Goal: Task Accomplishment & Management: Use online tool/utility

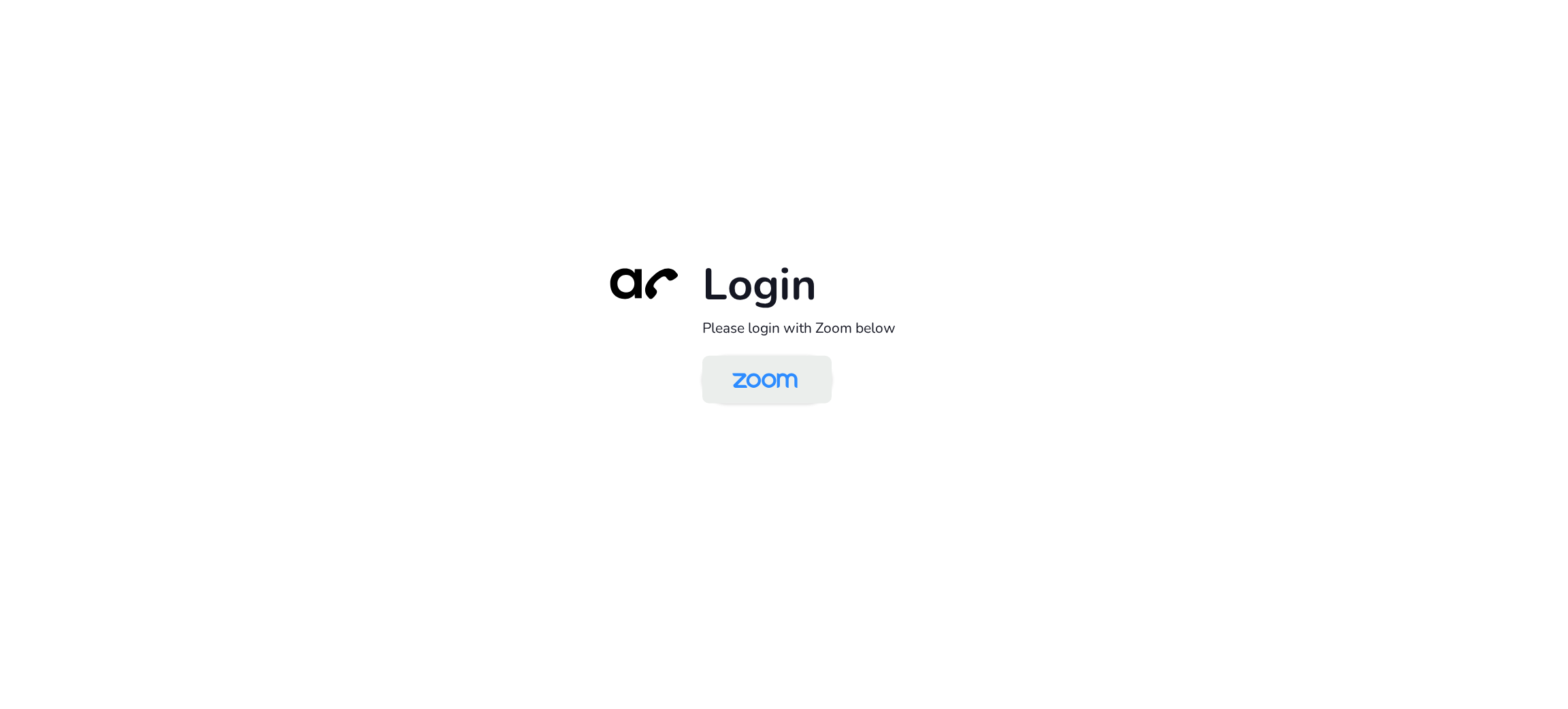
click at [762, 366] on img at bounding box center [765, 381] width 94 height 45
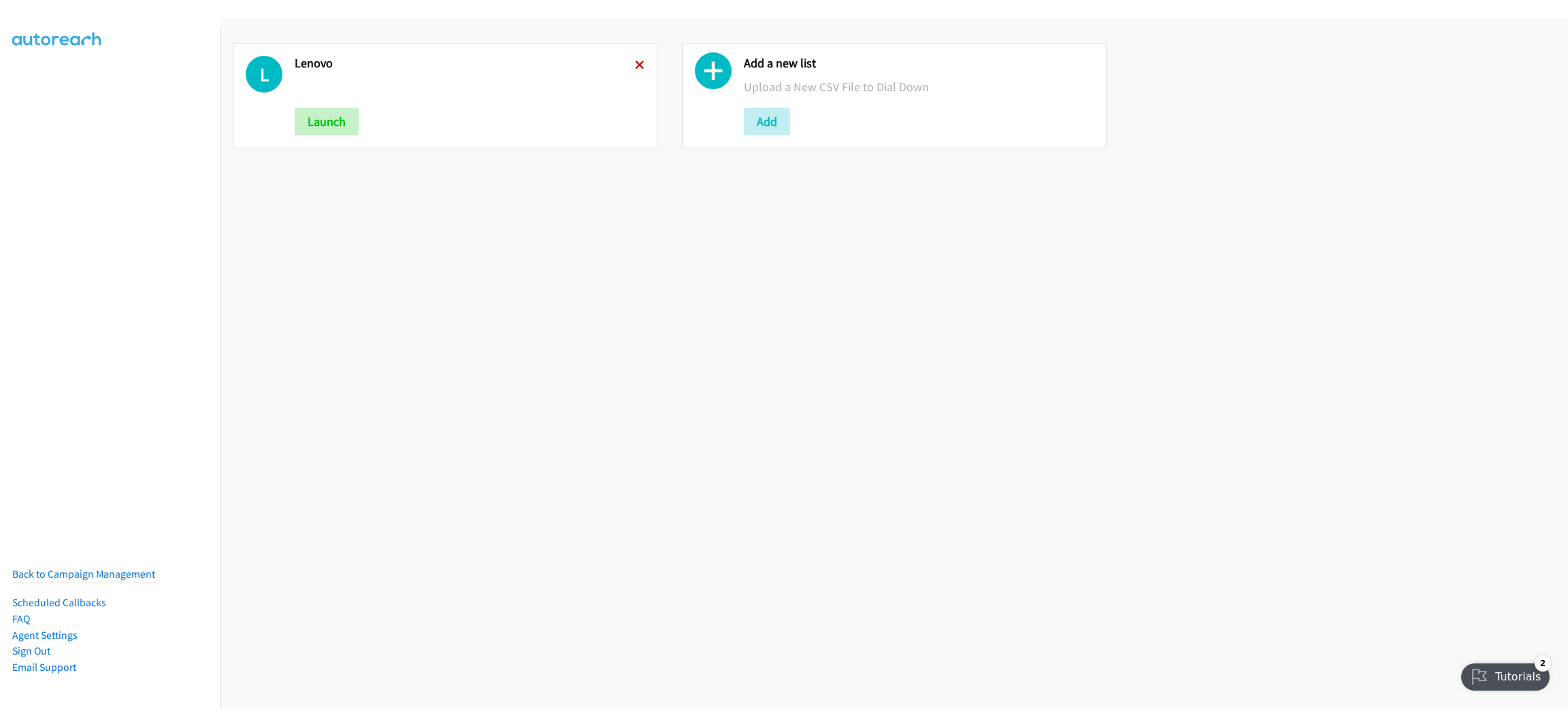
click at [638, 65] on icon at bounding box center [639, 65] width 10 height 10
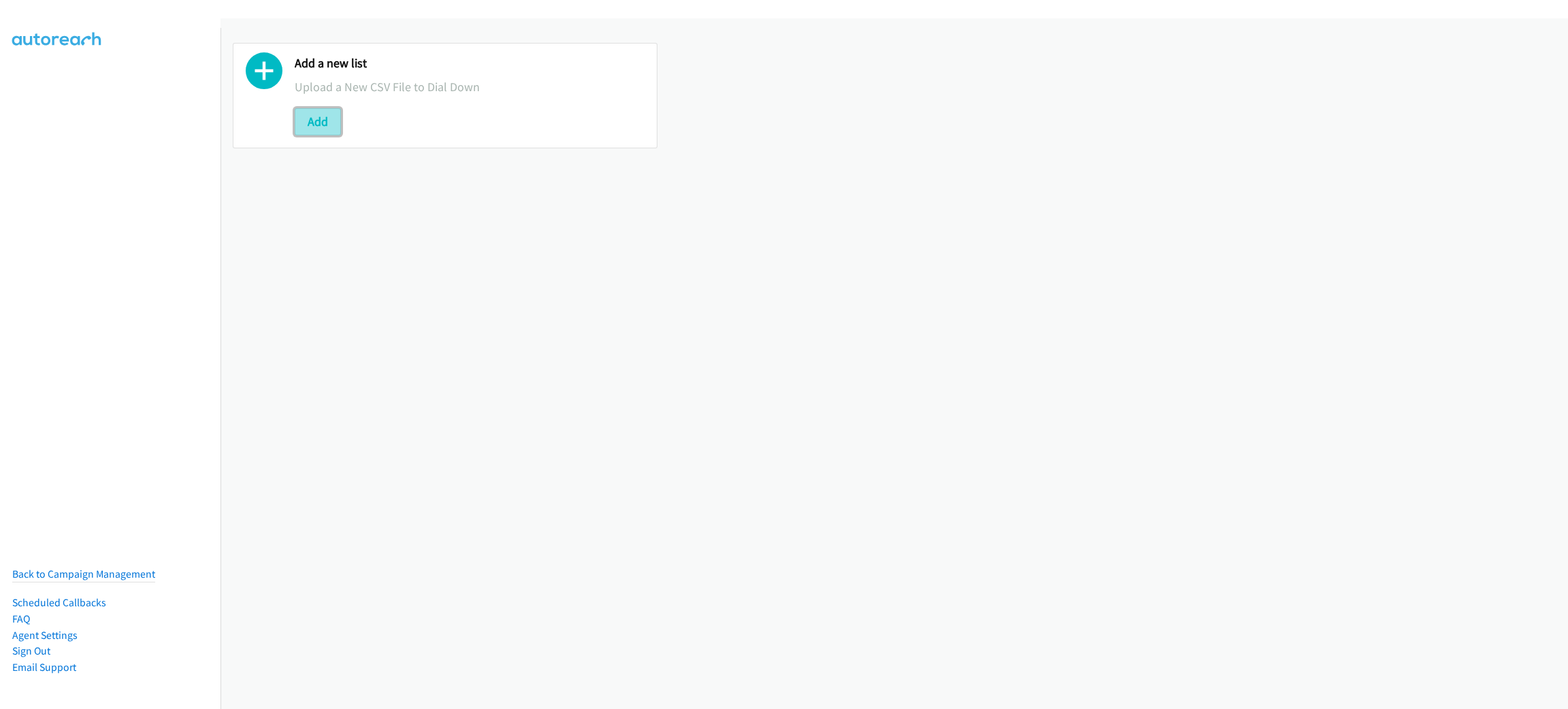
click at [325, 114] on button "Add" at bounding box center [317, 122] width 46 height 27
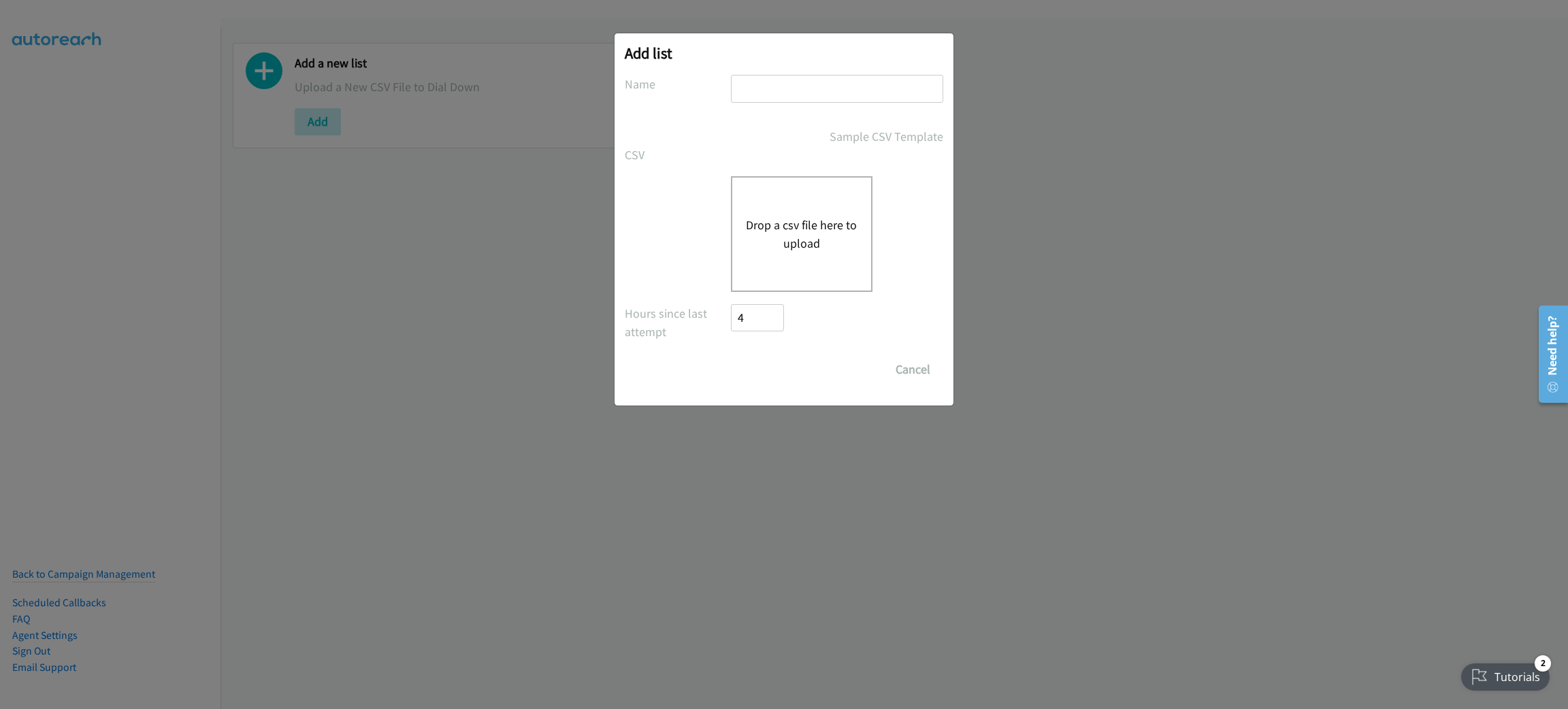
click at [869, 236] on div "Drop a csv file here to upload" at bounding box center [801, 234] width 141 height 116
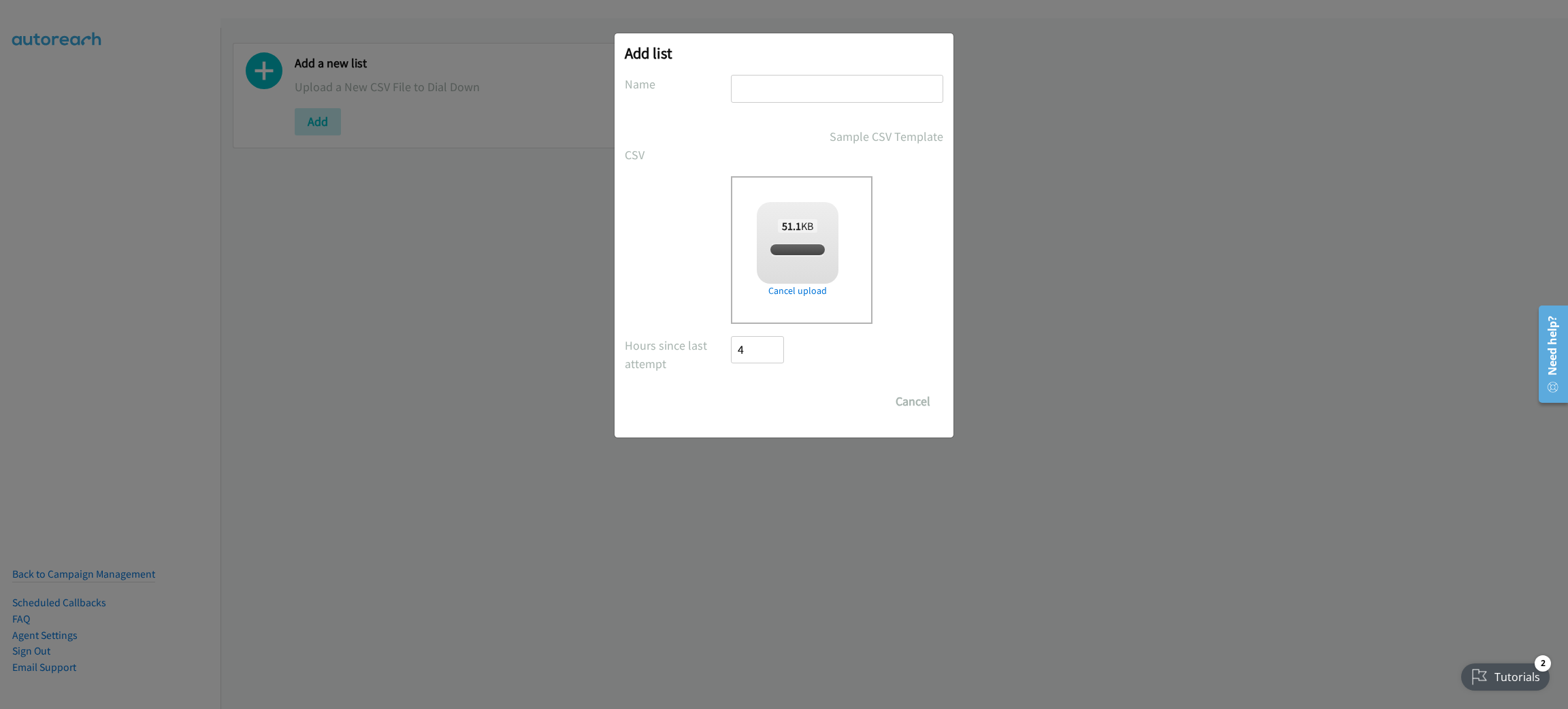
checkbox input "true"
click at [765, 85] on input "text" at bounding box center [837, 89] width 213 height 28
type input "L"
type input "LENOVO"
click at [785, 390] on input "Save List" at bounding box center [766, 401] width 71 height 27
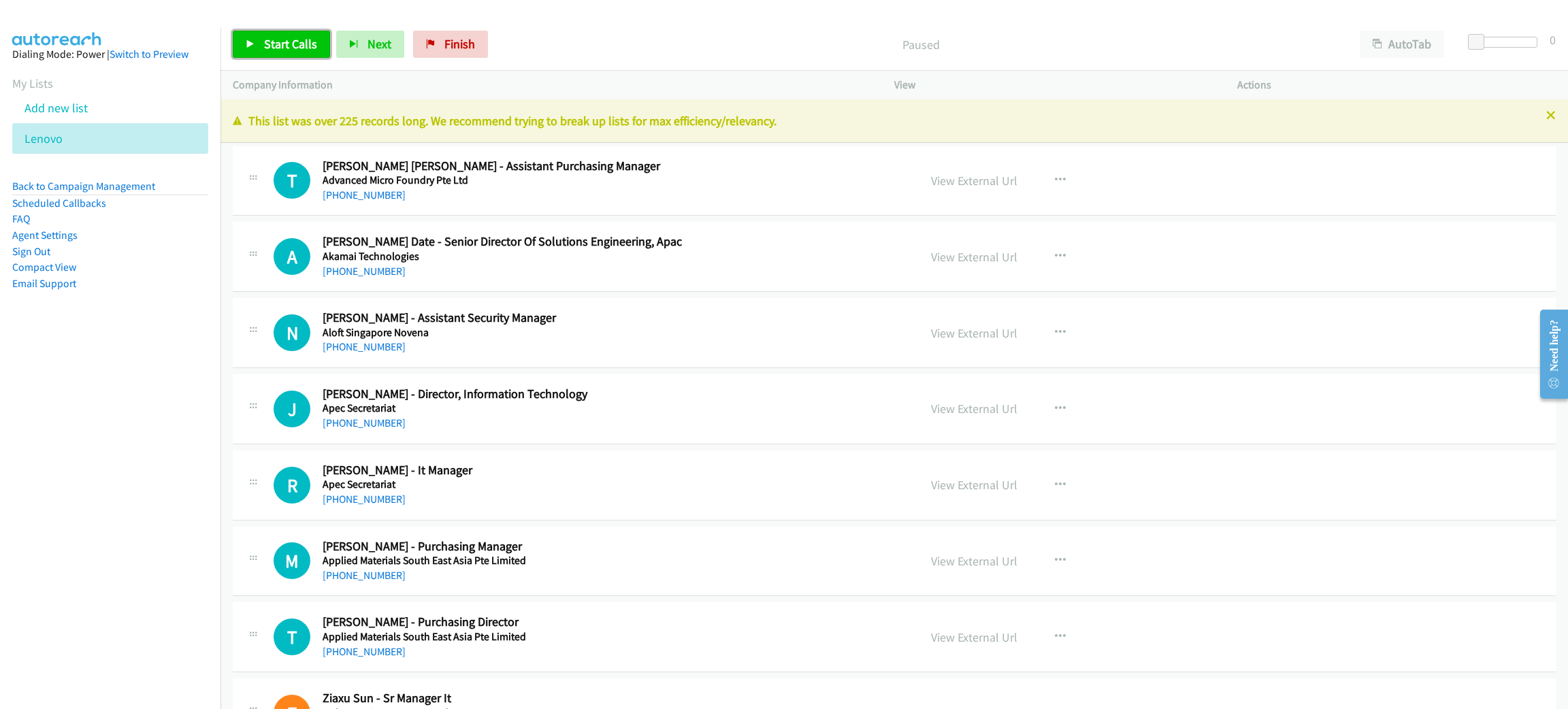
click at [302, 49] on span "Start Calls" at bounding box center [290, 44] width 53 height 16
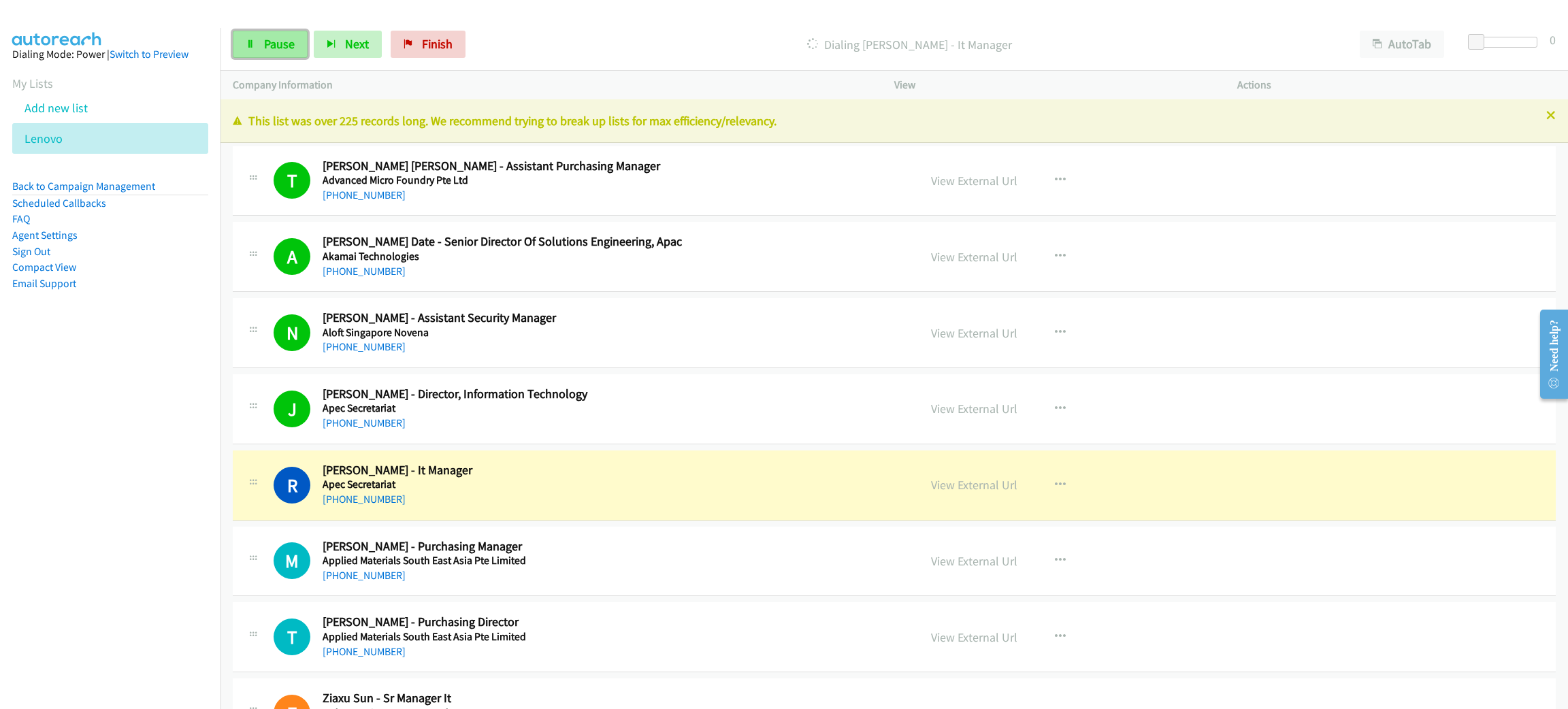
click at [271, 31] on link "Pause" at bounding box center [270, 44] width 75 height 27
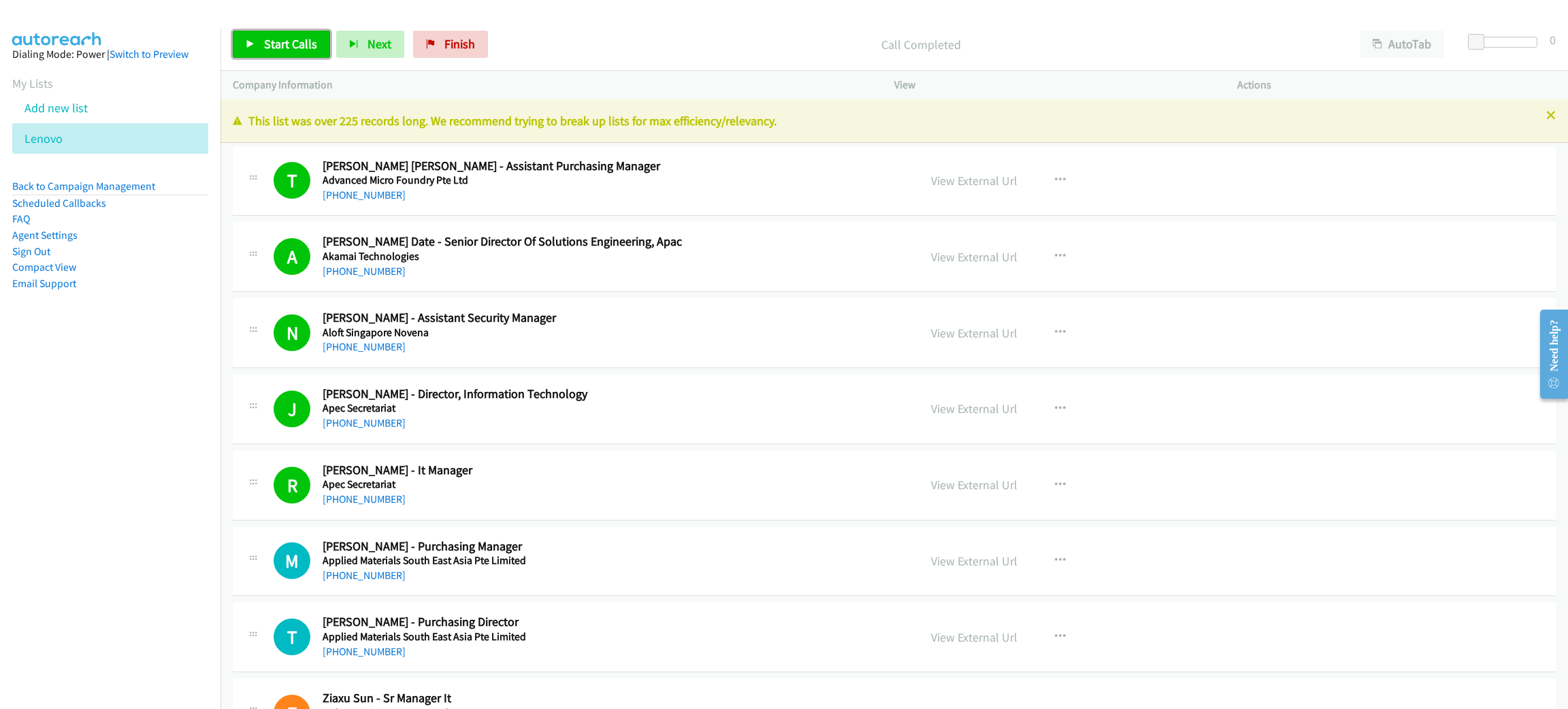
click at [240, 35] on link "Start Calls" at bounding box center [281, 44] width 97 height 27
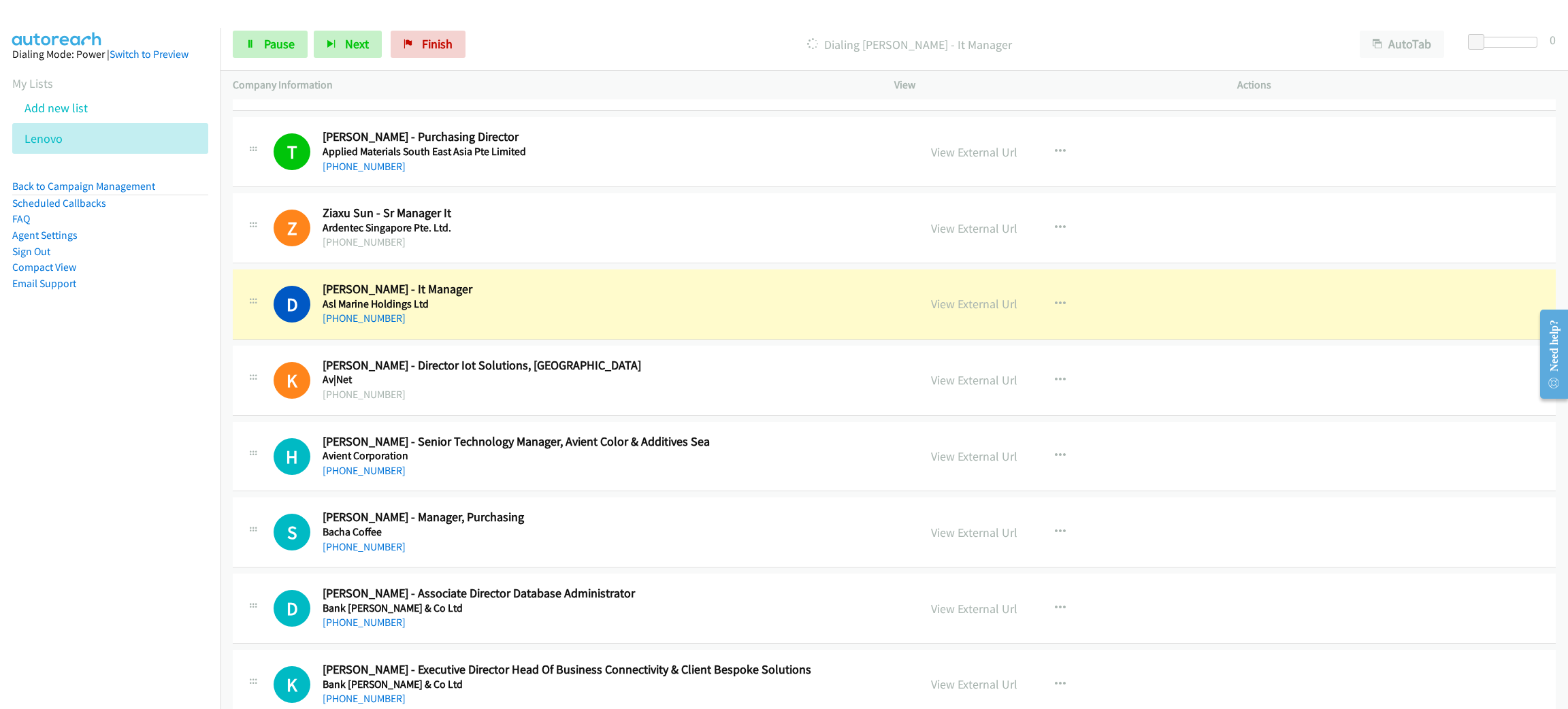
scroll to position [510, 0]
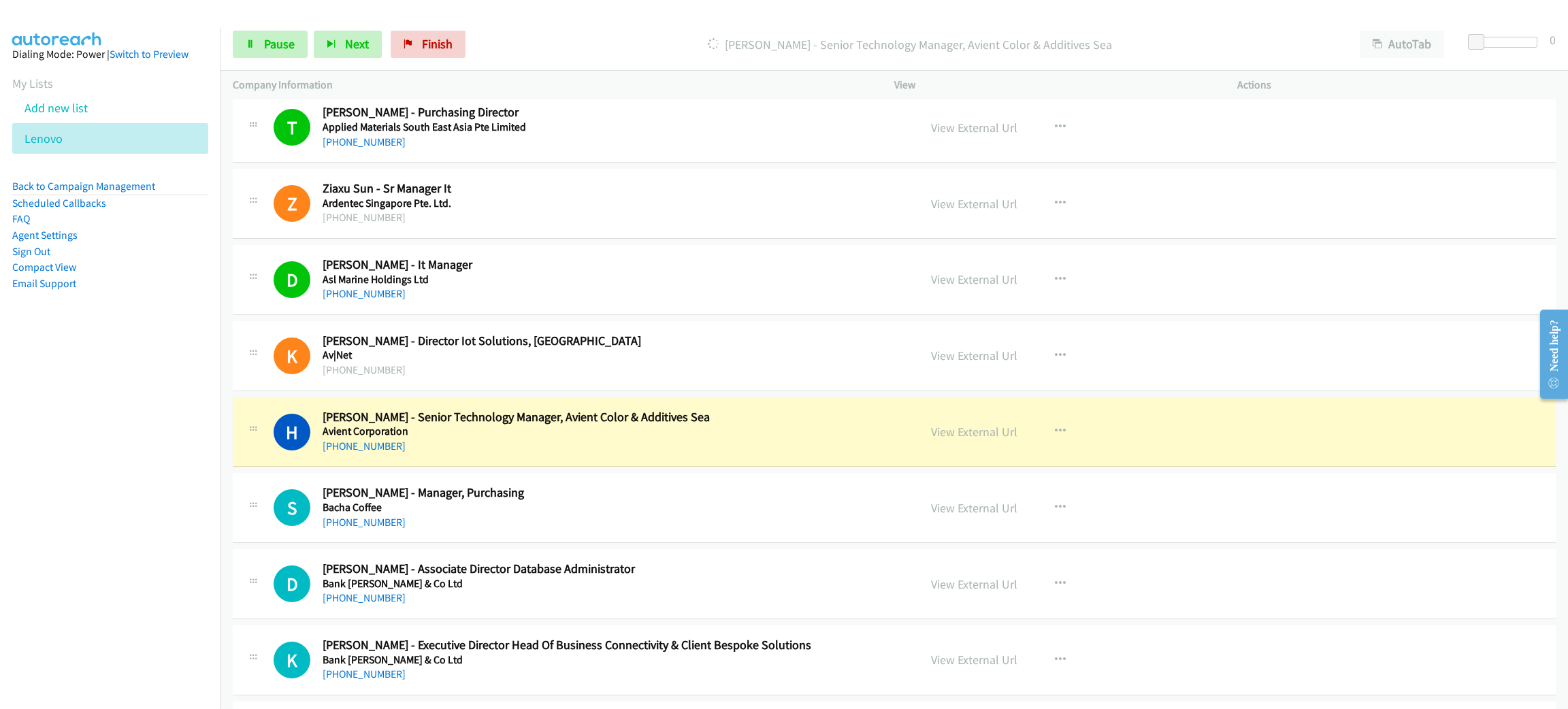
click at [526, 432] on h5 "Avient Corporation" at bounding box center [611, 431] width 577 height 13
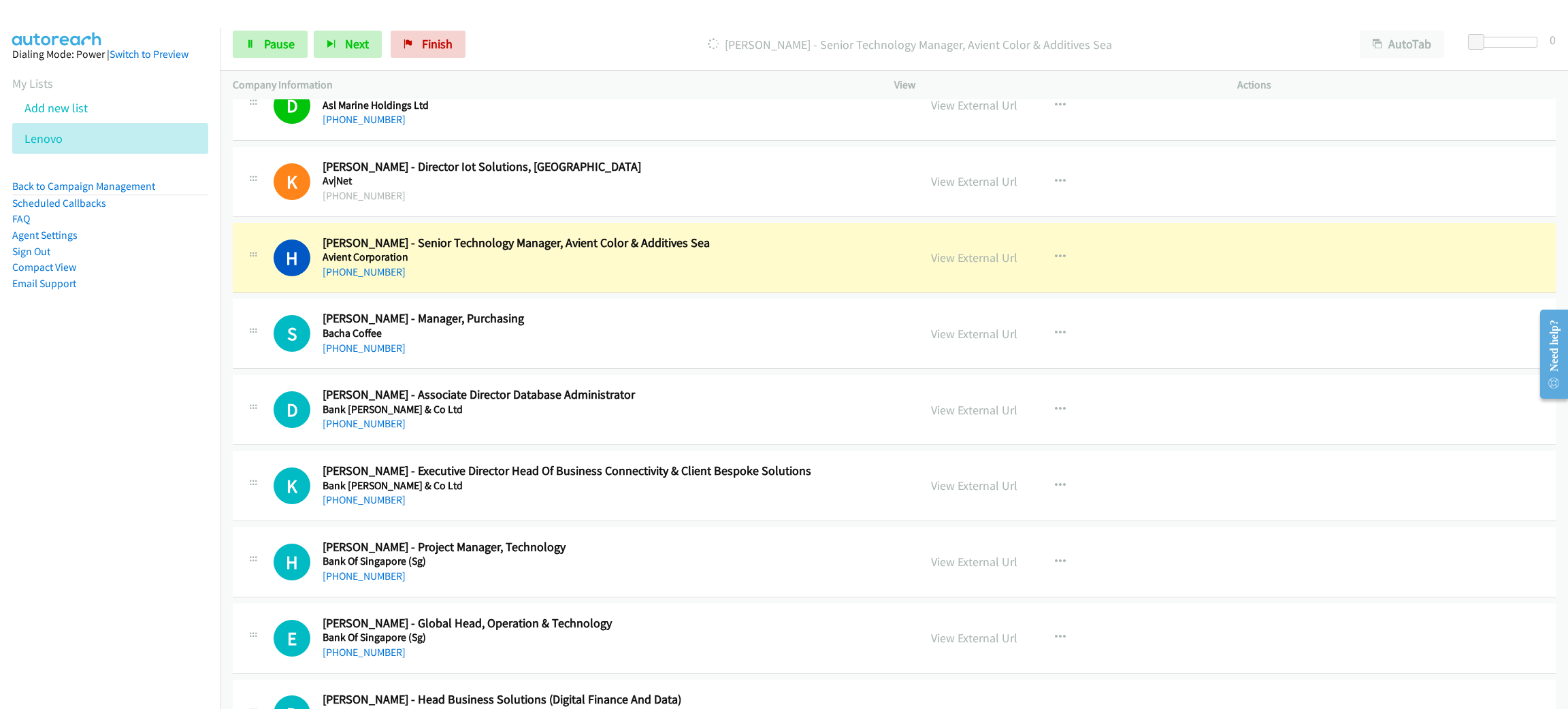
scroll to position [714, 0]
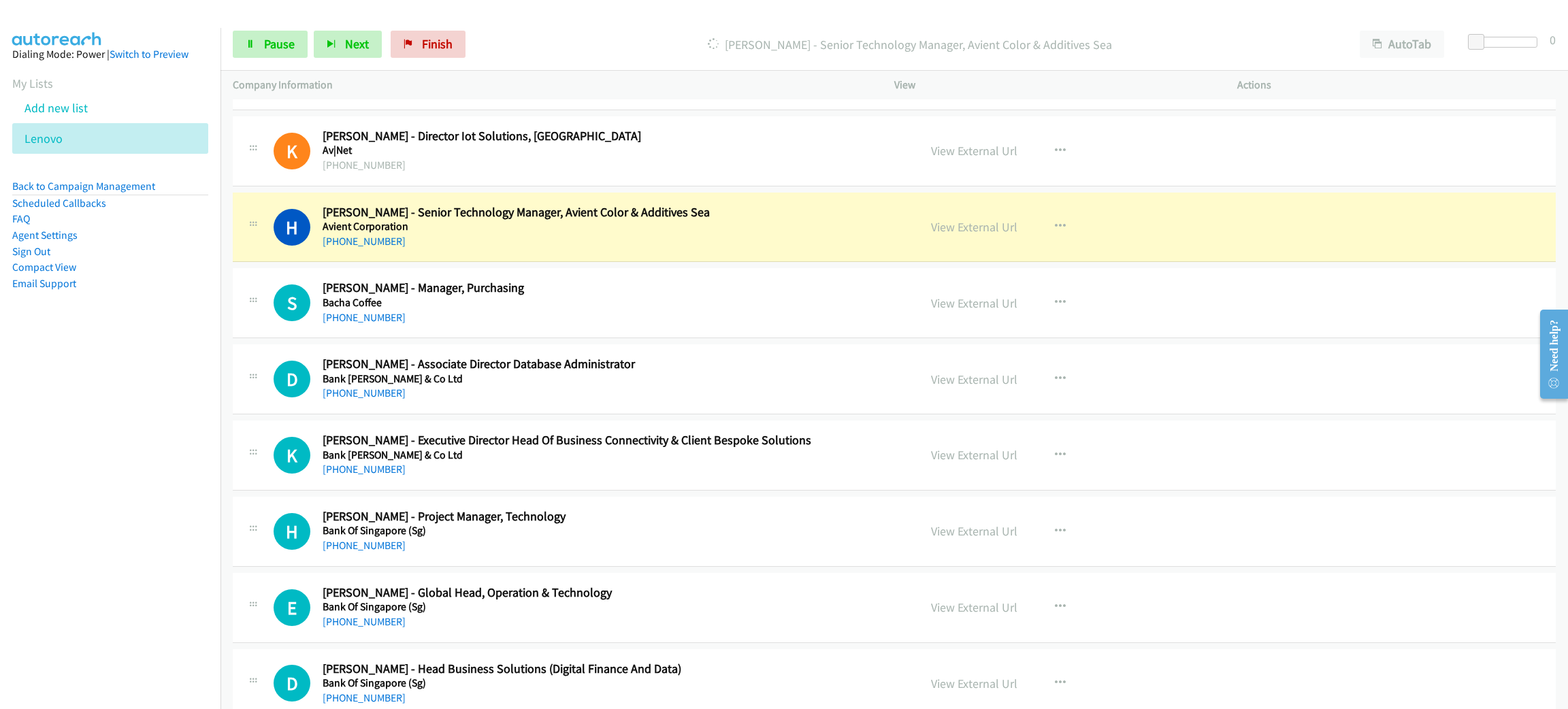
click at [1145, 41] on p "Dialing Henry Lim - Senior Technology Manager, Avient Color & Additives Sea" at bounding box center [909, 45] width 851 height 19
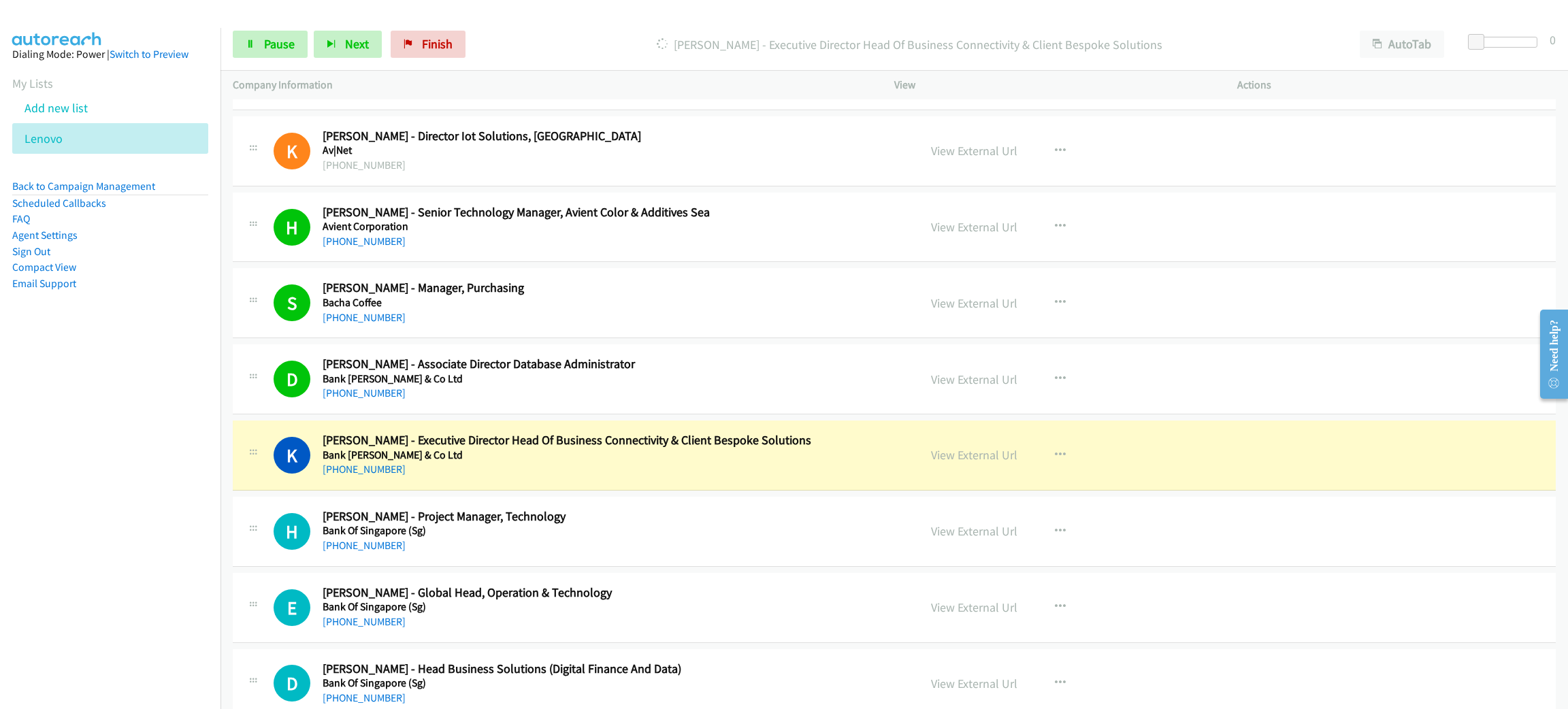
click at [575, 457] on h5 "Bank [PERSON_NAME] & Co Ltd" at bounding box center [611, 455] width 577 height 13
click at [966, 460] on link "View External Url" at bounding box center [974, 455] width 86 height 16
click at [264, 42] on span "Pause" at bounding box center [279, 44] width 30 height 16
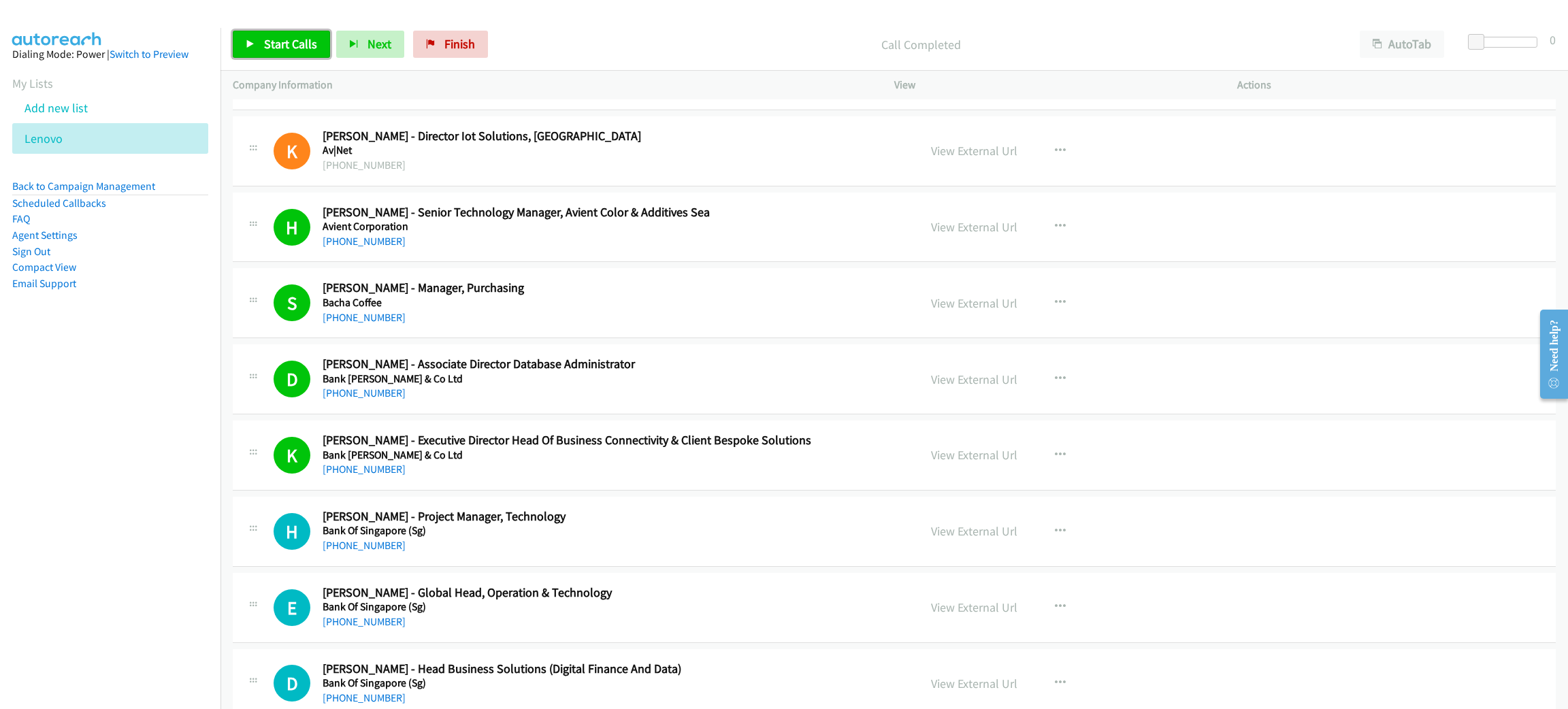
click at [301, 36] on span "Start Calls" at bounding box center [290, 44] width 53 height 16
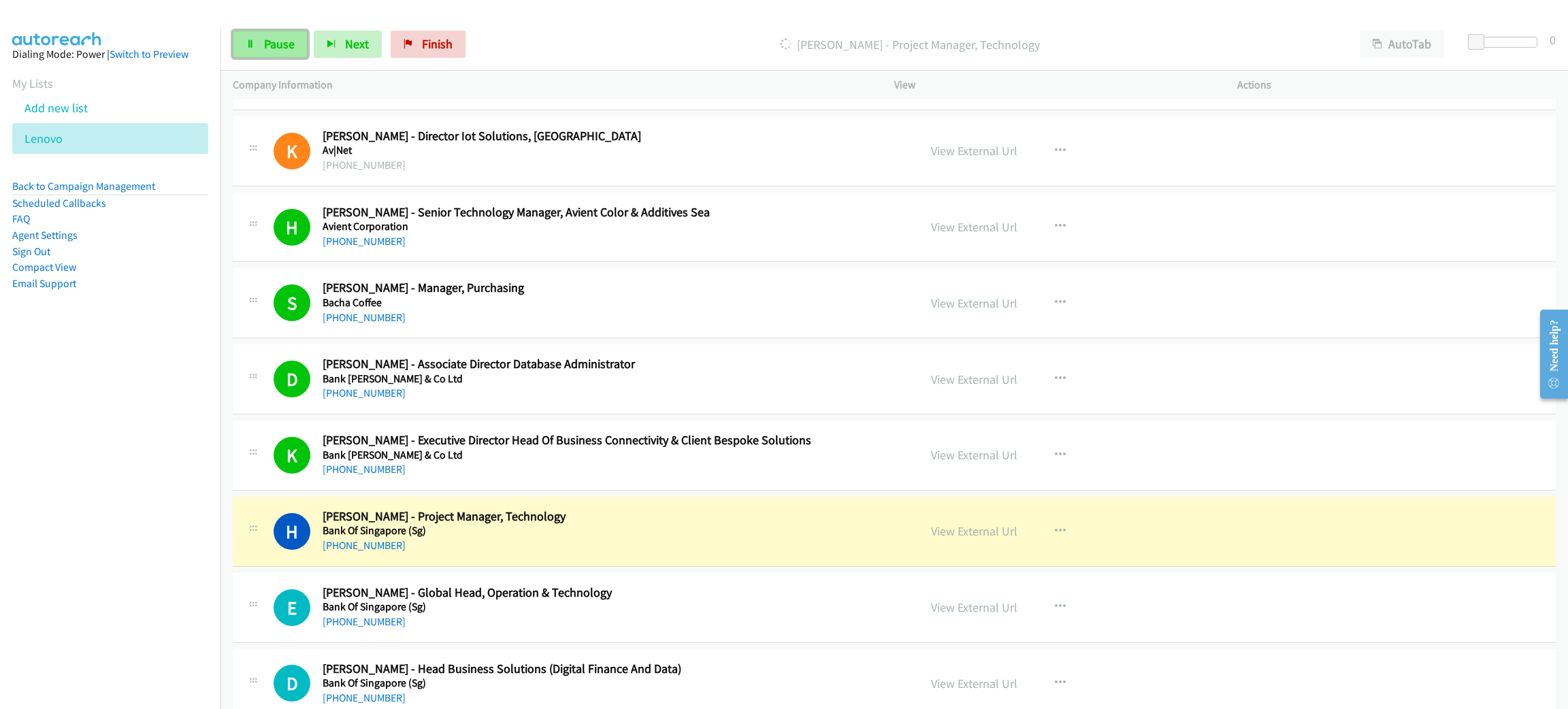
click at [301, 36] on link "Pause" at bounding box center [270, 44] width 75 height 27
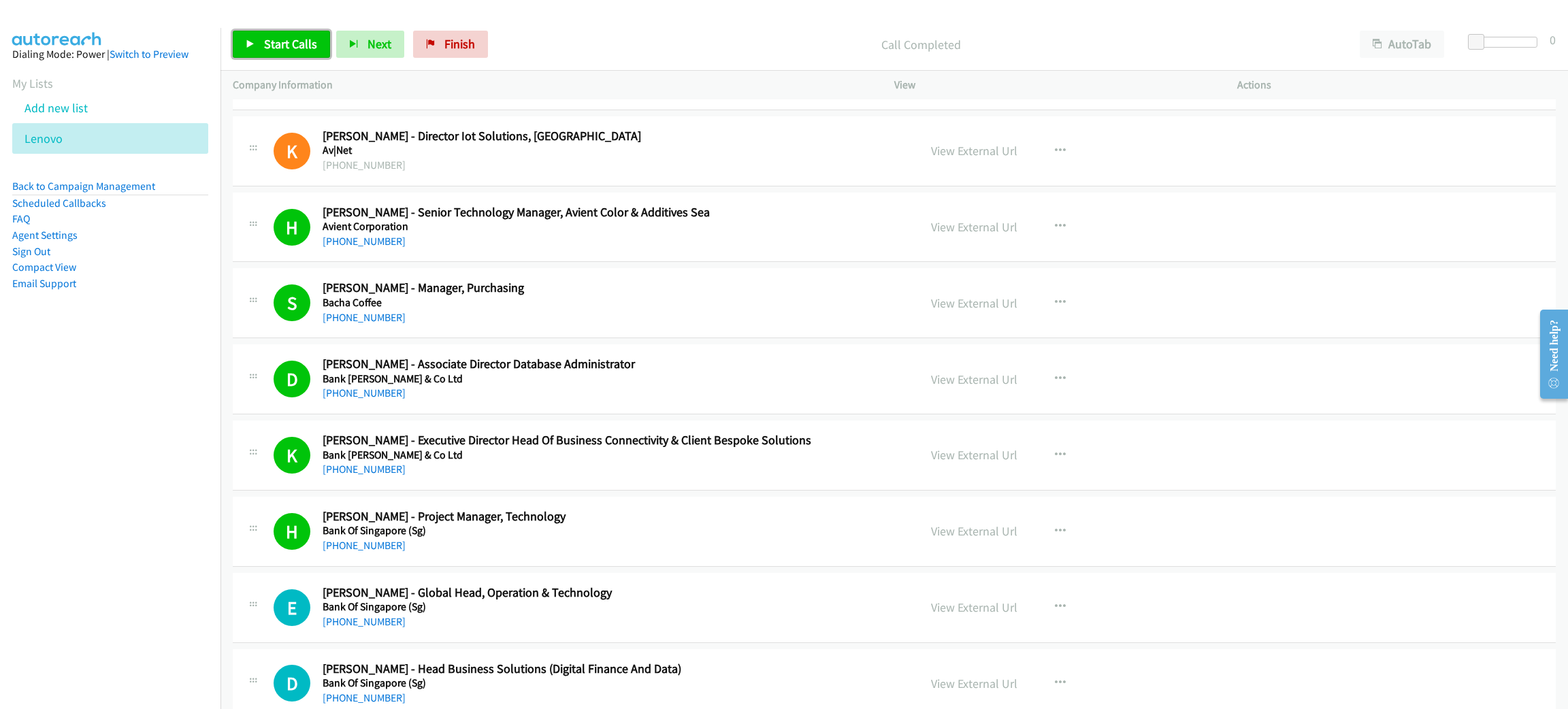
click at [250, 44] on icon at bounding box center [250, 45] width 10 height 10
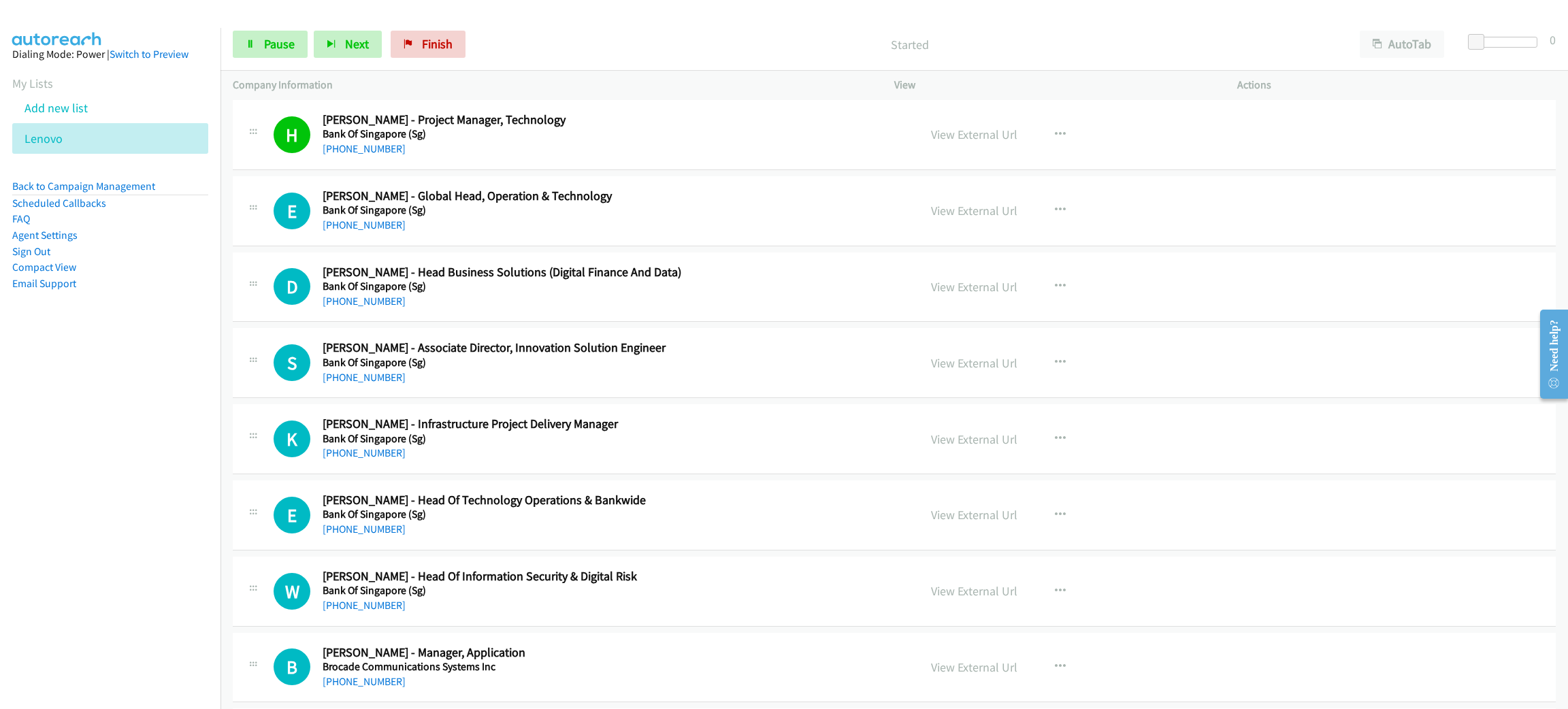
scroll to position [1122, 0]
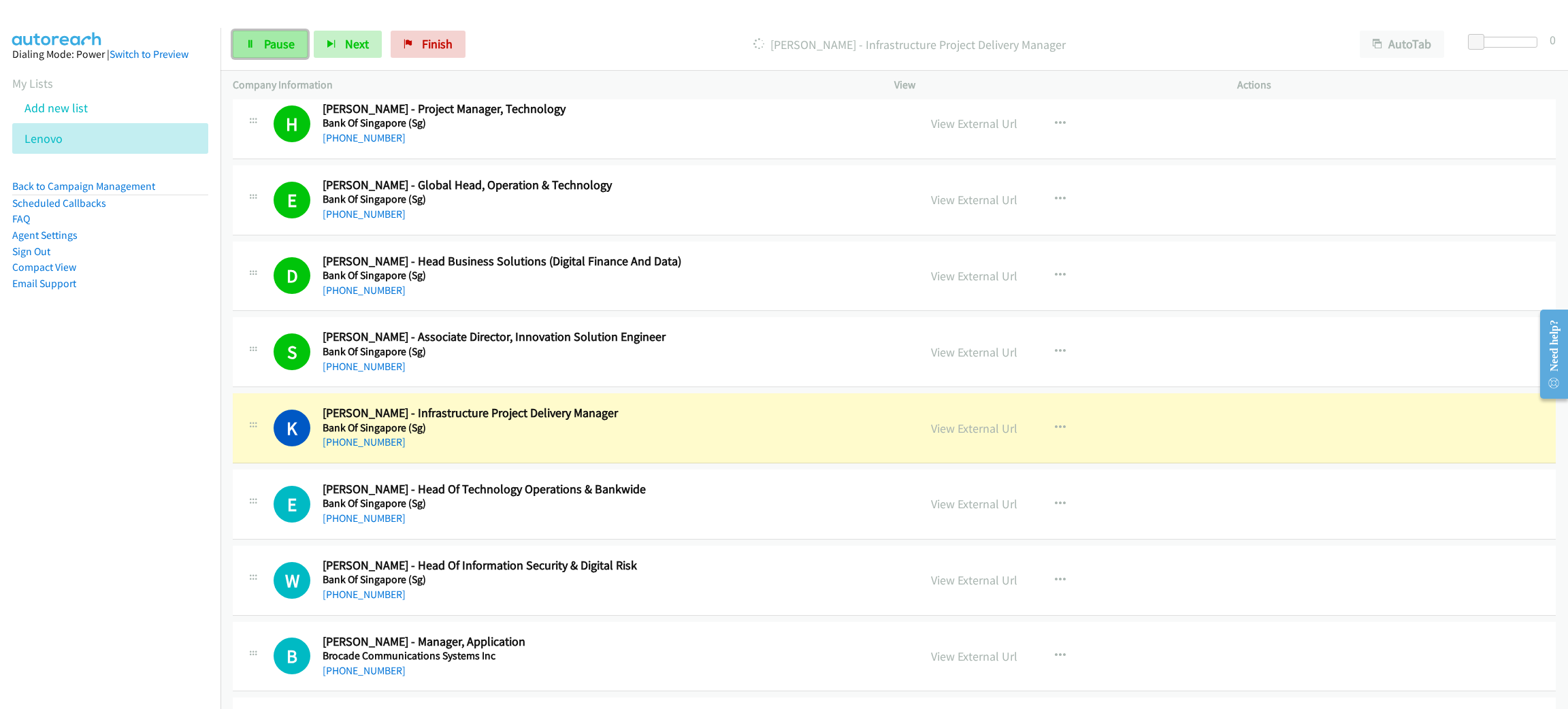
click at [233, 44] on link "Pause" at bounding box center [270, 44] width 75 height 27
click at [957, 426] on link "View External Url" at bounding box center [974, 428] width 86 height 16
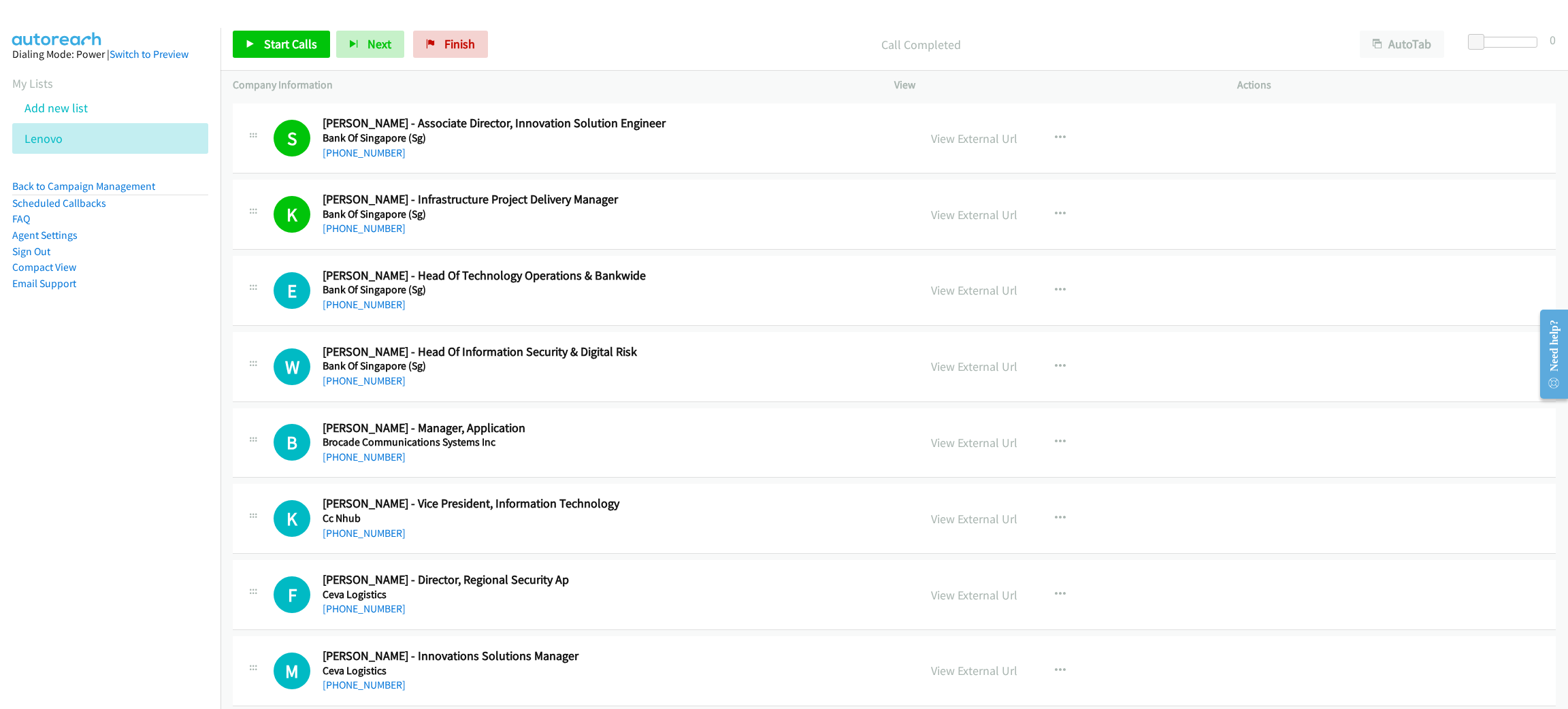
scroll to position [1429, 0]
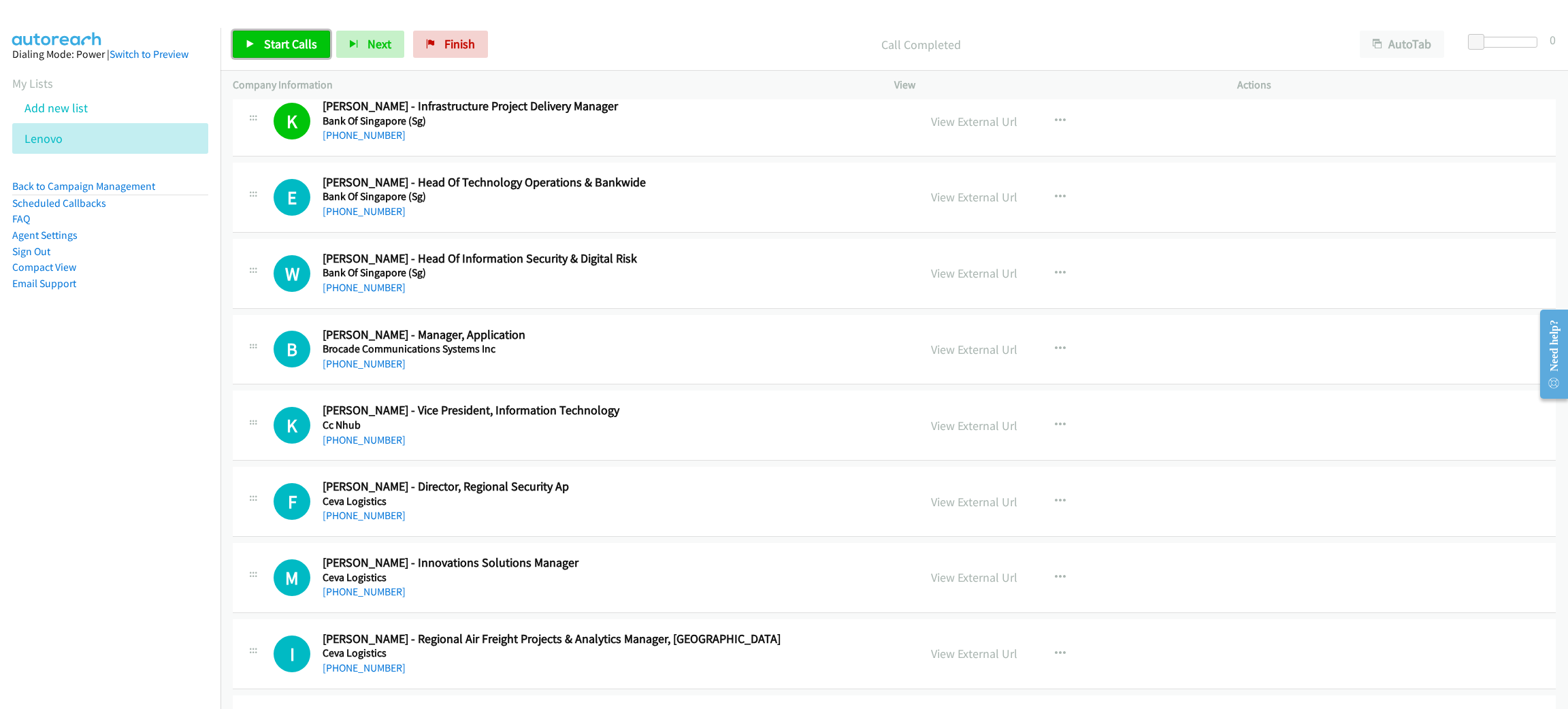
click at [308, 48] on span "Start Calls" at bounding box center [290, 44] width 53 height 16
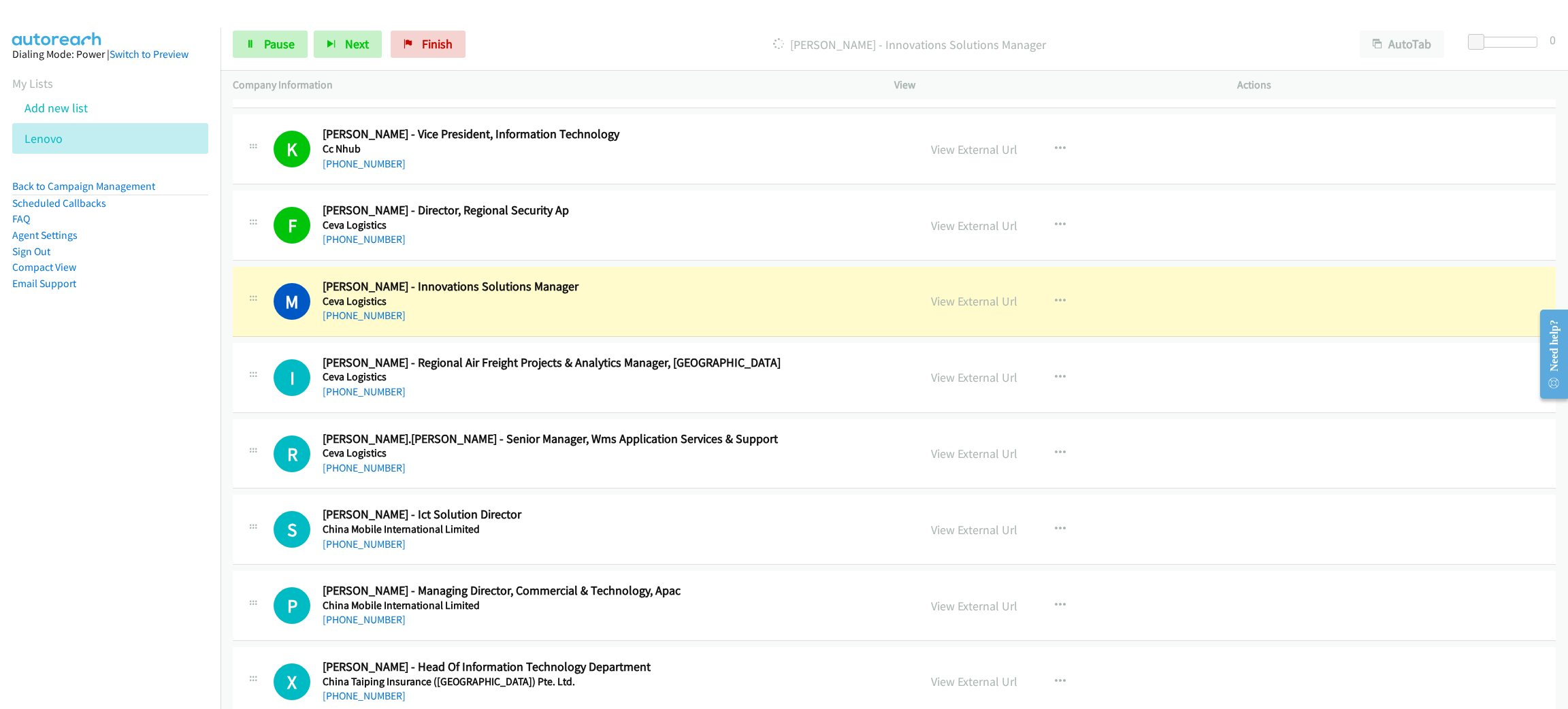
scroll to position [1735, 0]
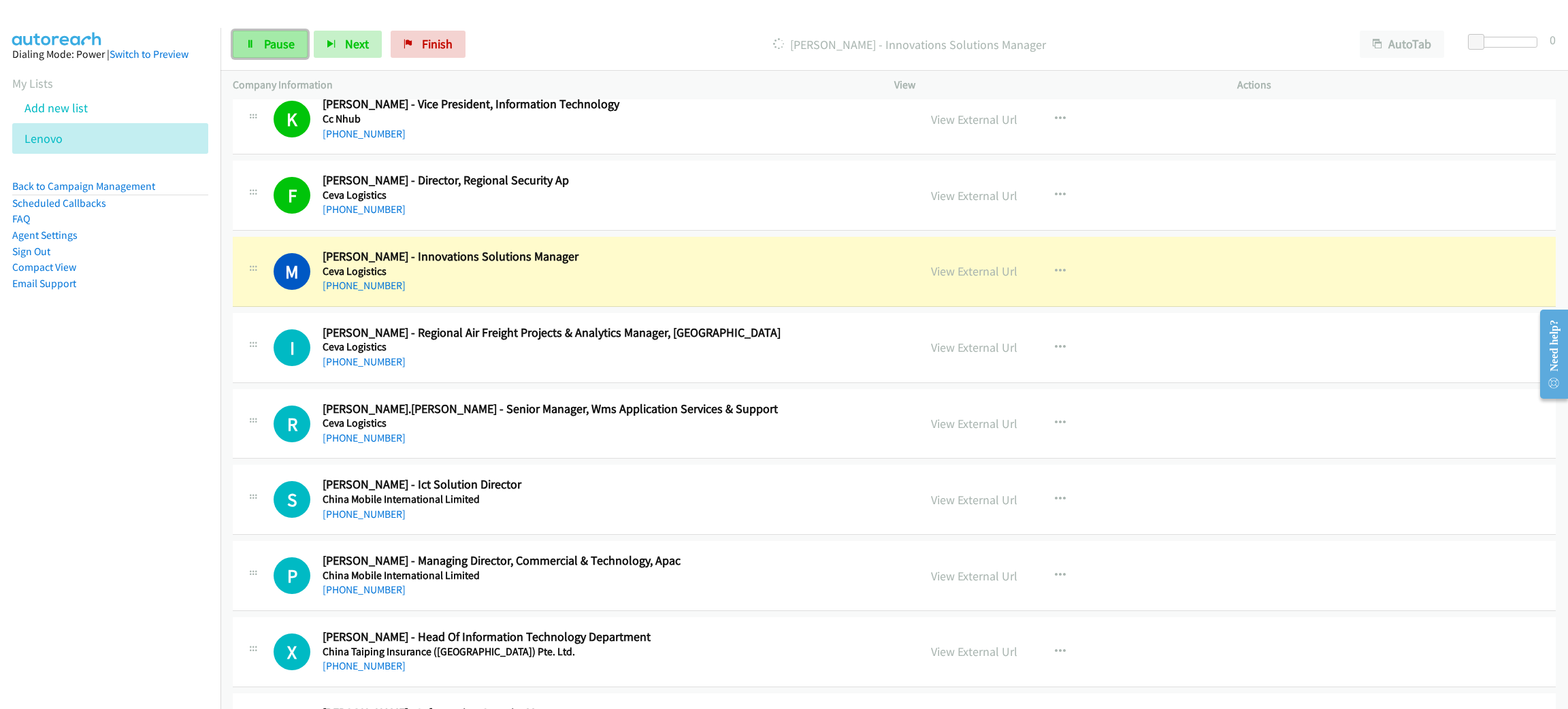
click at [279, 39] on span "Pause" at bounding box center [279, 44] width 30 height 16
drag, startPoint x: 488, startPoint y: 276, endPoint x: 525, endPoint y: 275, distance: 37.0
click at [488, 276] on h5 "Ceva Logistics" at bounding box center [611, 271] width 577 height 13
click at [997, 270] on link "View External Url" at bounding box center [974, 271] width 86 height 16
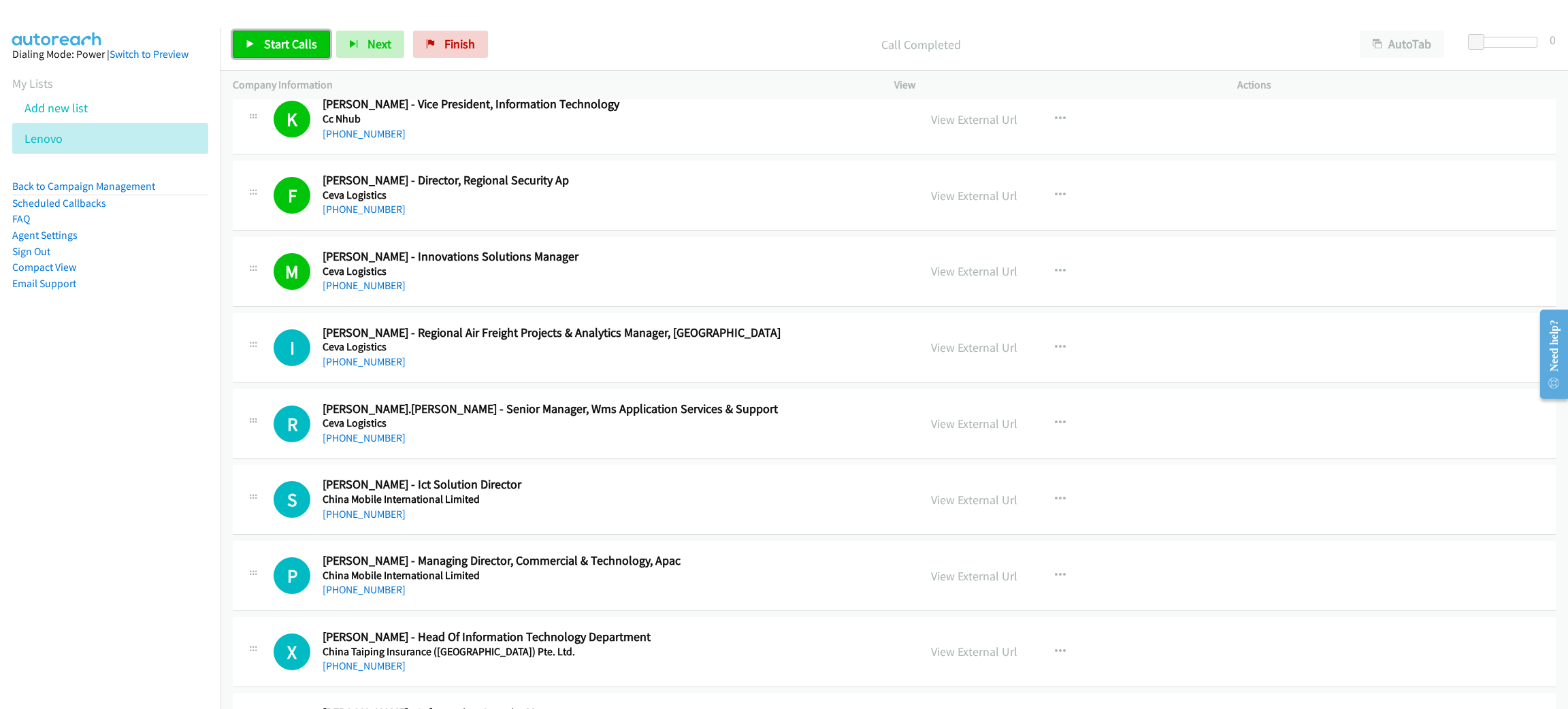
click at [266, 44] on span "Start Calls" at bounding box center [290, 44] width 53 height 16
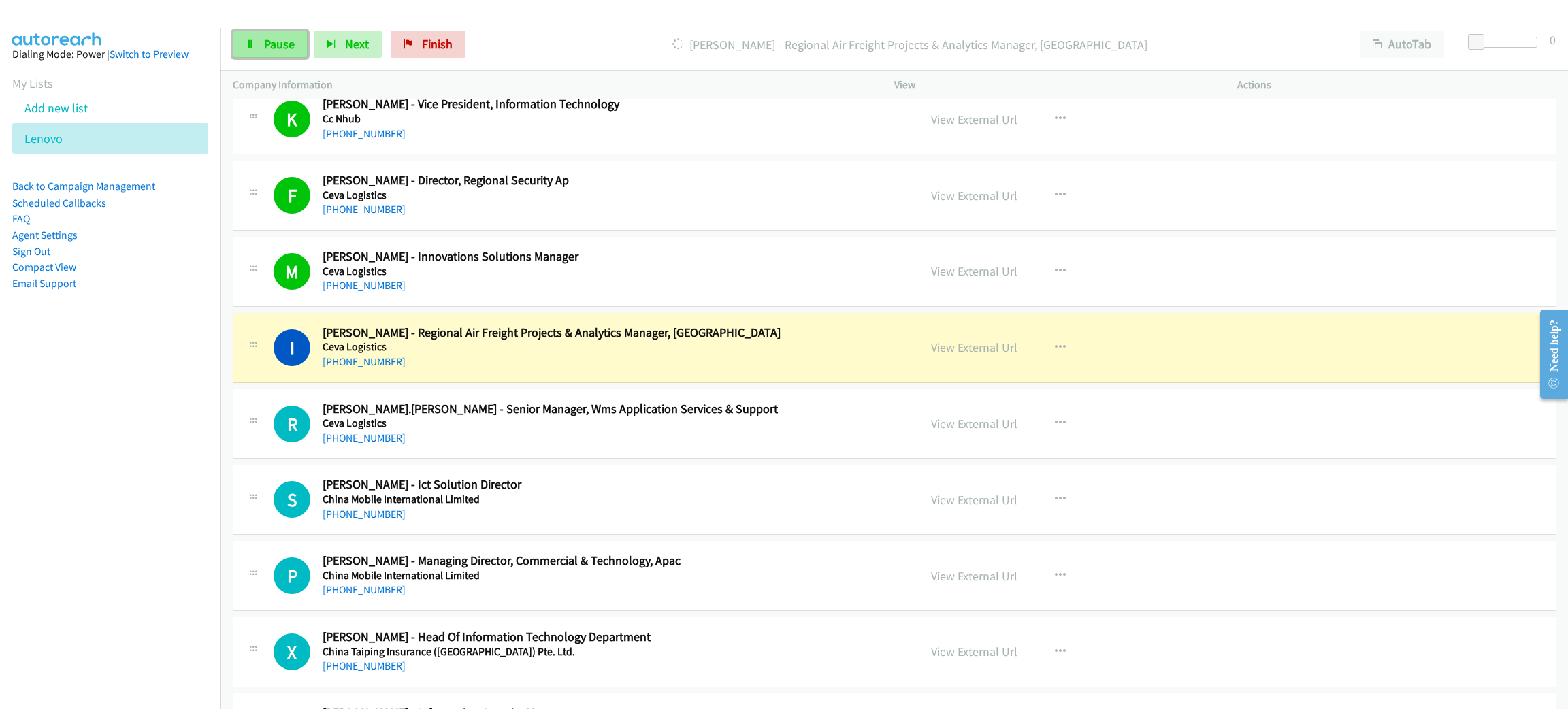
click at [260, 45] on link "Pause" at bounding box center [270, 44] width 75 height 27
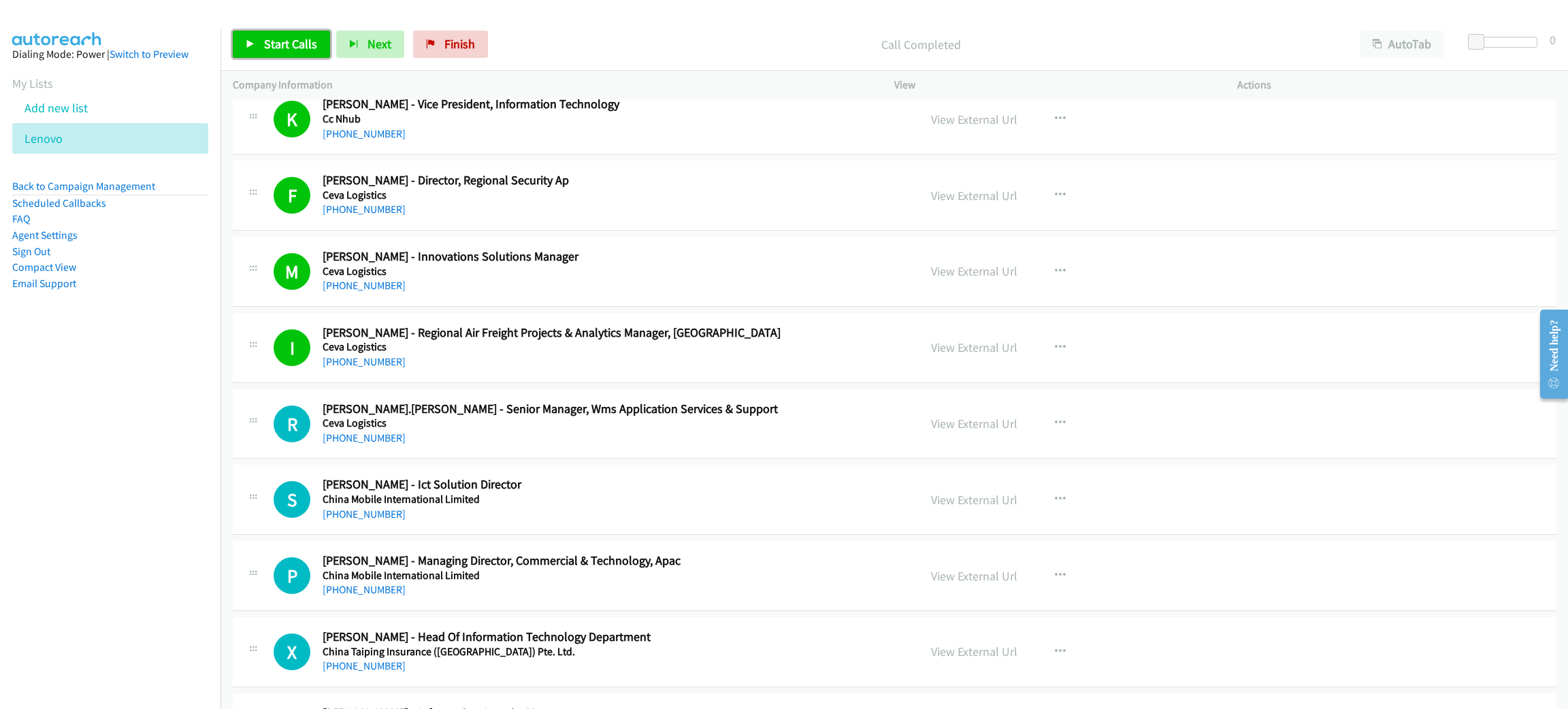
click at [253, 48] on link "Start Calls" at bounding box center [281, 44] width 97 height 27
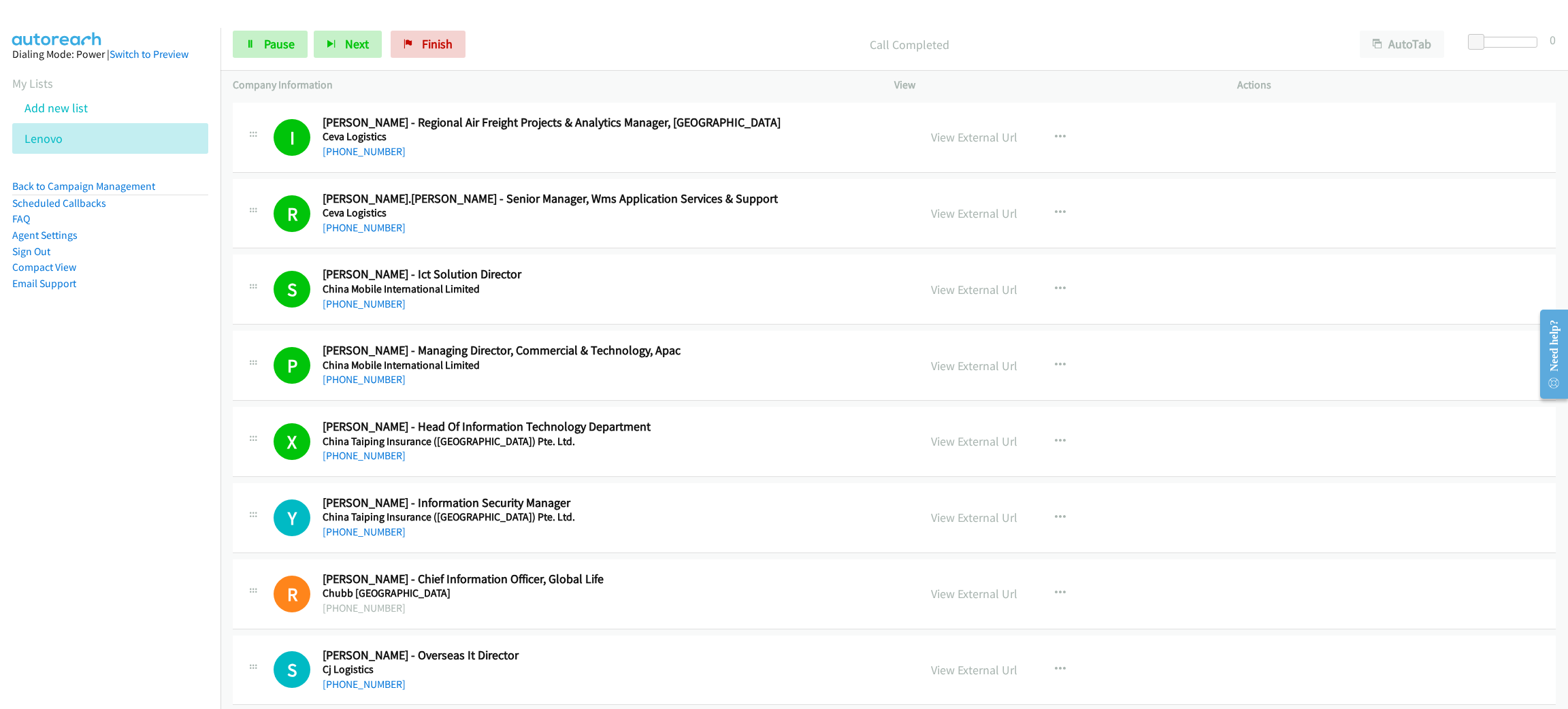
scroll to position [2041, 0]
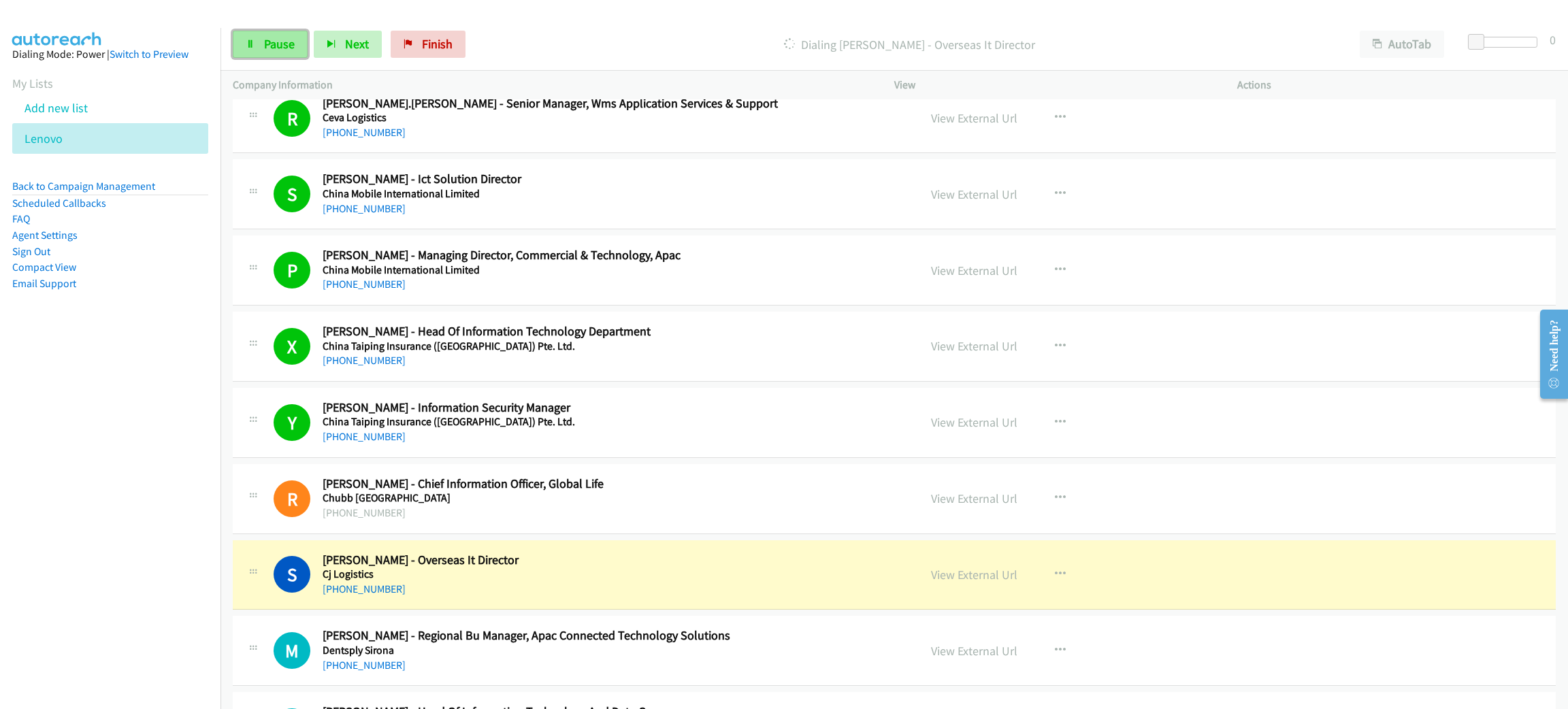
click at [272, 47] on span "Pause" at bounding box center [279, 44] width 30 height 16
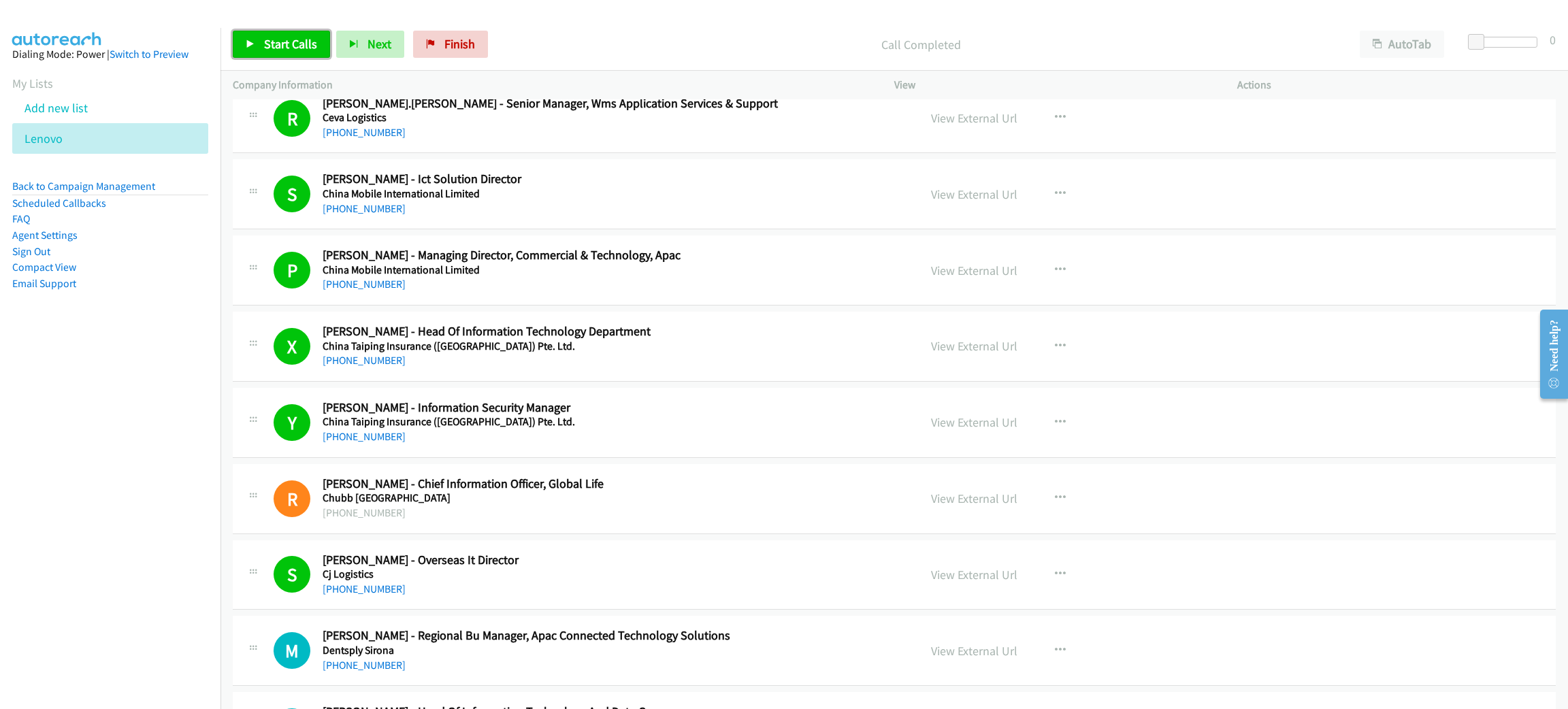
click at [283, 39] on span "Start Calls" at bounding box center [290, 44] width 53 height 16
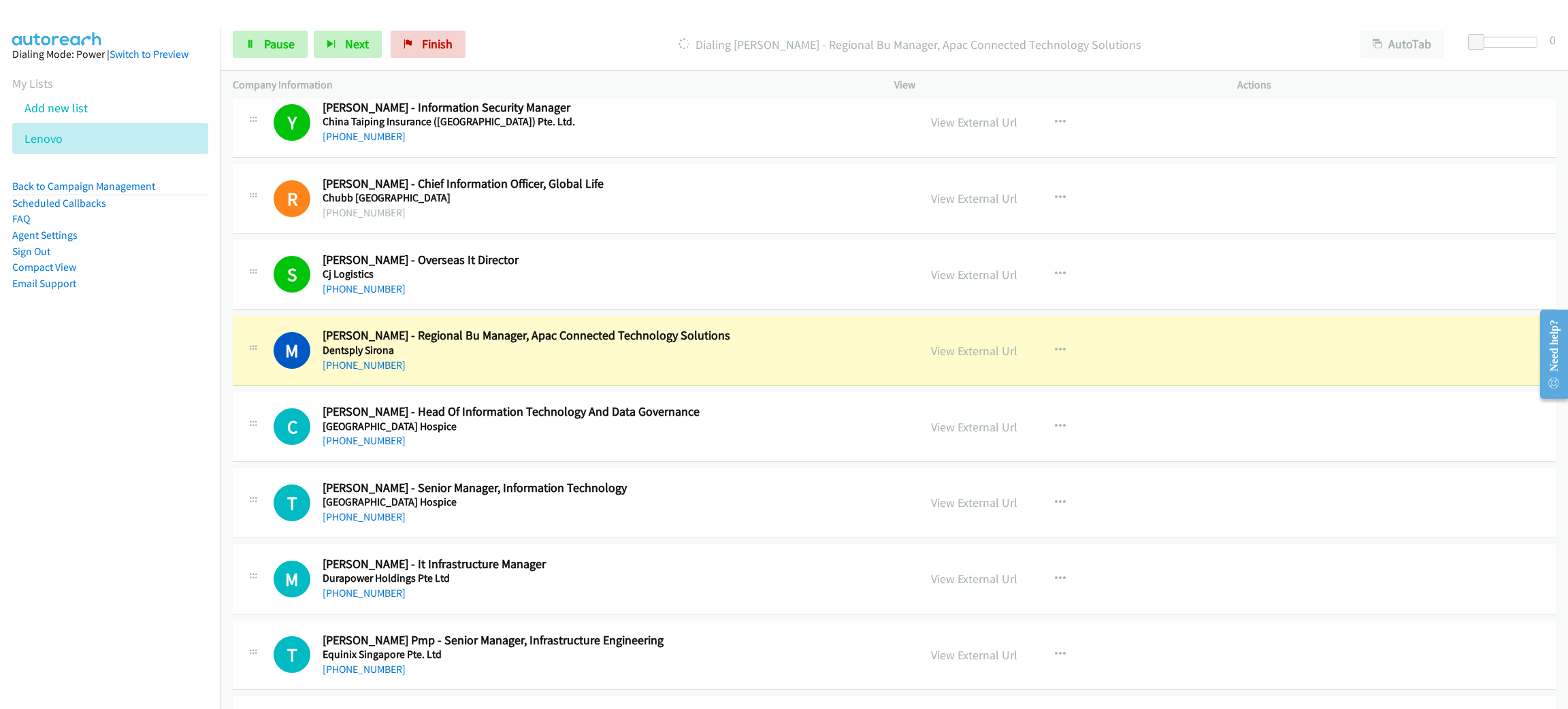
scroll to position [2347, 0]
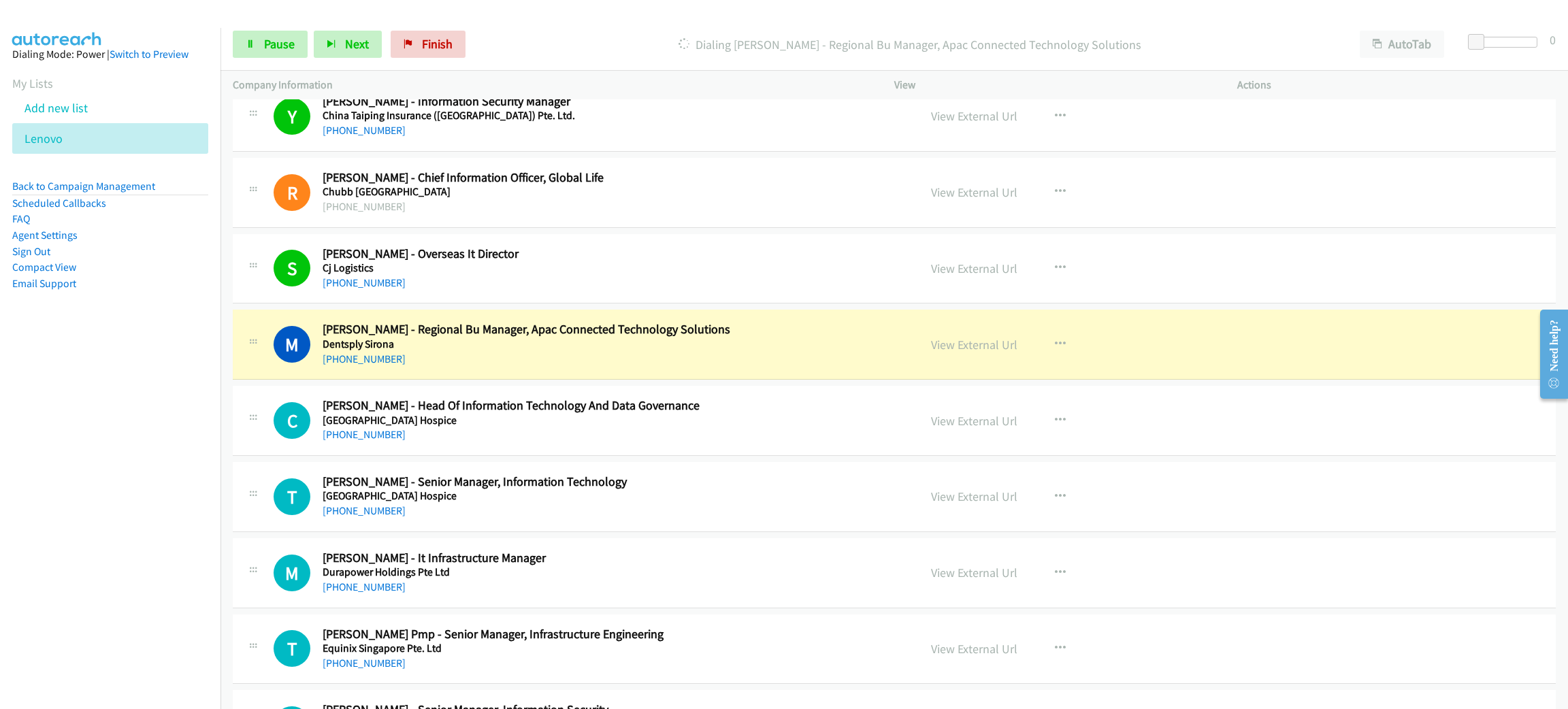
click at [597, 349] on h5 "Dentsply Sirona" at bounding box center [611, 344] width 577 height 13
click at [998, 352] on link "View External Url" at bounding box center [974, 344] width 86 height 16
click at [285, 33] on link "Pause" at bounding box center [270, 44] width 75 height 27
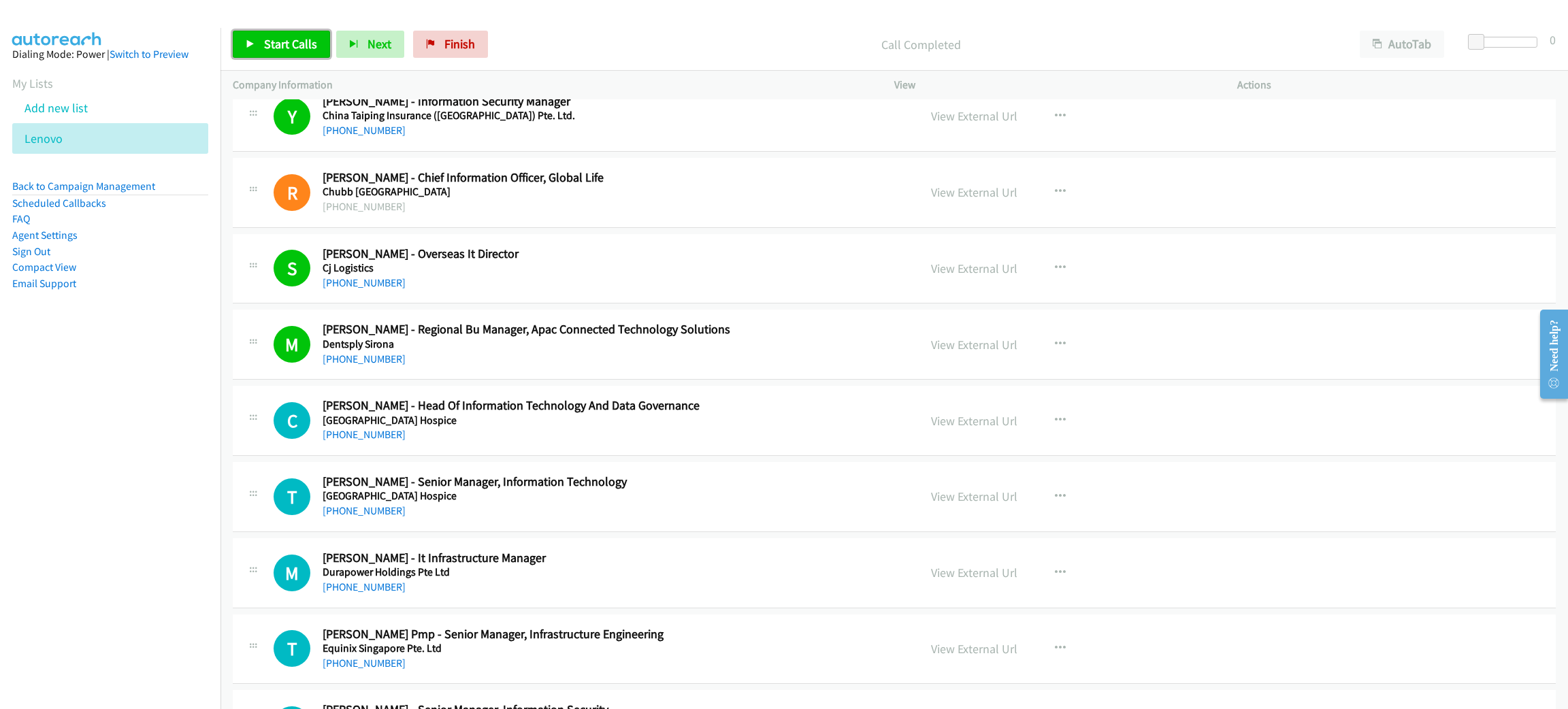
click at [276, 48] on span "Start Calls" at bounding box center [290, 44] width 53 height 16
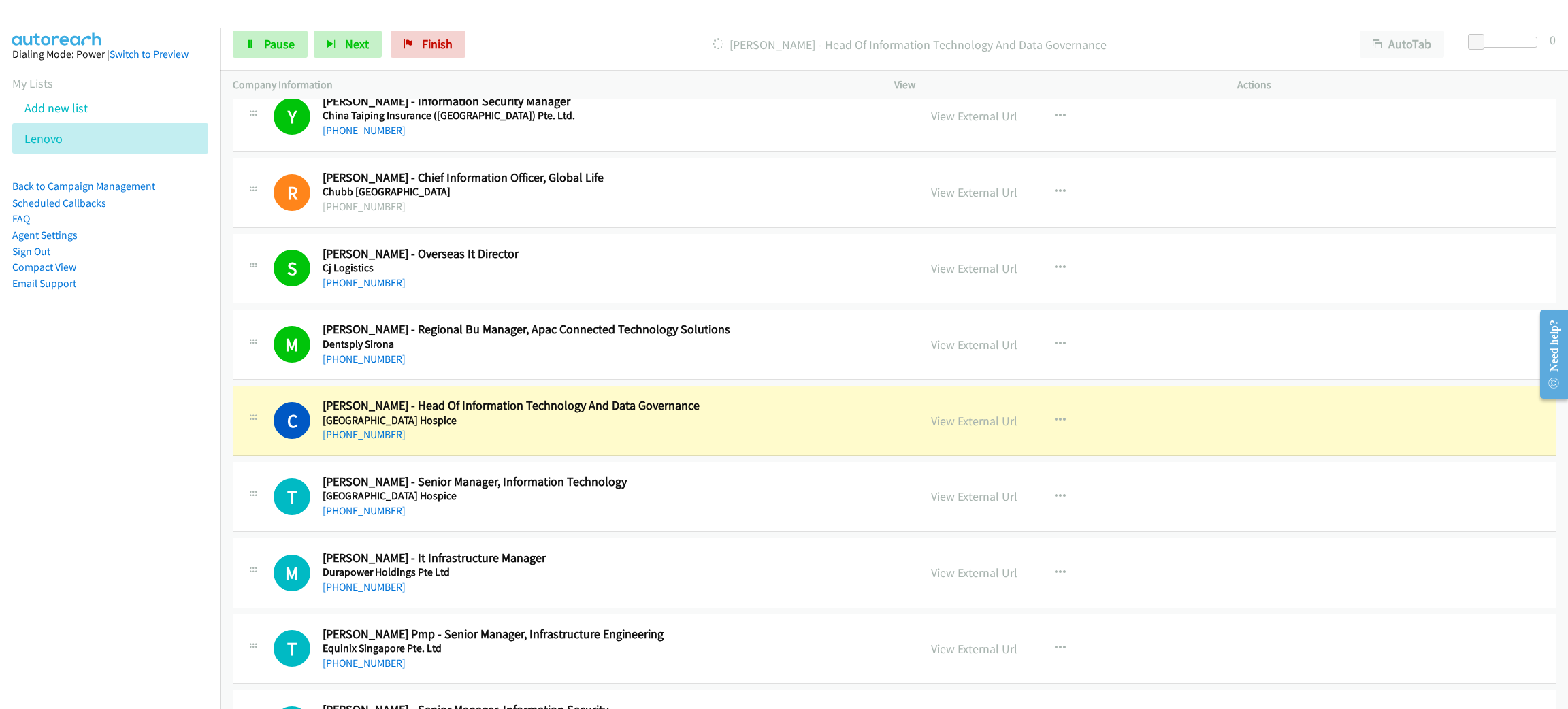
click at [595, 422] on h5 "[GEOGRAPHIC_DATA] Hospice" at bounding box center [611, 421] width 577 height 13
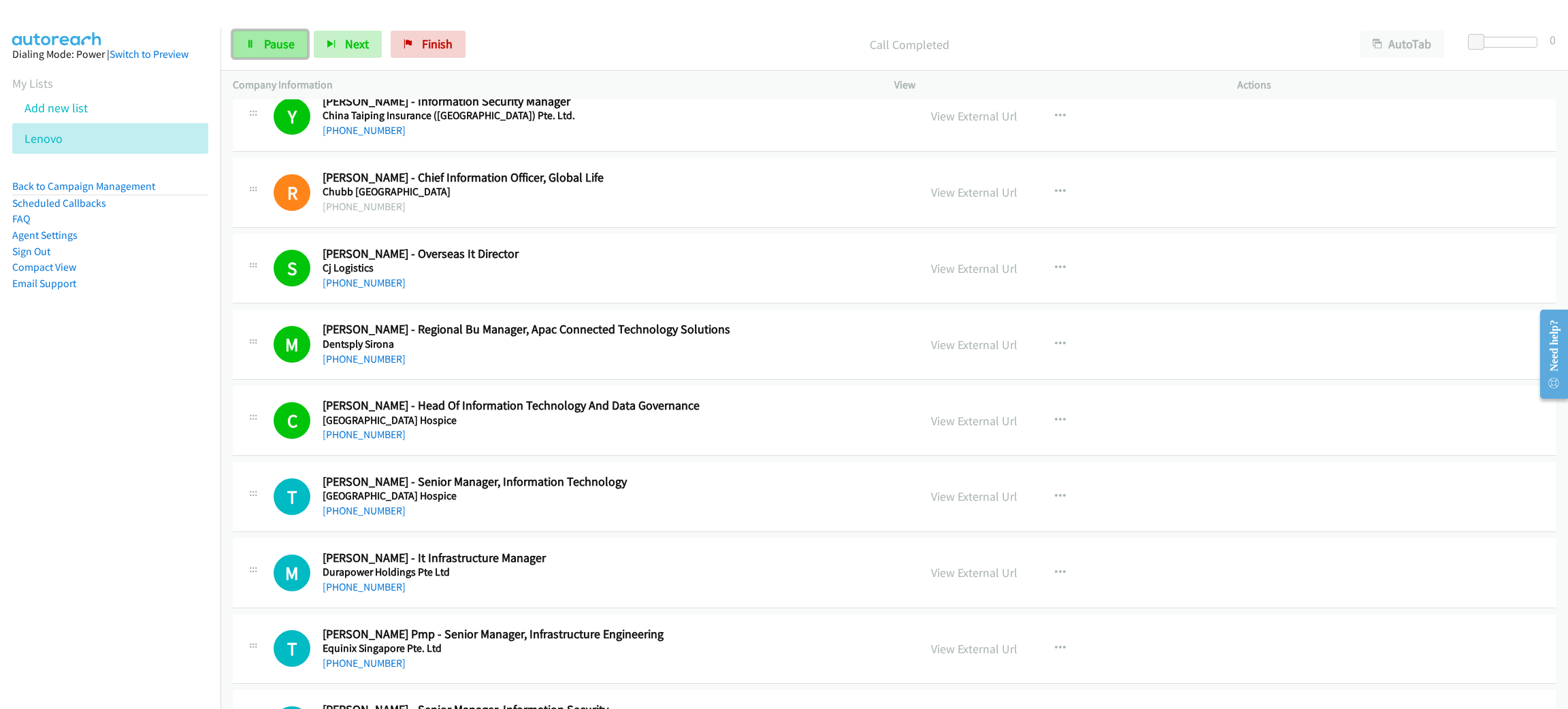
click at [284, 42] on span "Pause" at bounding box center [279, 44] width 30 height 16
click at [247, 30] on div "Start Calls Pause Next Finish" at bounding box center [363, 44] width 262 height 27
click at [247, 33] on link "Start Calls" at bounding box center [281, 44] width 97 height 27
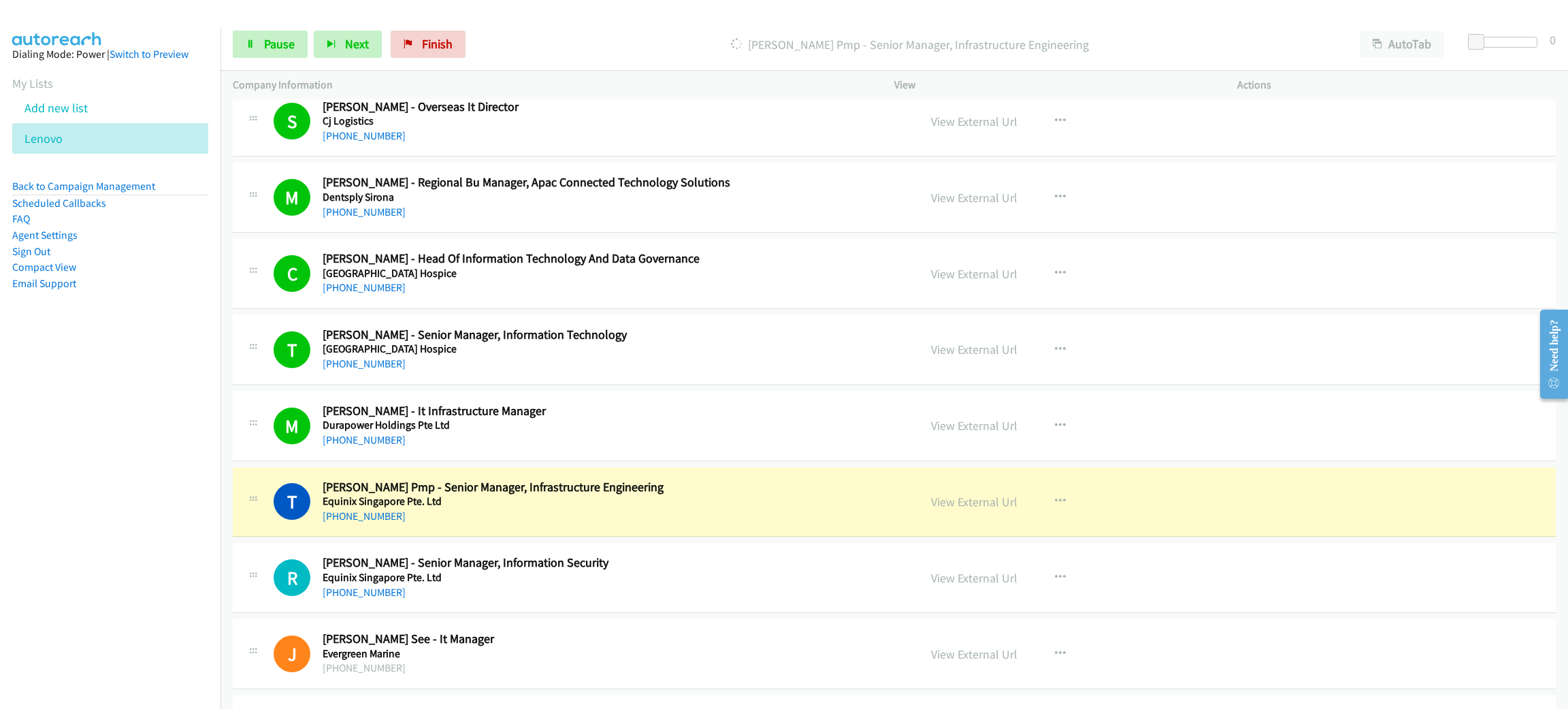
scroll to position [2551, 0]
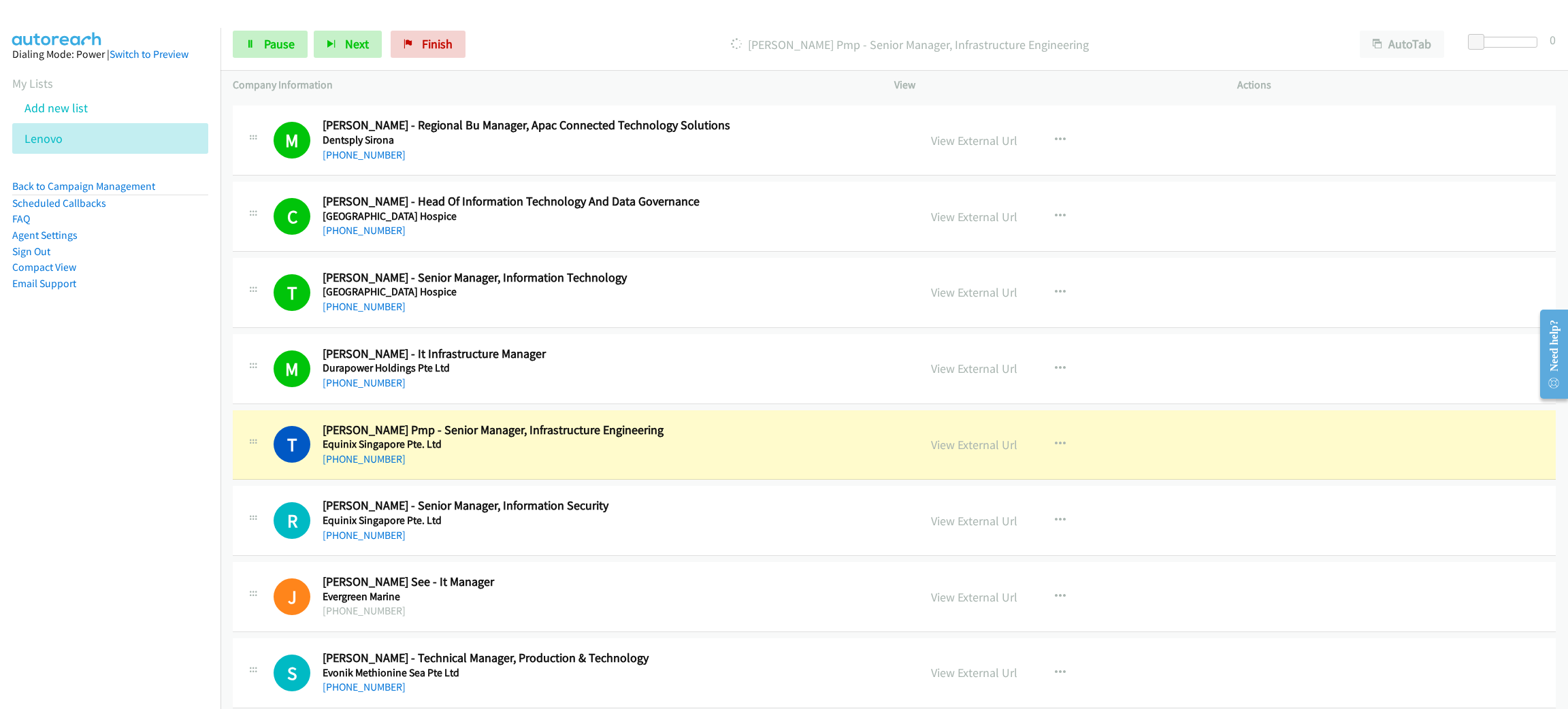
click at [597, 467] on div "[PHONE_NUMBER]" at bounding box center [611, 459] width 577 height 16
click at [292, 32] on link "Pause" at bounding box center [270, 44] width 75 height 27
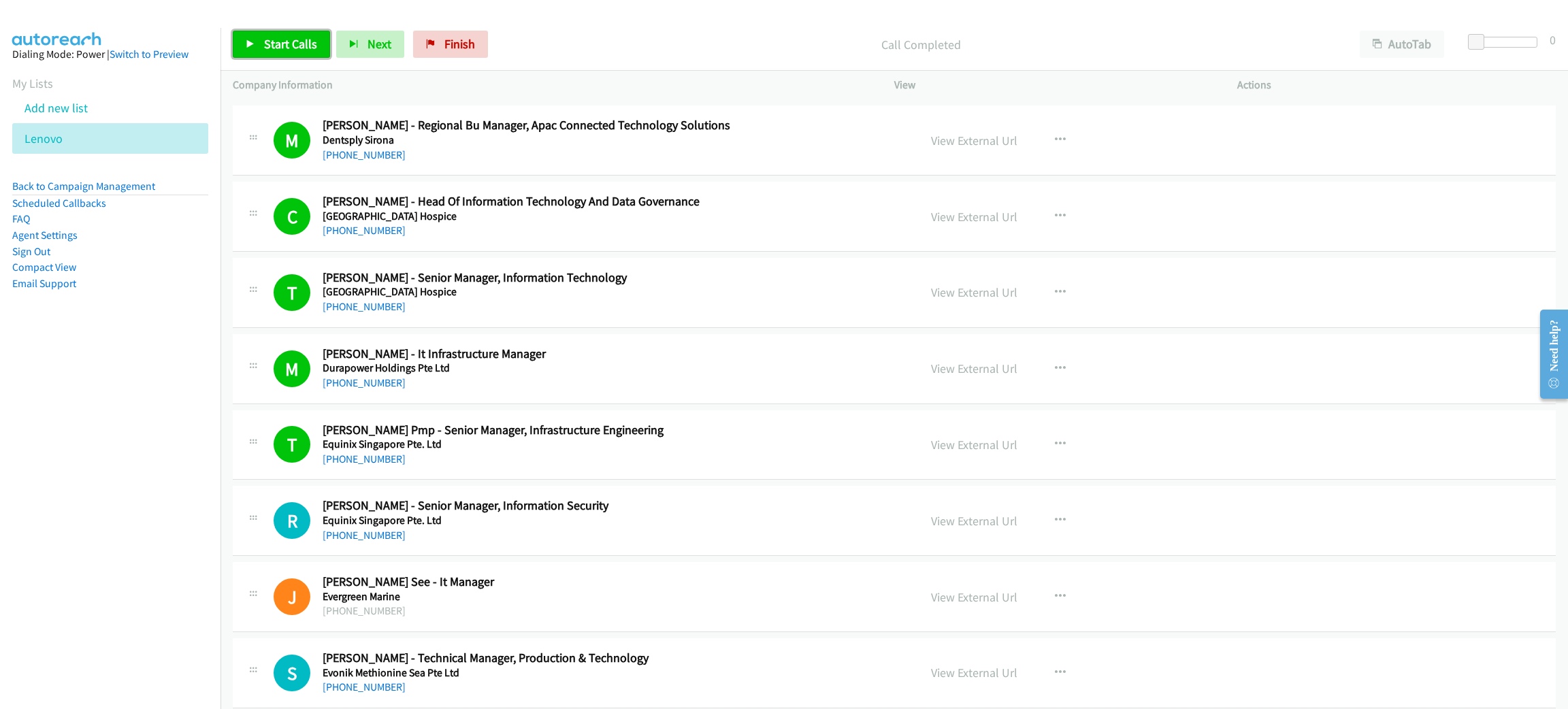
click at [282, 51] on span "Start Calls" at bounding box center [290, 44] width 53 height 16
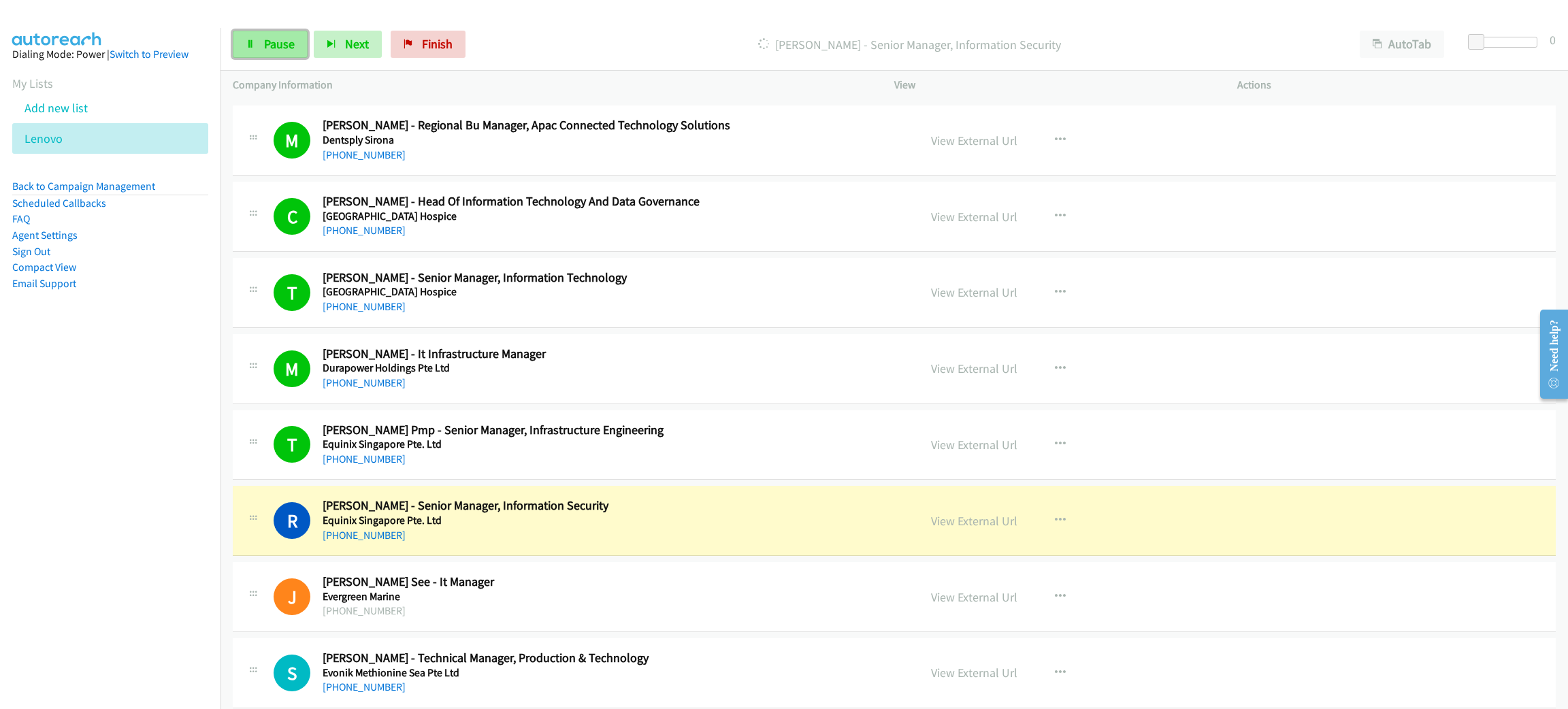
click at [240, 49] on link "Pause" at bounding box center [270, 44] width 75 height 27
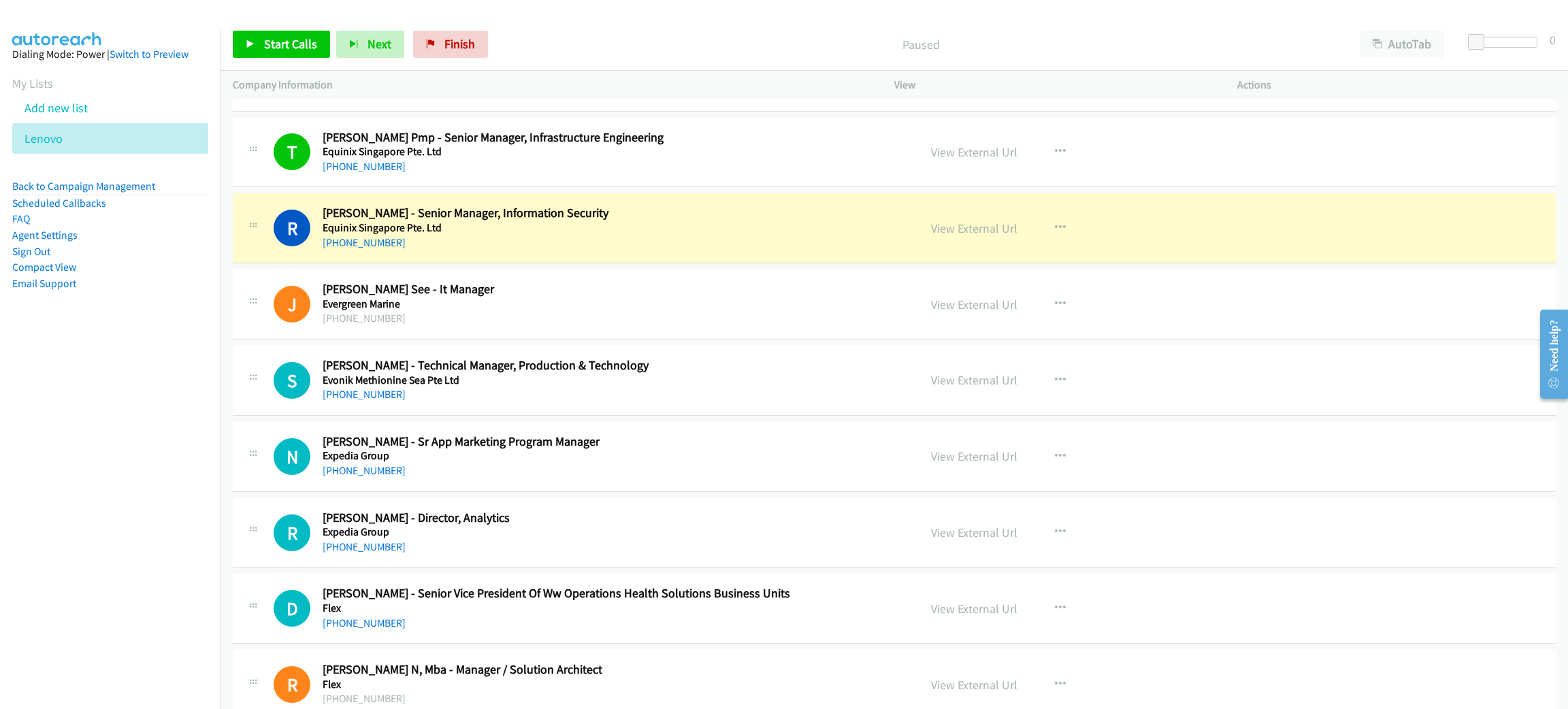
scroll to position [2858, 0]
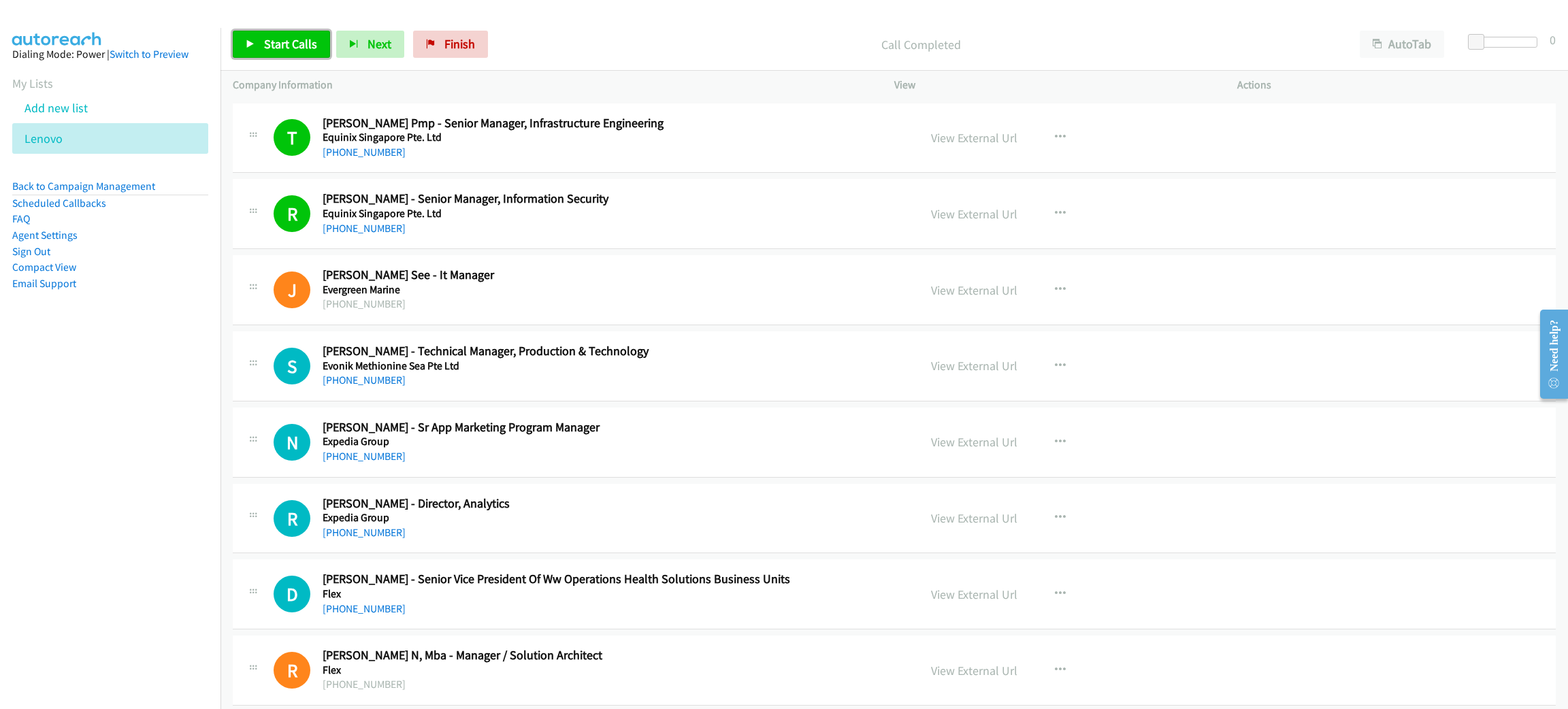
click at [282, 38] on span "Start Calls" at bounding box center [290, 44] width 53 height 16
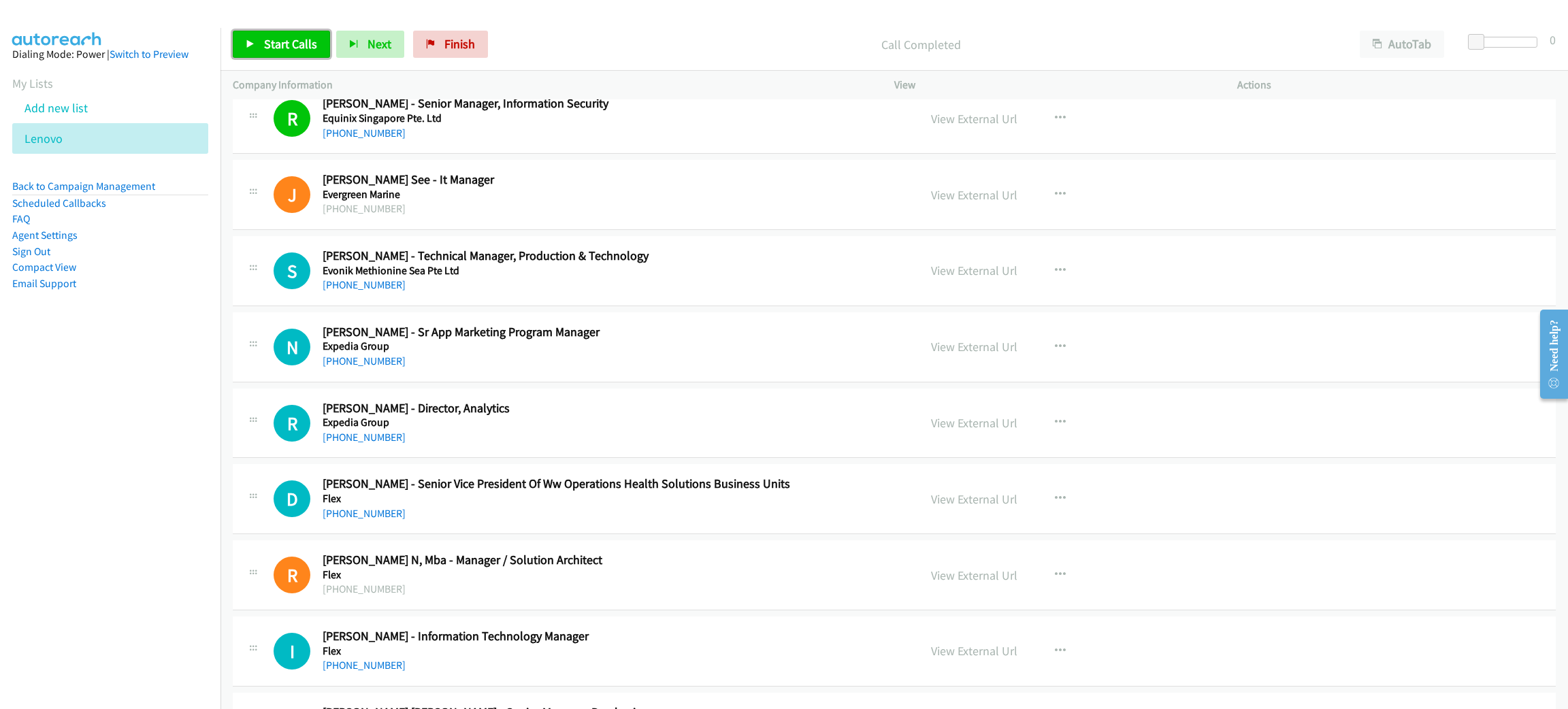
scroll to position [2960, 0]
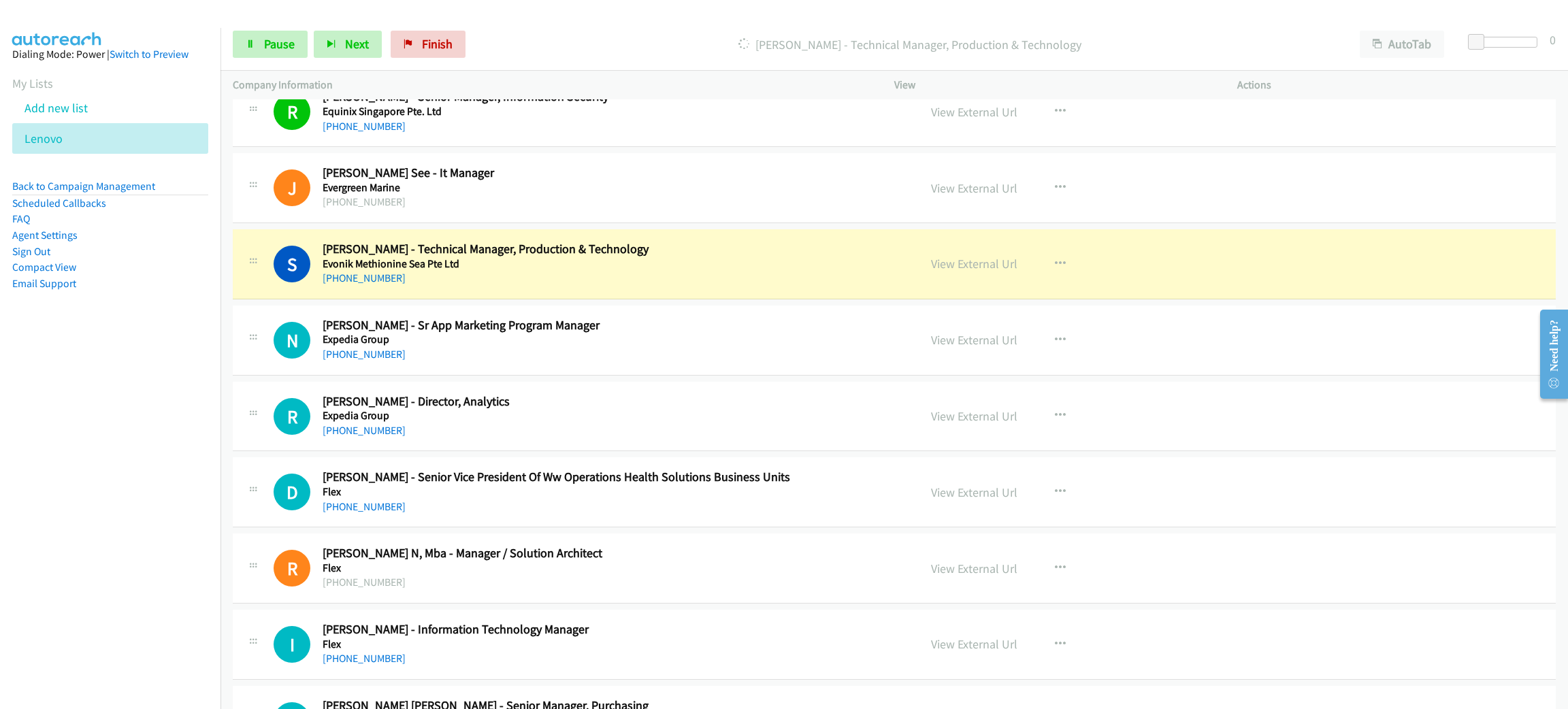
drag, startPoint x: 487, startPoint y: 285, endPoint x: 582, endPoint y: 291, distance: 95.2
click at [291, 45] on span "Pause" at bounding box center [279, 44] width 30 height 16
click at [962, 268] on link "View External Url" at bounding box center [974, 263] width 86 height 16
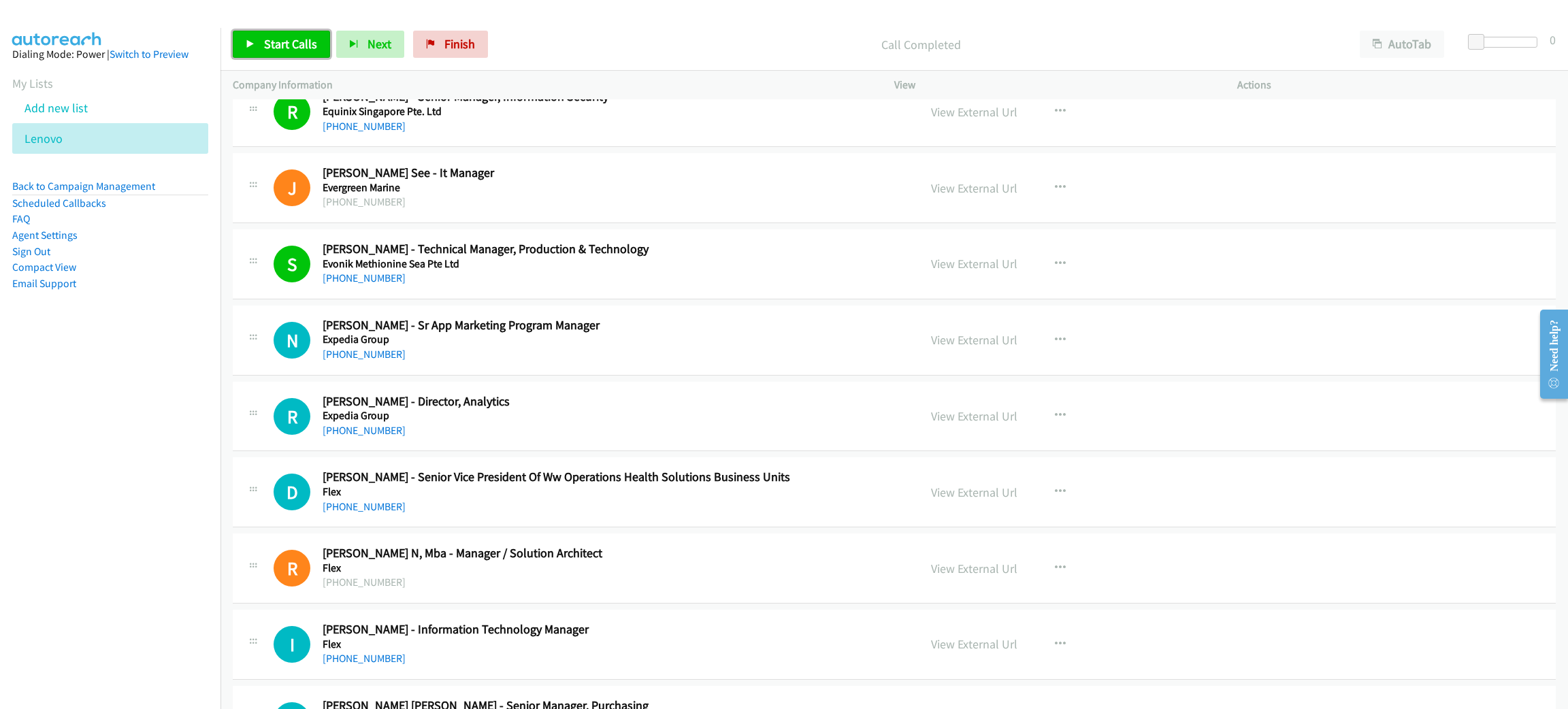
click at [299, 36] on span "Start Calls" at bounding box center [290, 44] width 53 height 16
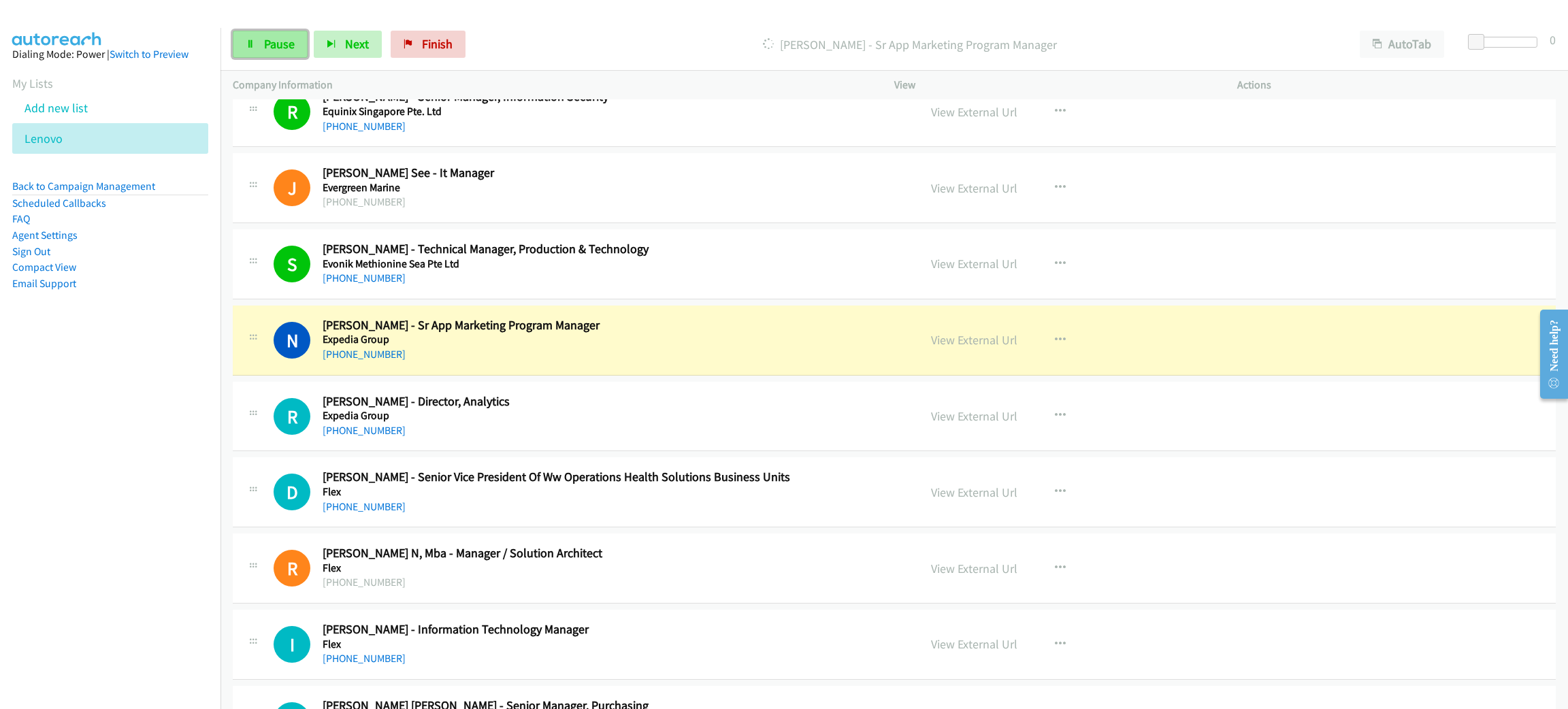
click at [287, 41] on span "Pause" at bounding box center [279, 44] width 30 height 16
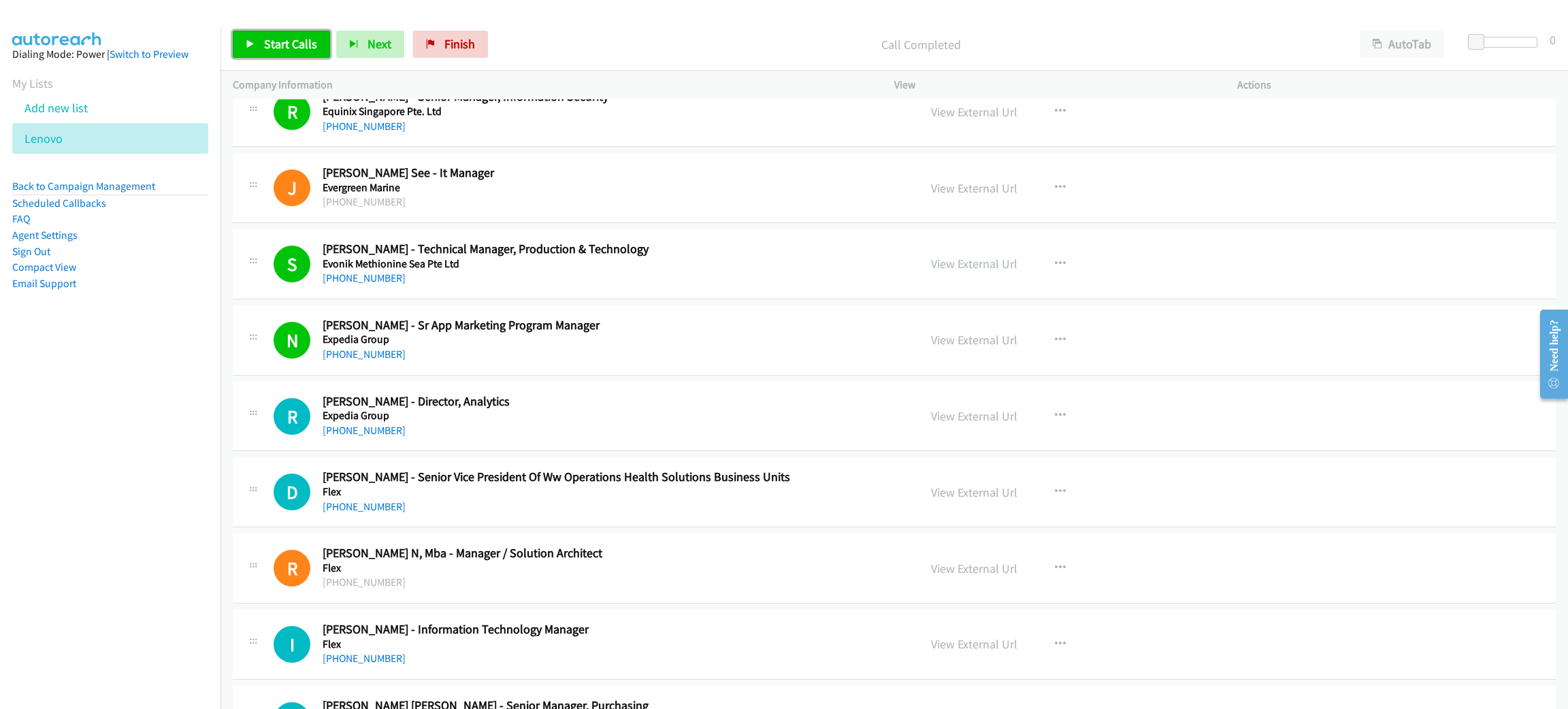
click at [309, 40] on span "Start Calls" at bounding box center [290, 44] width 53 height 16
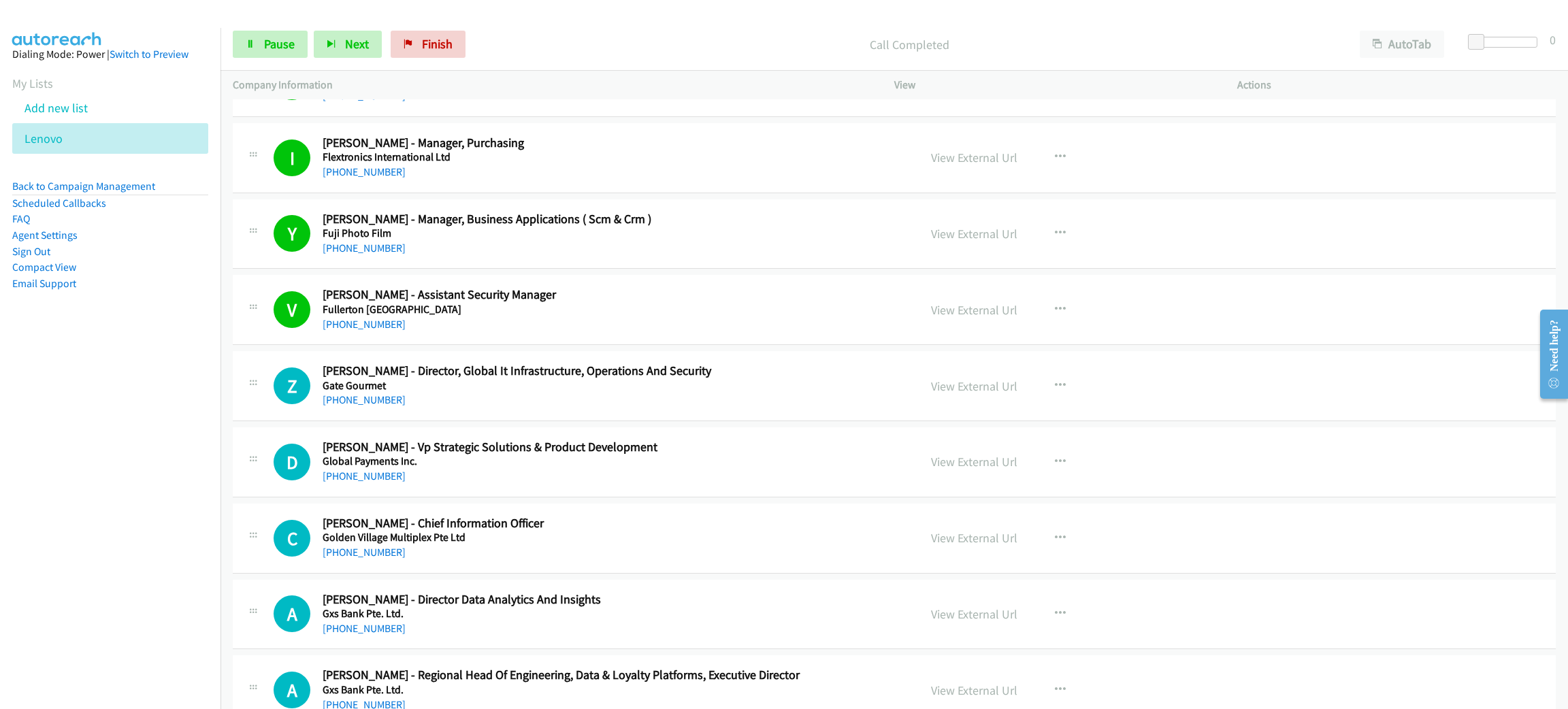
scroll to position [3674, 0]
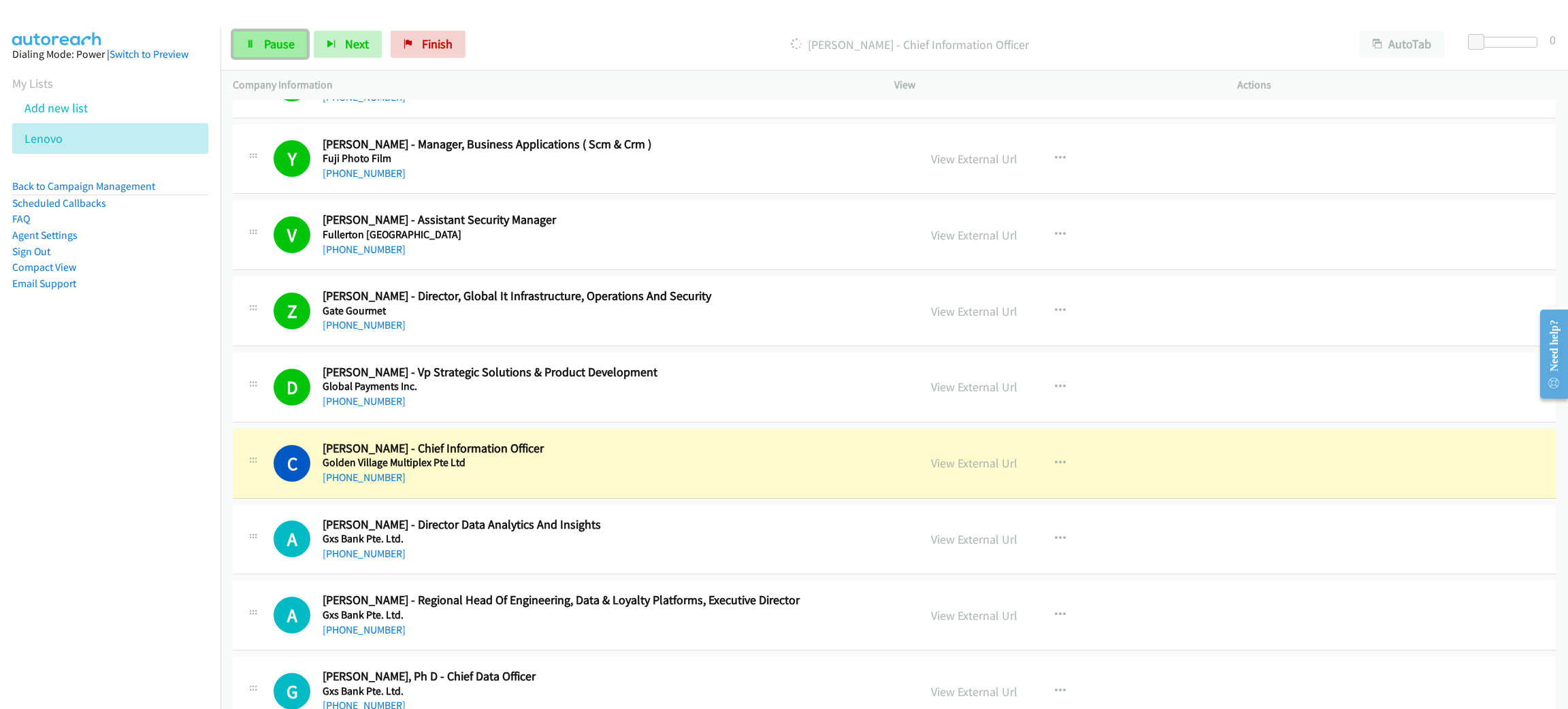
click at [266, 48] on span "Pause" at bounding box center [279, 44] width 30 height 16
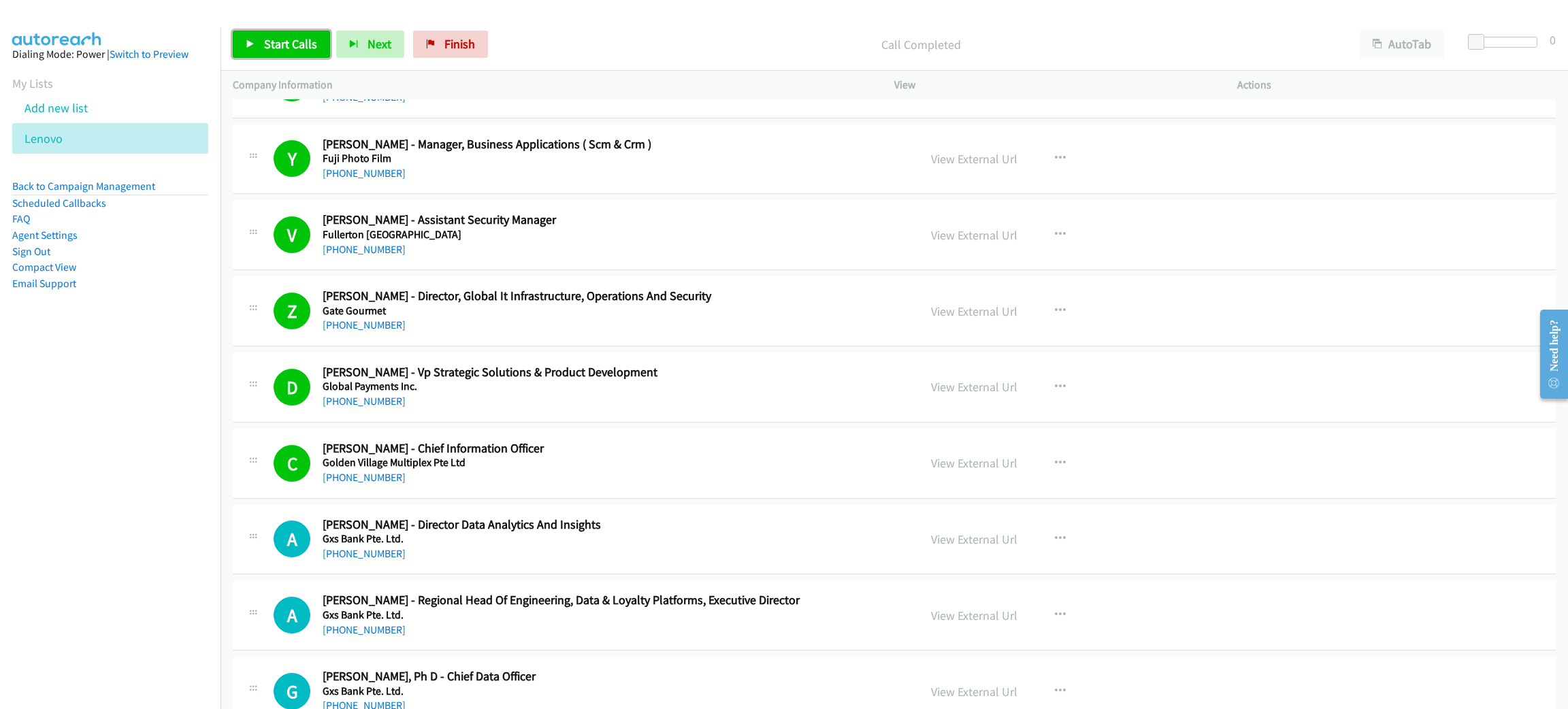
click at [305, 42] on span "Start Calls" at bounding box center [290, 44] width 53 height 16
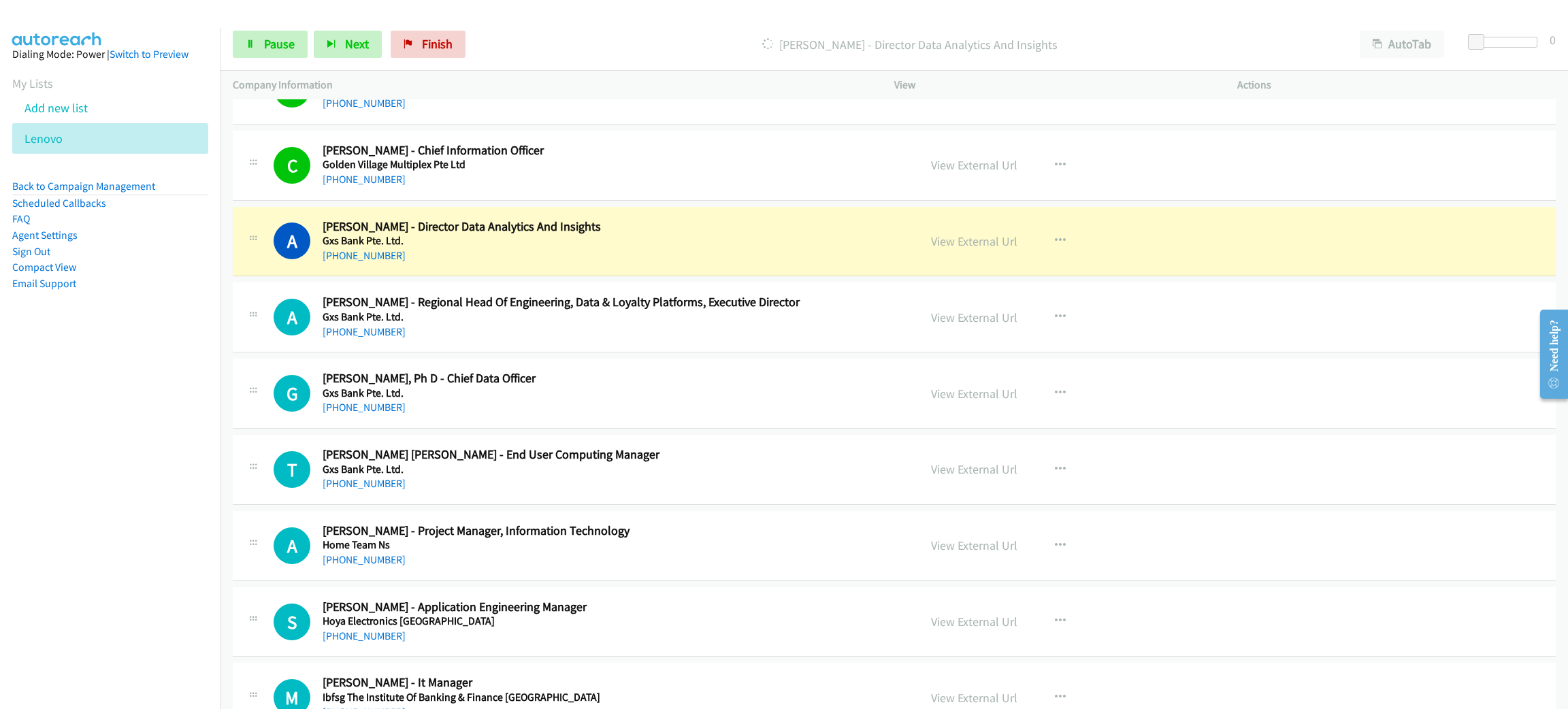
scroll to position [3980, 0]
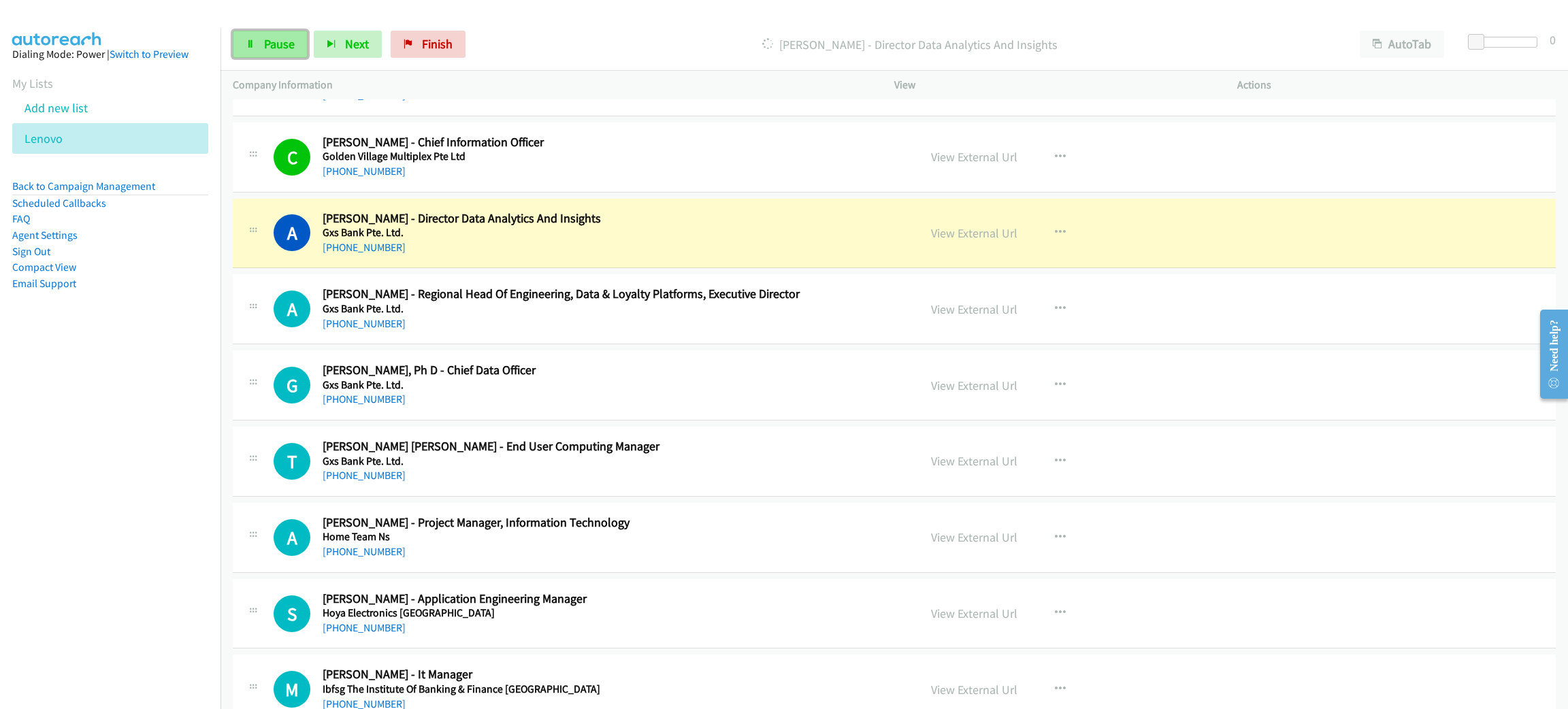
click at [279, 49] on span "Pause" at bounding box center [279, 44] width 30 height 16
click at [993, 236] on link "View External Url" at bounding box center [974, 233] width 86 height 16
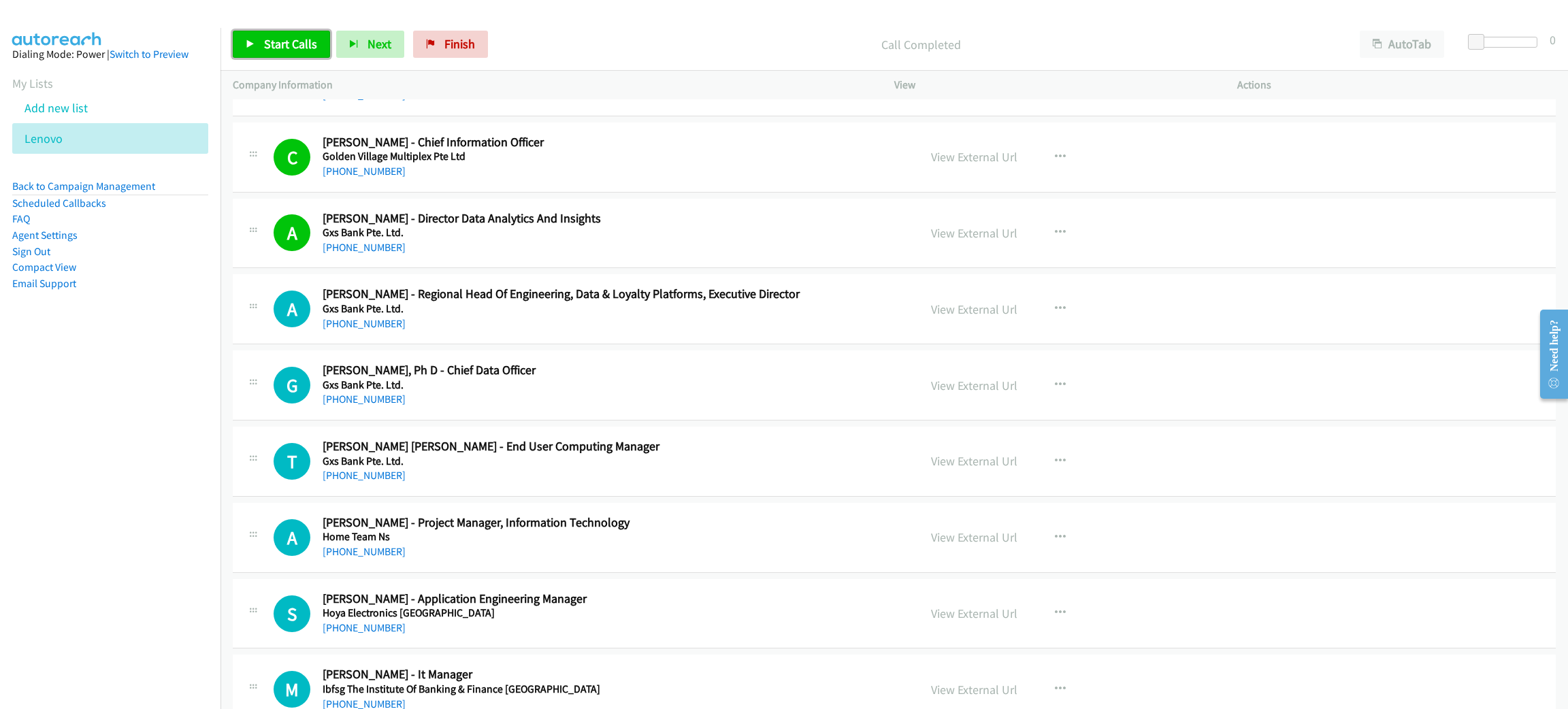
click at [280, 48] on span "Start Calls" at bounding box center [290, 44] width 53 height 16
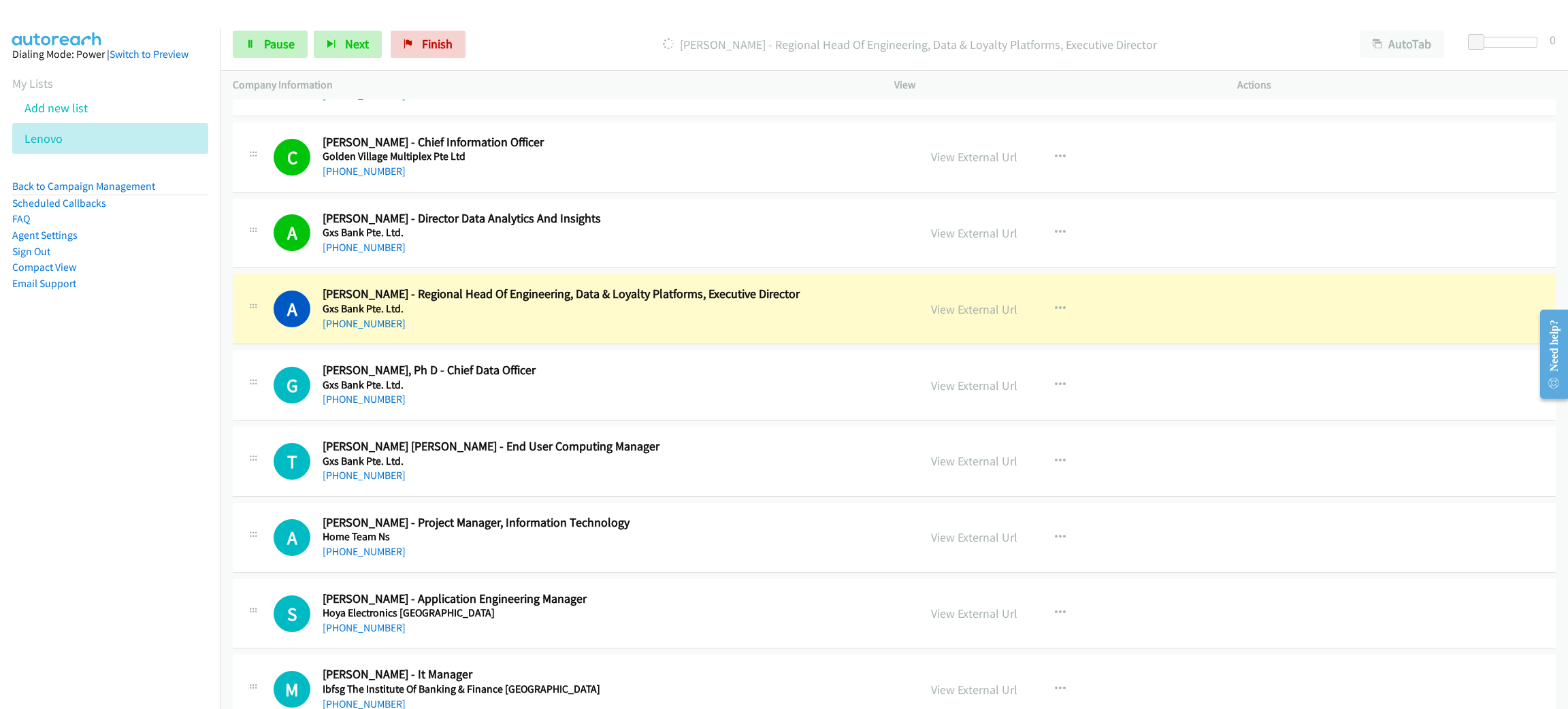
click at [605, 302] on h2 "[PERSON_NAME] - Regional Head Of Engineering, Data & Loyalty Platforms, Executi…" at bounding box center [611, 294] width 577 height 16
click at [952, 317] on link "View External Url" at bounding box center [974, 309] width 86 height 16
click at [238, 48] on link "Pause" at bounding box center [270, 44] width 75 height 27
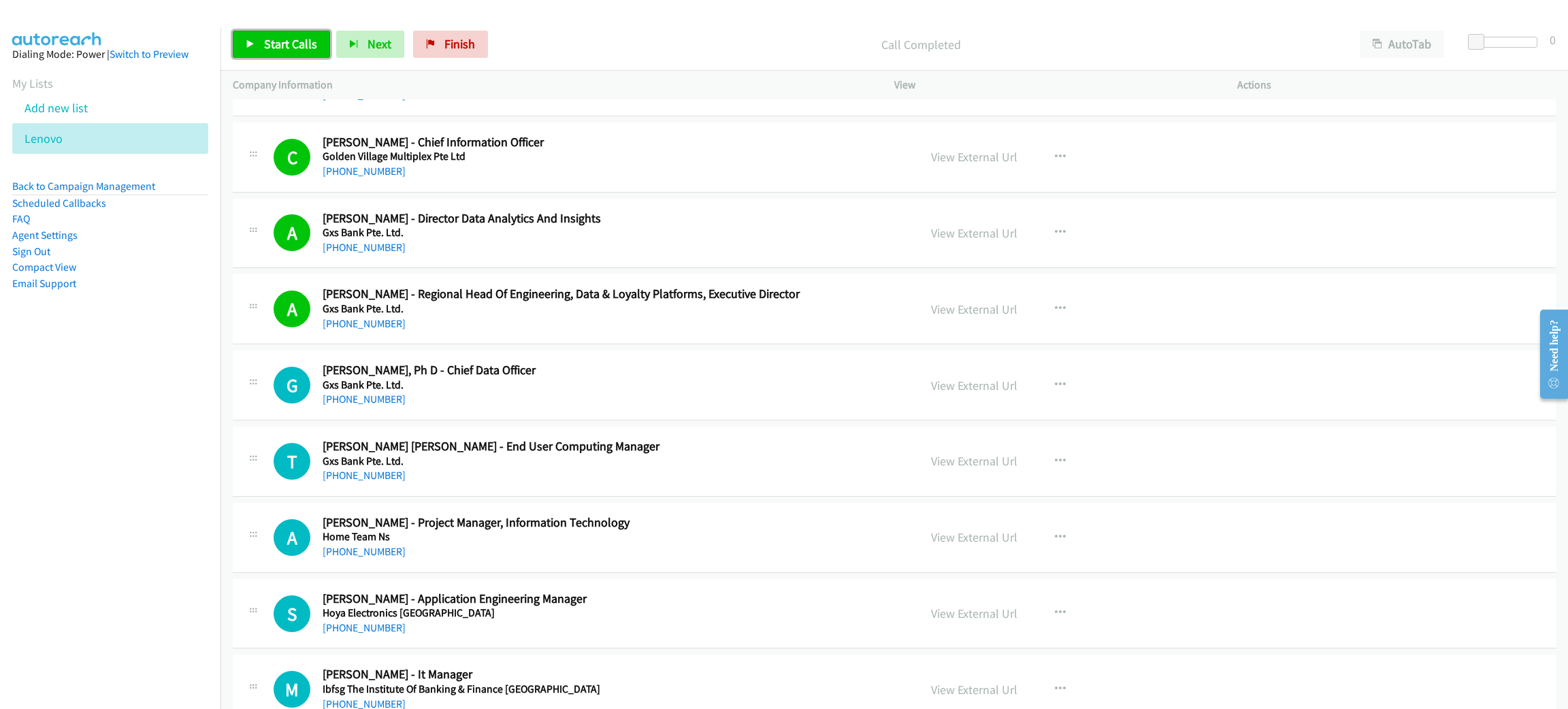
click at [297, 53] on link "Start Calls" at bounding box center [281, 44] width 97 height 27
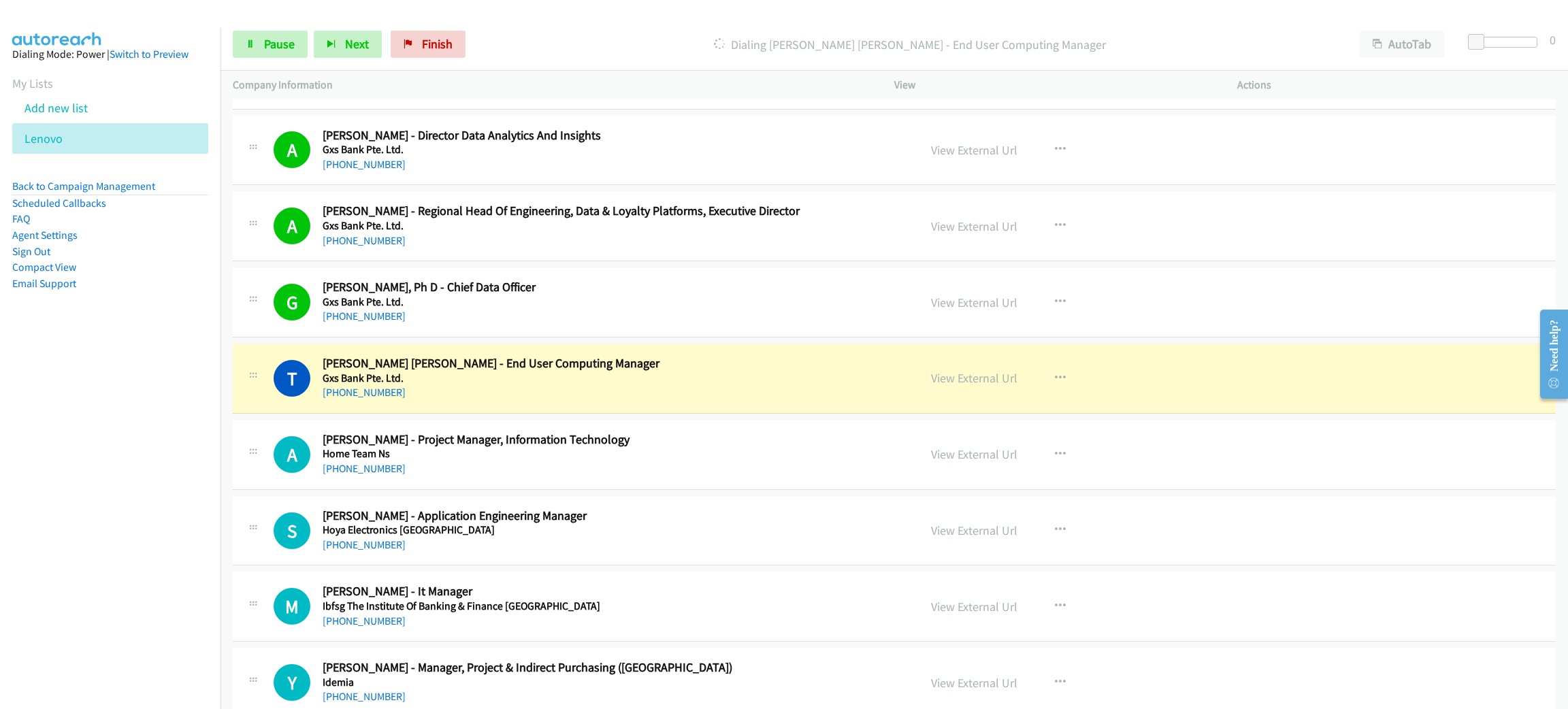
scroll to position [4490, 0]
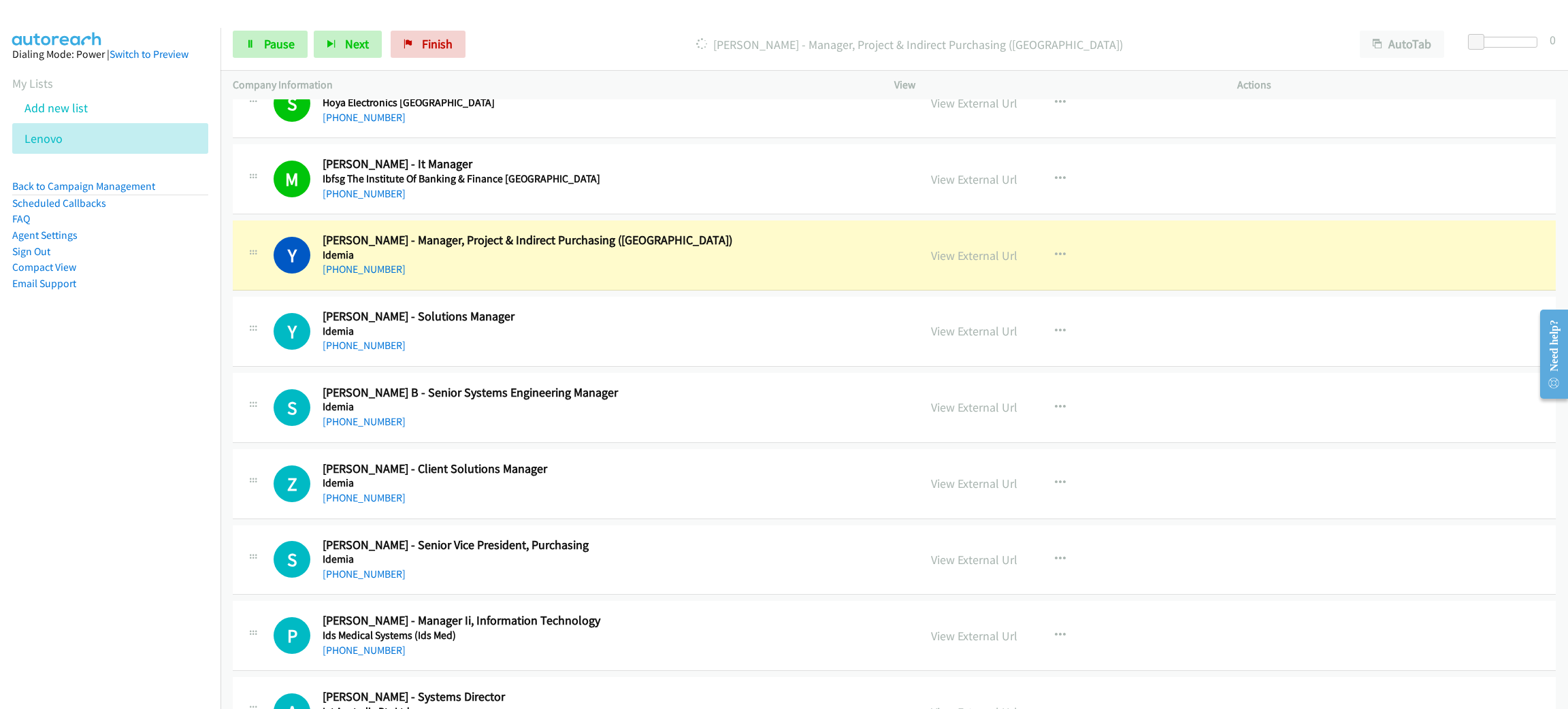
click at [521, 261] on h5 "Idemia" at bounding box center [611, 255] width 577 height 13
click at [955, 263] on link "View External Url" at bounding box center [974, 255] width 86 height 16
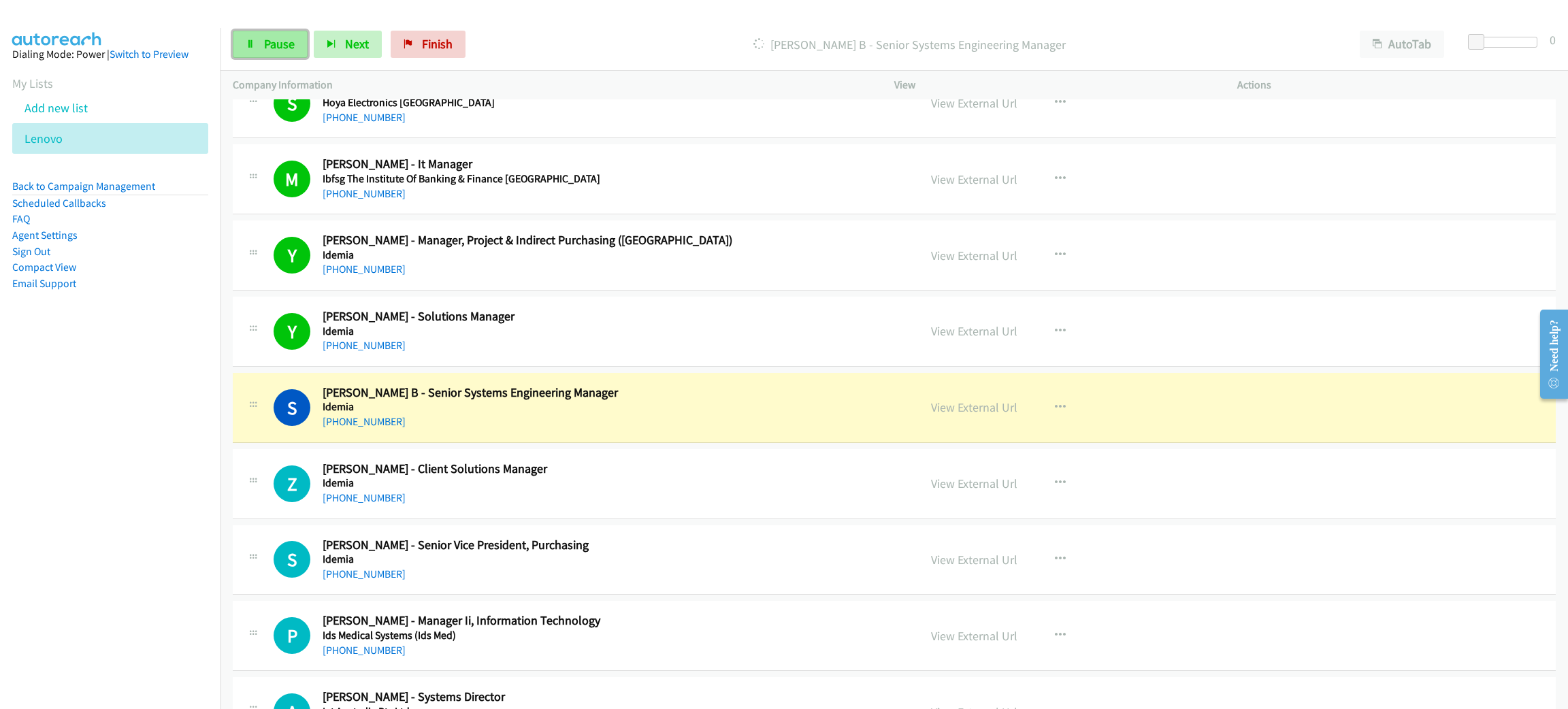
click at [246, 40] on icon at bounding box center [250, 45] width 10 height 10
click at [942, 414] on link "View External Url" at bounding box center [974, 407] width 86 height 16
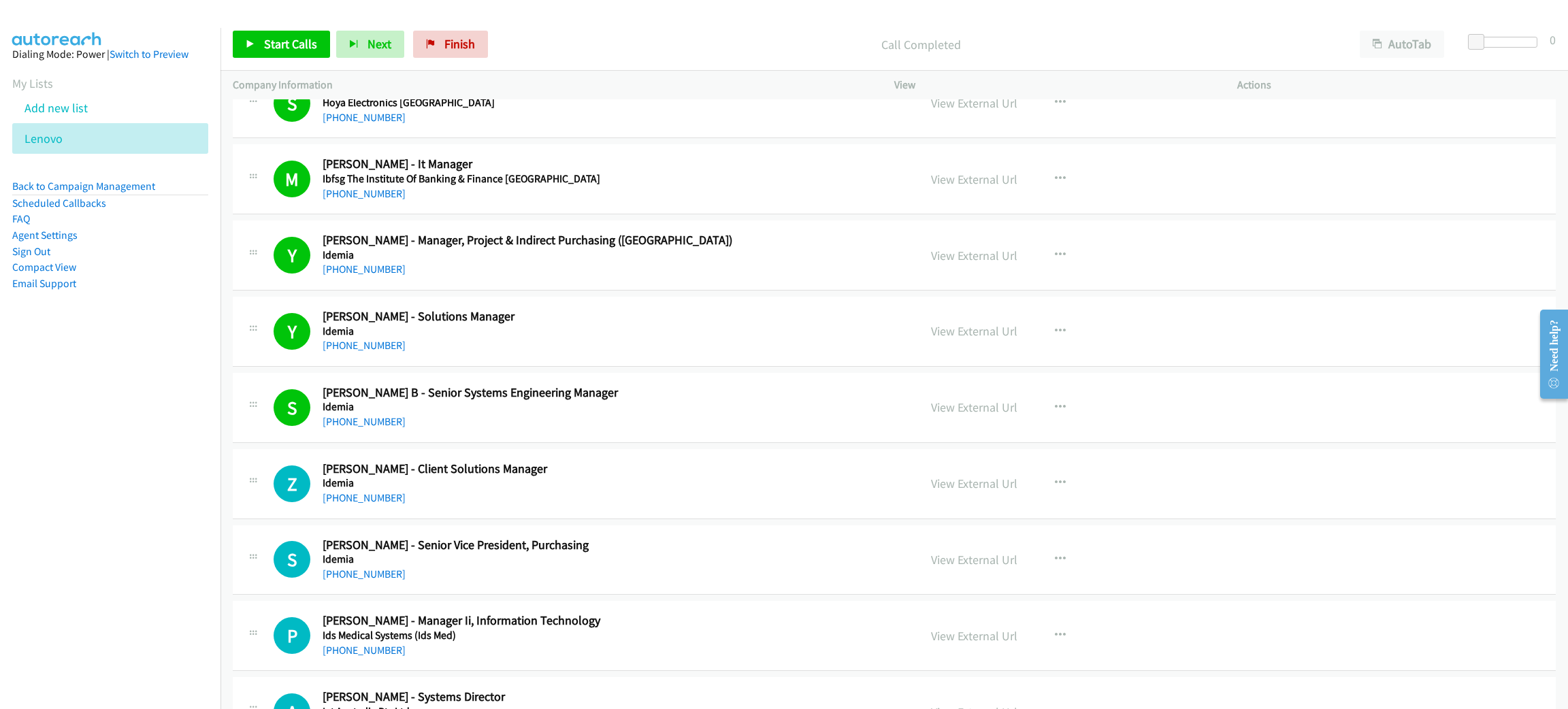
click at [687, 163] on div "M Callback Scheduled Mak, Jason - It Manager Ibfsg The Institute Of Banking & F…" at bounding box center [894, 179] width 1323 height 70
click at [296, 36] on span "Start Calls" at bounding box center [290, 44] width 53 height 16
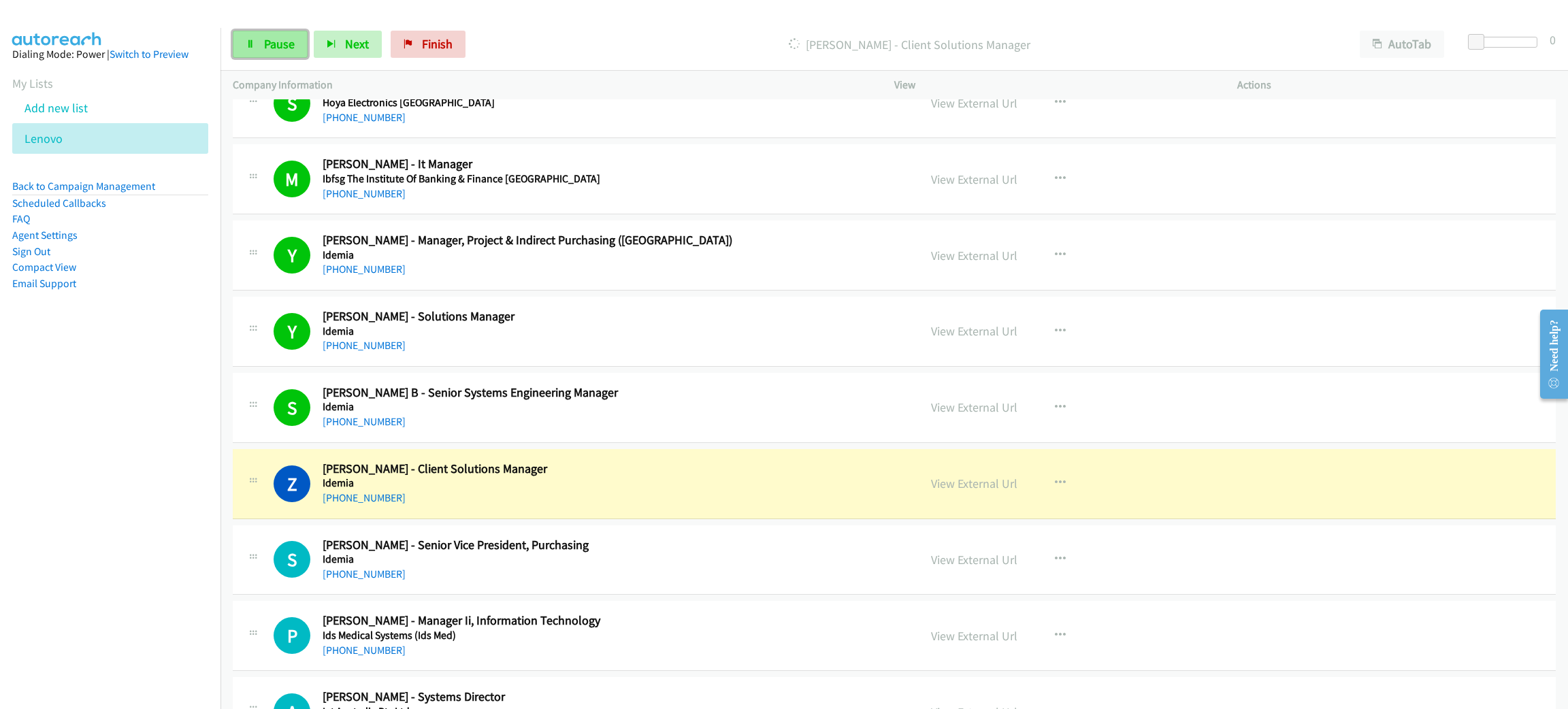
click at [278, 36] on span "Pause" at bounding box center [279, 44] width 30 height 16
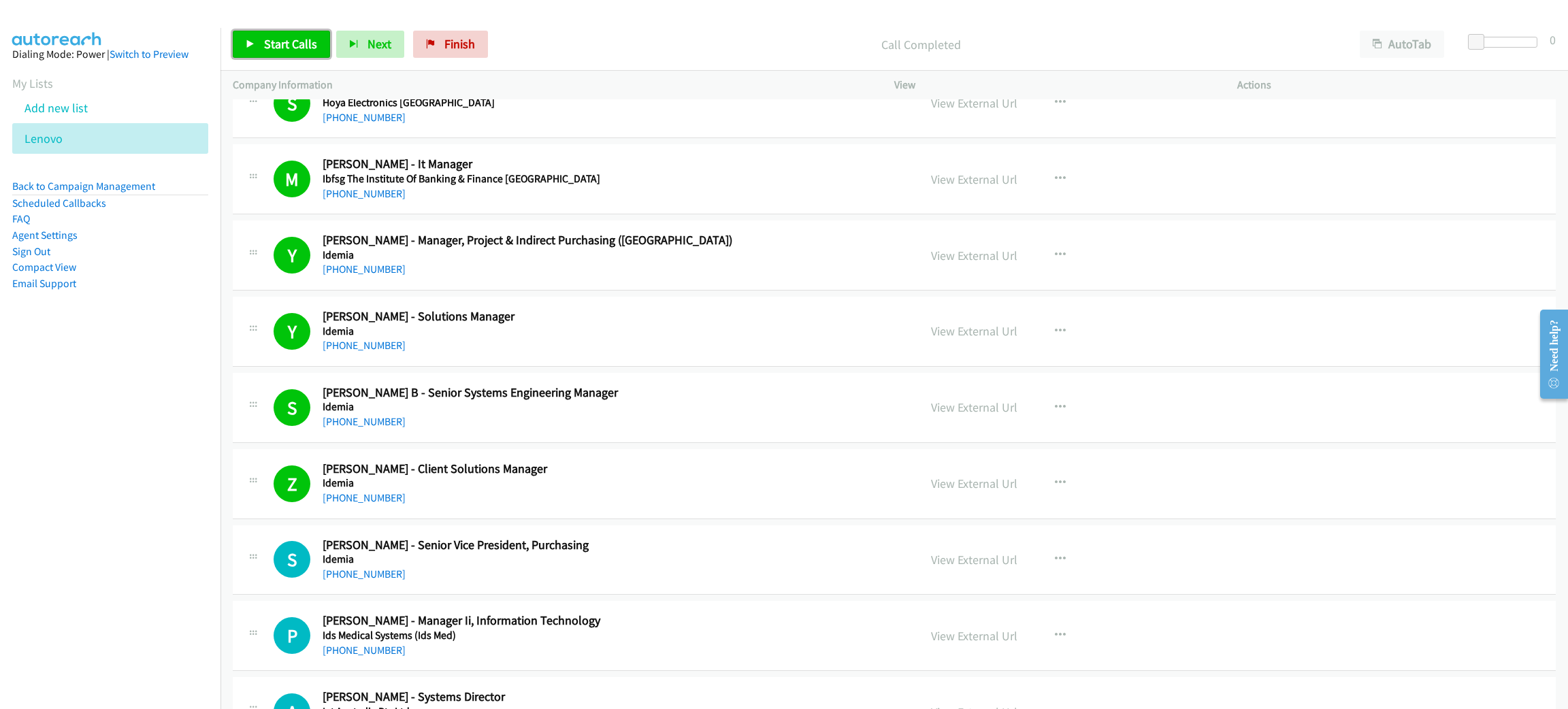
click at [278, 36] on span "Start Calls" at bounding box center [290, 44] width 53 height 16
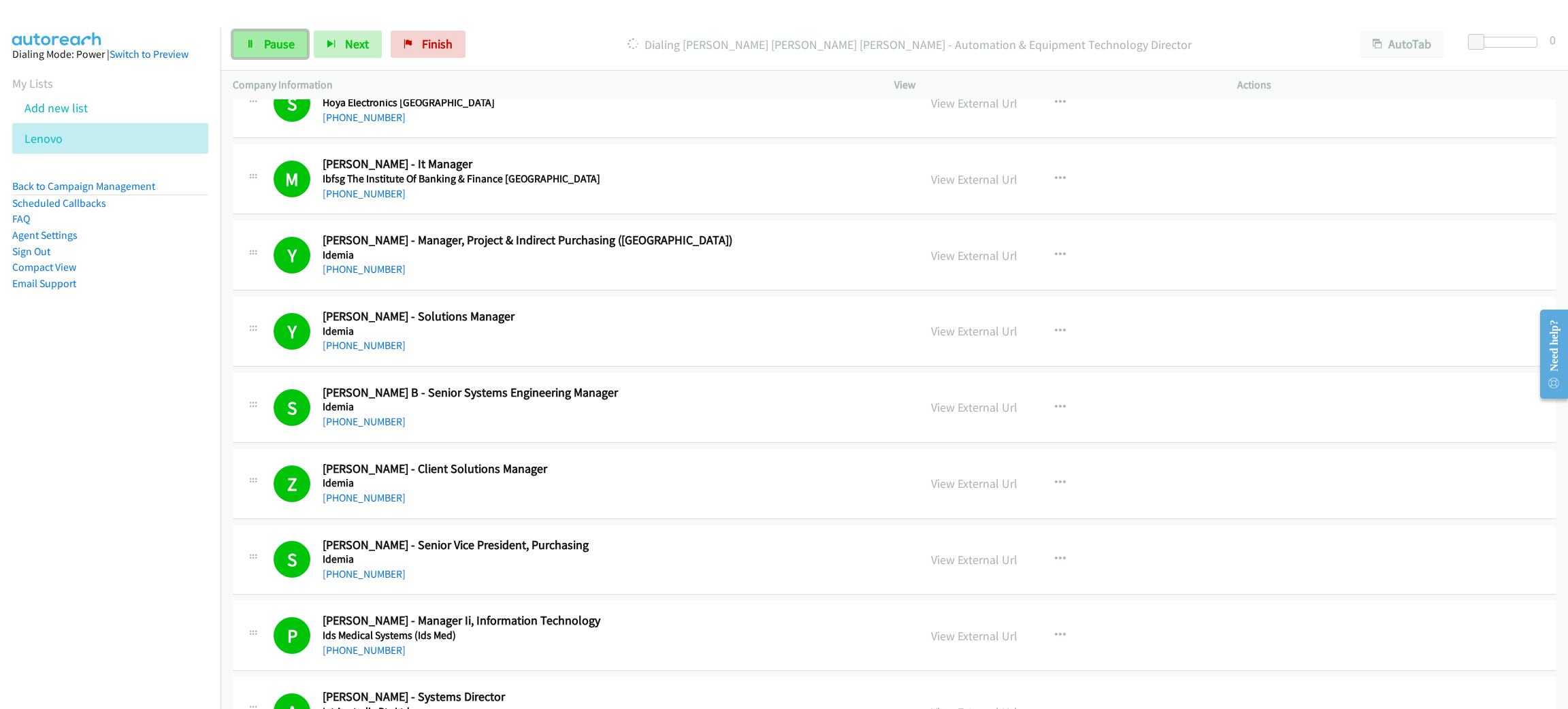
click at [256, 52] on link "Pause" at bounding box center [270, 44] width 75 height 27
click at [304, 52] on link "Start Calls" at bounding box center [281, 44] width 97 height 27
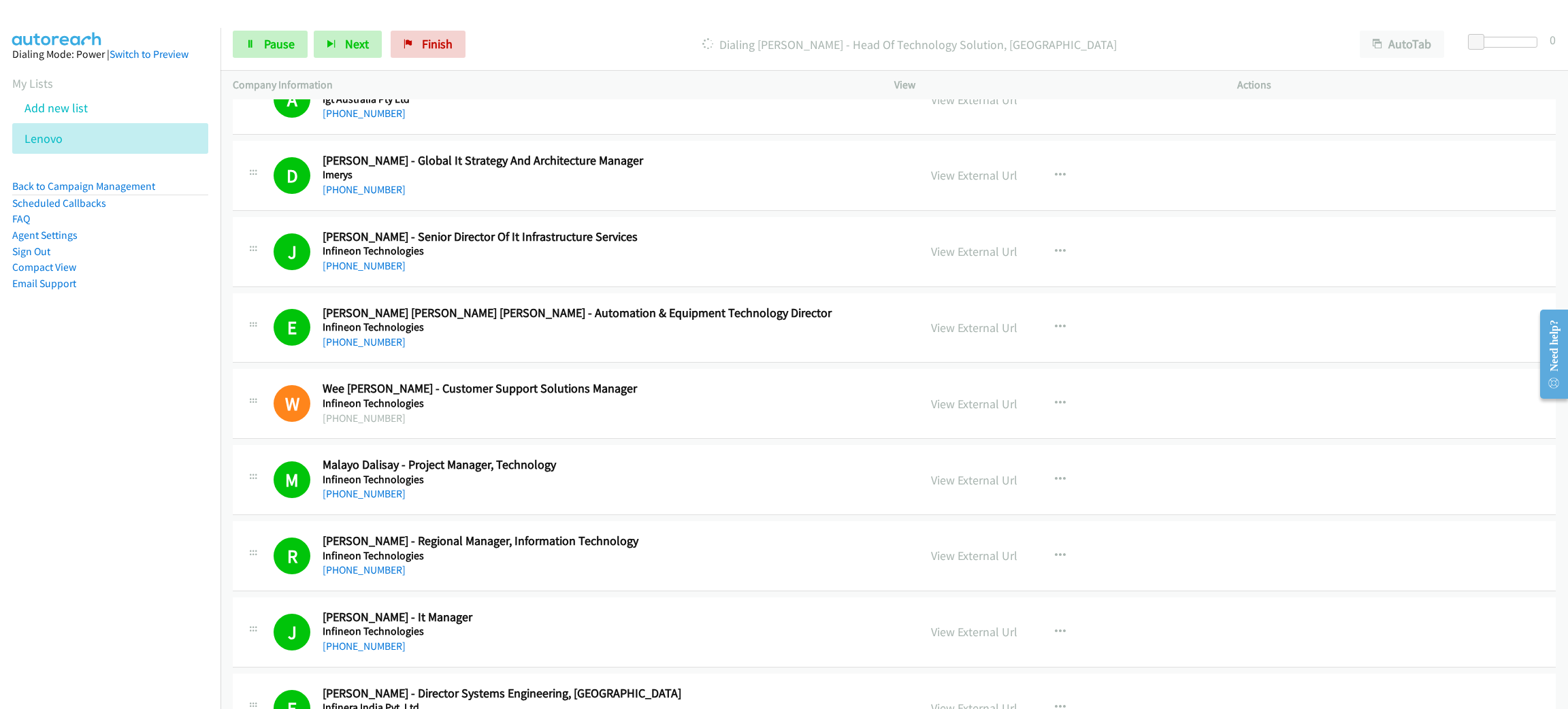
scroll to position [5511, 0]
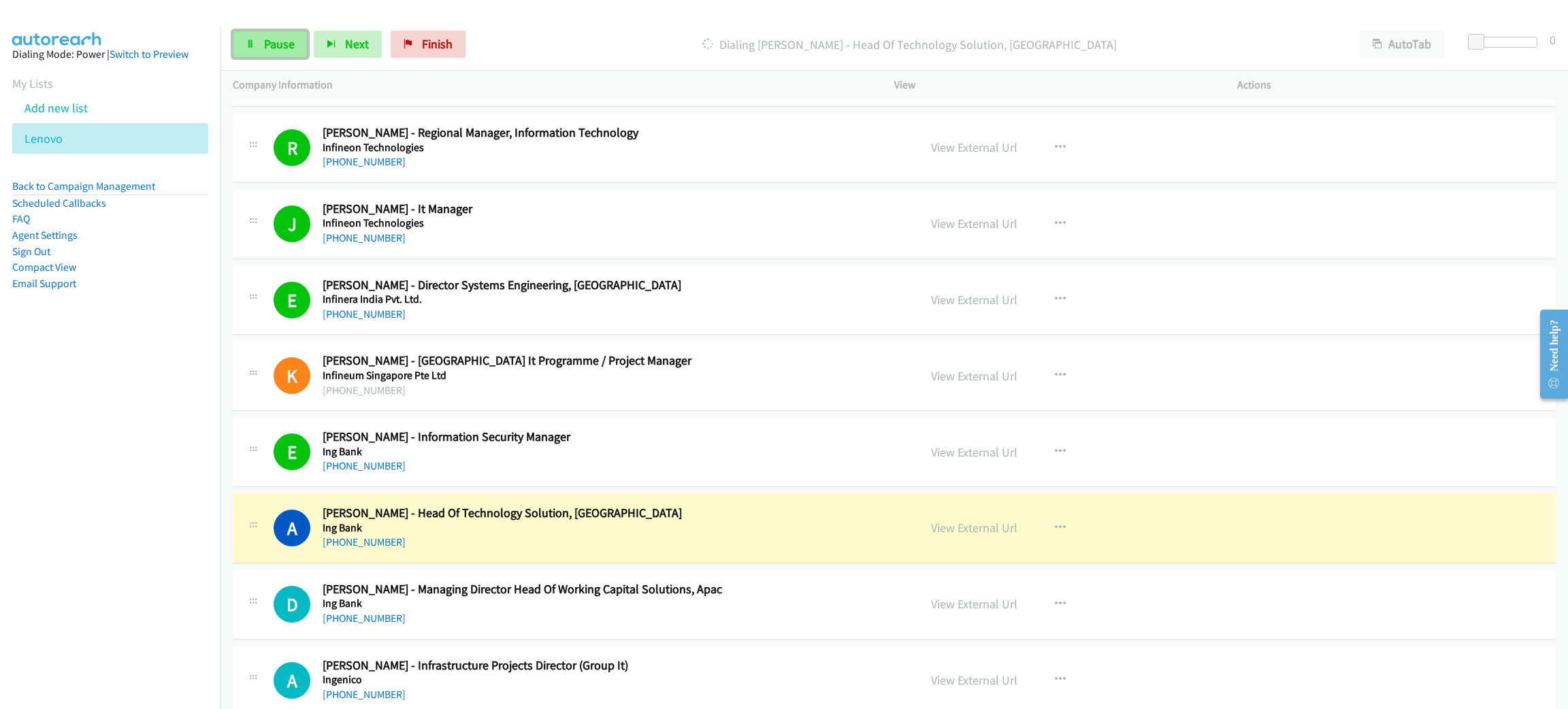
click at [283, 36] on span "Pause" at bounding box center [279, 44] width 30 height 16
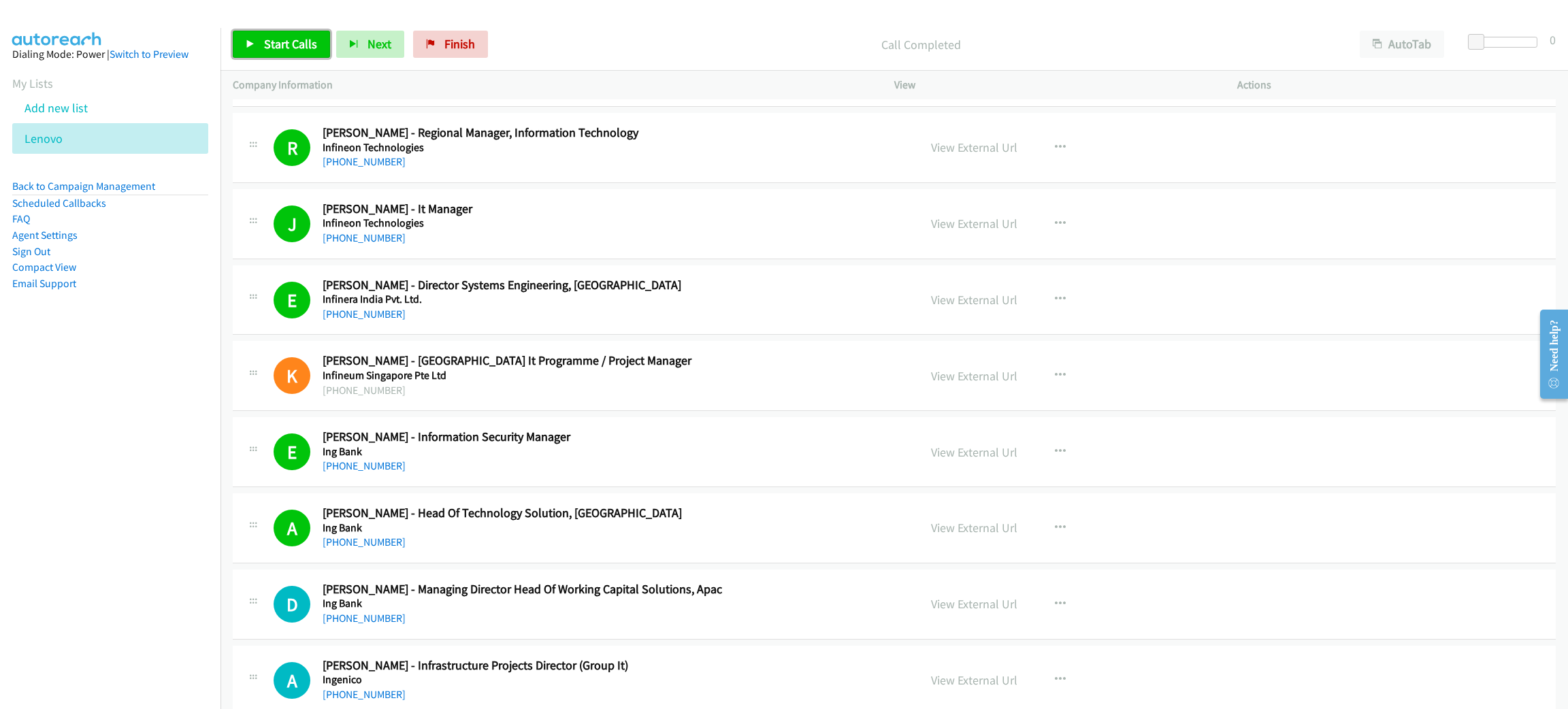
click at [255, 42] on link "Start Calls" at bounding box center [281, 44] width 97 height 27
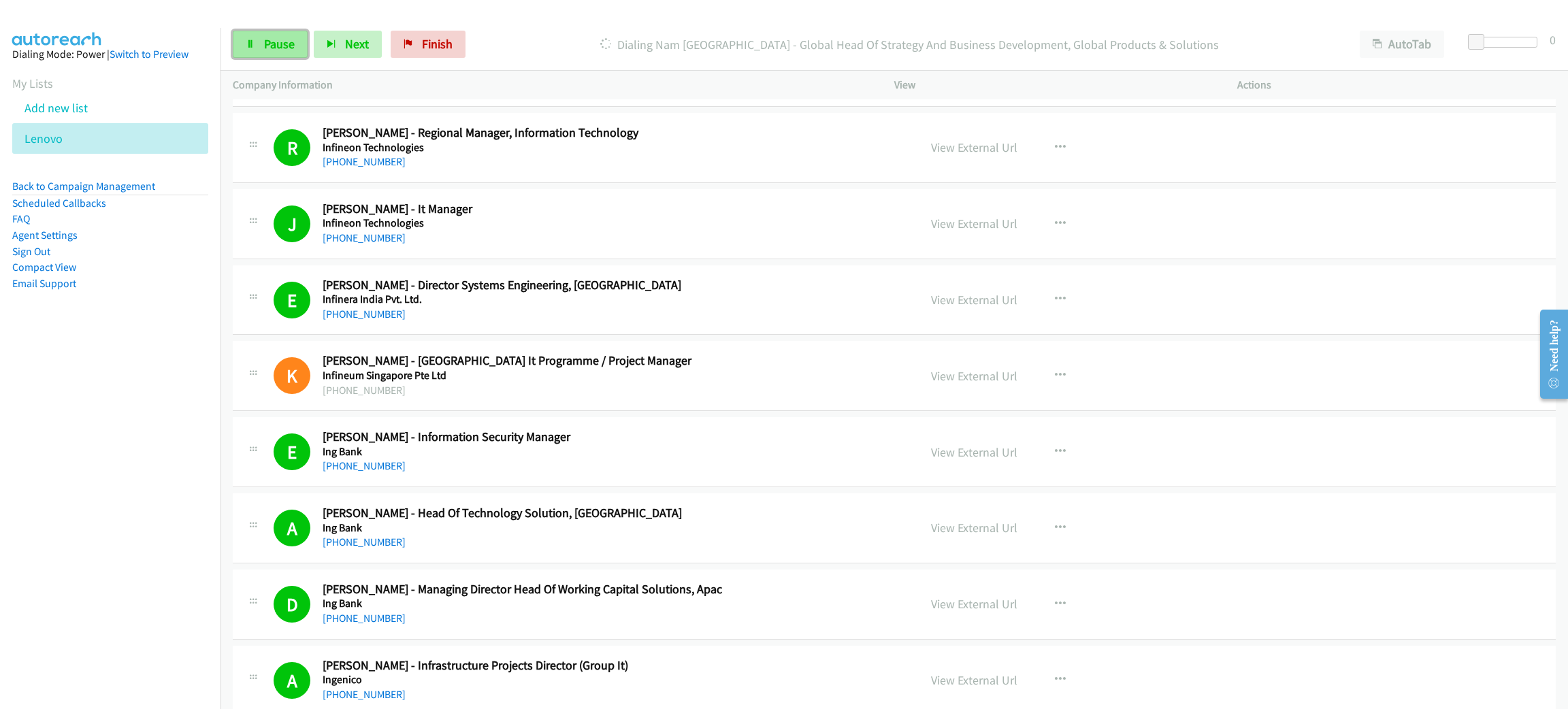
click at [255, 39] on link "Pause" at bounding box center [270, 44] width 75 height 27
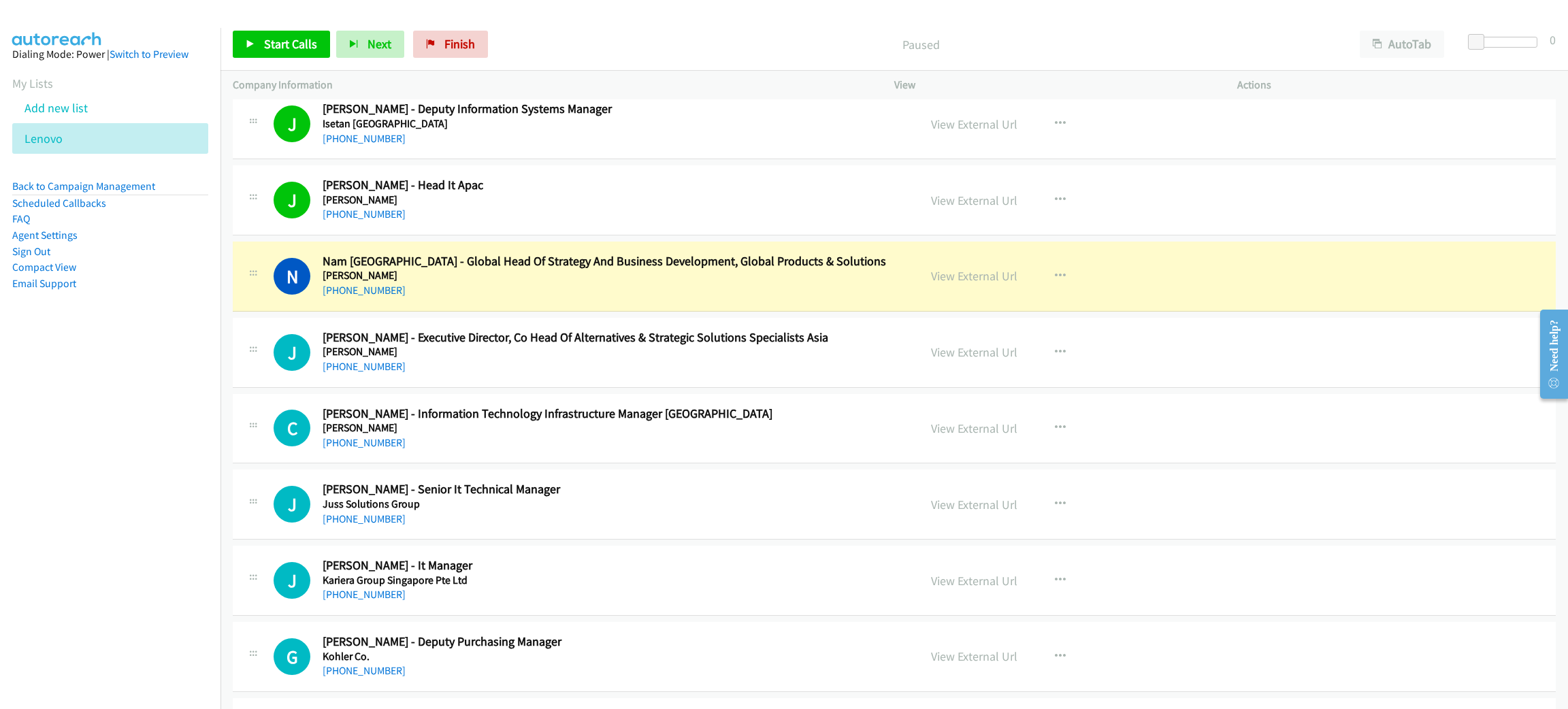
scroll to position [6226, 0]
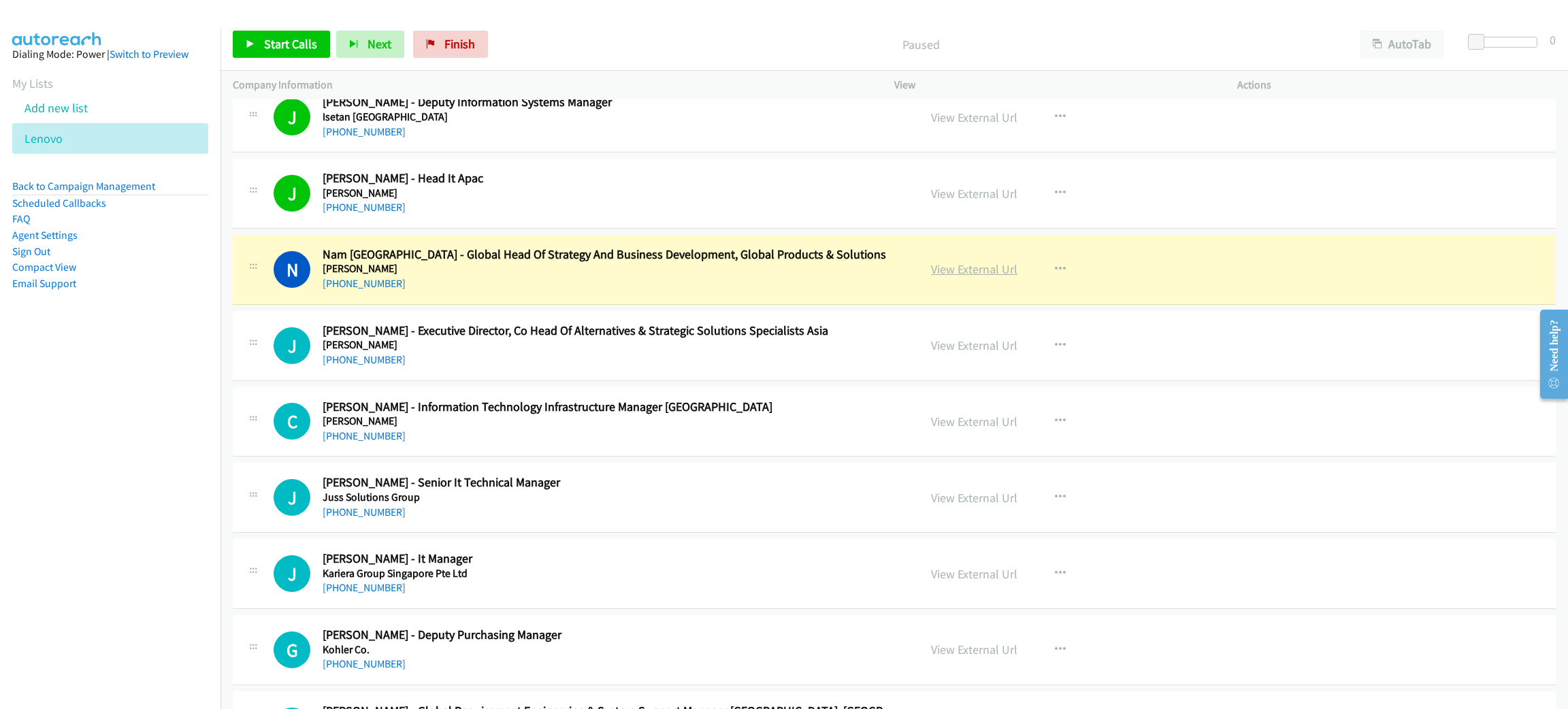
click at [991, 277] on link "View External Url" at bounding box center [974, 269] width 86 height 16
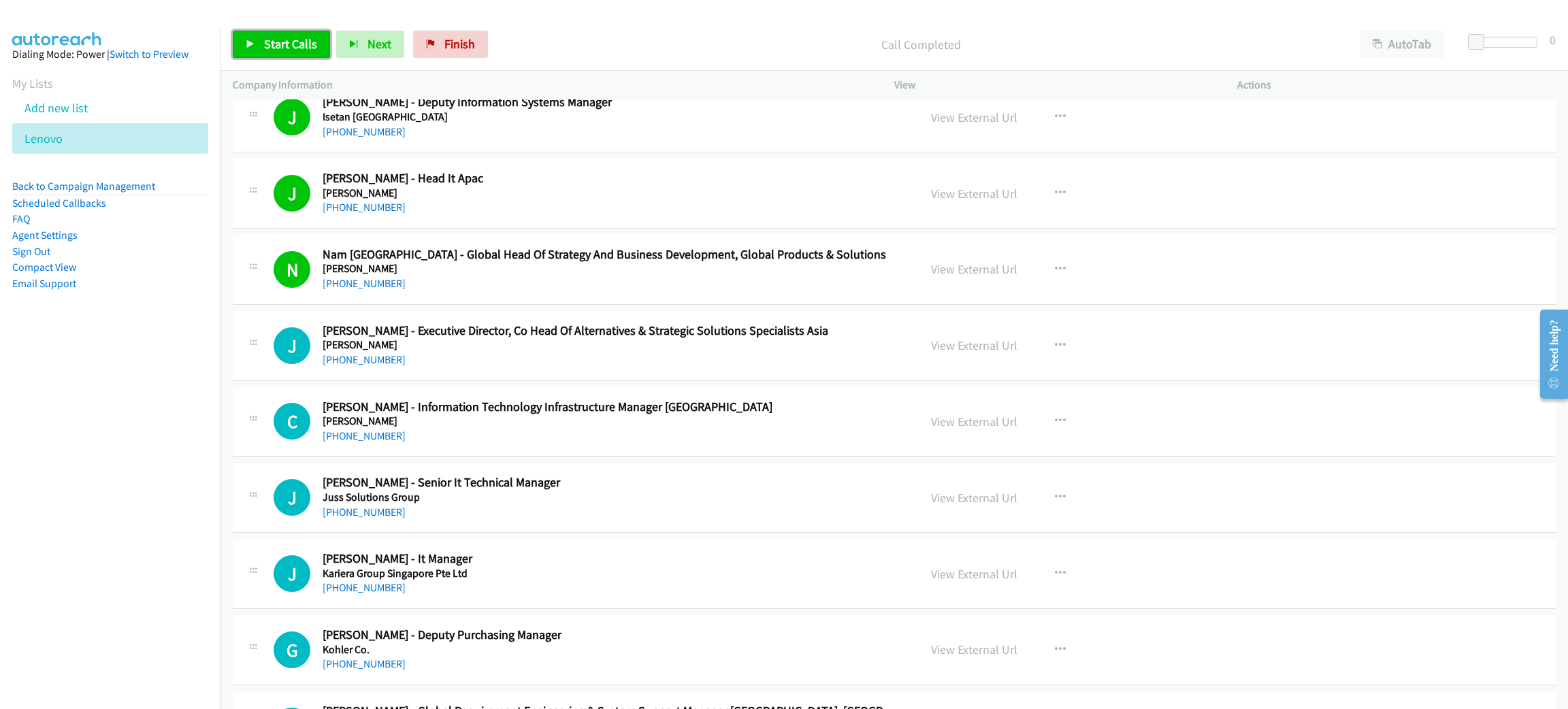
click at [246, 47] on icon at bounding box center [250, 45] width 10 height 10
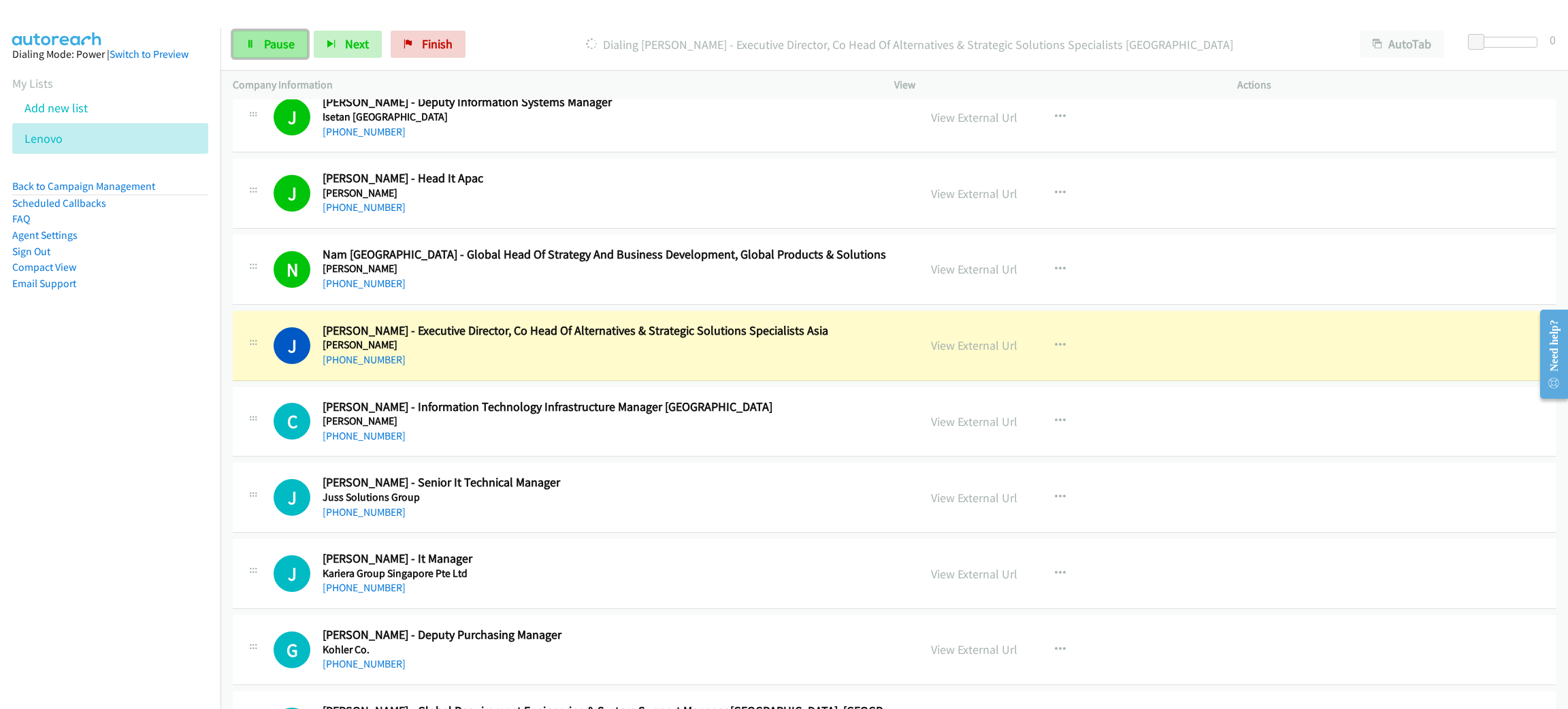
click at [276, 39] on span "Pause" at bounding box center [279, 44] width 30 height 16
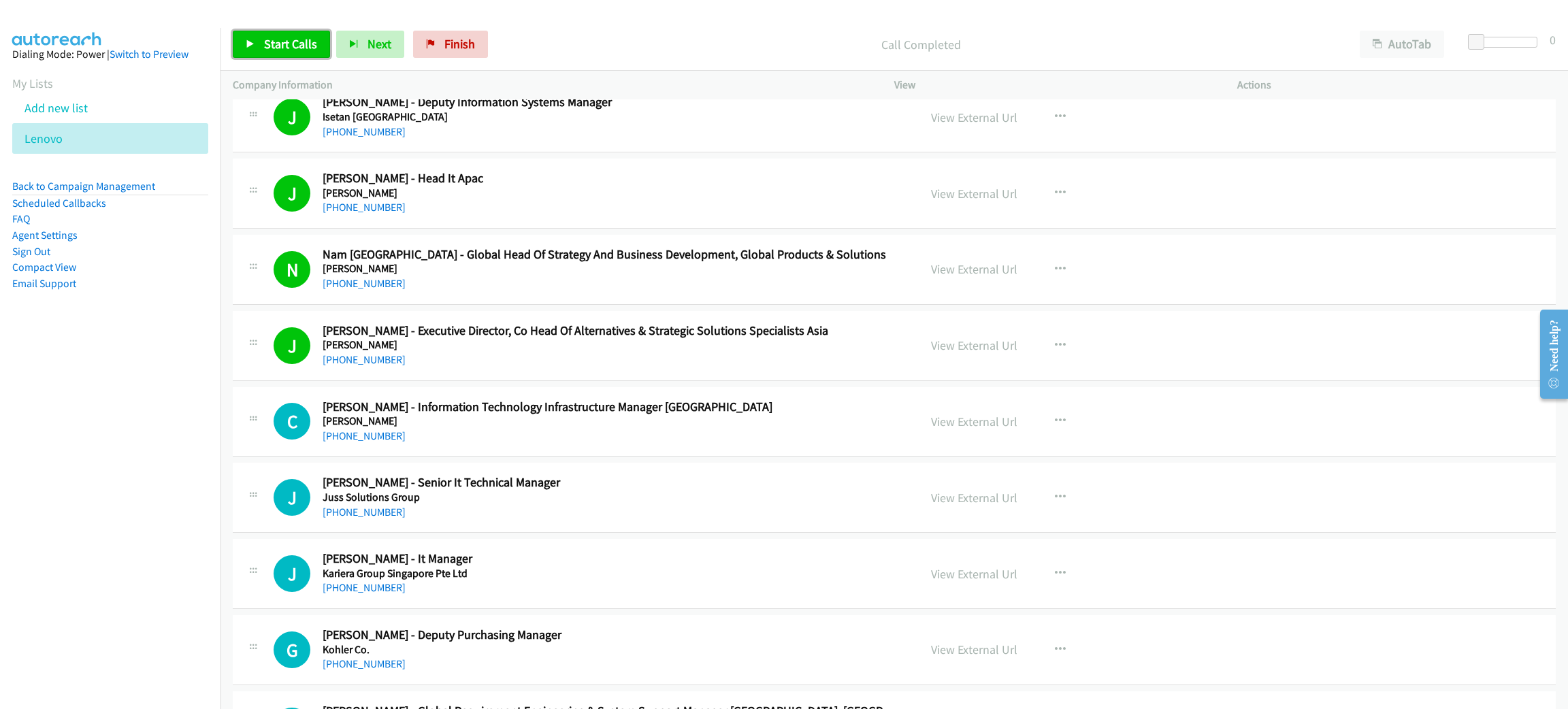
click at [295, 35] on link "Start Calls" at bounding box center [281, 44] width 97 height 27
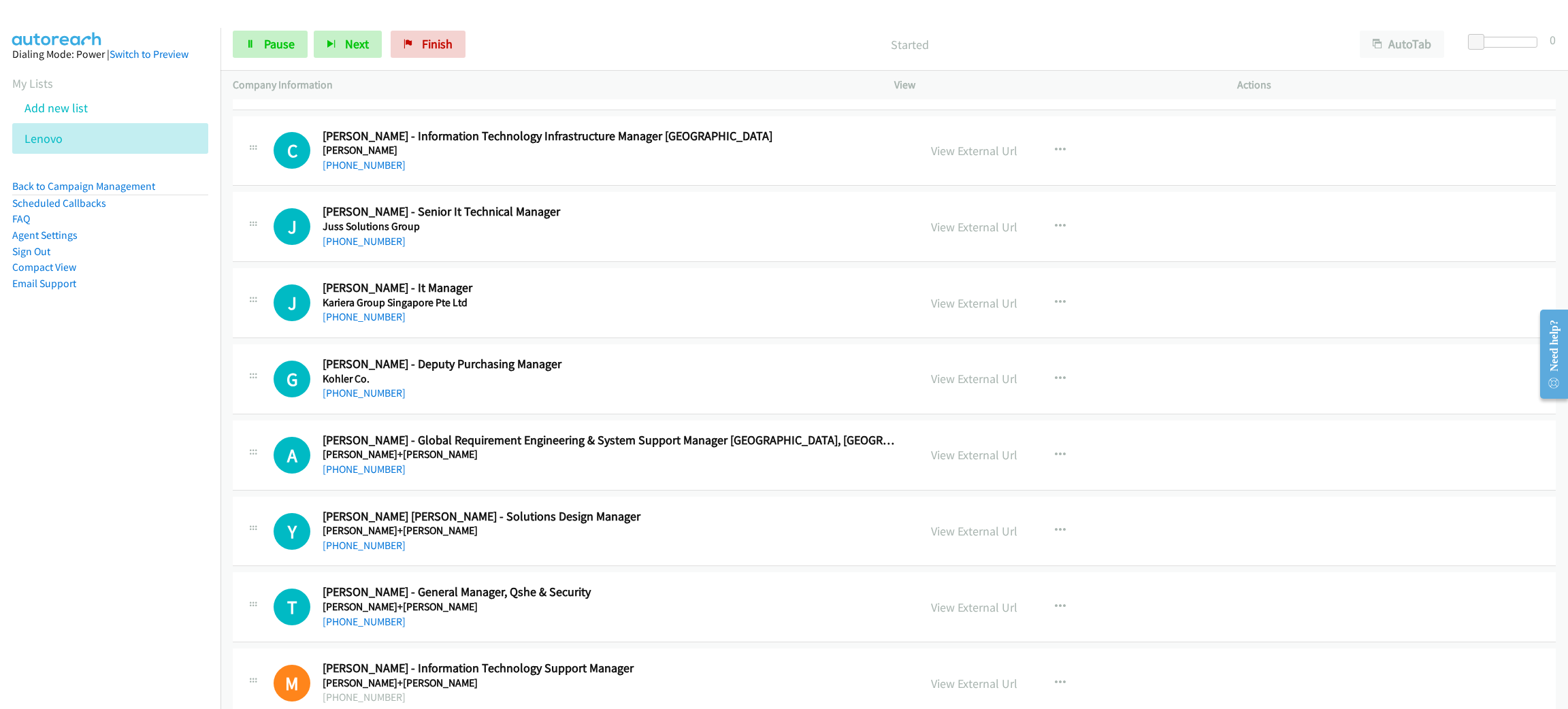
scroll to position [6533, 0]
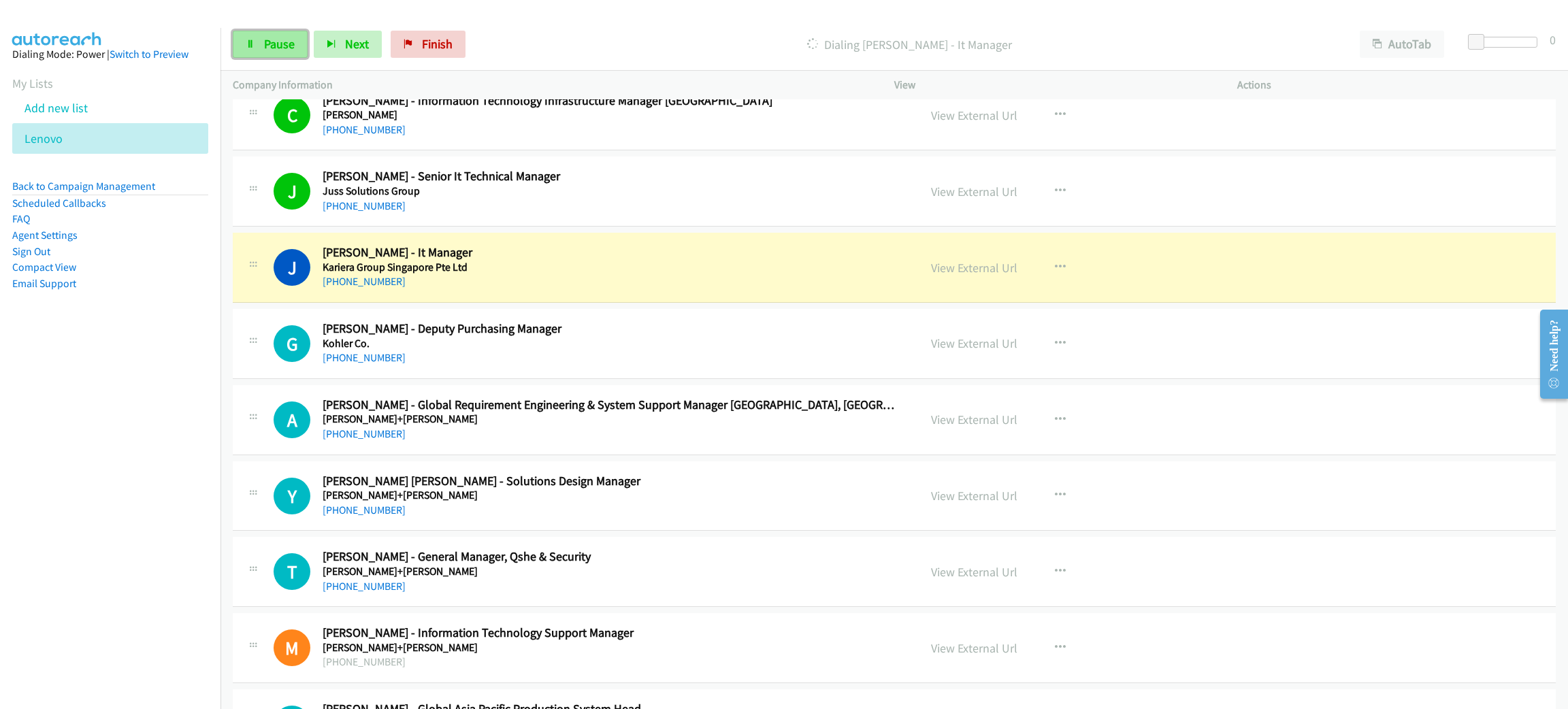
click at [284, 35] on link "Pause" at bounding box center [270, 44] width 75 height 27
click at [964, 276] on link "View External Url" at bounding box center [974, 268] width 86 height 16
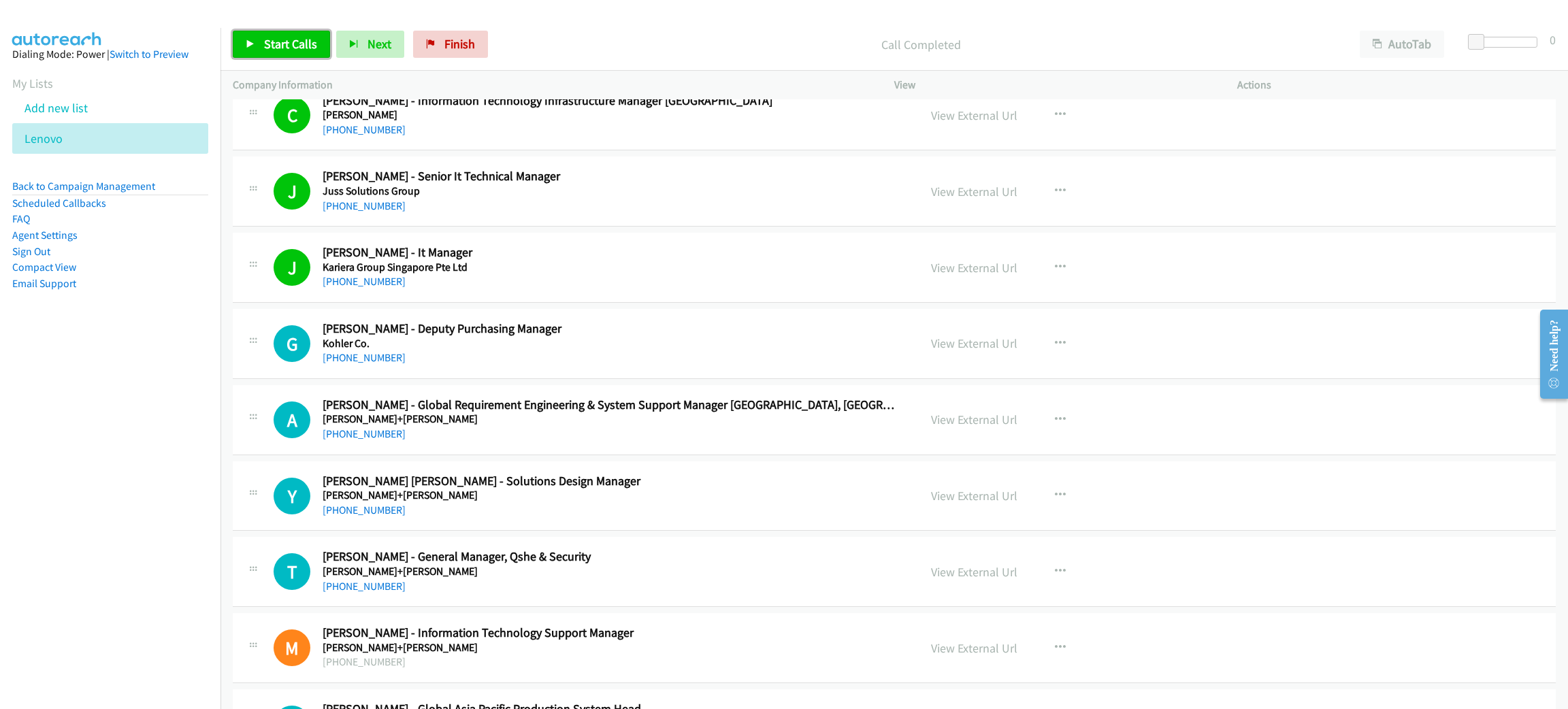
click at [301, 39] on span "Start Calls" at bounding box center [290, 44] width 53 height 16
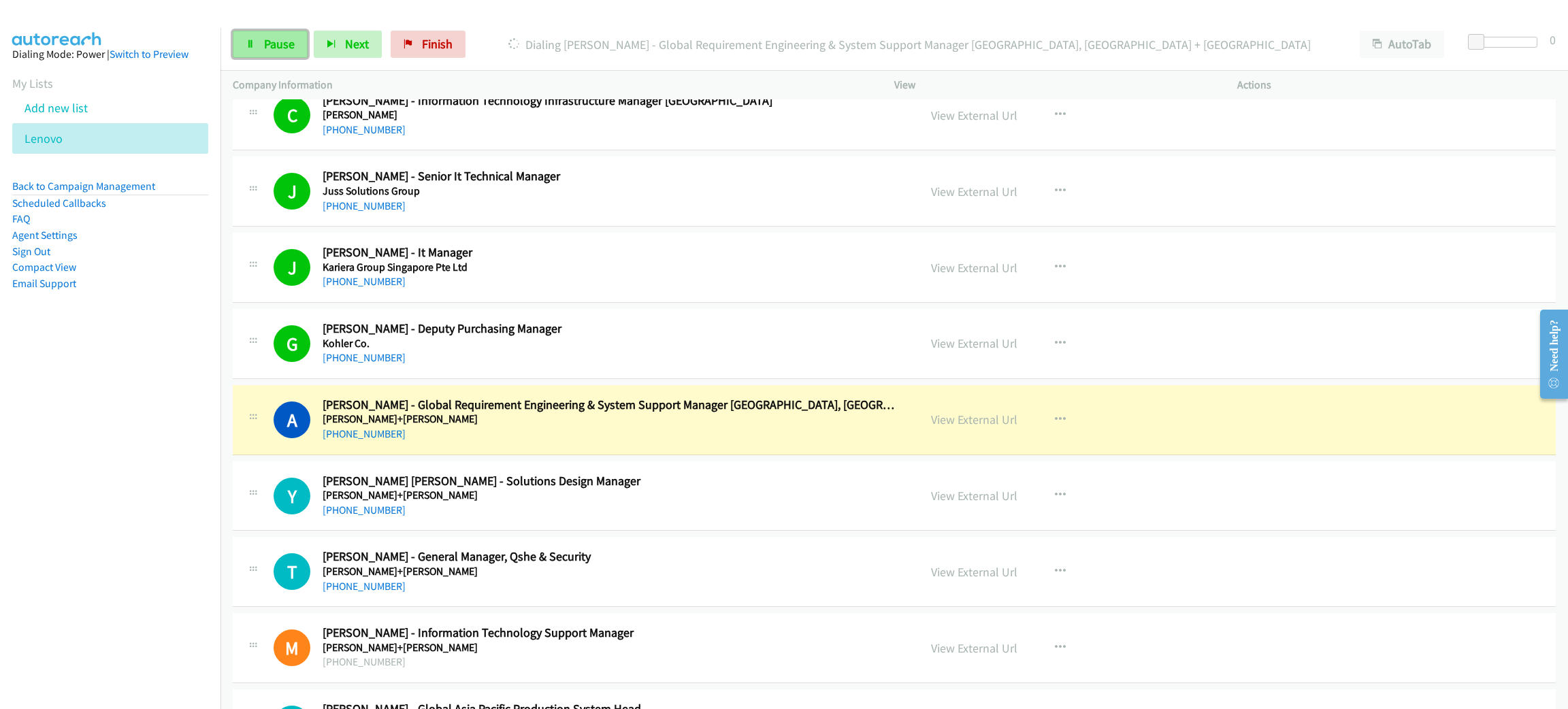
click at [264, 39] on span "Pause" at bounding box center [279, 44] width 30 height 16
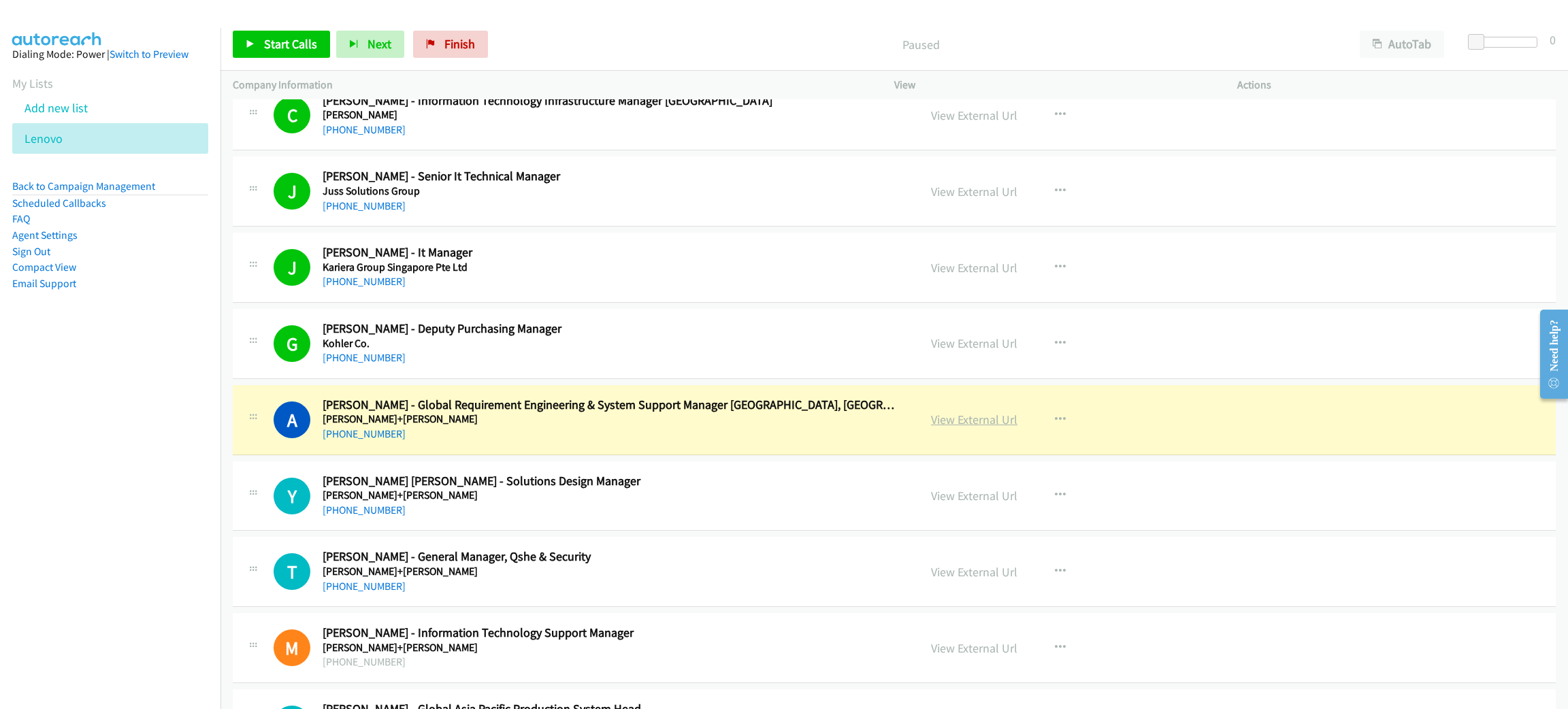
click at [950, 427] on link "View External Url" at bounding box center [974, 419] width 86 height 16
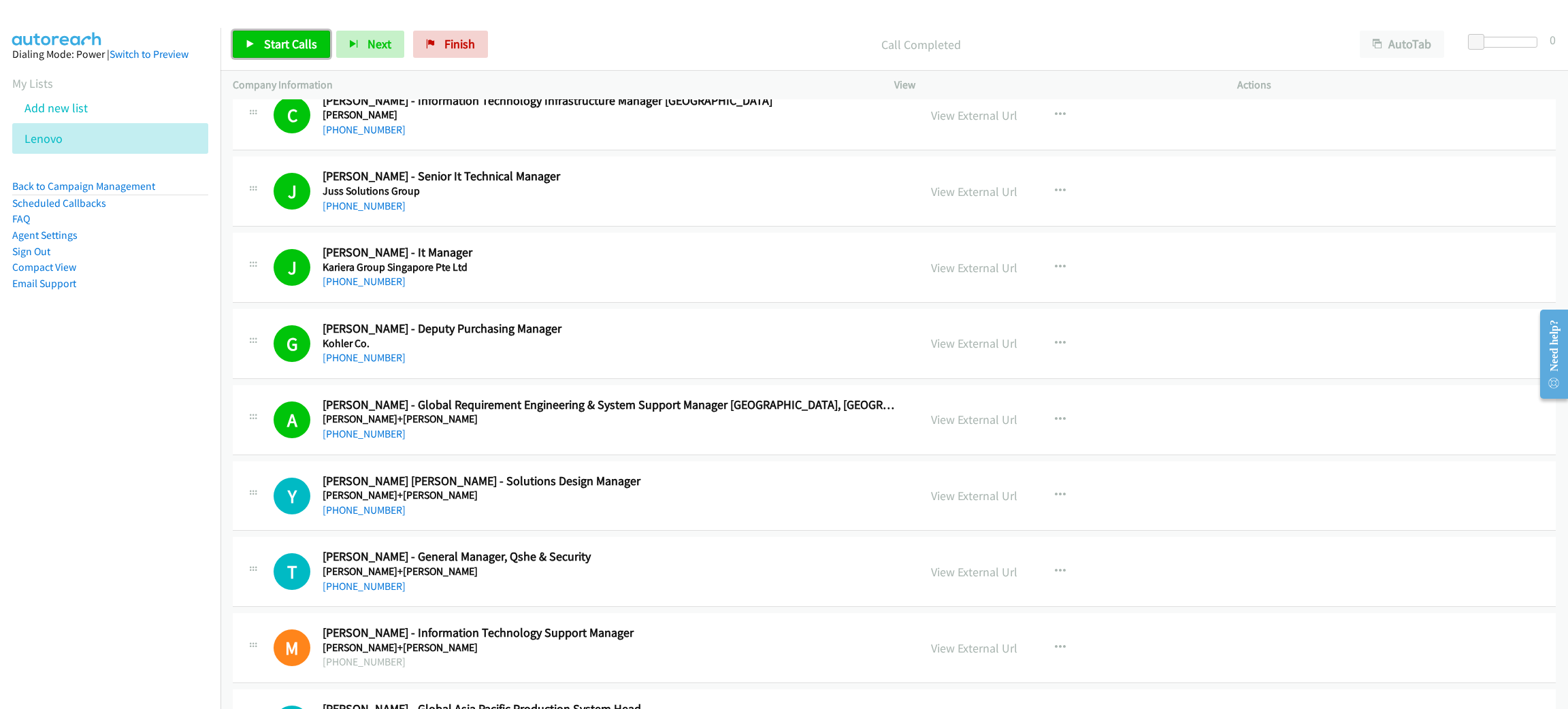
click at [285, 51] on span "Start Calls" at bounding box center [290, 44] width 53 height 16
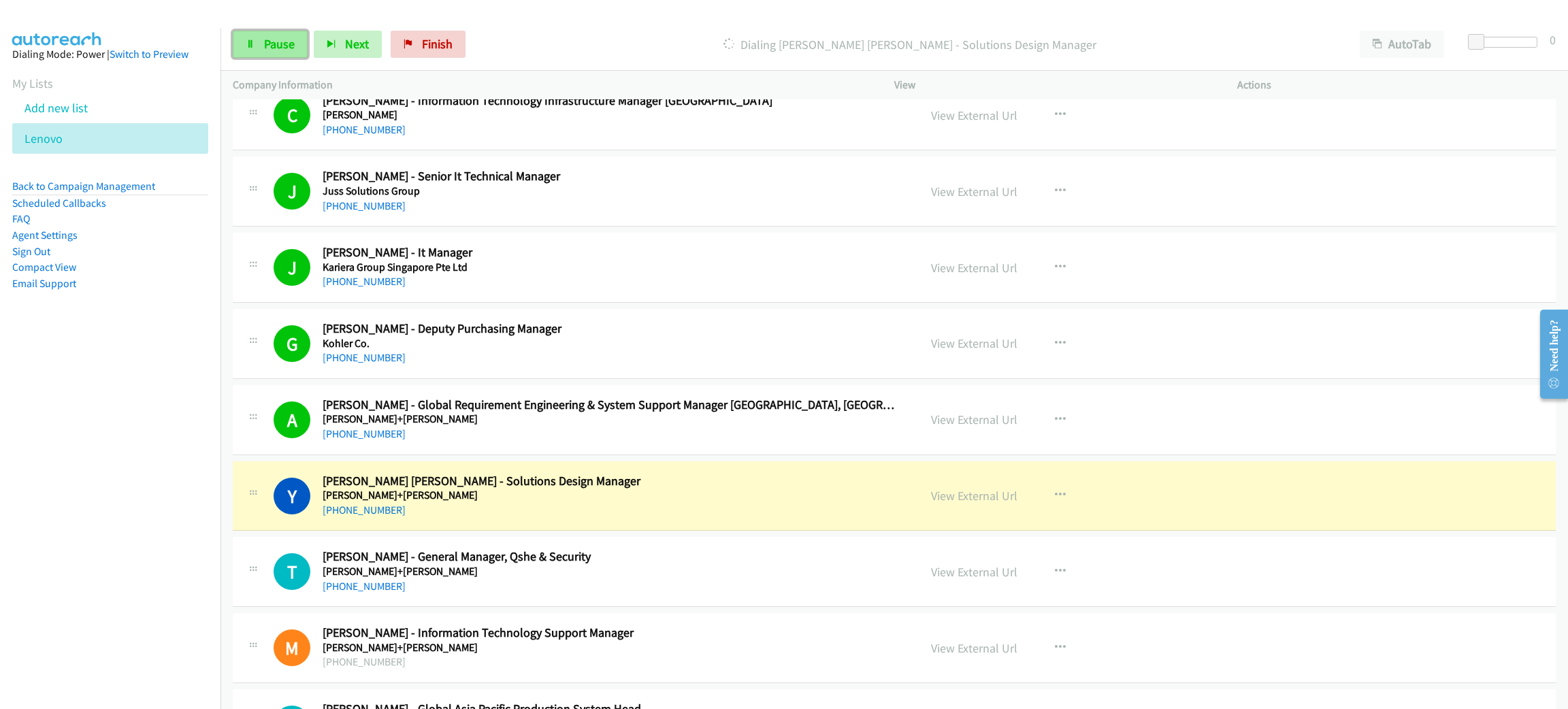
click at [252, 47] on icon at bounding box center [250, 45] width 10 height 10
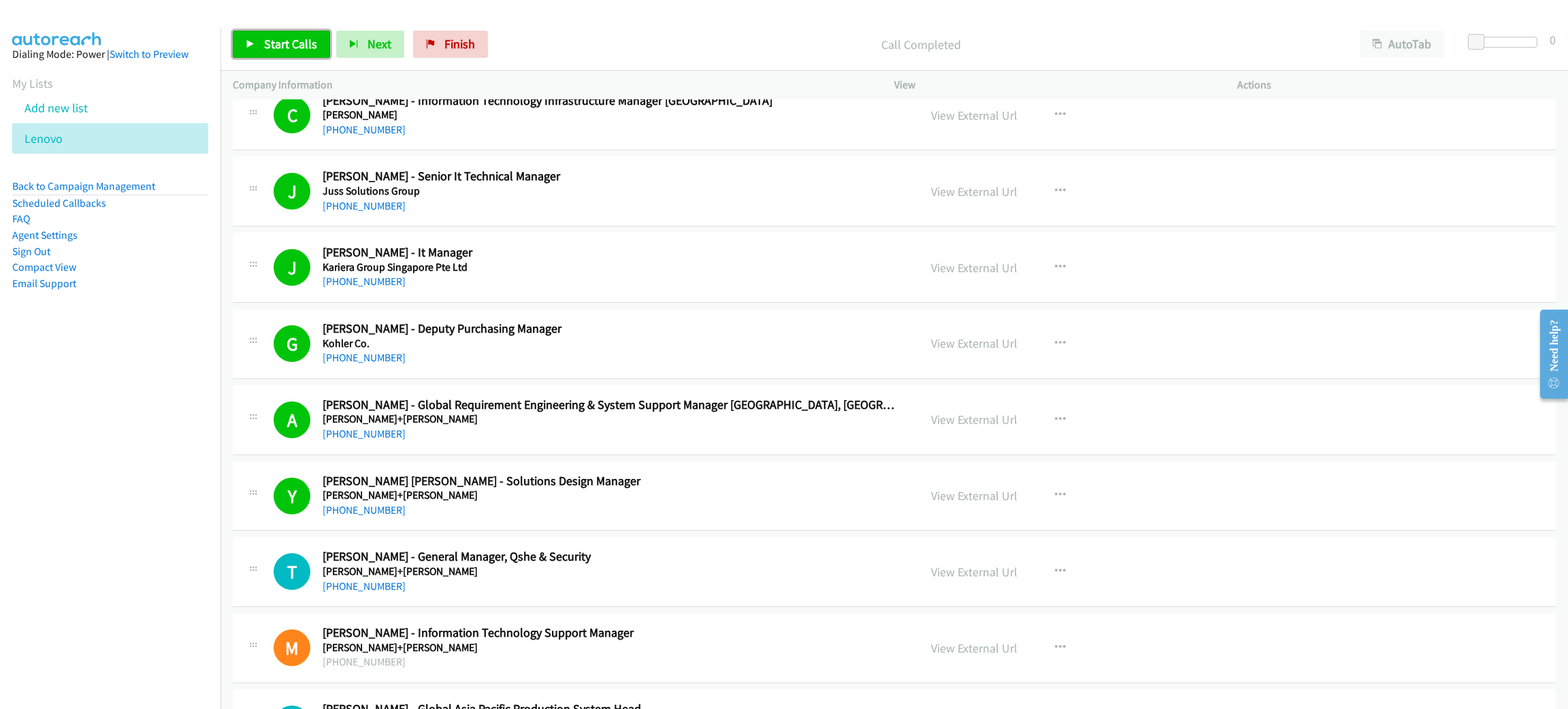
click at [311, 34] on link "Start Calls" at bounding box center [281, 44] width 97 height 27
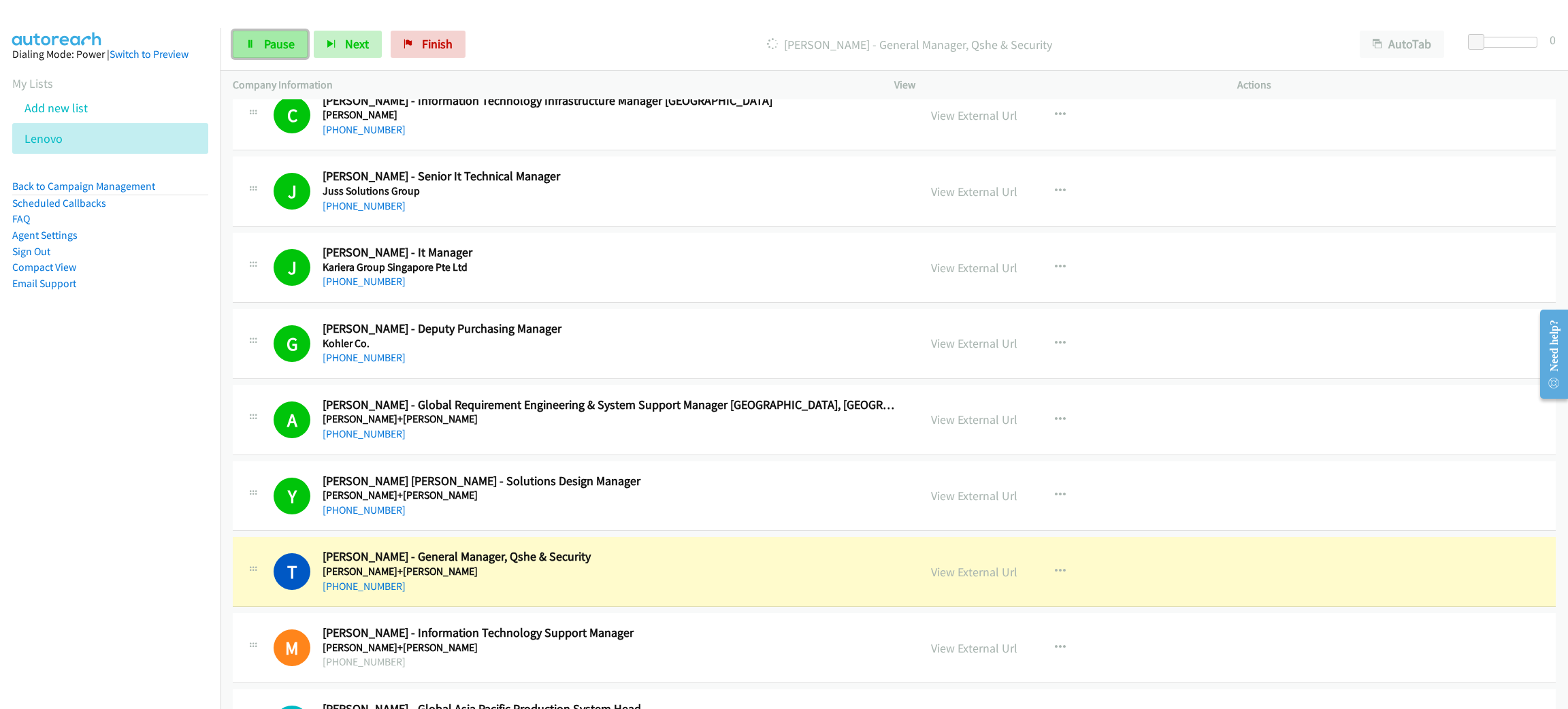
click at [267, 32] on link "Pause" at bounding box center [270, 44] width 75 height 27
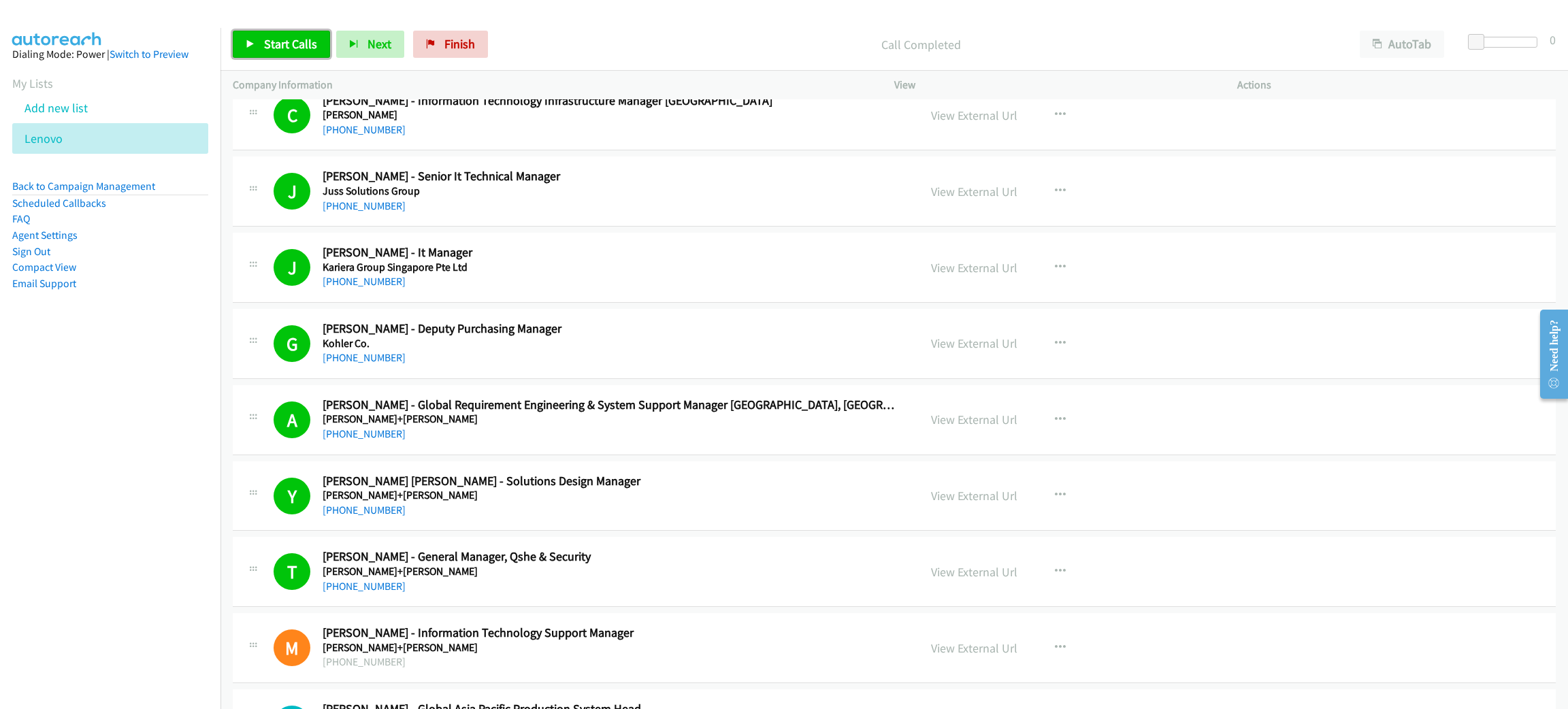
click at [324, 44] on link "Start Calls" at bounding box center [281, 44] width 97 height 27
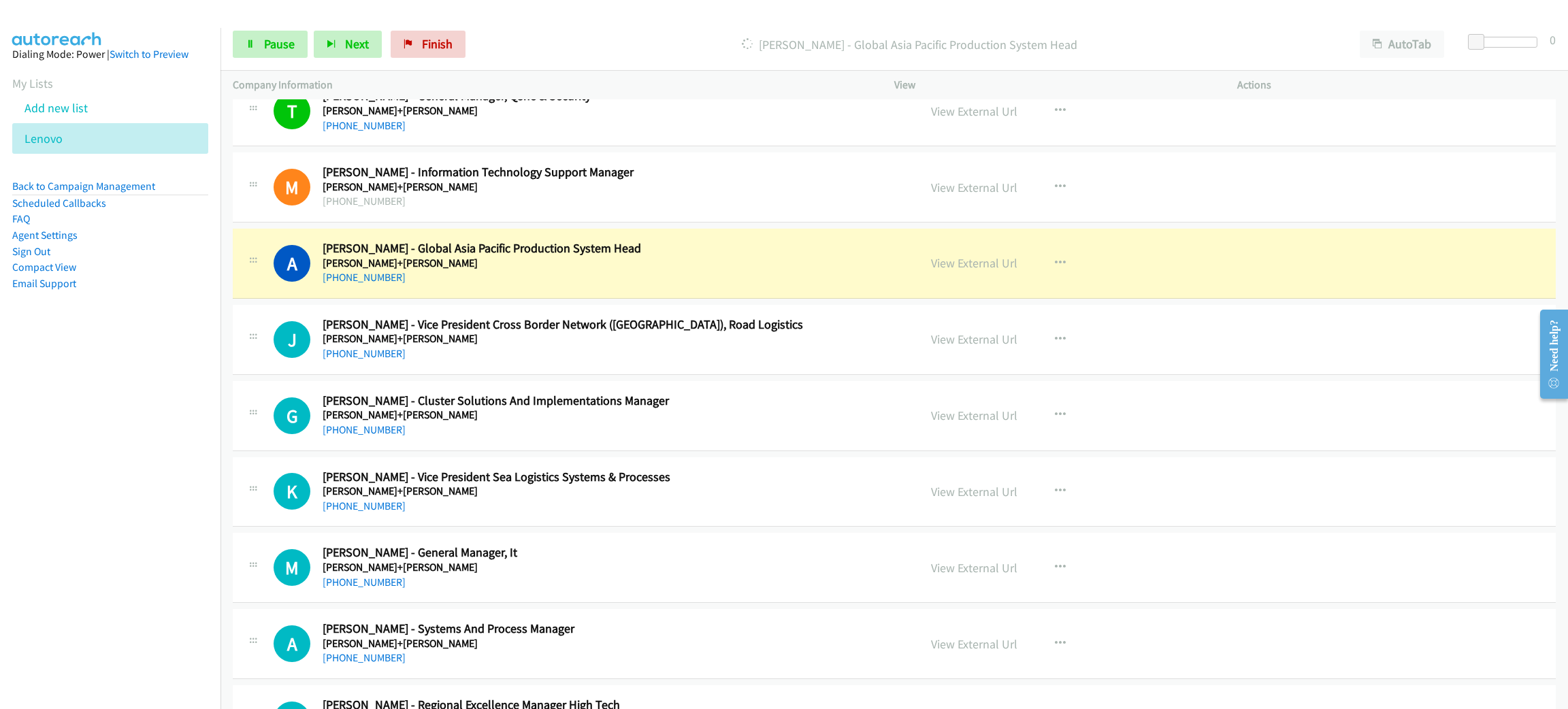
scroll to position [7042, 0]
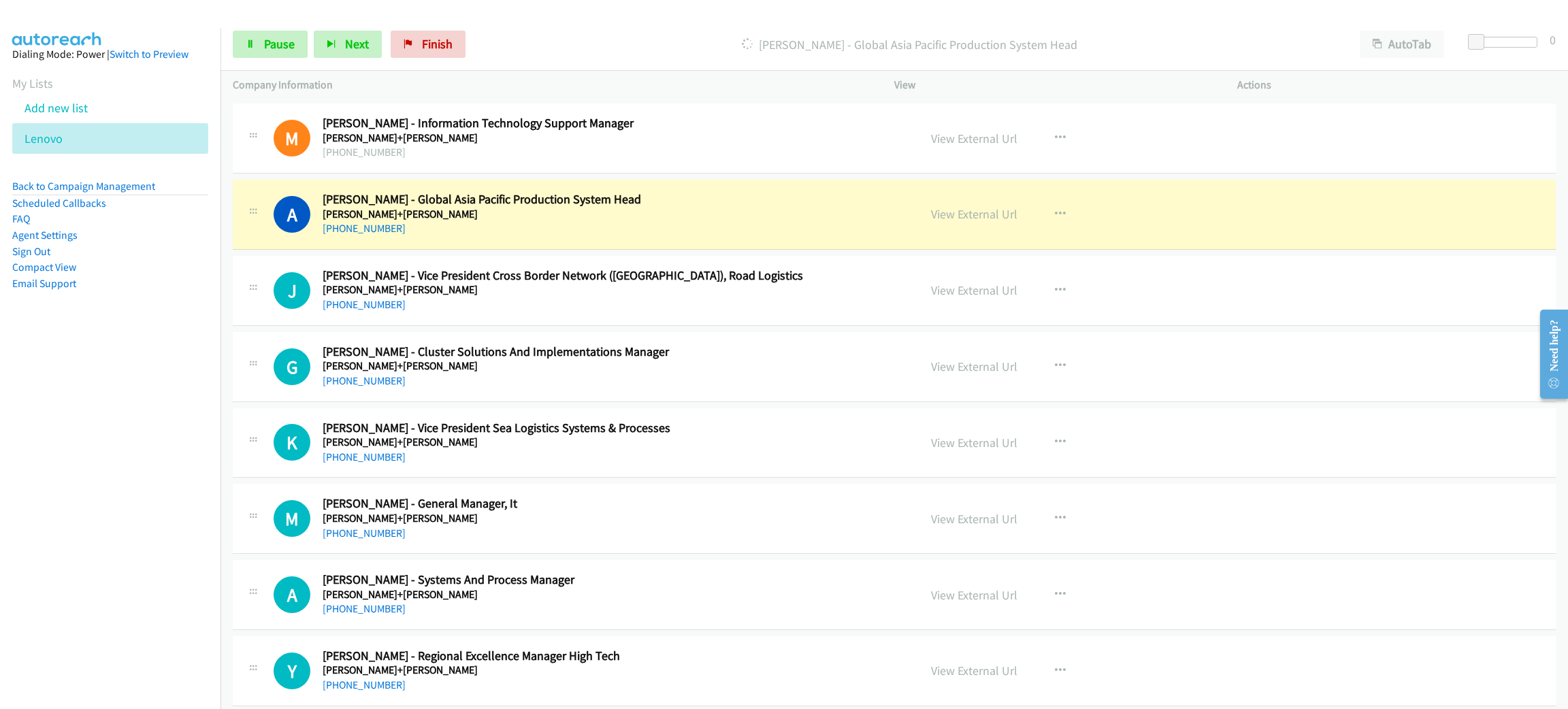
click at [509, 237] on div "[PHONE_NUMBER]" at bounding box center [611, 229] width 577 height 16
click at [973, 221] on link "View External Url" at bounding box center [974, 213] width 86 height 16
click at [279, 39] on span "Pause" at bounding box center [279, 44] width 30 height 16
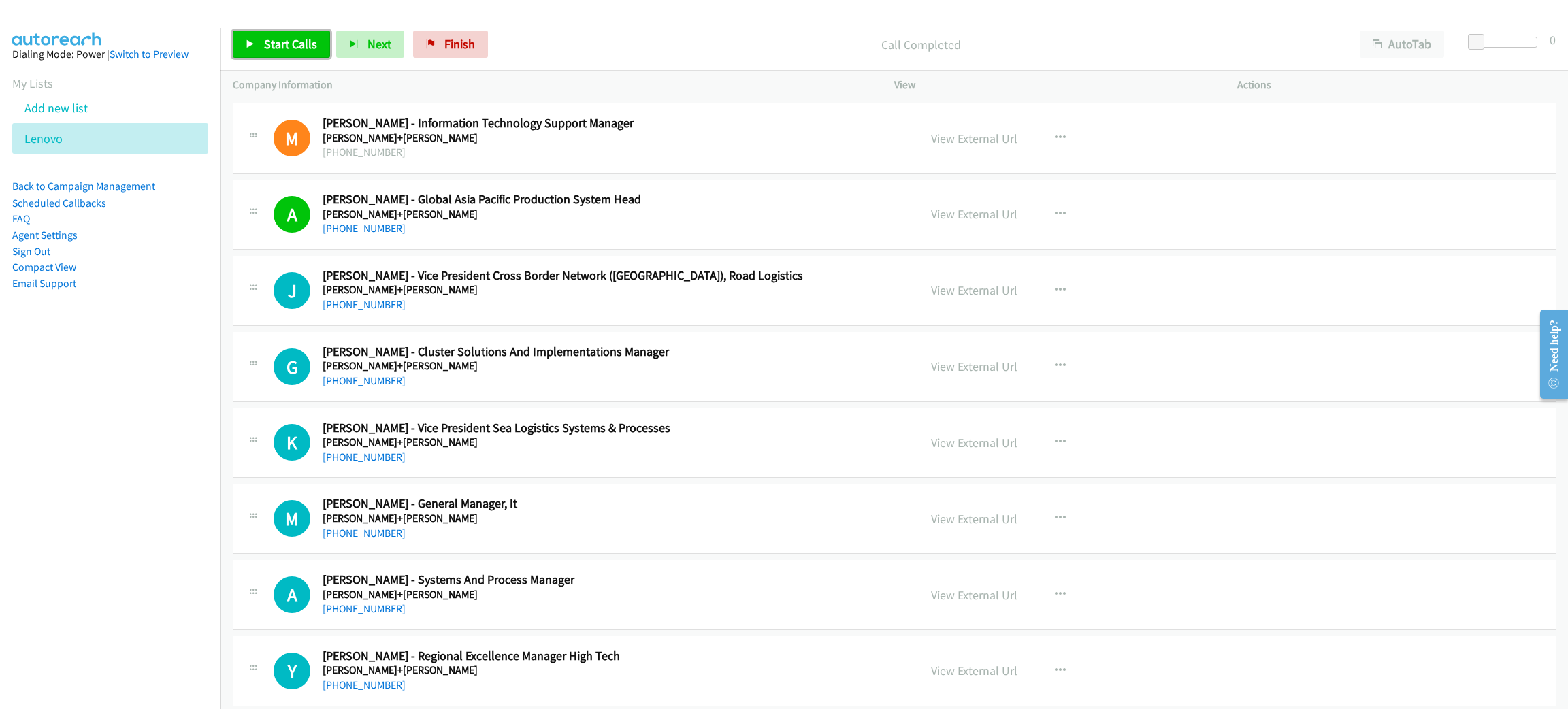
click at [254, 42] on icon at bounding box center [250, 45] width 10 height 10
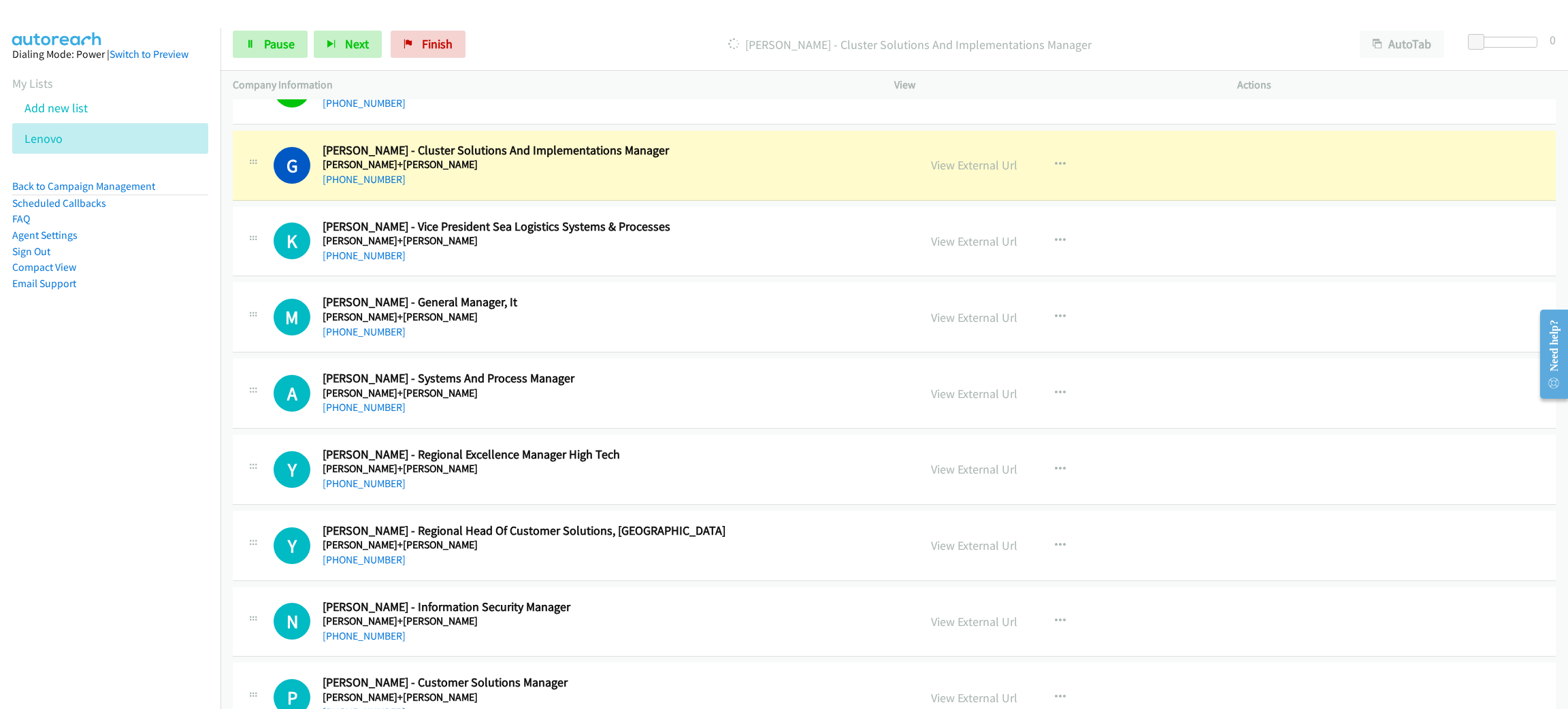
scroll to position [7246, 0]
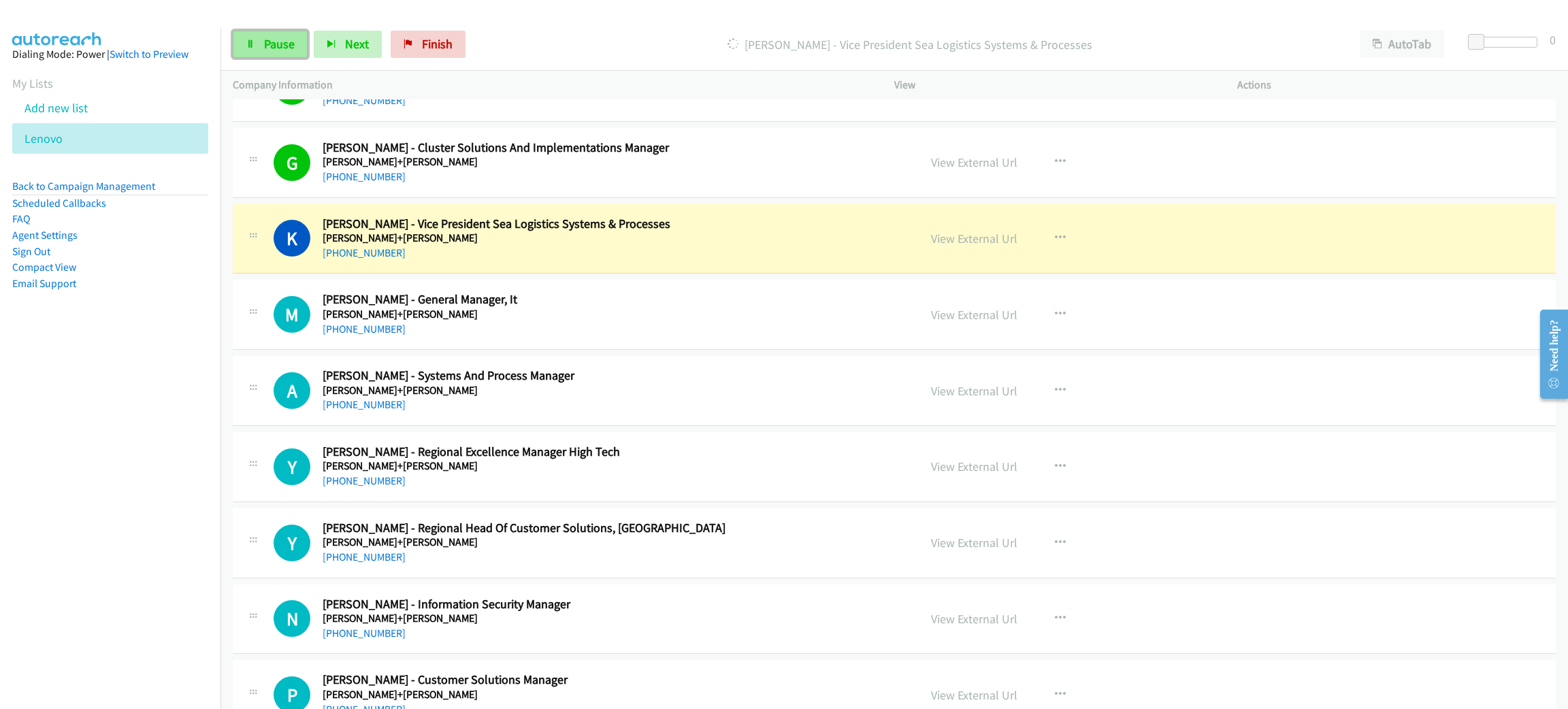
click at [285, 38] on span "Pause" at bounding box center [279, 44] width 30 height 16
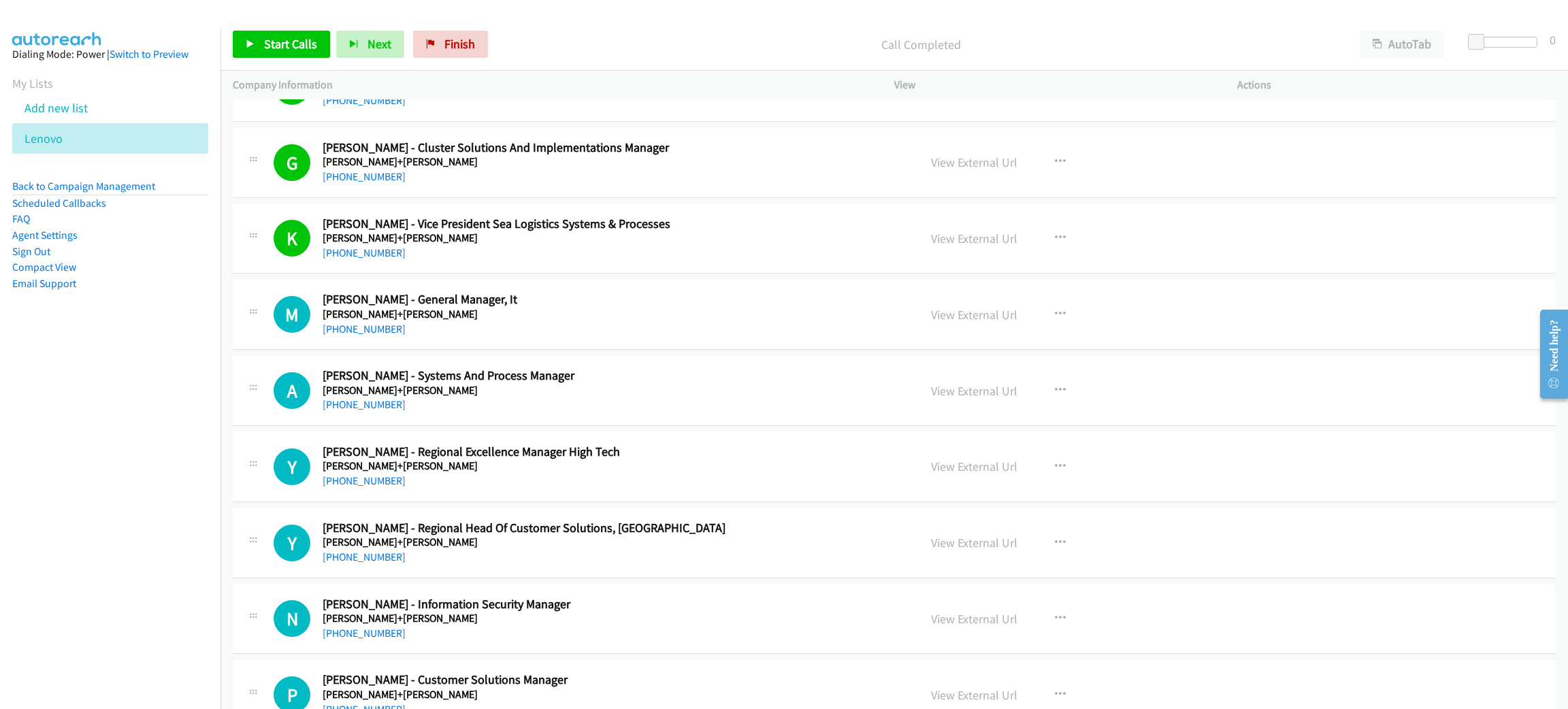
drag, startPoint x: 611, startPoint y: 618, endPoint x: 730, endPoint y: 45, distance: 585.2
click at [730, 45] on p "Call Completed" at bounding box center [920, 45] width 829 height 19
drag, startPoint x: 722, startPoint y: 34, endPoint x: 691, endPoint y: 30, distance: 31.3
click at [691, 30] on div "Call Completed" at bounding box center [921, 44] width 853 height 27
drag, startPoint x: 691, startPoint y: 30, endPoint x: 644, endPoint y: 41, distance: 48.3
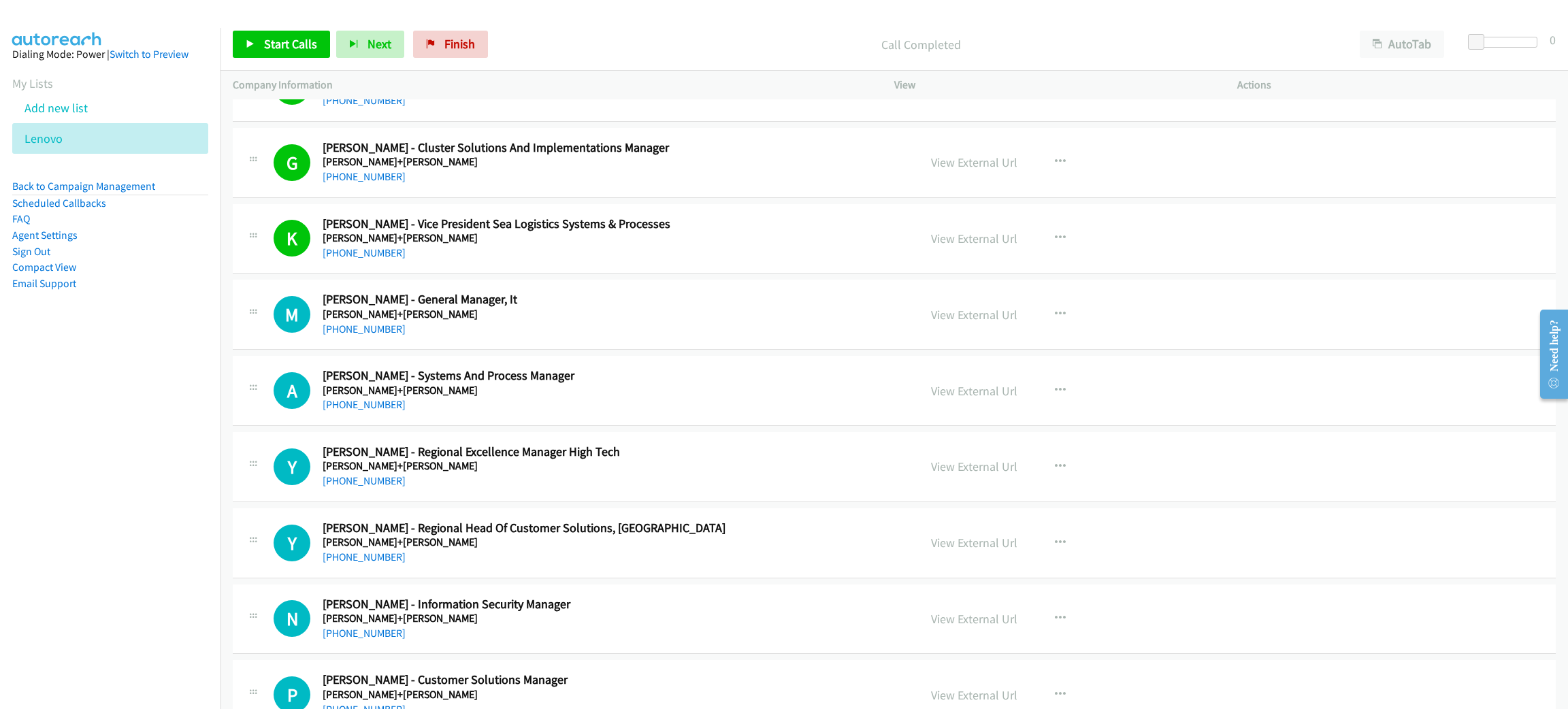
click at [644, 41] on p "Call Completed" at bounding box center [920, 45] width 829 height 19
drag, startPoint x: 644, startPoint y: 41, endPoint x: 296, endPoint y: 39, distance: 348.0
click at [296, 39] on span "Start Calls" at bounding box center [290, 44] width 53 height 16
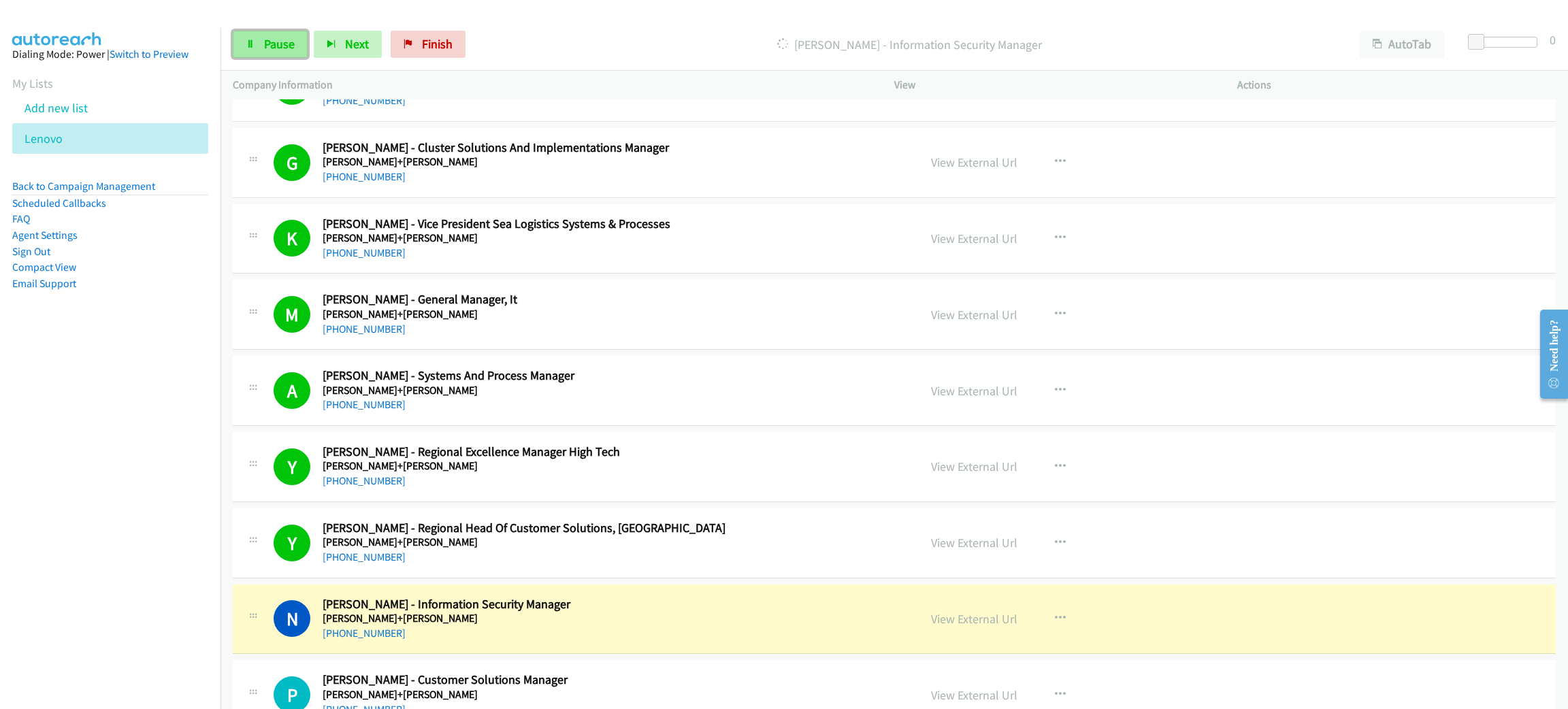
click at [277, 47] on span "Pause" at bounding box center [279, 44] width 30 height 16
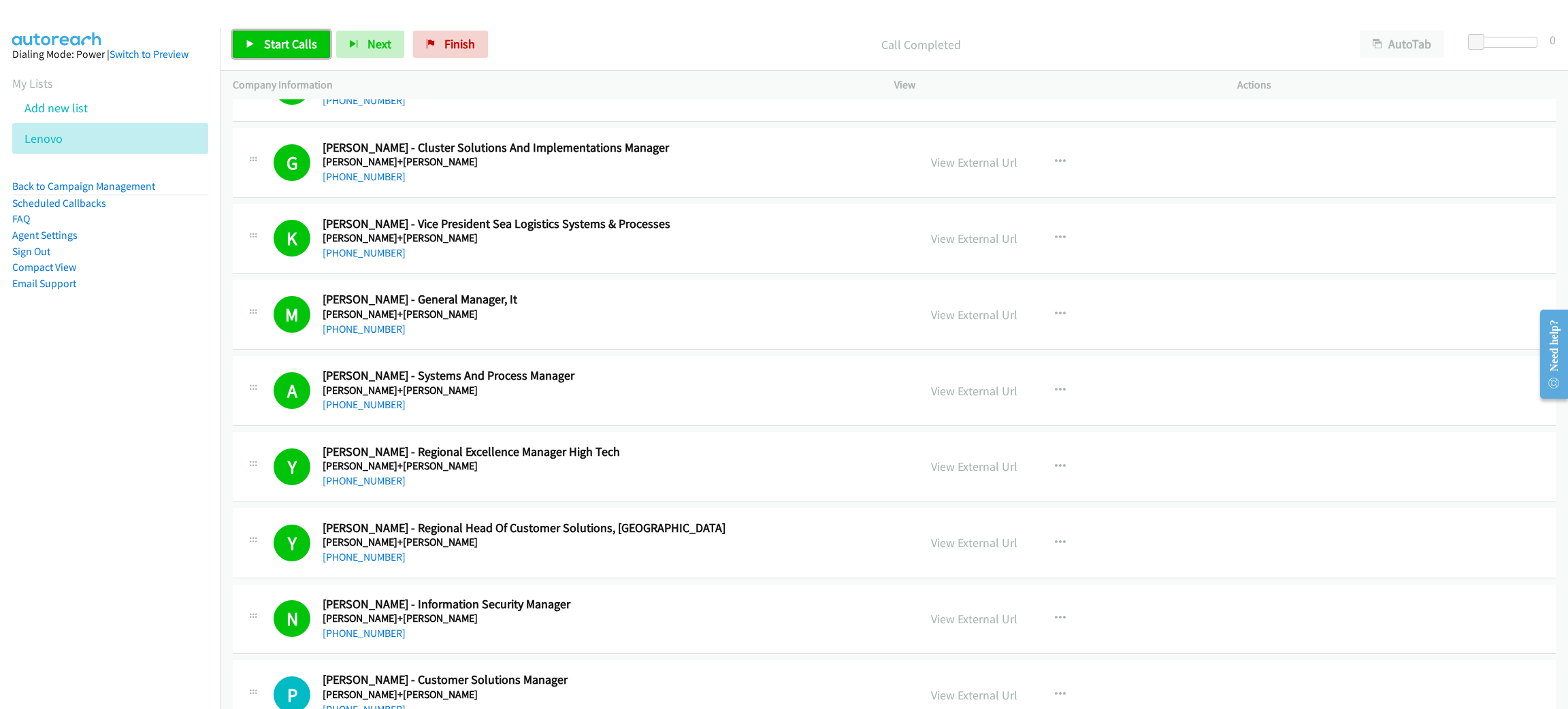
drag, startPoint x: 268, startPoint y: 54, endPoint x: 259, endPoint y: 60, distance: 10.8
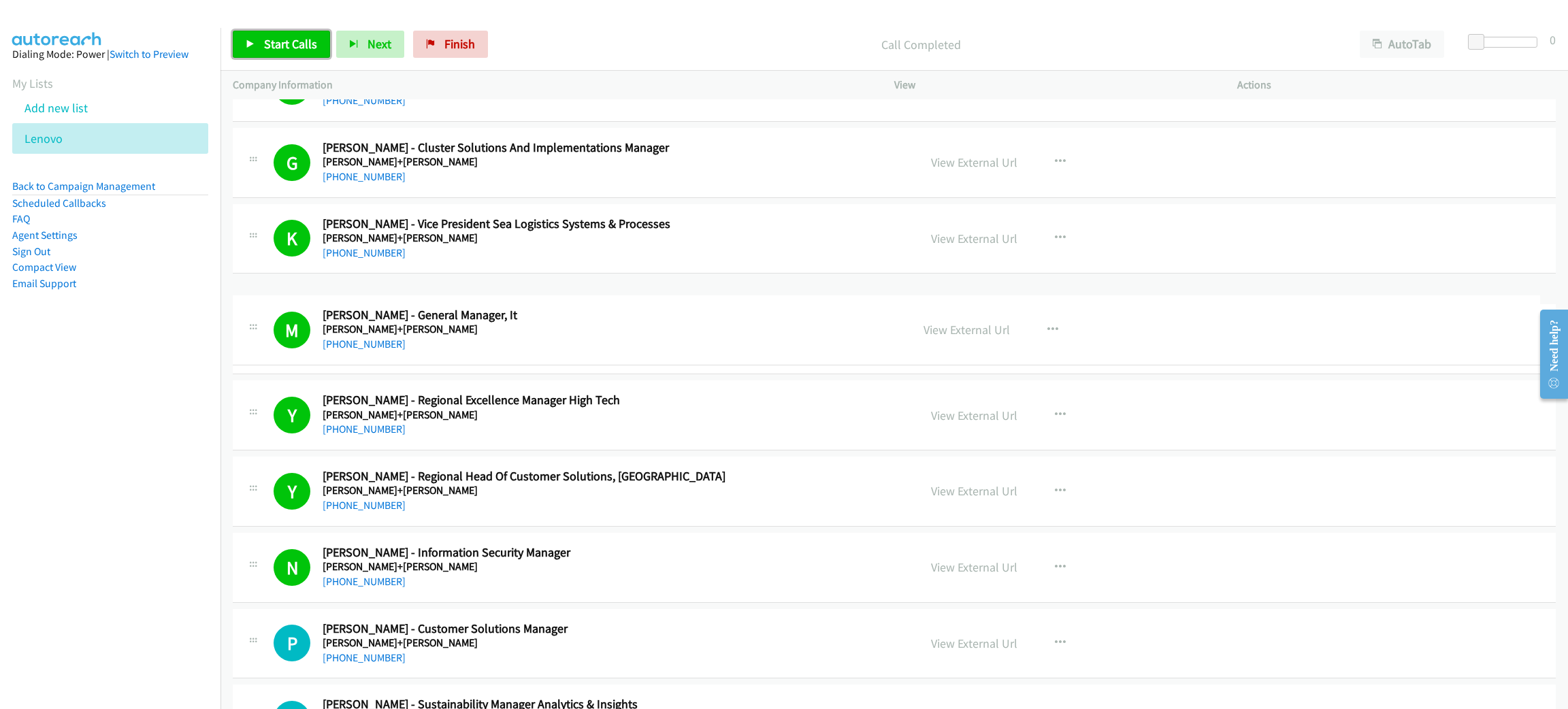
drag, startPoint x: 255, startPoint y: 53, endPoint x: 749, endPoint y: 345, distance: 573.8
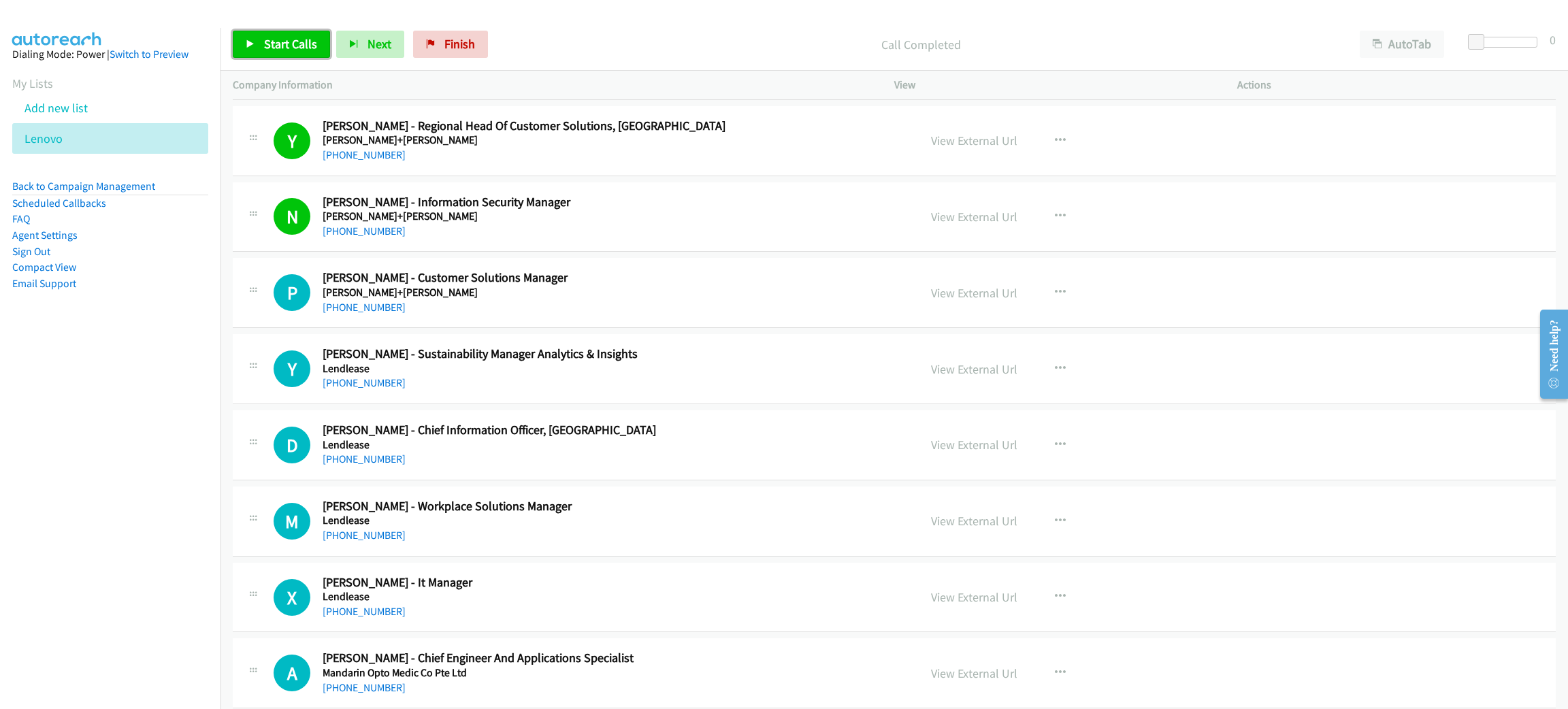
scroll to position [7654, 0]
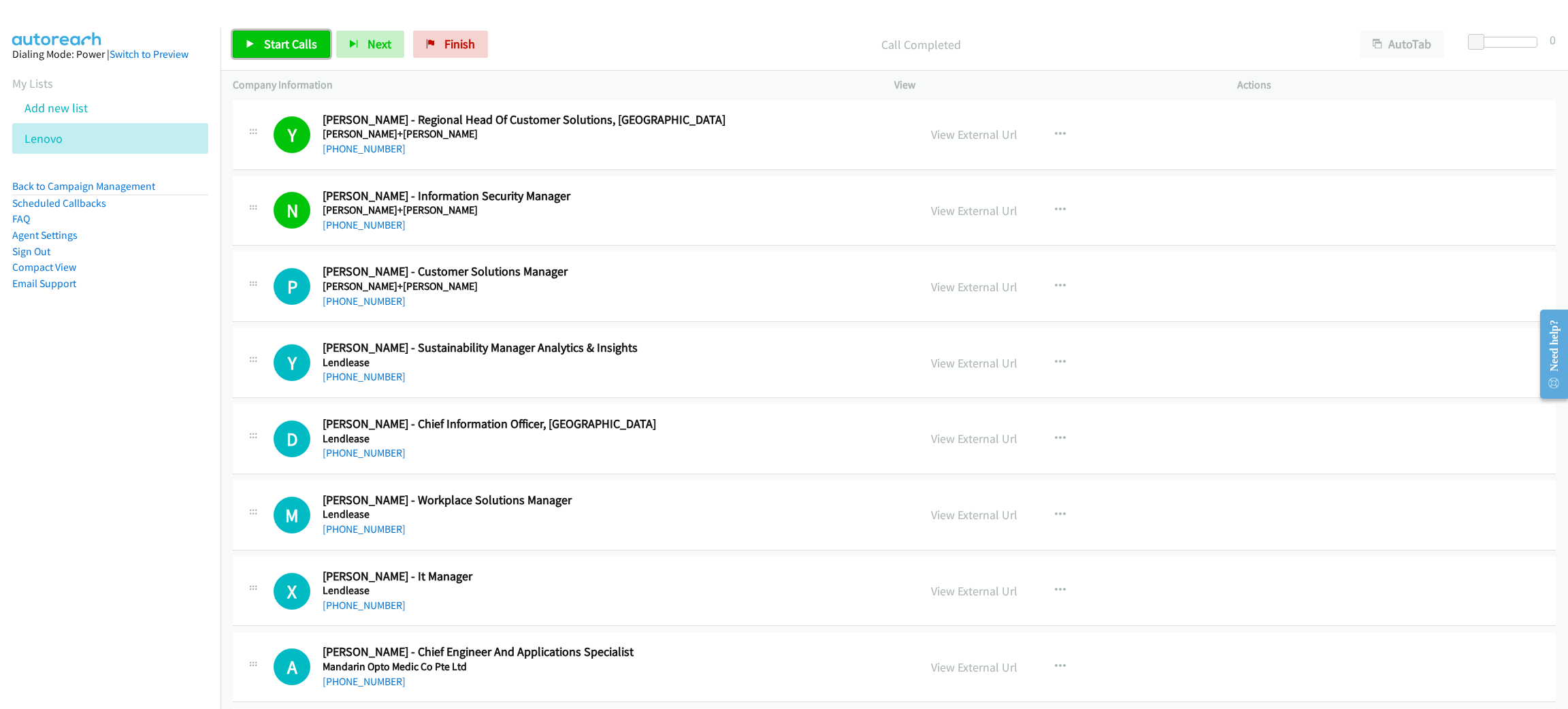
click at [266, 46] on span "Start Calls" at bounding box center [290, 44] width 53 height 16
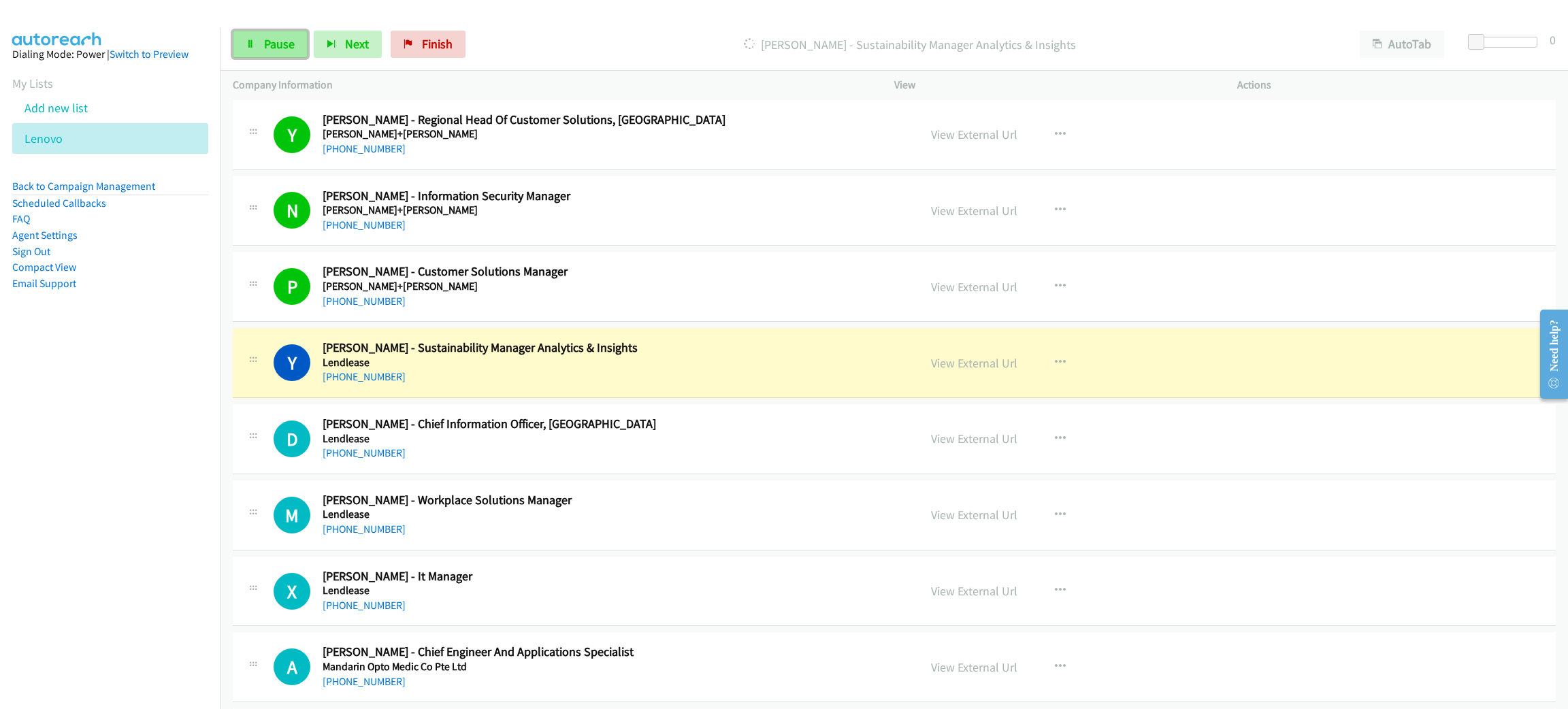
drag, startPoint x: 263, startPoint y: 33, endPoint x: 240, endPoint y: 39, distance: 23.8
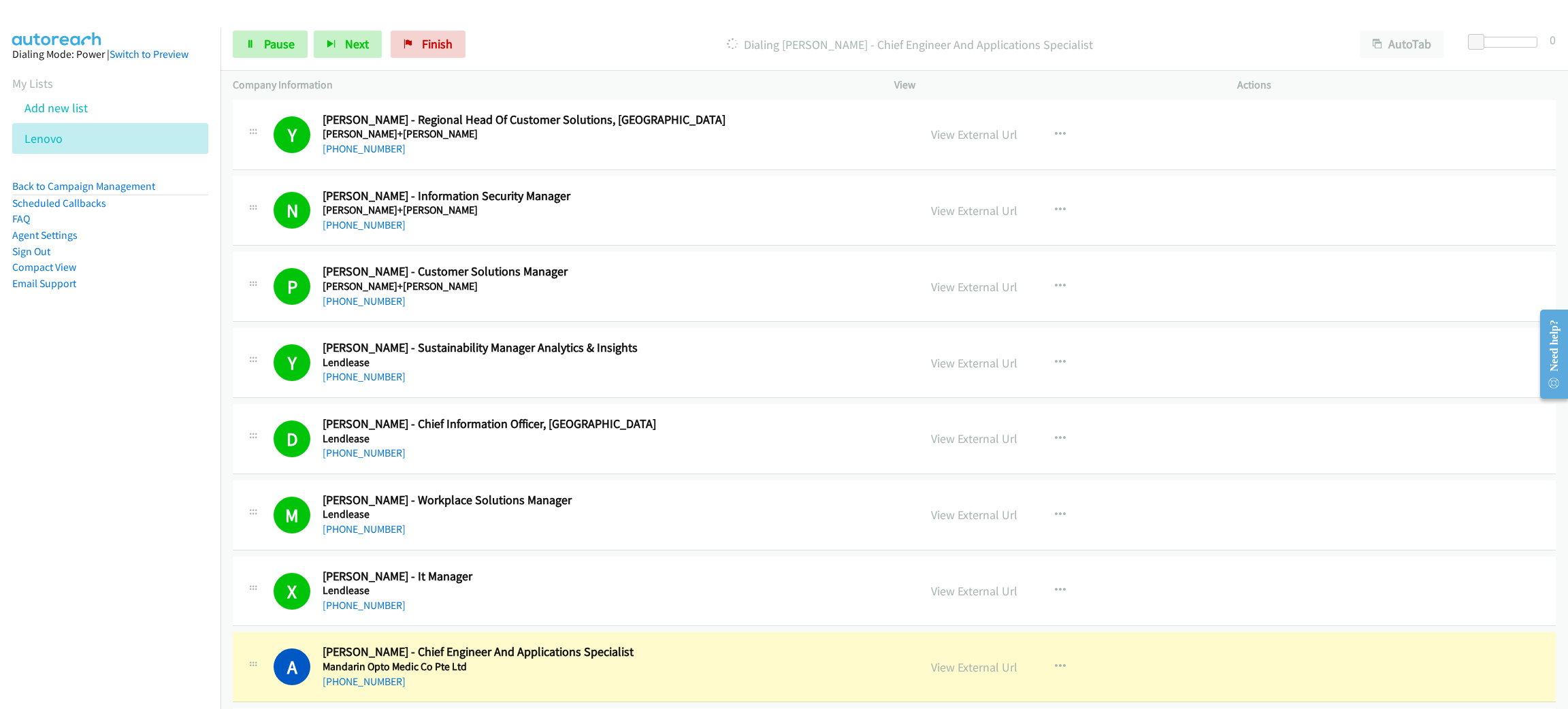
click at [301, 26] on div "Start Calls Pause Next Finish Dialing Alan Wee - Chief Engineer And Application…" at bounding box center [894, 45] width 1347 height 53
click at [277, 39] on span "Pause" at bounding box center [279, 44] width 30 height 16
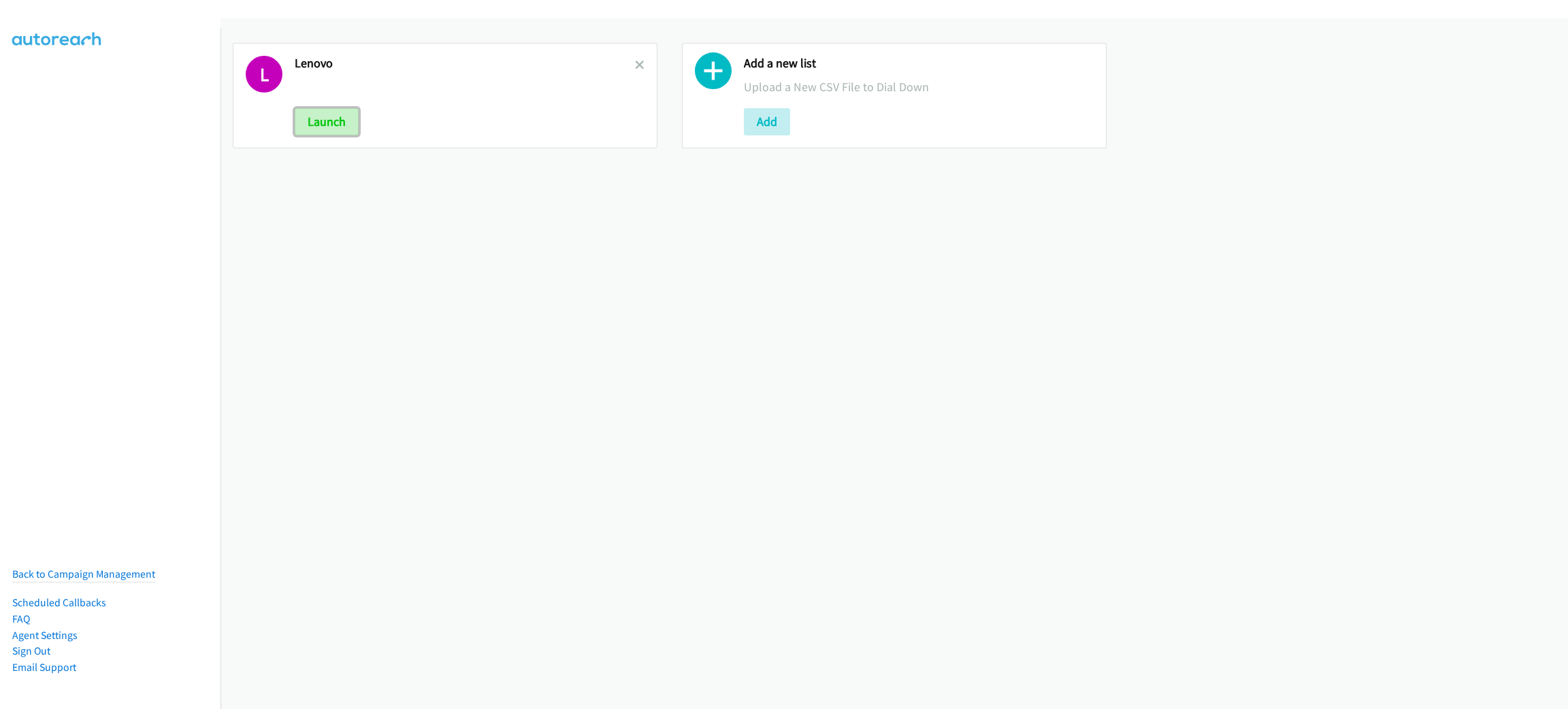
drag, startPoint x: 342, startPoint y: 114, endPoint x: 342, endPoint y: 85, distance: 29.0
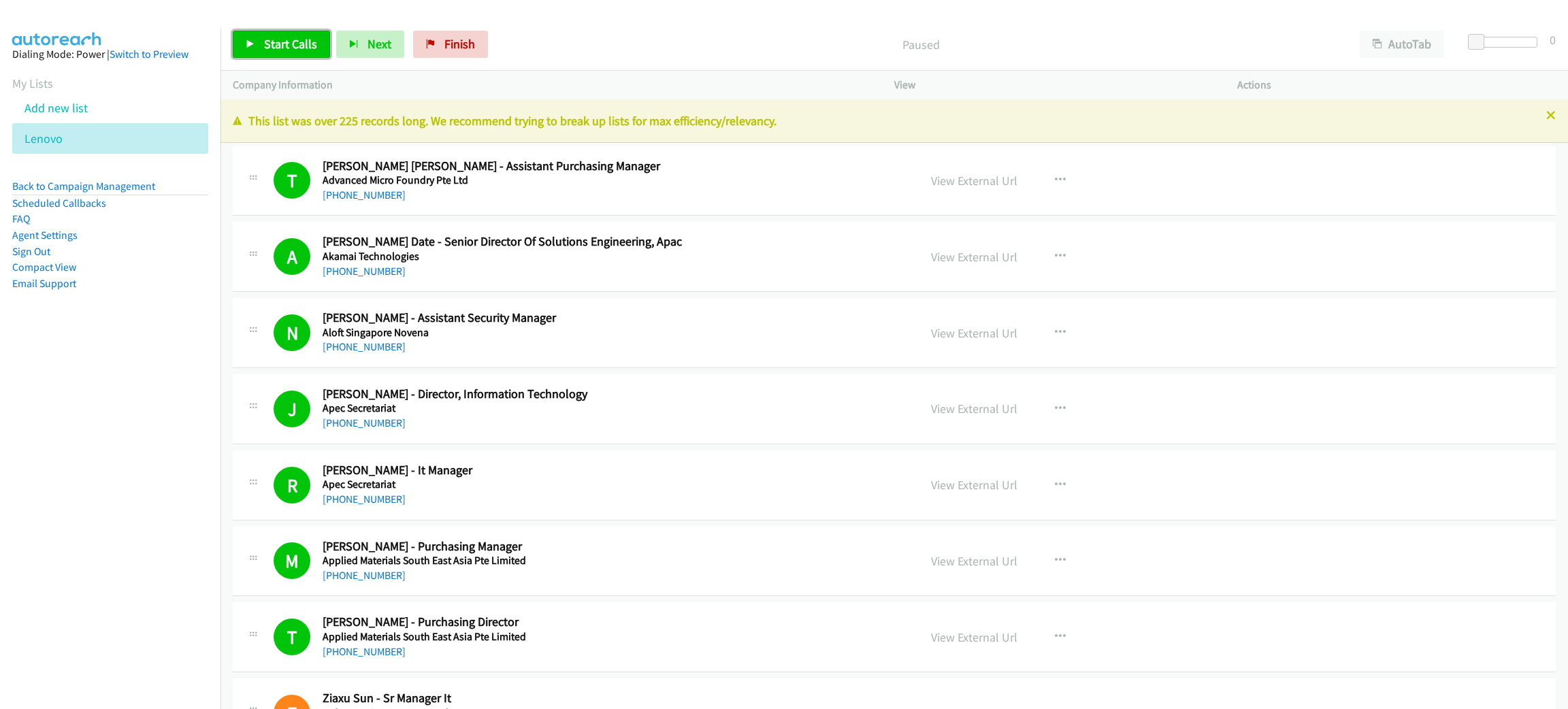
click at [271, 36] on span "Start Calls" at bounding box center [290, 44] width 53 height 16
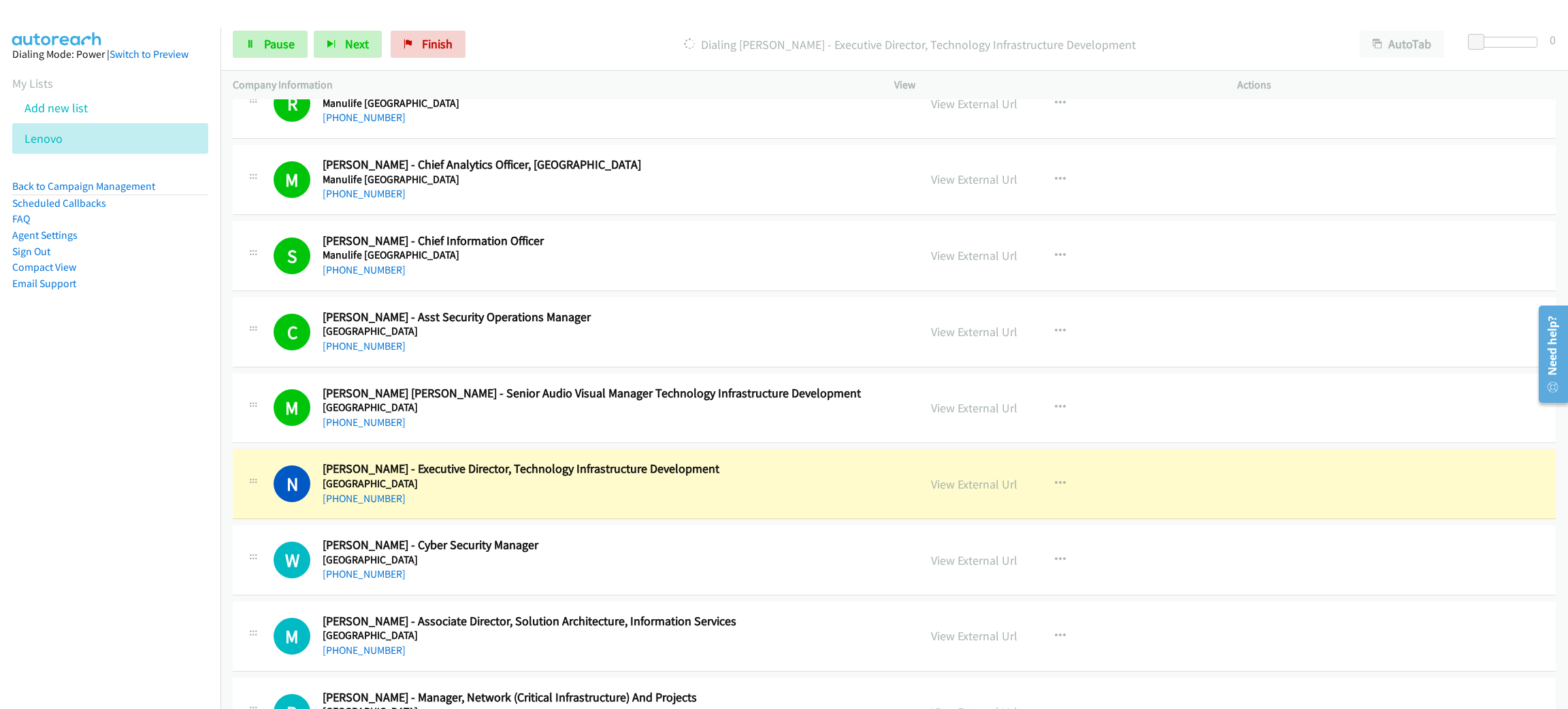
scroll to position [8304, 0]
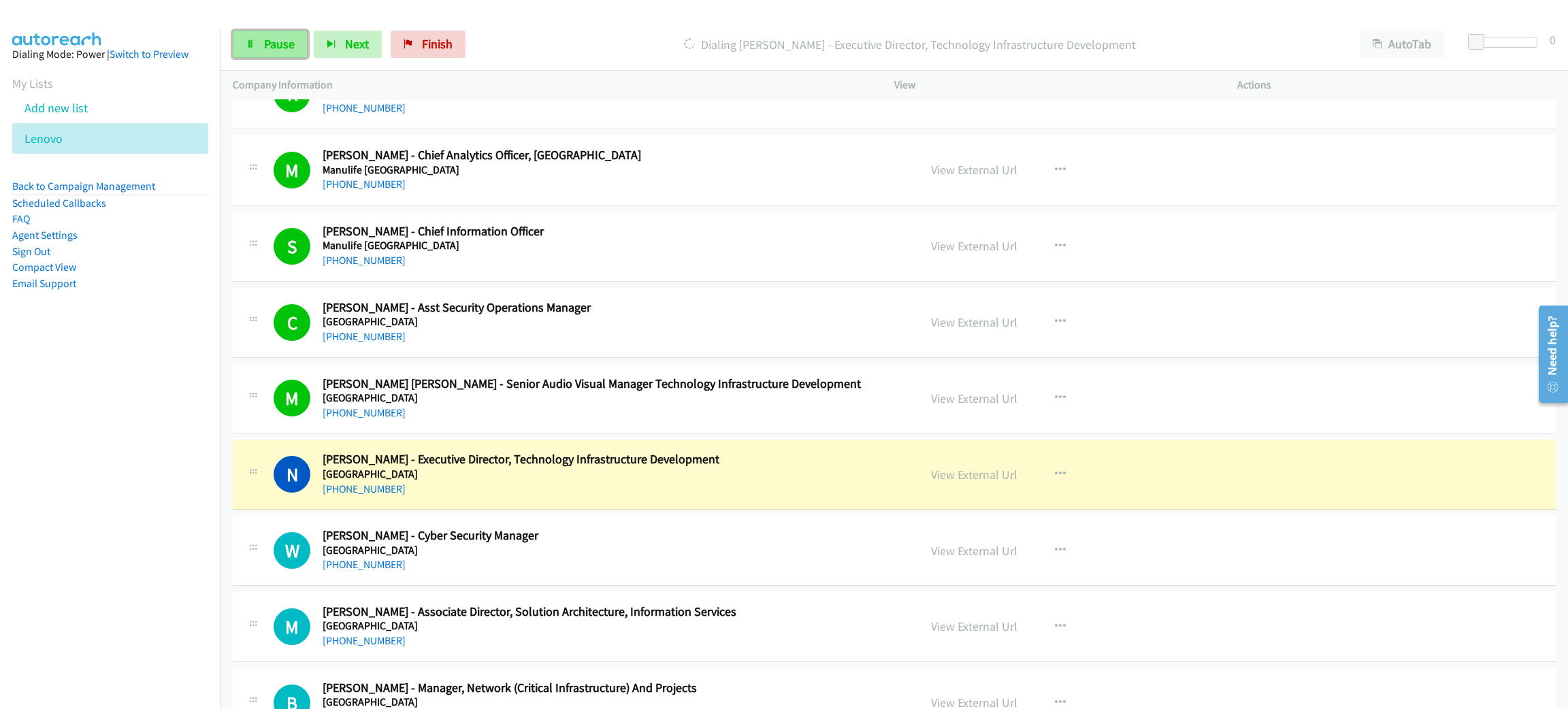
click at [266, 42] on span "Pause" at bounding box center [279, 44] width 30 height 16
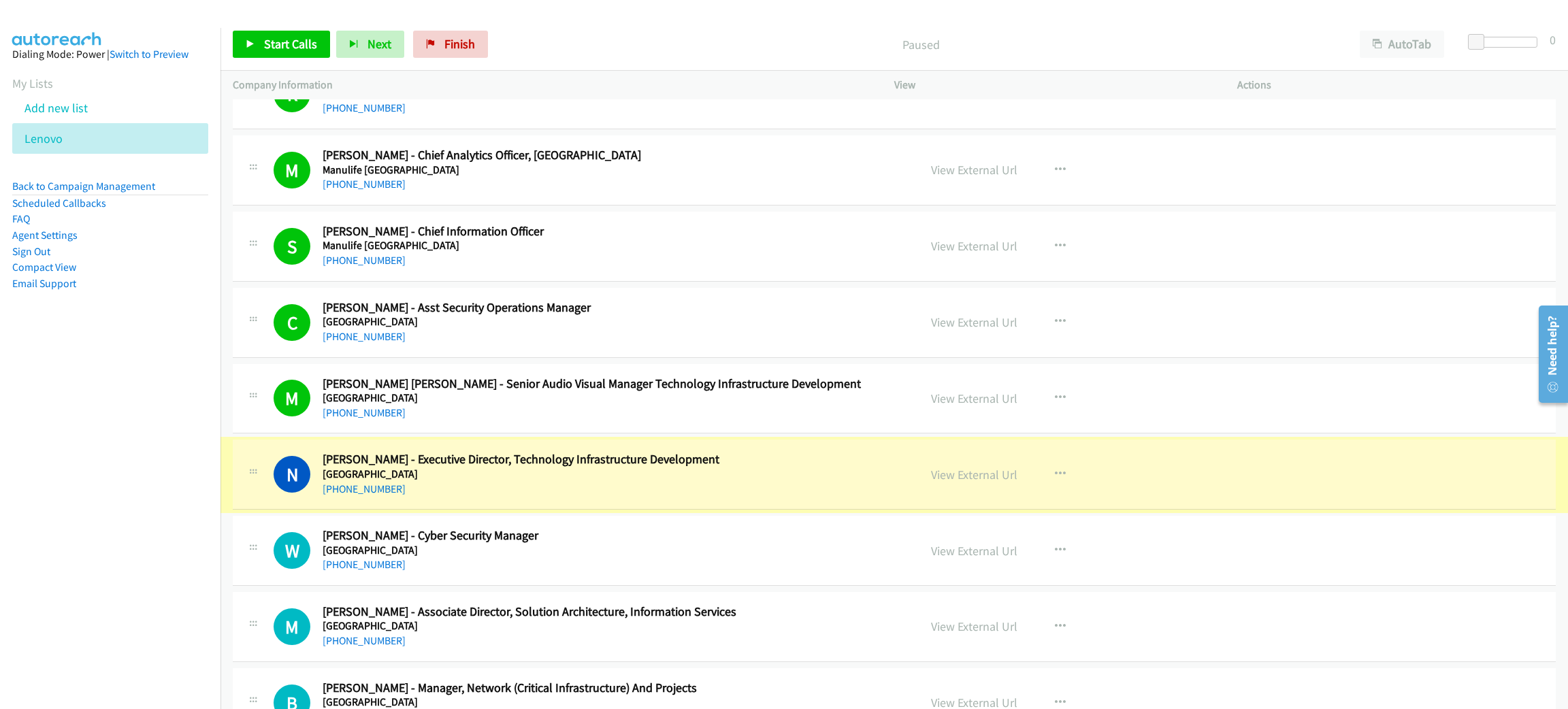
click at [988, 482] on link "View External Url" at bounding box center [974, 474] width 86 height 16
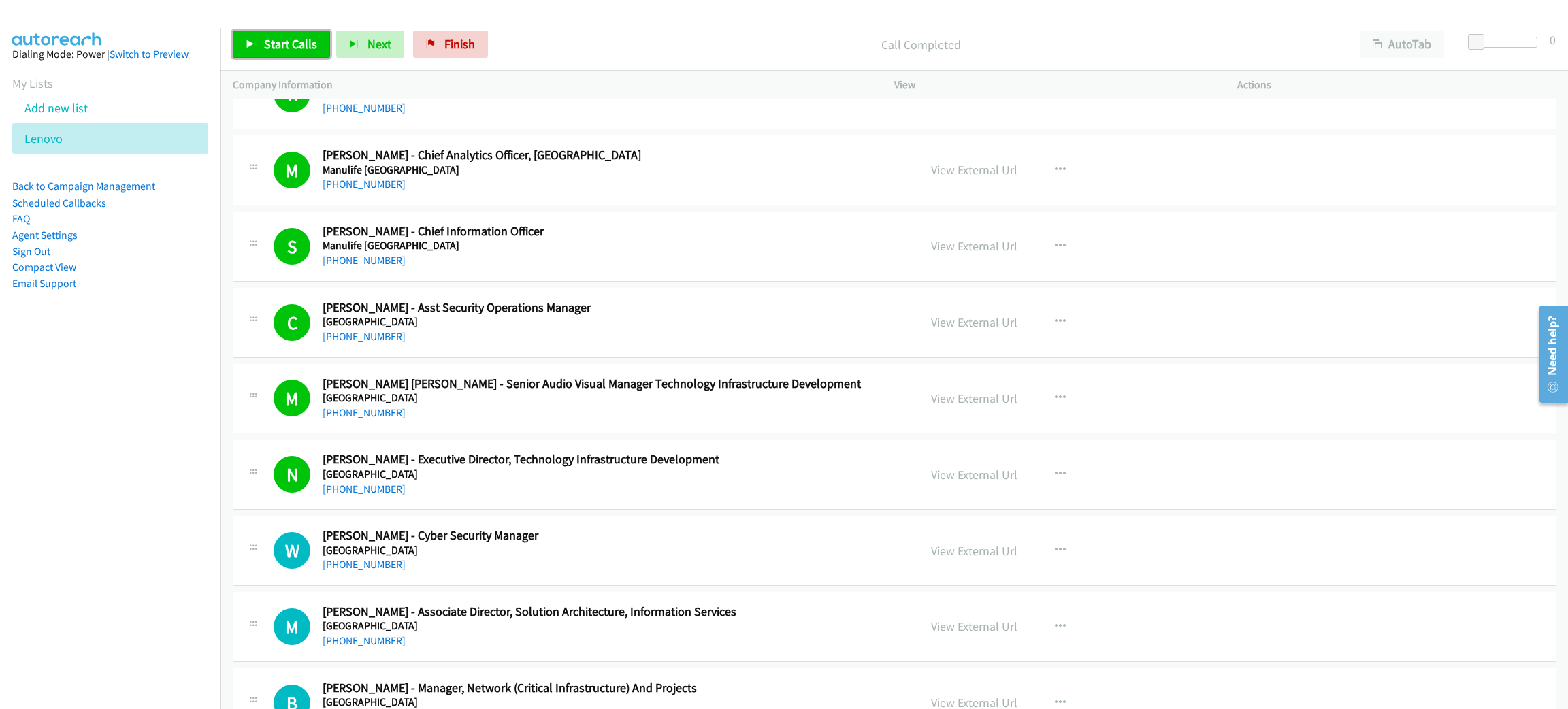
click at [250, 48] on link "Start Calls" at bounding box center [281, 44] width 97 height 27
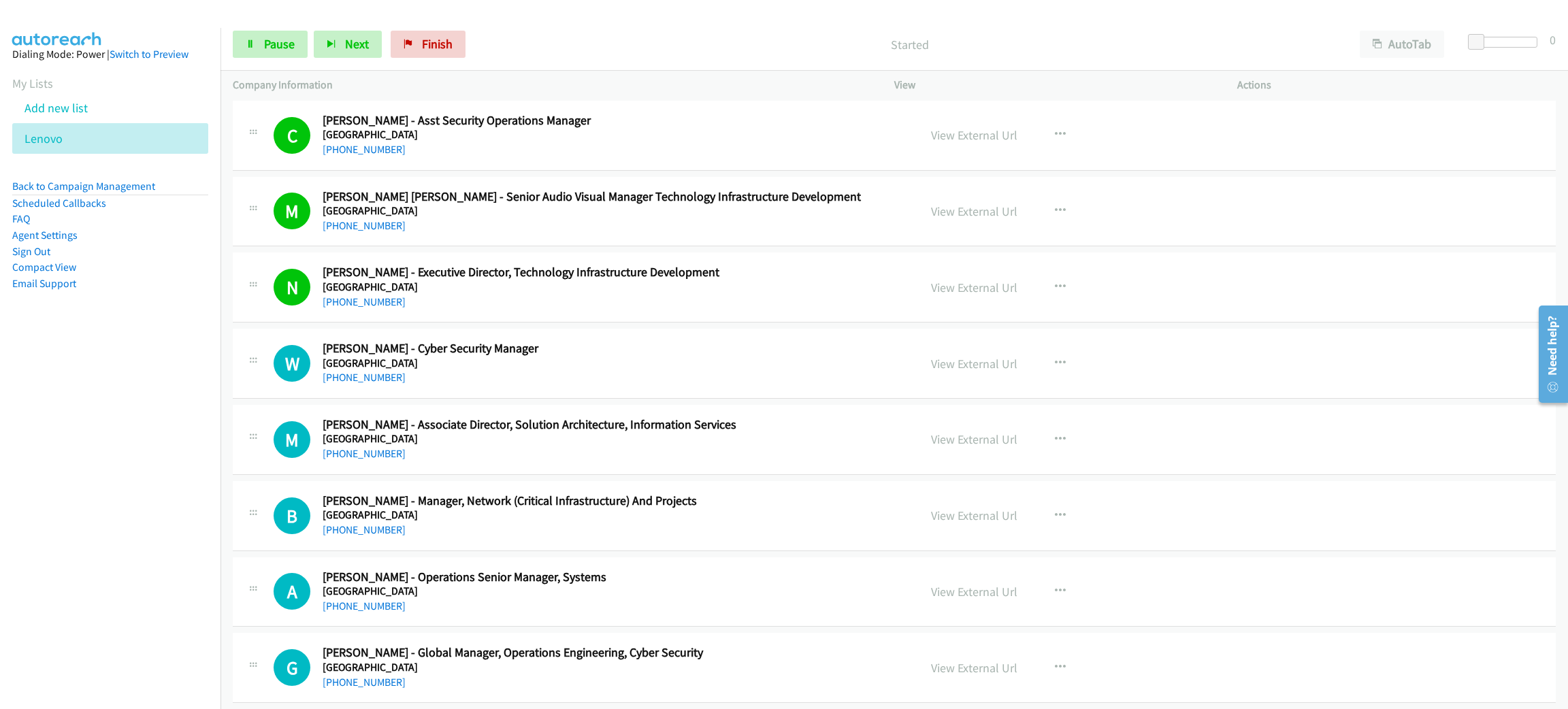
scroll to position [8508, 0]
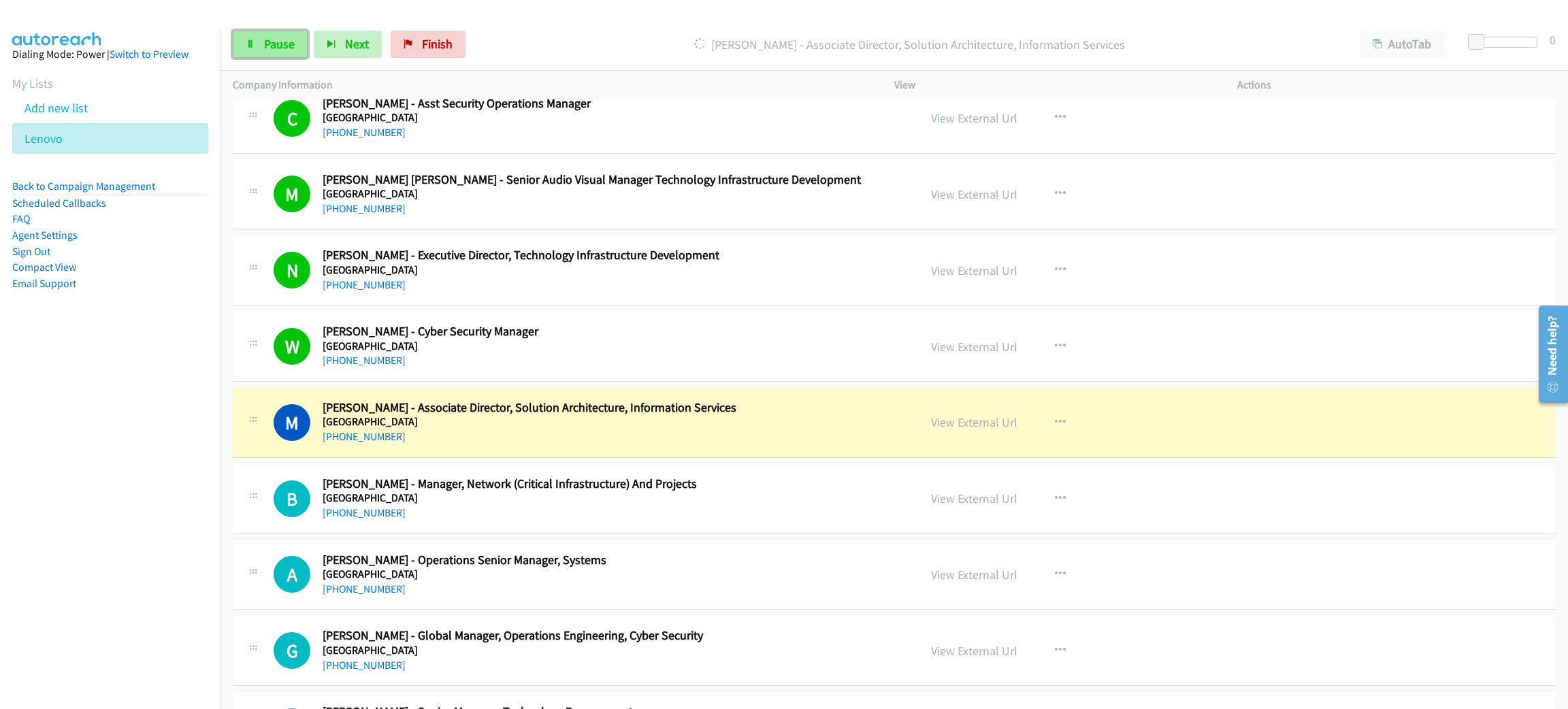
click at [288, 43] on span "Pause" at bounding box center [279, 44] width 30 height 16
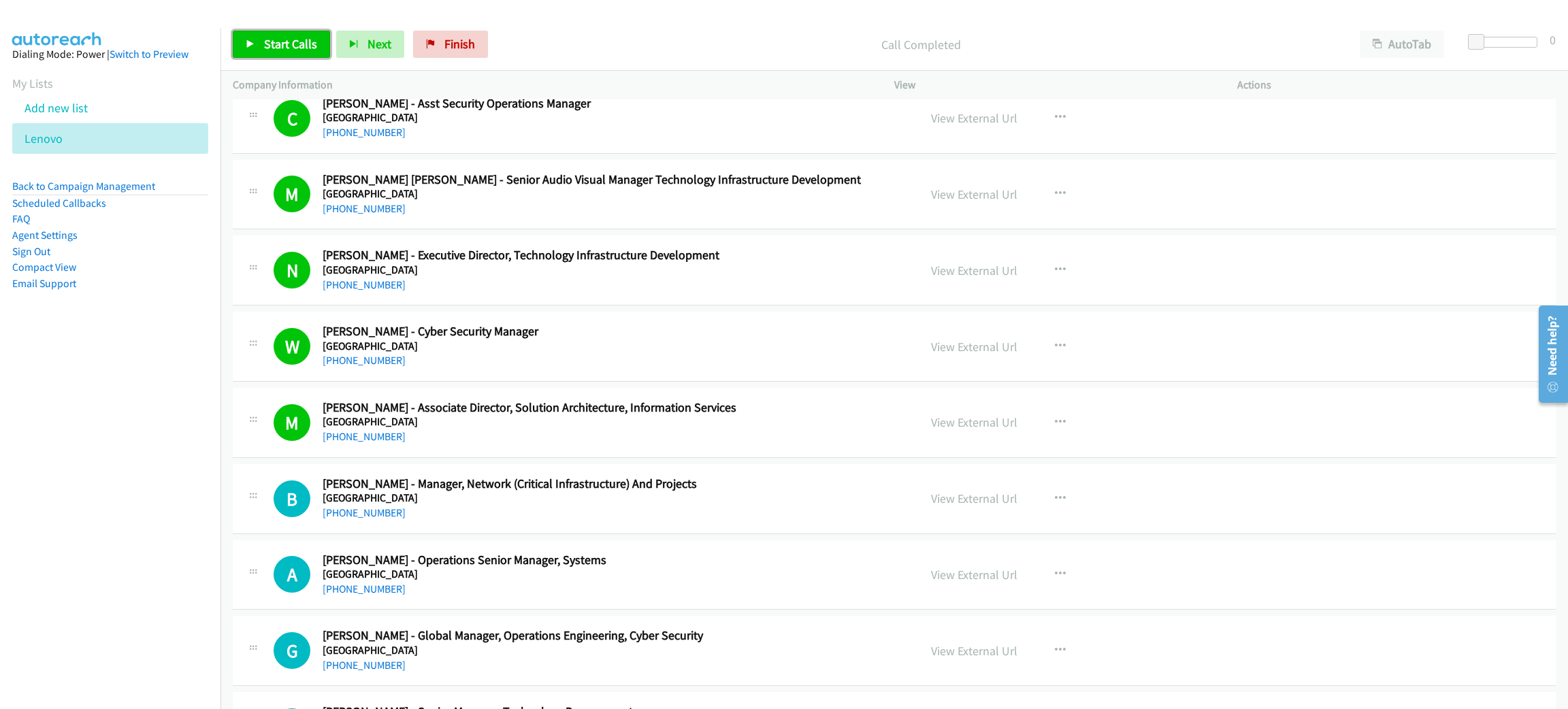
click at [303, 47] on span "Start Calls" at bounding box center [290, 44] width 53 height 16
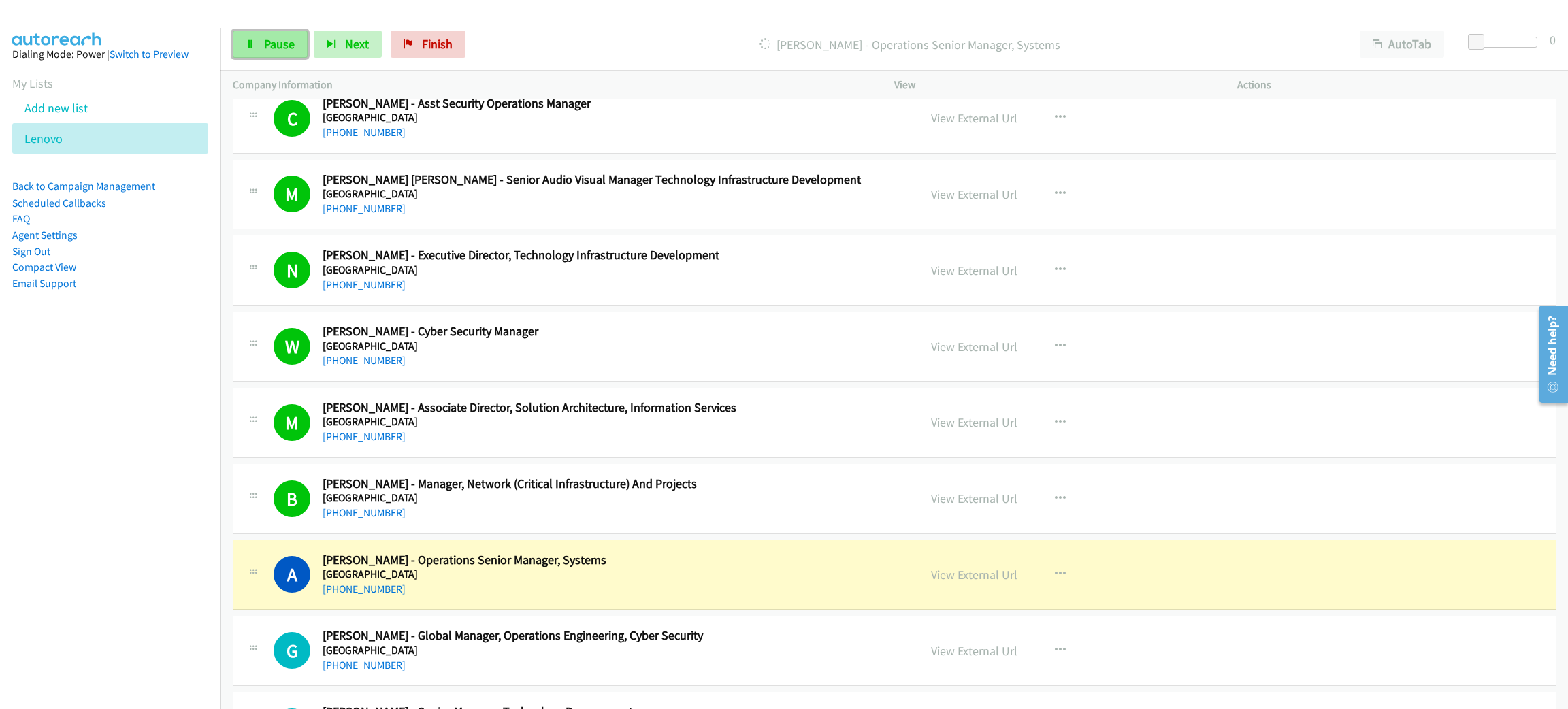
click at [279, 36] on span "Pause" at bounding box center [279, 44] width 30 height 16
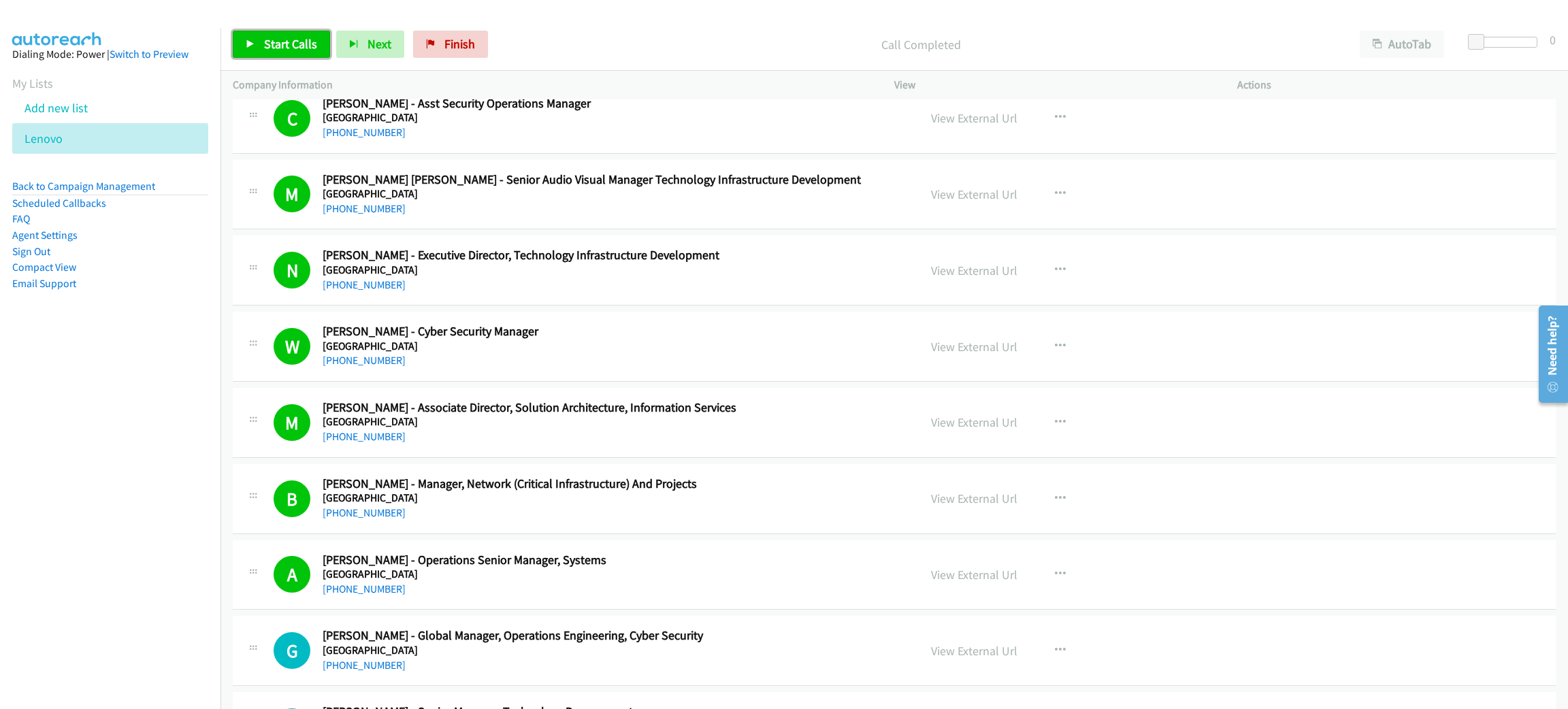
click at [270, 49] on span "Start Calls" at bounding box center [290, 44] width 53 height 16
click at [253, 48] on link "Pause" at bounding box center [270, 44] width 75 height 27
click at [283, 36] on span "Start Calls" at bounding box center [290, 44] width 53 height 16
click at [283, 40] on span "Pause" at bounding box center [279, 44] width 30 height 16
click at [295, 39] on span "Start Calls" at bounding box center [290, 44] width 53 height 16
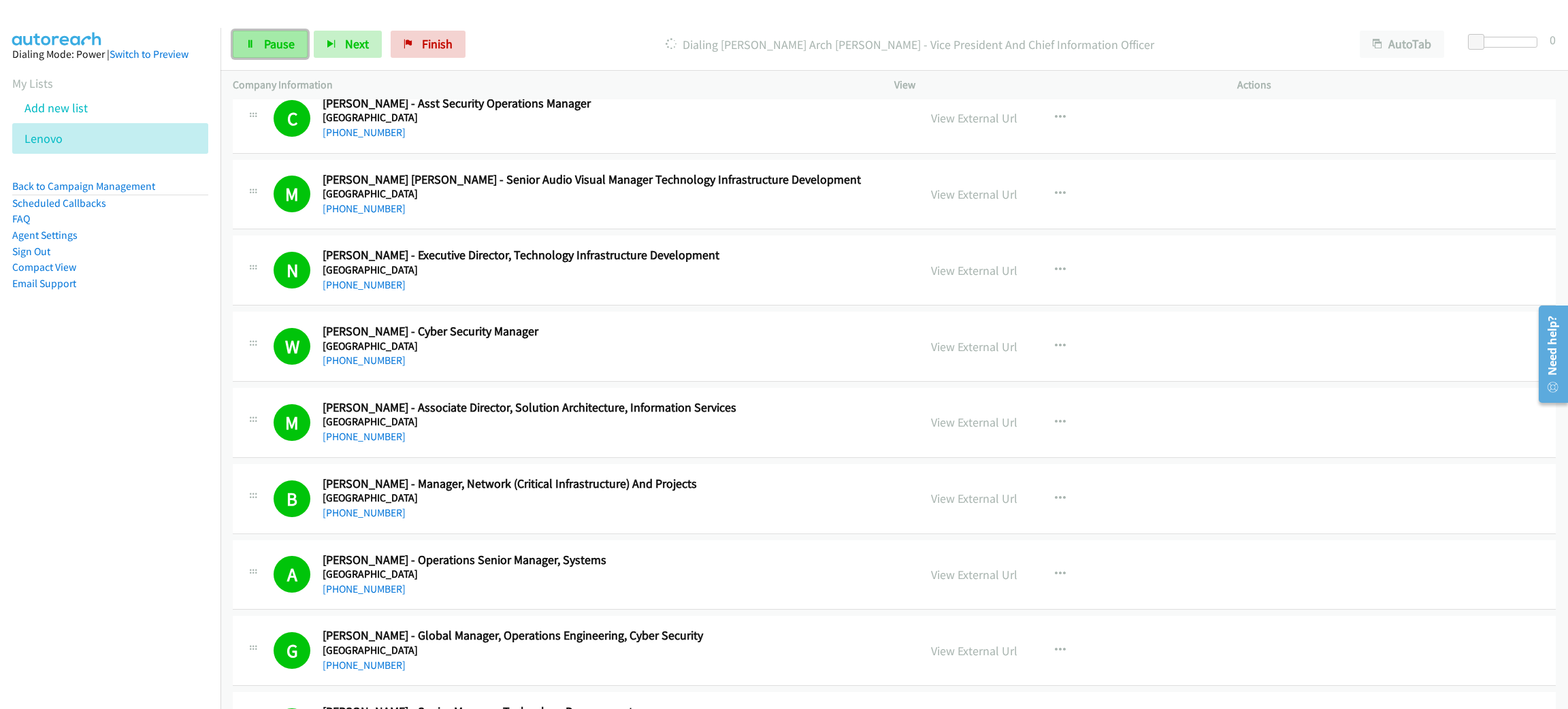
click at [268, 47] on span "Pause" at bounding box center [279, 44] width 30 height 16
click at [268, 47] on span "Start Calls" at bounding box center [290, 44] width 53 height 16
click at [256, 36] on link "Pause" at bounding box center [270, 44] width 75 height 27
click at [317, 36] on link "Start Calls" at bounding box center [281, 44] width 97 height 27
click at [247, 55] on link "Pause" at bounding box center [270, 44] width 75 height 27
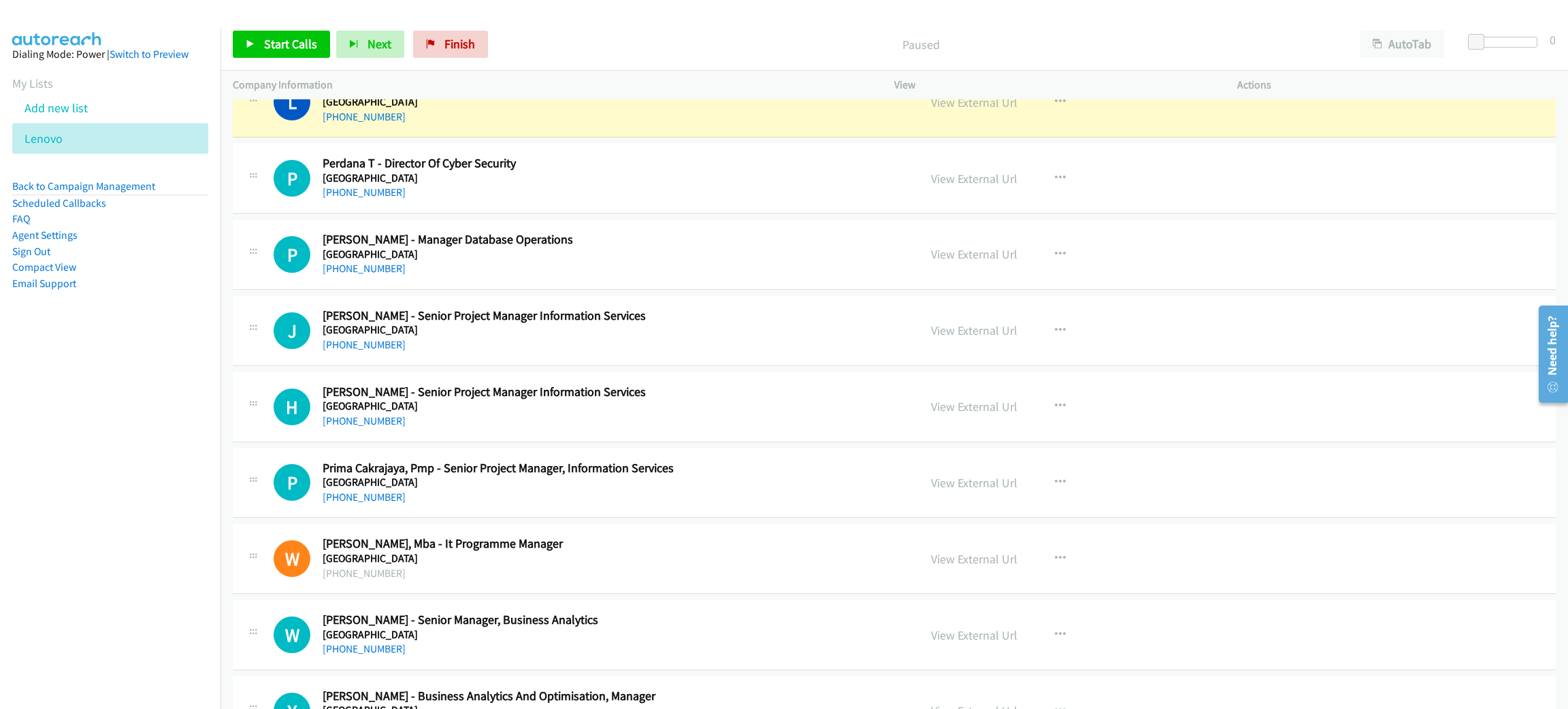
scroll to position [9427, 0]
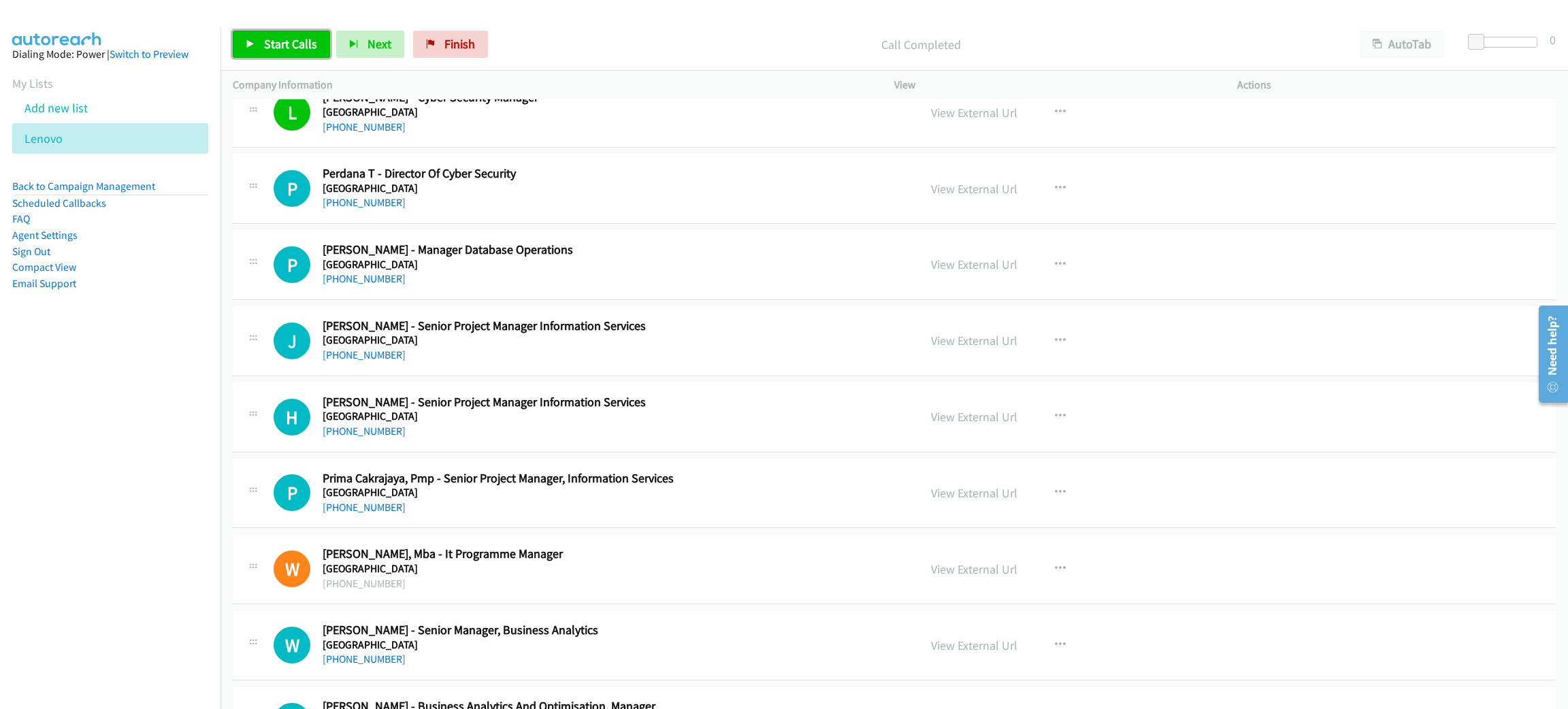
click at [294, 52] on link "Start Calls" at bounding box center [281, 44] width 97 height 27
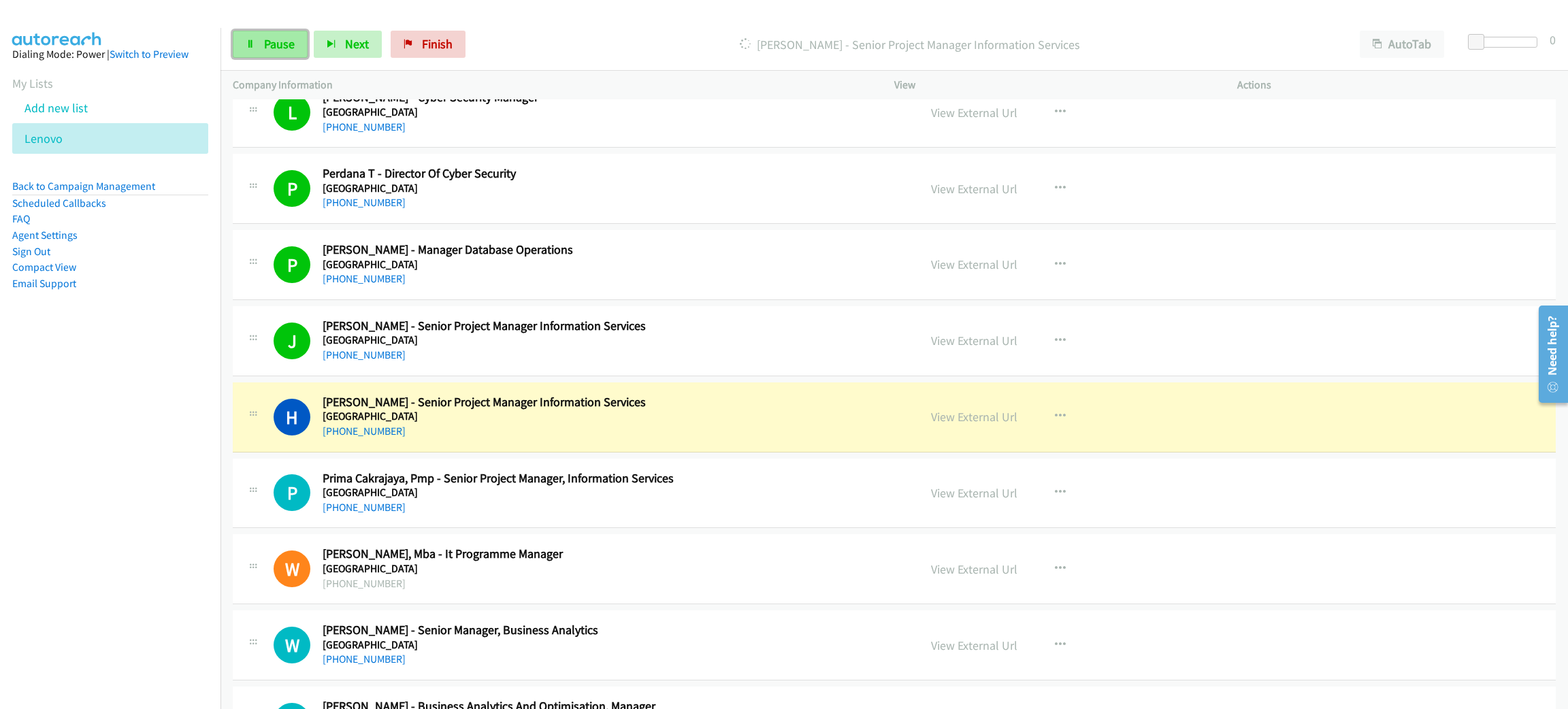
click at [272, 42] on span "Pause" at bounding box center [279, 44] width 30 height 16
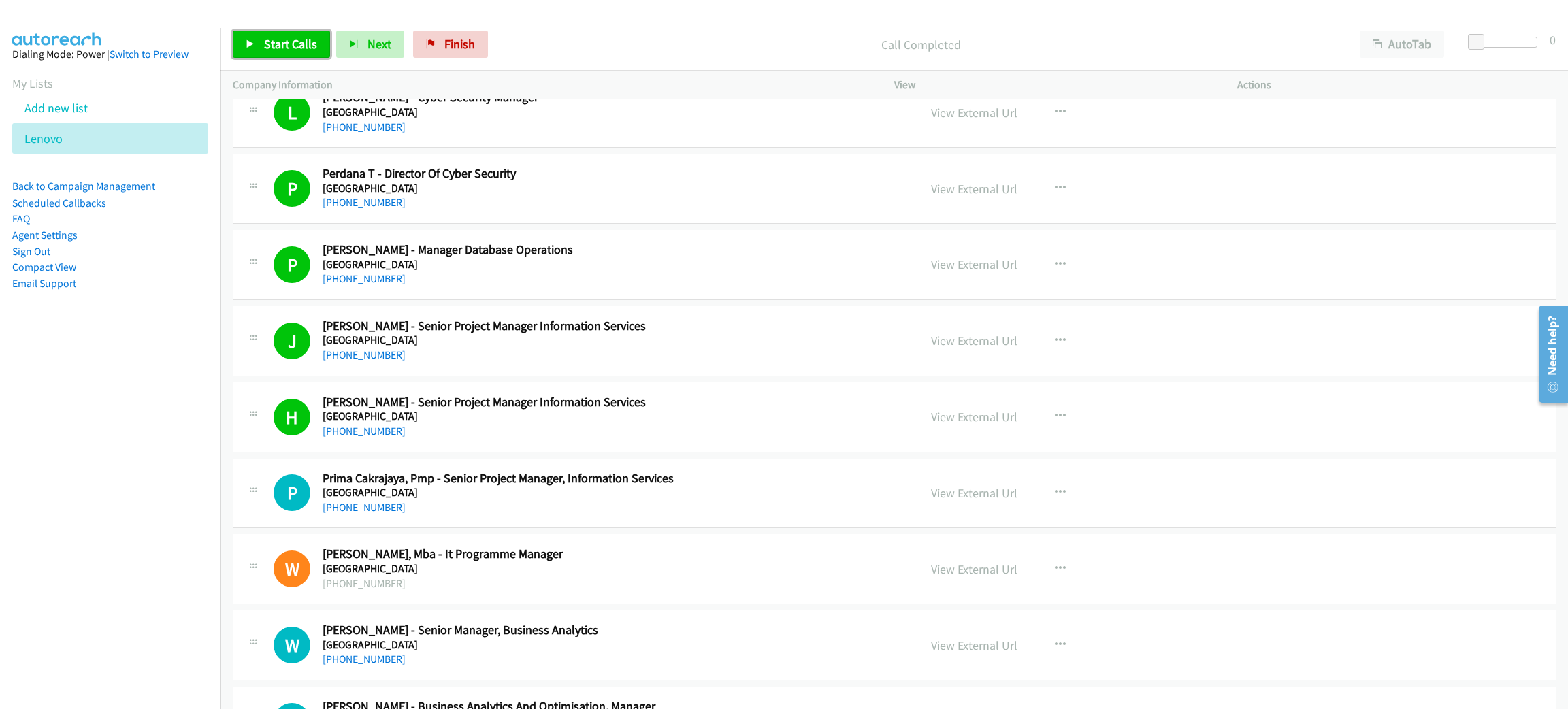
click at [283, 48] on span "Start Calls" at bounding box center [290, 44] width 53 height 16
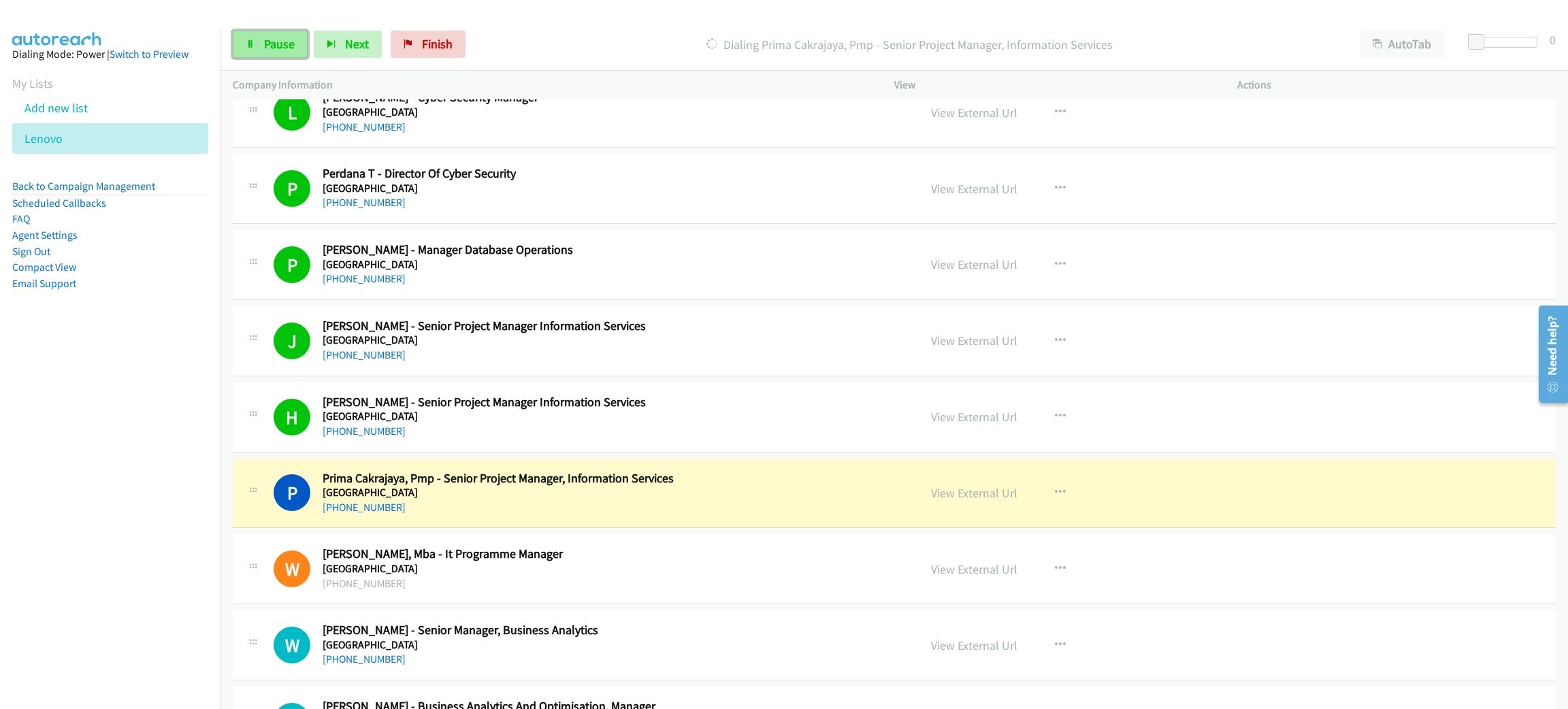
click at [270, 36] on span "Pause" at bounding box center [279, 44] width 30 height 16
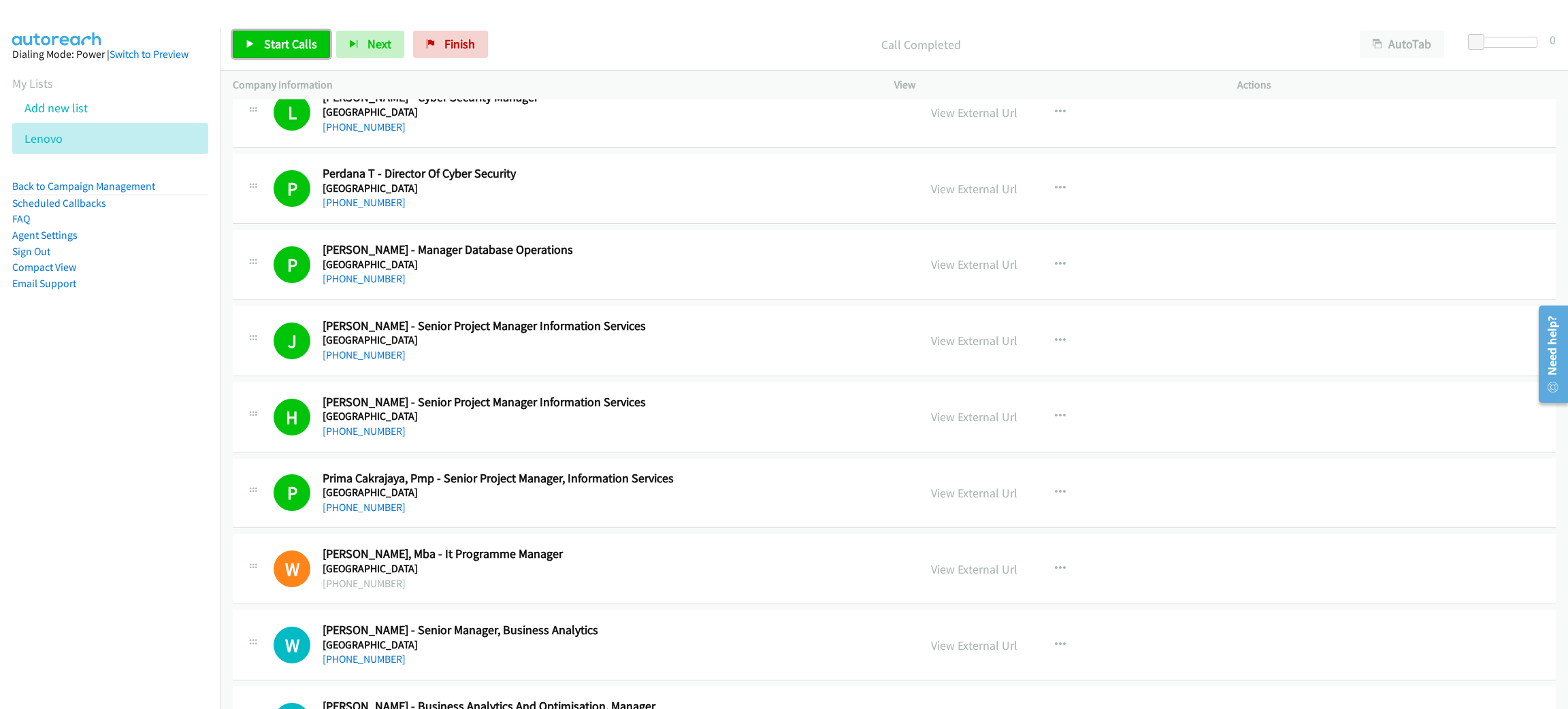
click at [305, 44] on span "Start Calls" at bounding box center [290, 44] width 53 height 16
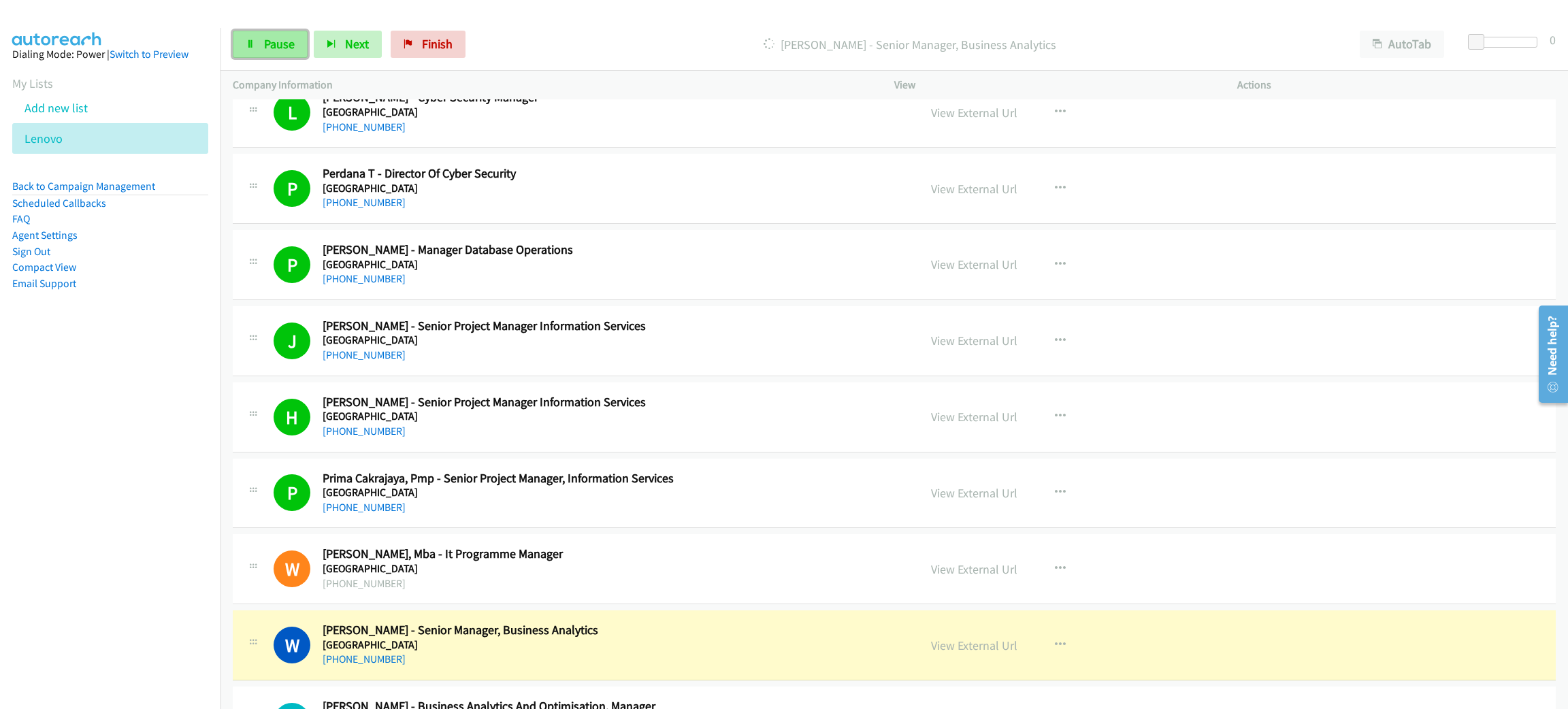
click at [304, 44] on link "Pause" at bounding box center [270, 44] width 75 height 27
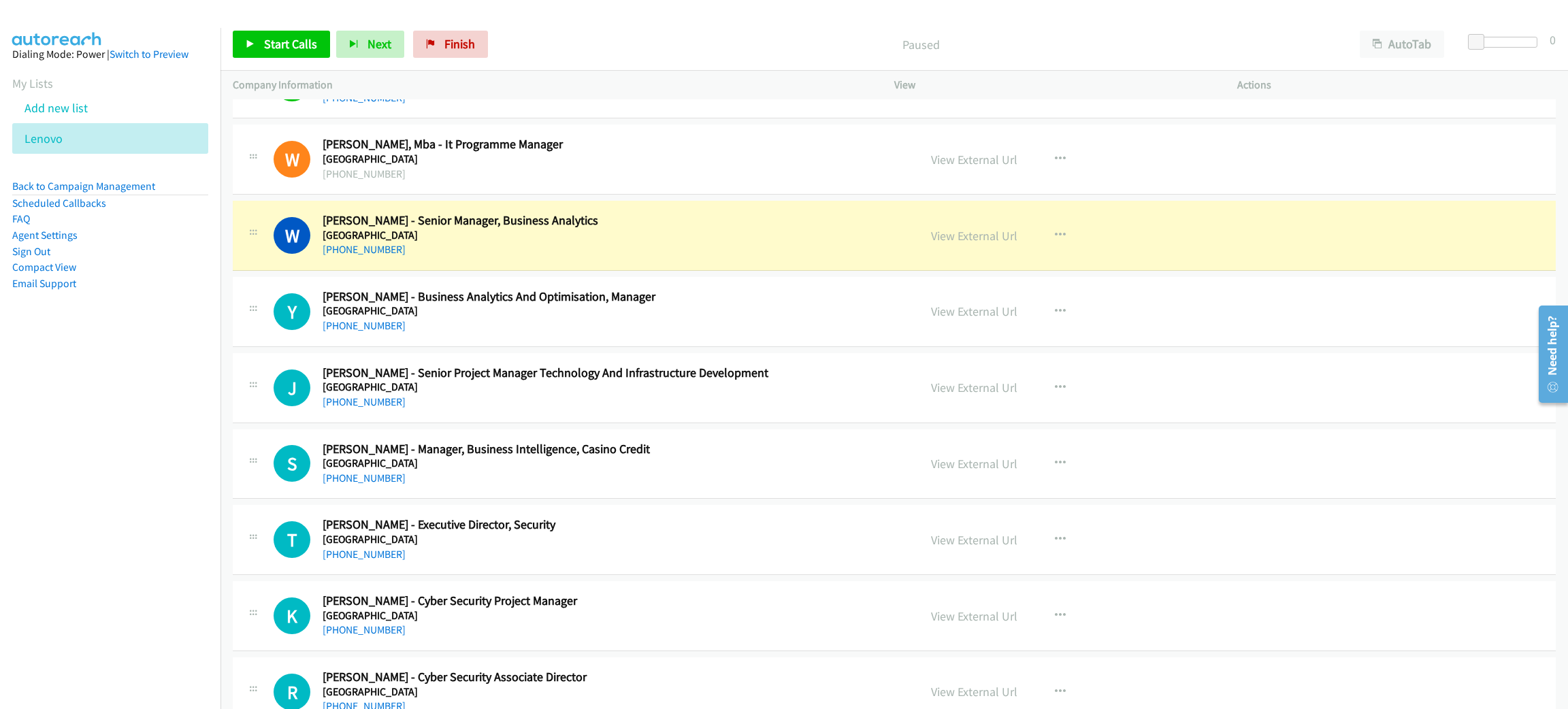
scroll to position [9936, 0]
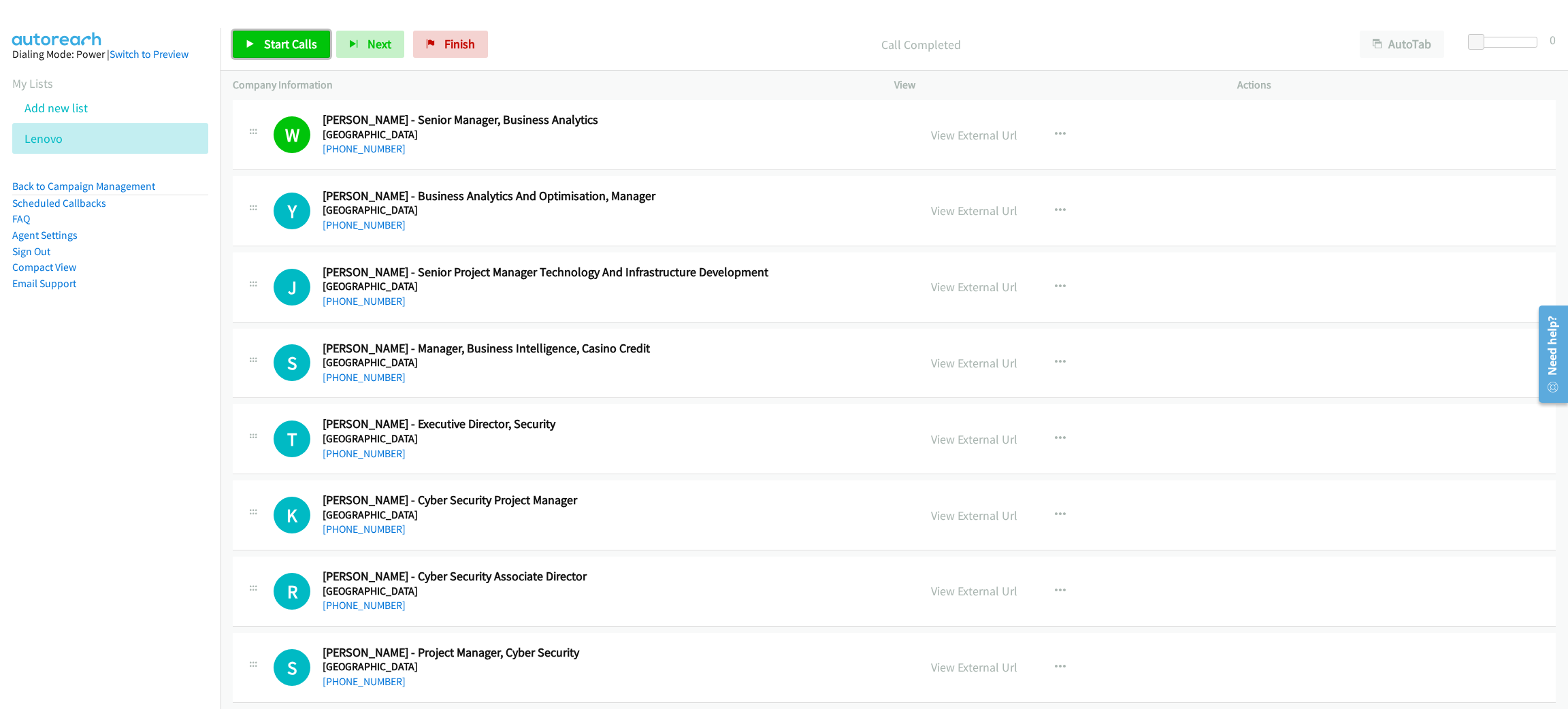
click at [270, 48] on span "Start Calls" at bounding box center [290, 44] width 53 height 16
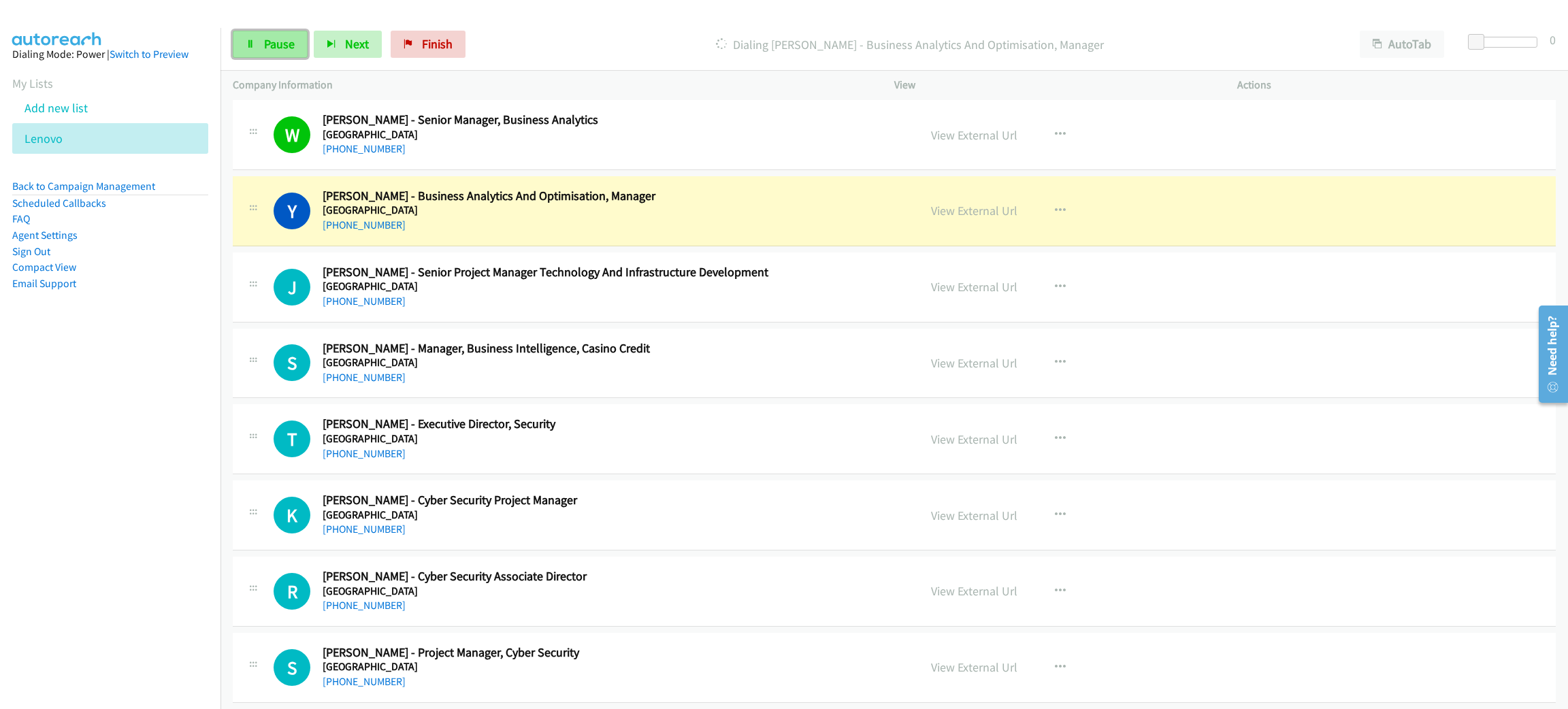
click at [259, 55] on link "Pause" at bounding box center [270, 44] width 75 height 27
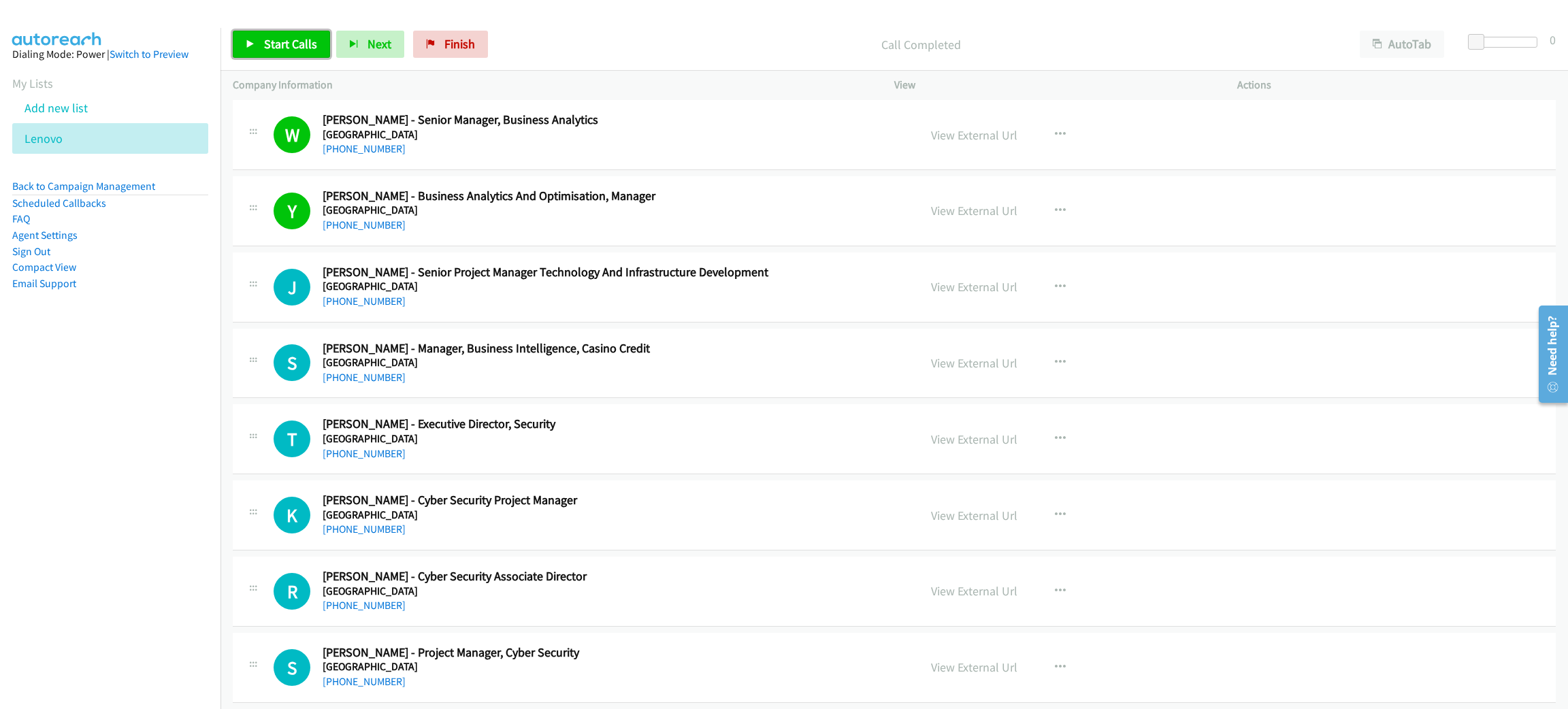
click at [279, 45] on span "Start Calls" at bounding box center [290, 44] width 53 height 16
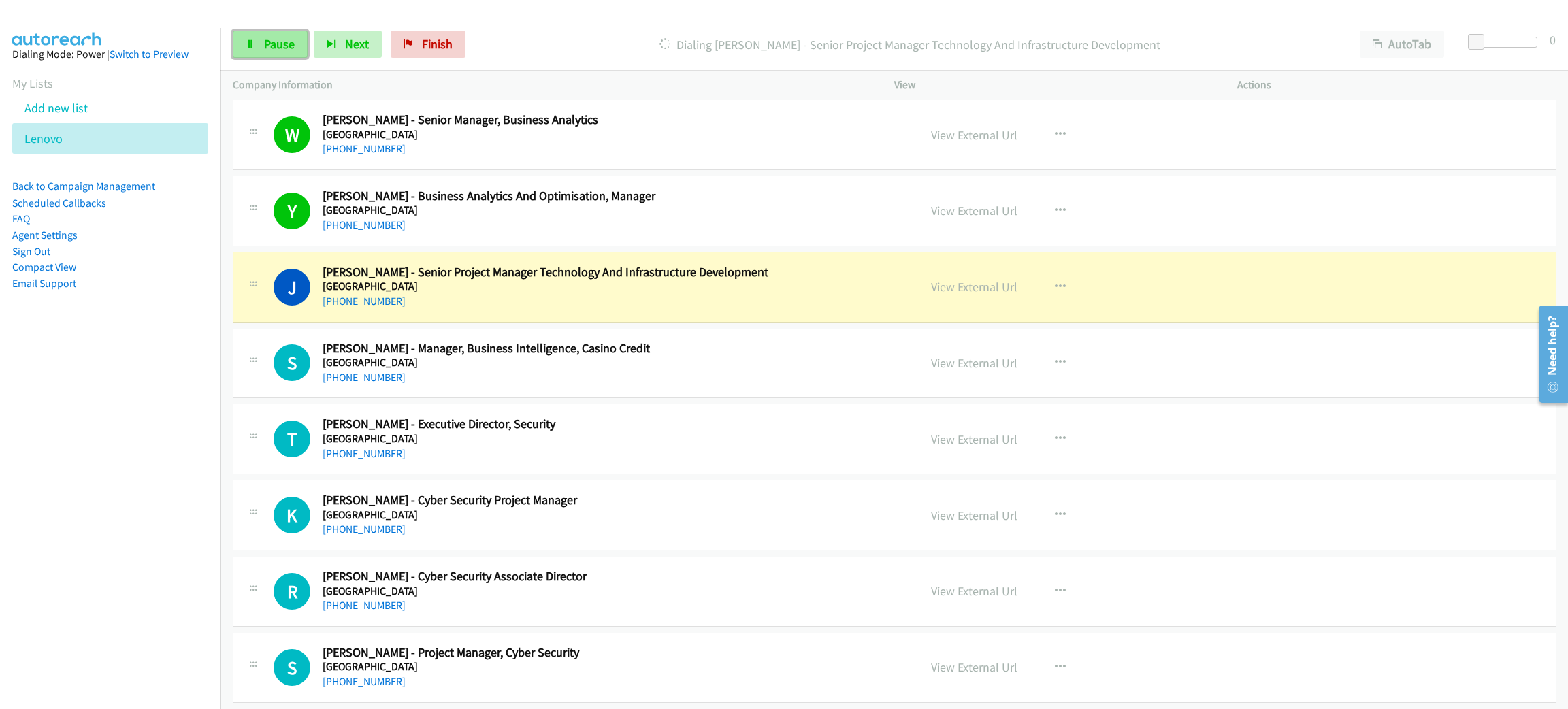
click at [279, 45] on span "Pause" at bounding box center [279, 44] width 30 height 16
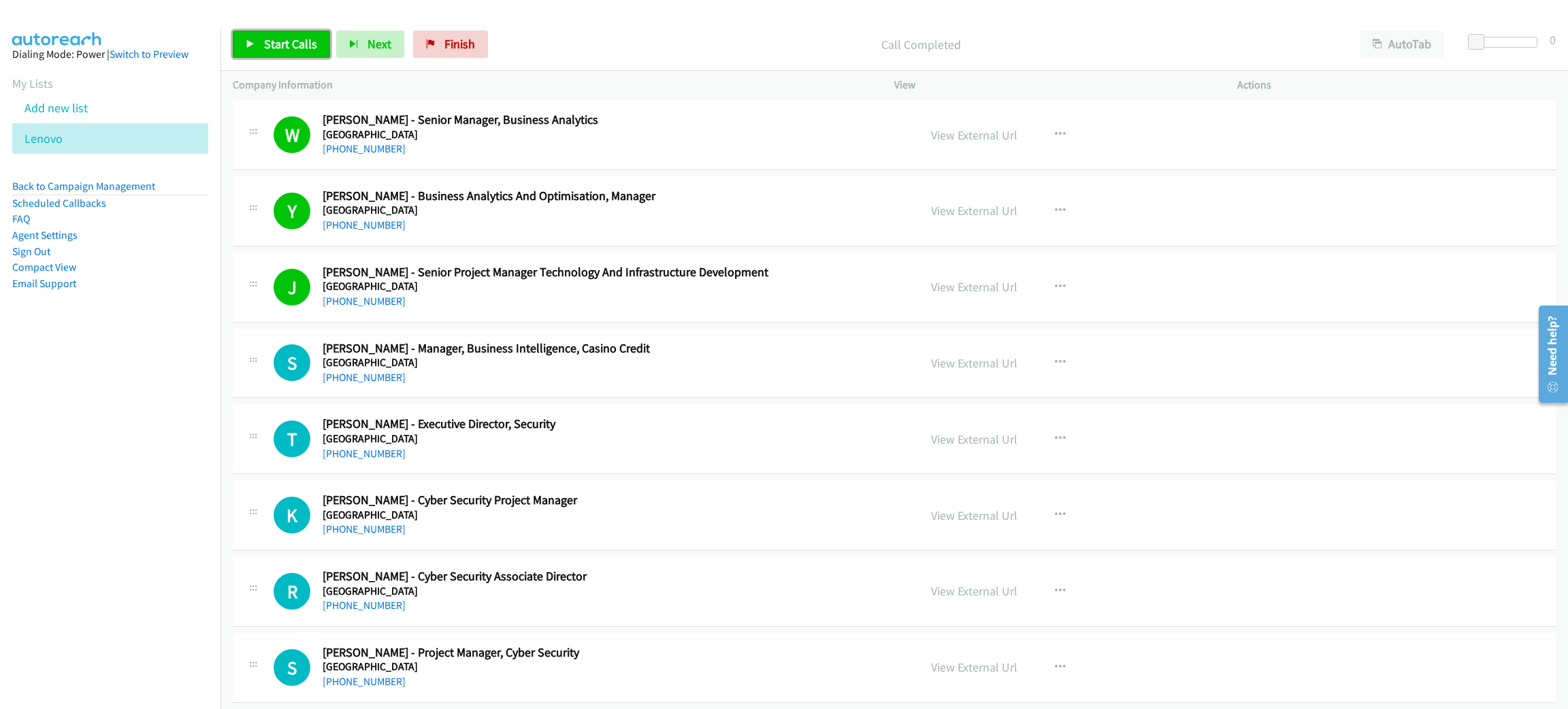
click at [279, 45] on span "Start Calls" at bounding box center [290, 44] width 53 height 16
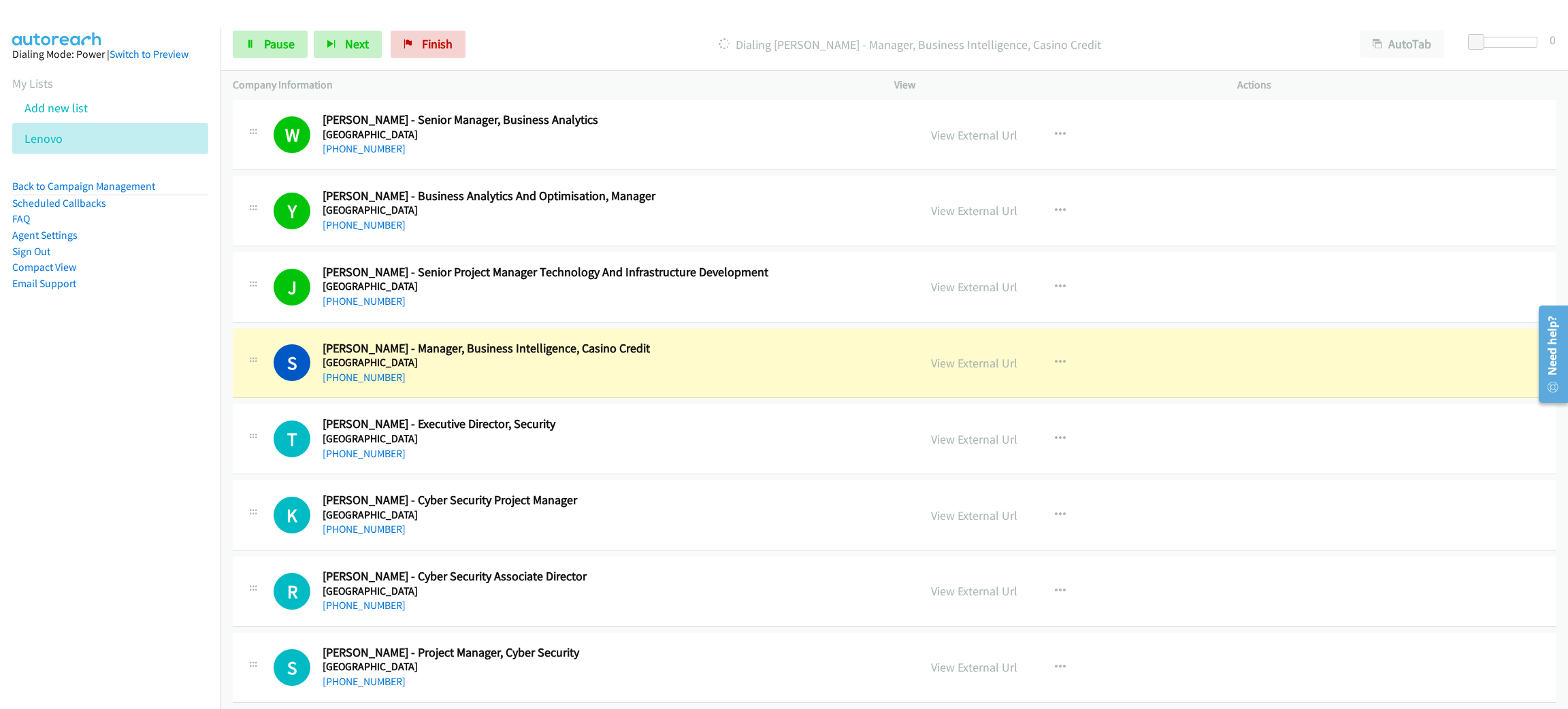
click at [610, 386] on div "[PHONE_NUMBER]" at bounding box center [611, 378] width 577 height 16
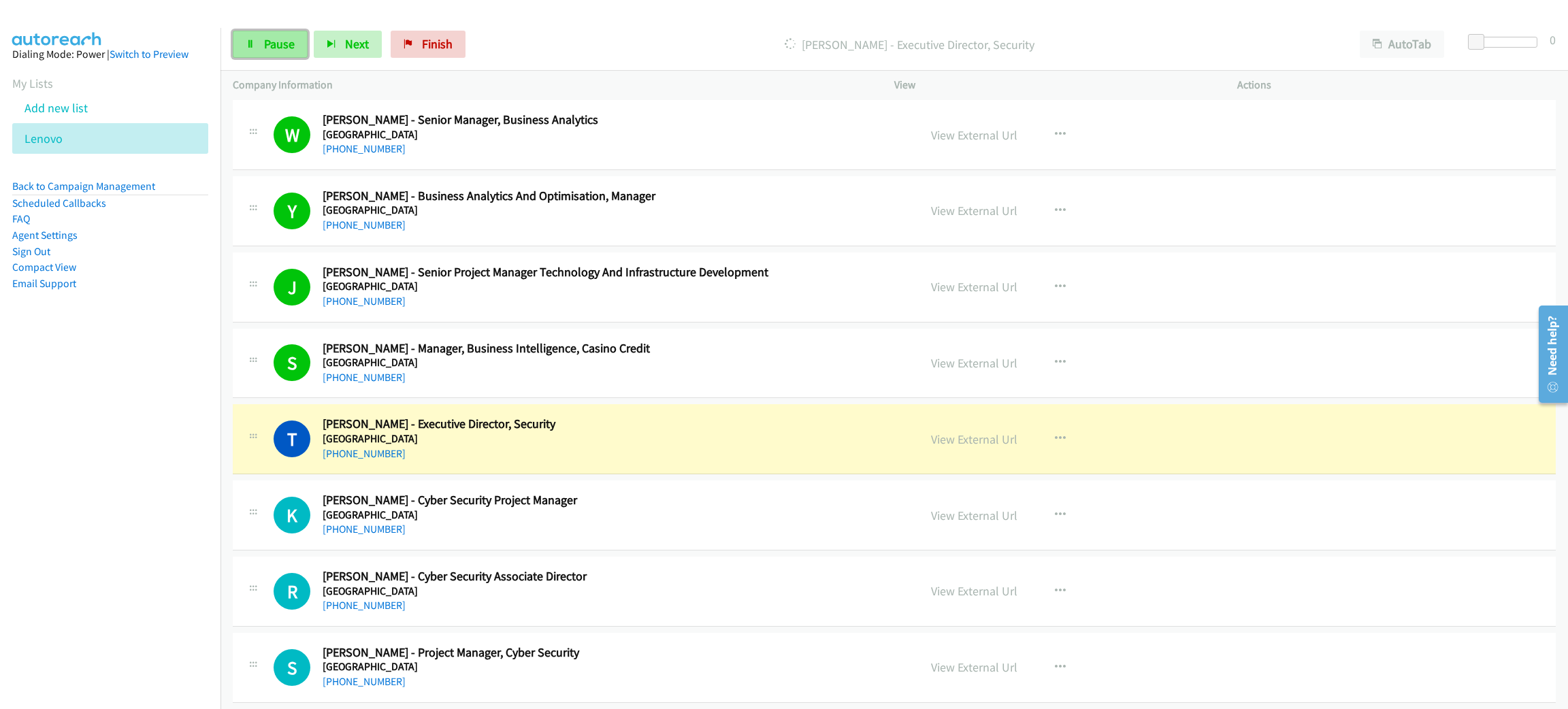
click at [288, 35] on link "Pause" at bounding box center [270, 44] width 75 height 27
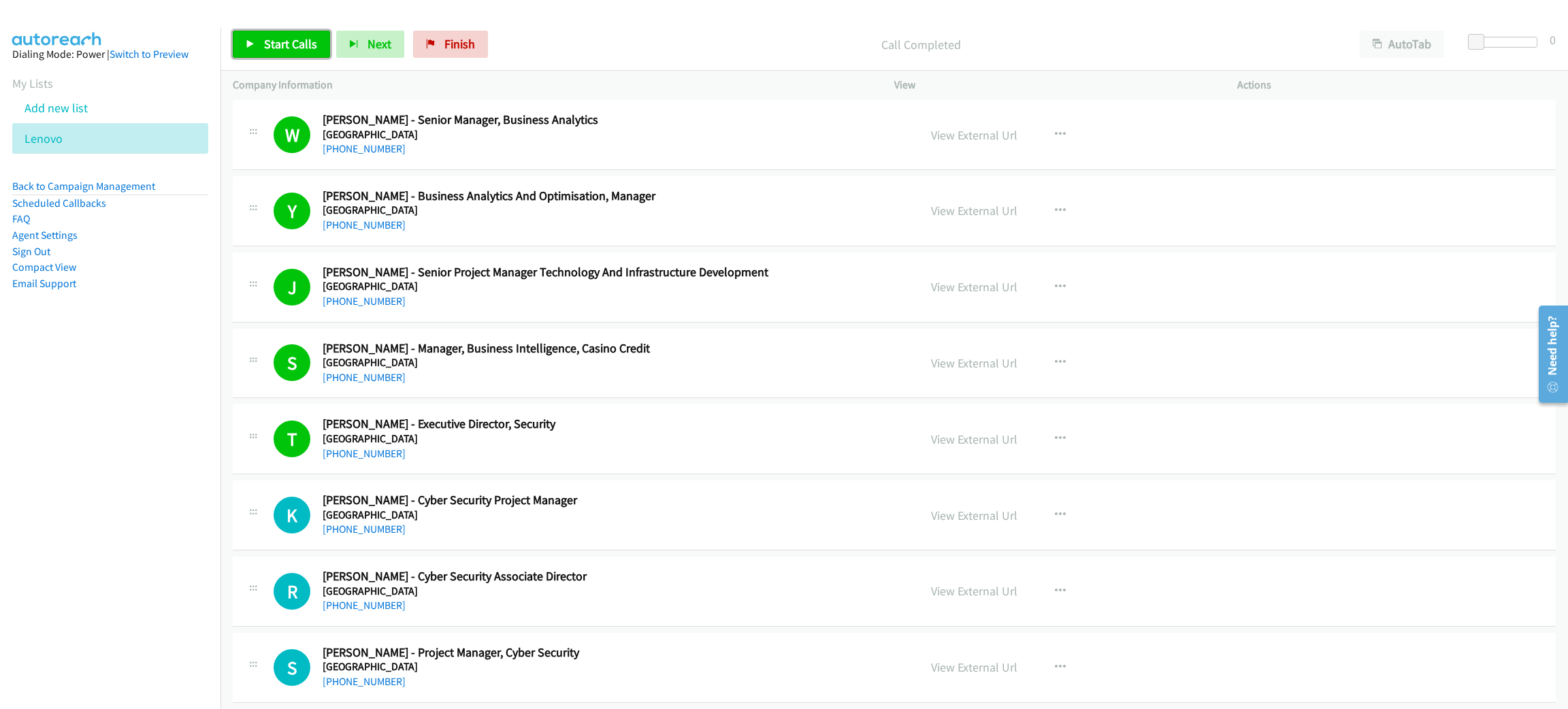
click at [271, 46] on span "Start Calls" at bounding box center [290, 44] width 53 height 16
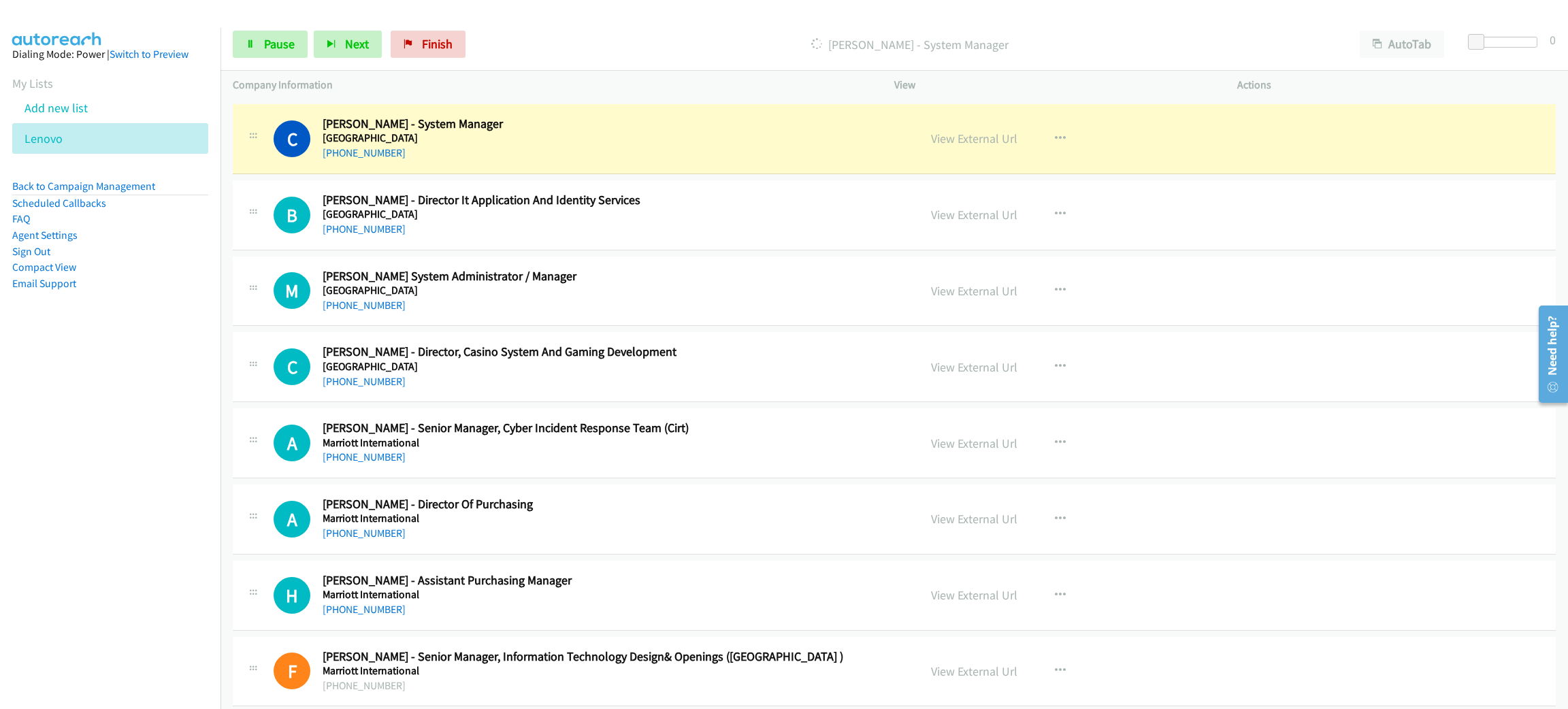
scroll to position [10753, 0]
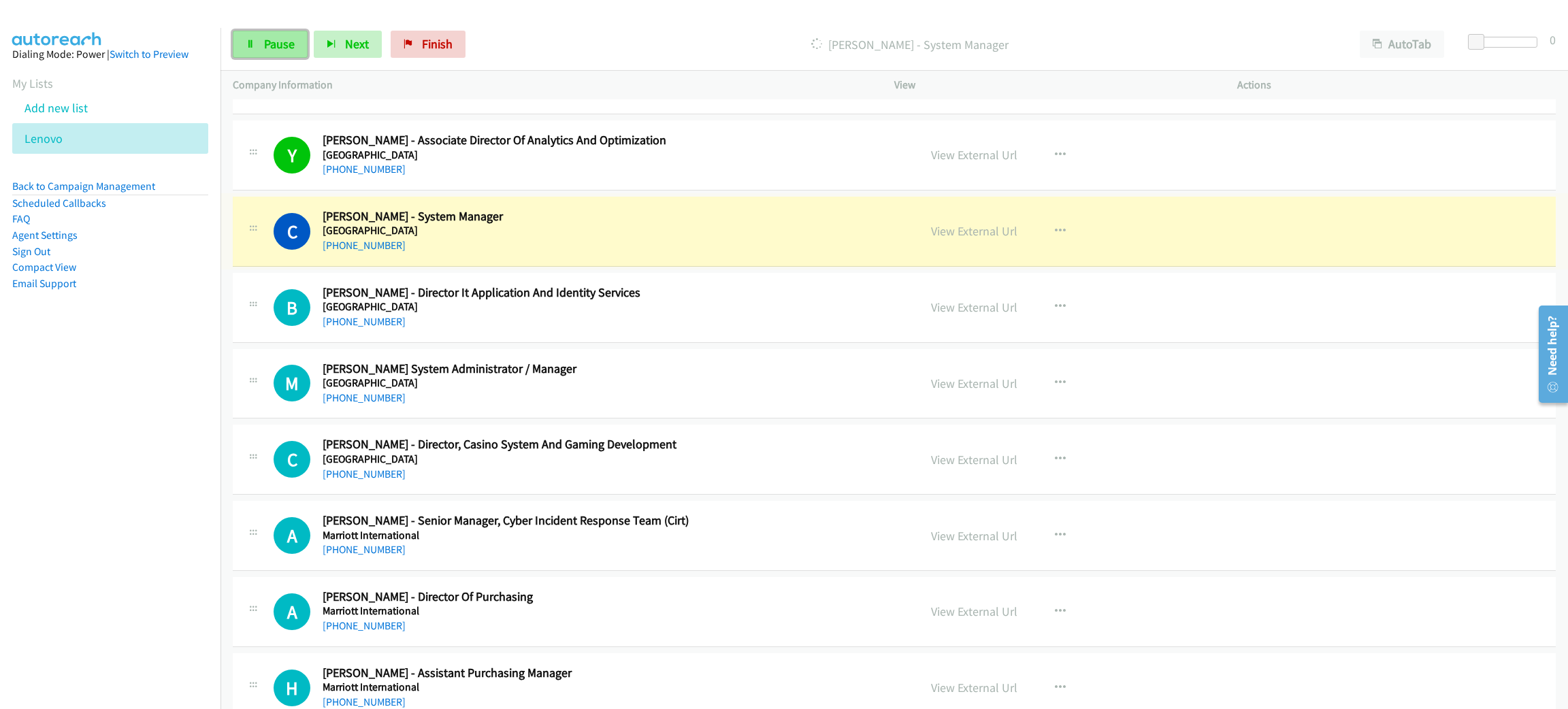
click at [287, 38] on span "Pause" at bounding box center [279, 44] width 30 height 16
click at [947, 239] on link "View External Url" at bounding box center [974, 230] width 86 height 16
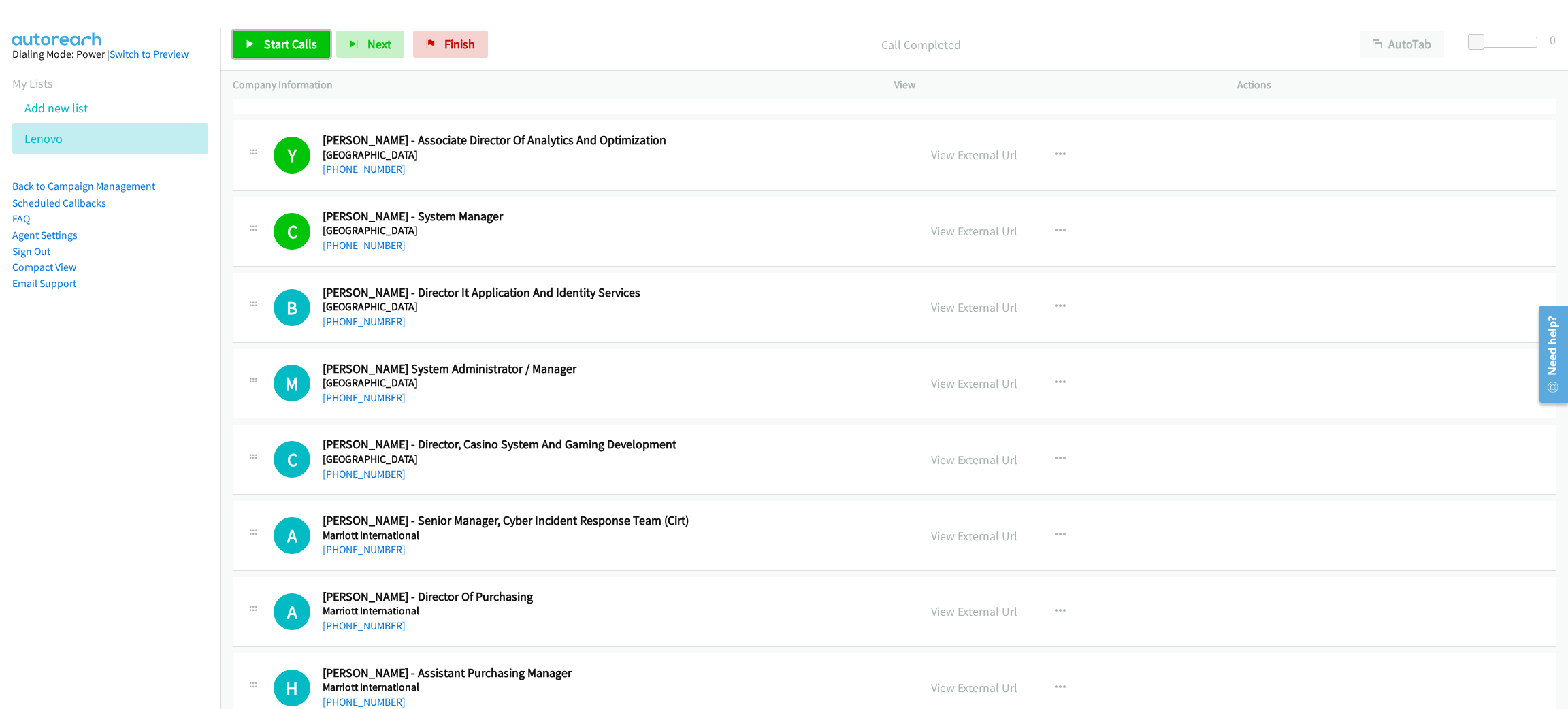
drag, startPoint x: 947, startPoint y: 247, endPoint x: 305, endPoint y: 42, distance: 673.9
click at [305, 42] on span "Start Calls" at bounding box center [290, 44] width 53 height 16
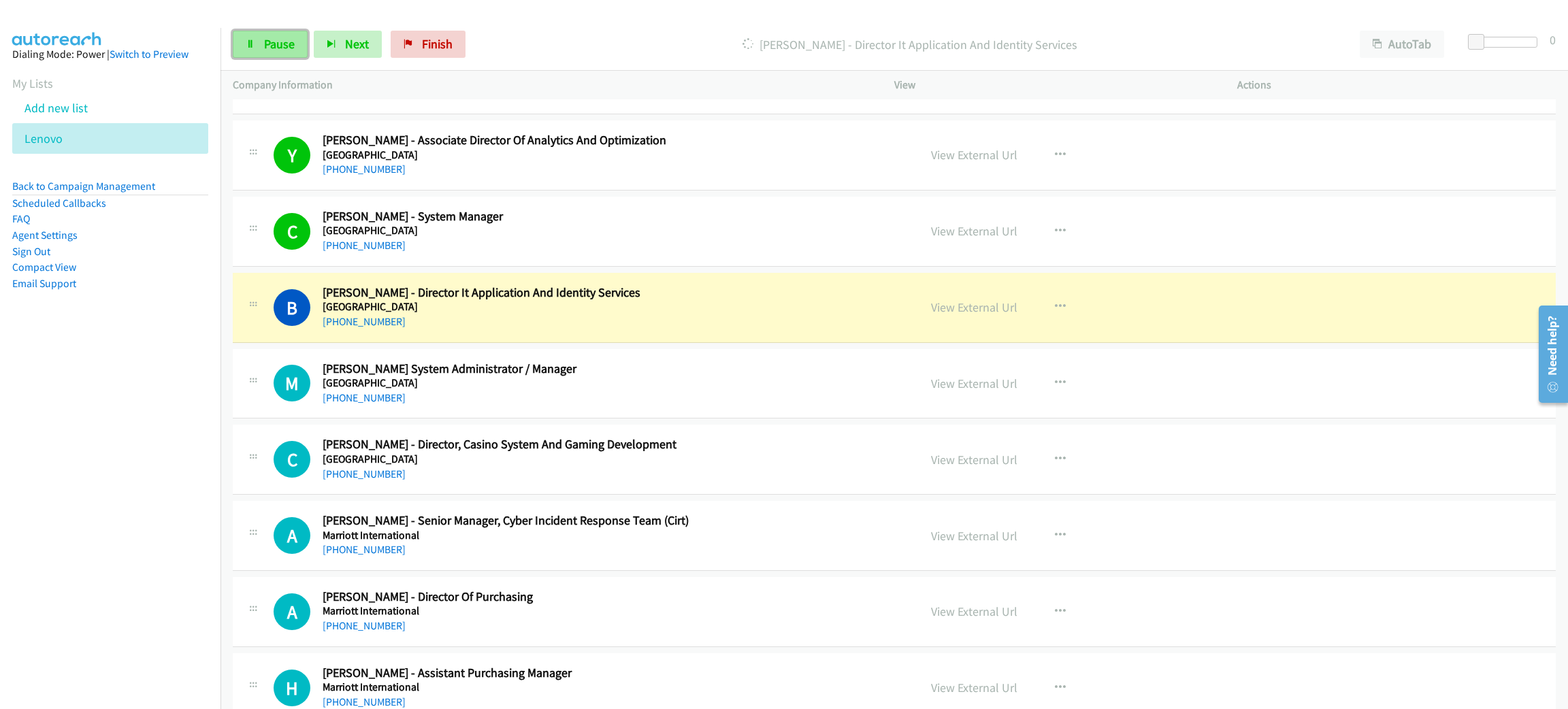
click at [274, 39] on span "Pause" at bounding box center [279, 44] width 30 height 16
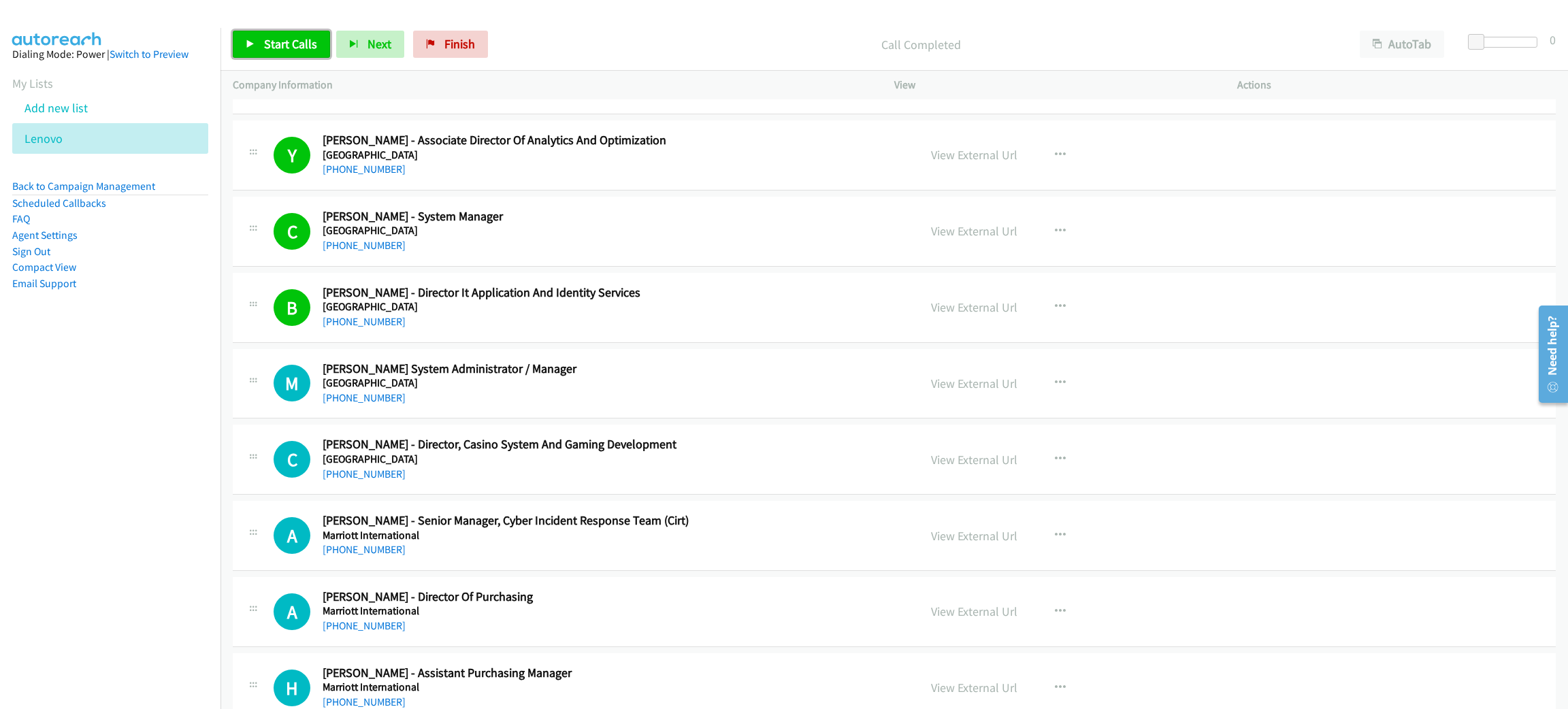
click at [319, 36] on link "Start Calls" at bounding box center [281, 44] width 97 height 27
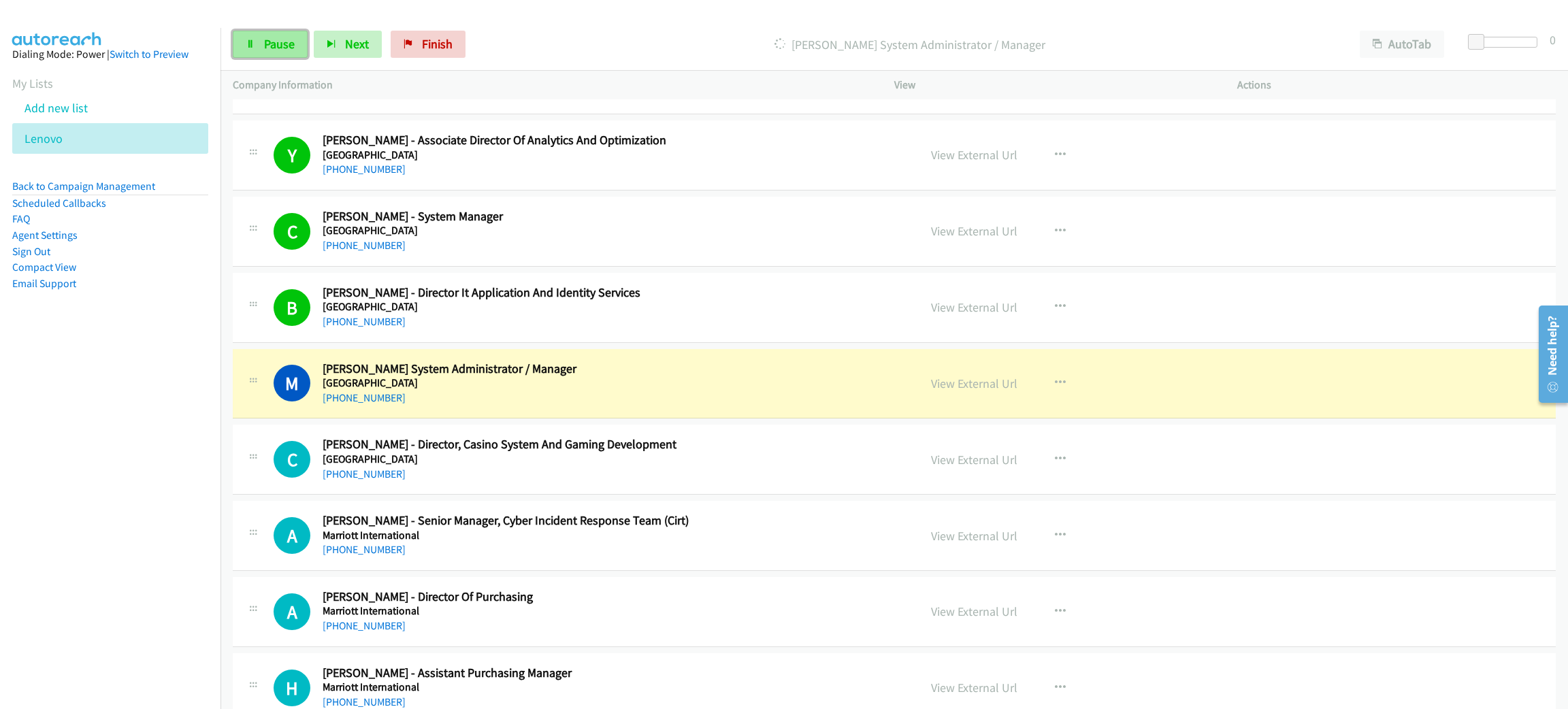
click at [276, 38] on span "Pause" at bounding box center [279, 44] width 30 height 16
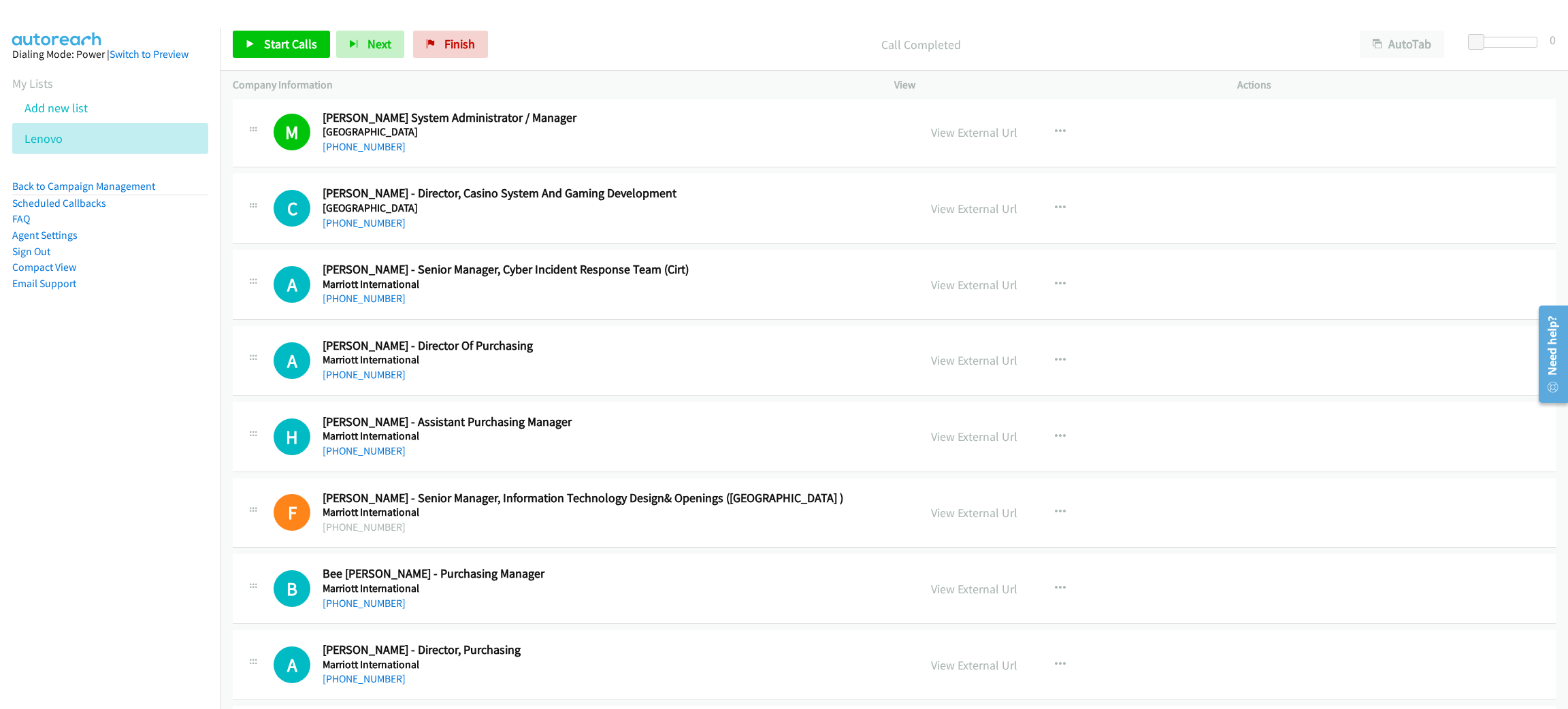
scroll to position [11059, 0]
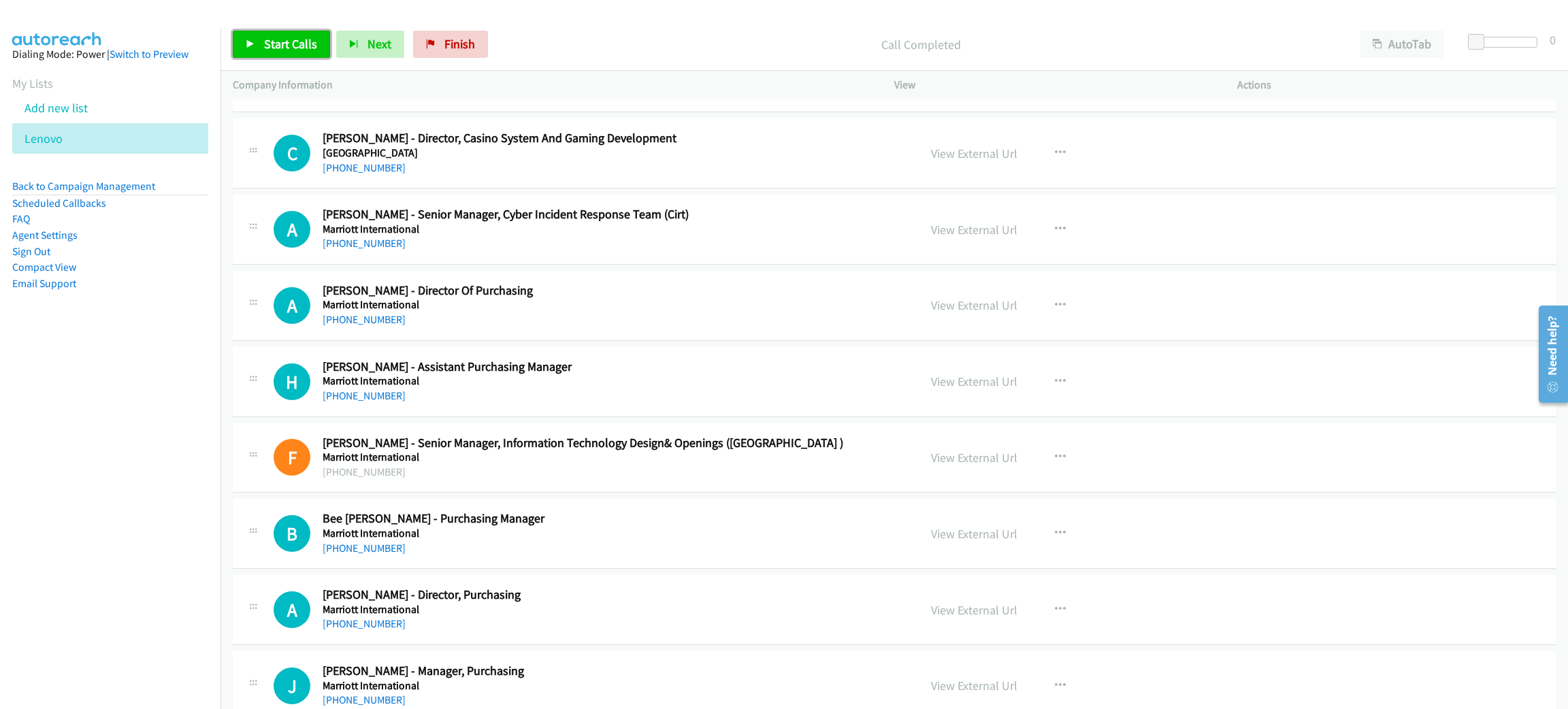
click at [278, 45] on span "Start Calls" at bounding box center [290, 44] width 53 height 16
click at [121, 432] on nav "Dialing Mode: Power | Switch to Preview My Lists Add new list [GEOGRAPHIC_DATA]…" at bounding box center [111, 383] width 221 height 709
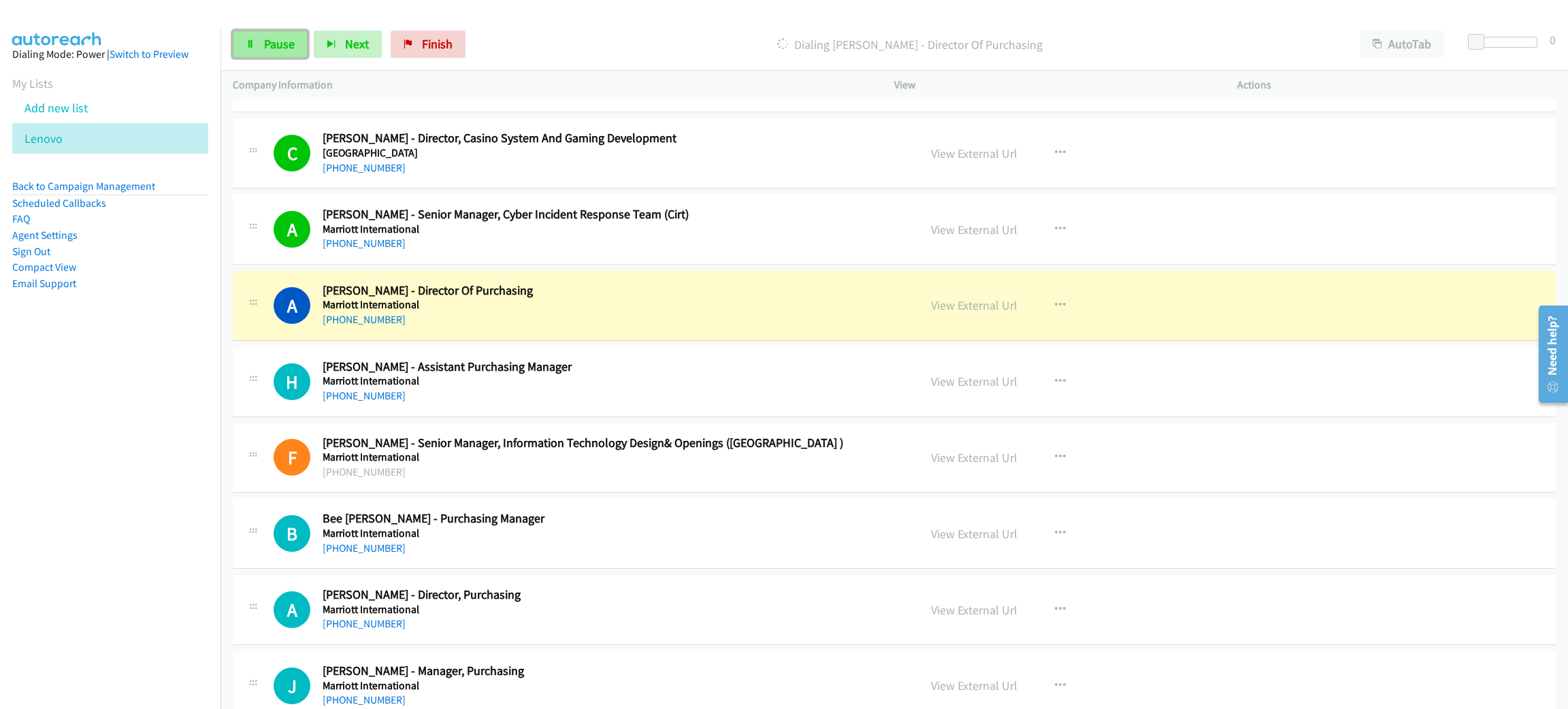
click at [284, 46] on span "Pause" at bounding box center [279, 44] width 30 height 16
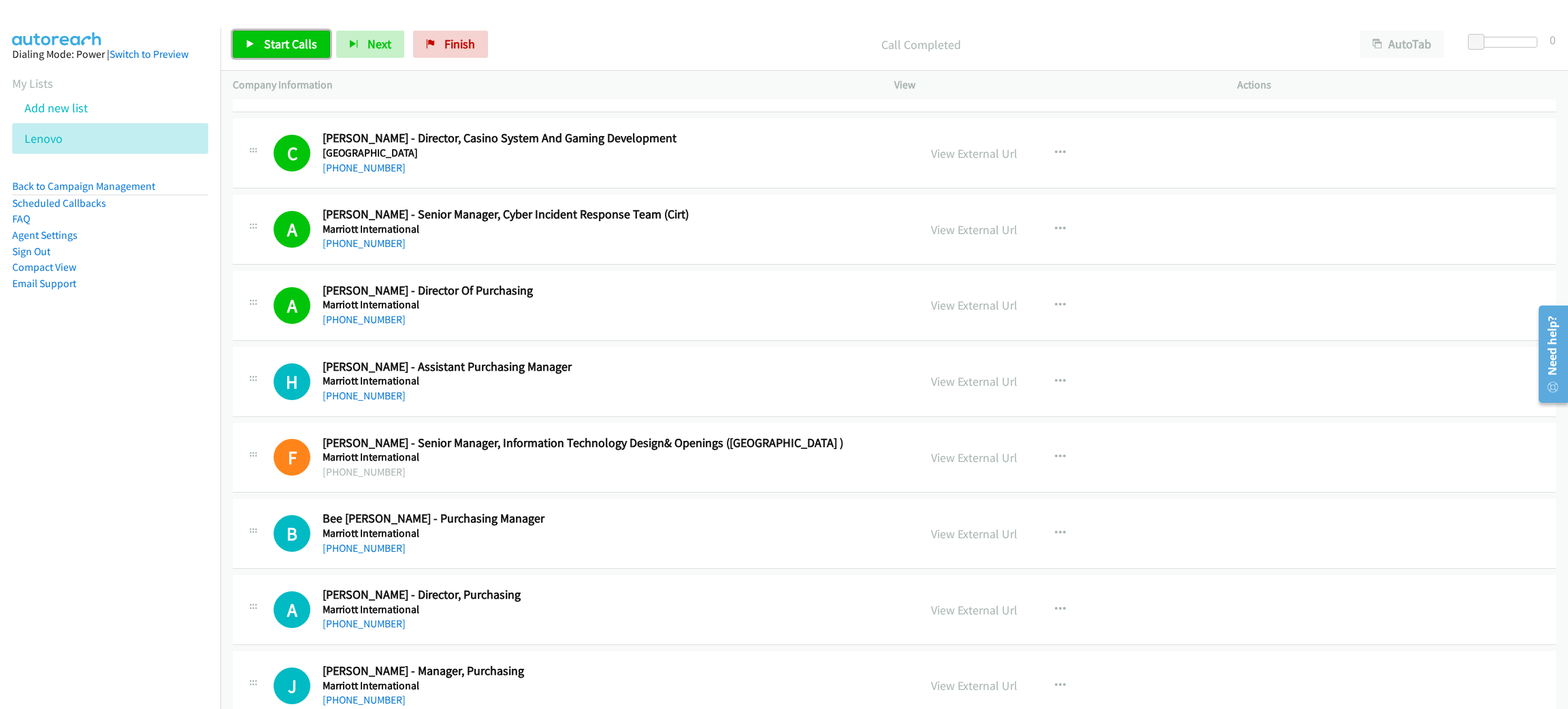
click at [272, 46] on span "Start Calls" at bounding box center [290, 44] width 53 height 16
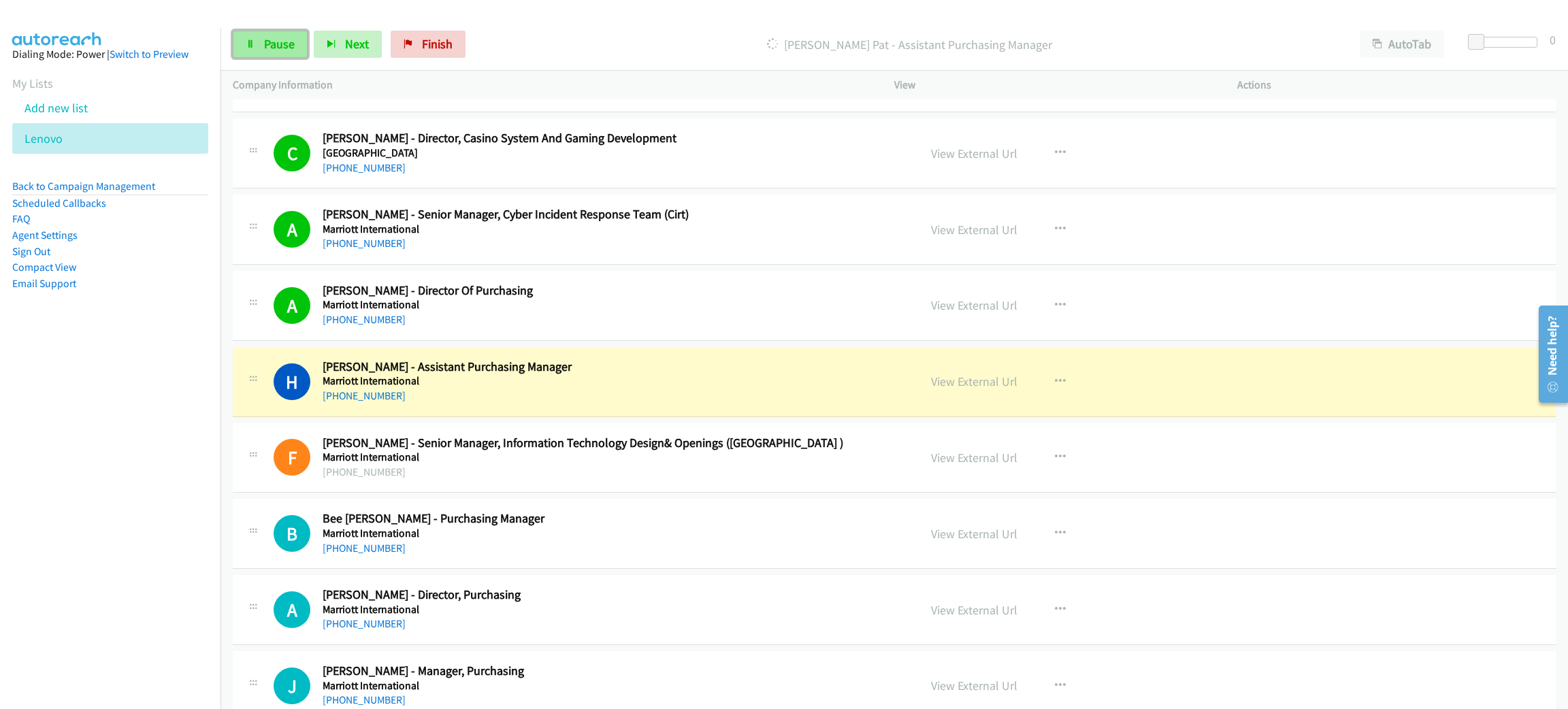
click at [272, 44] on span "Pause" at bounding box center [279, 44] width 30 height 16
click at [993, 389] on link "View External Url" at bounding box center [974, 381] width 86 height 16
click at [288, 51] on span "Start Calls" at bounding box center [290, 44] width 53 height 16
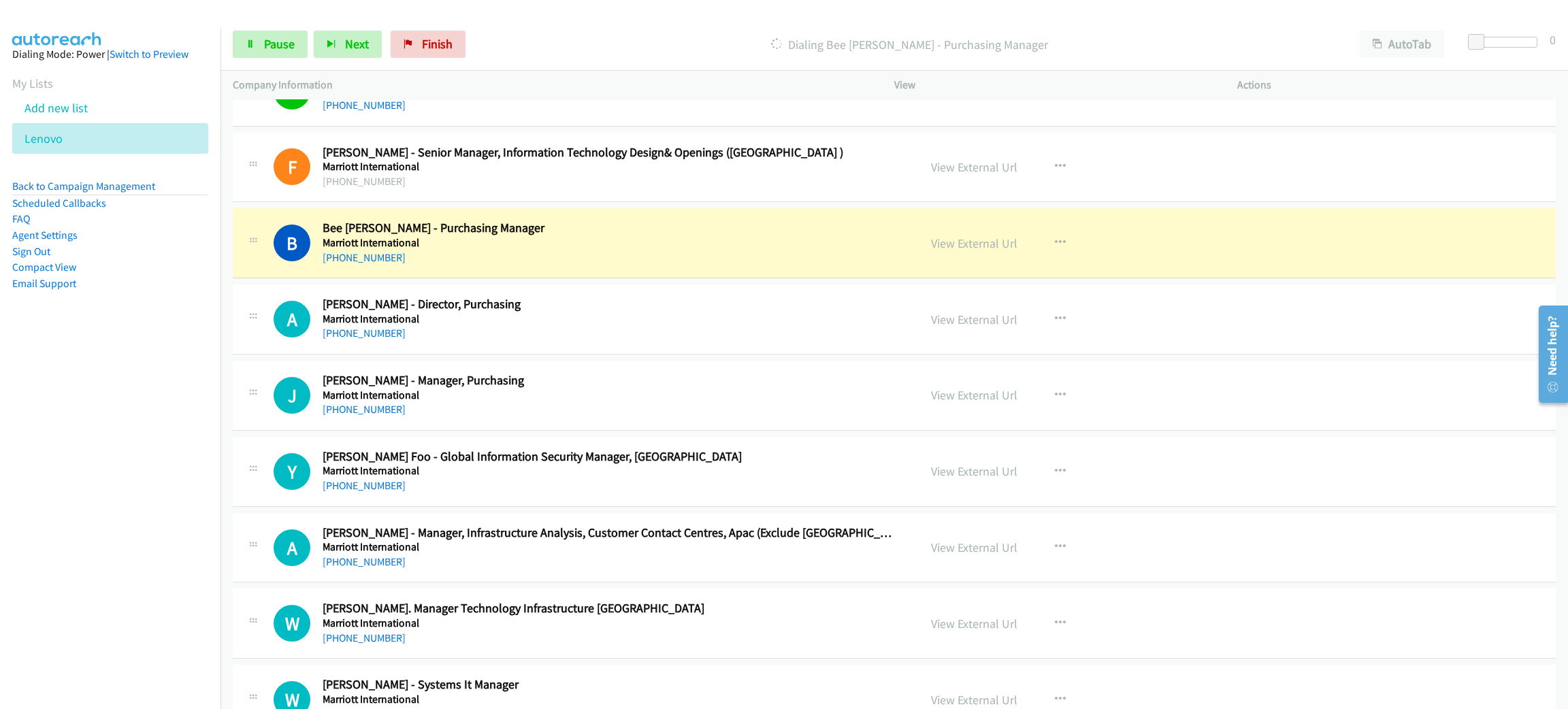
scroll to position [11366, 0]
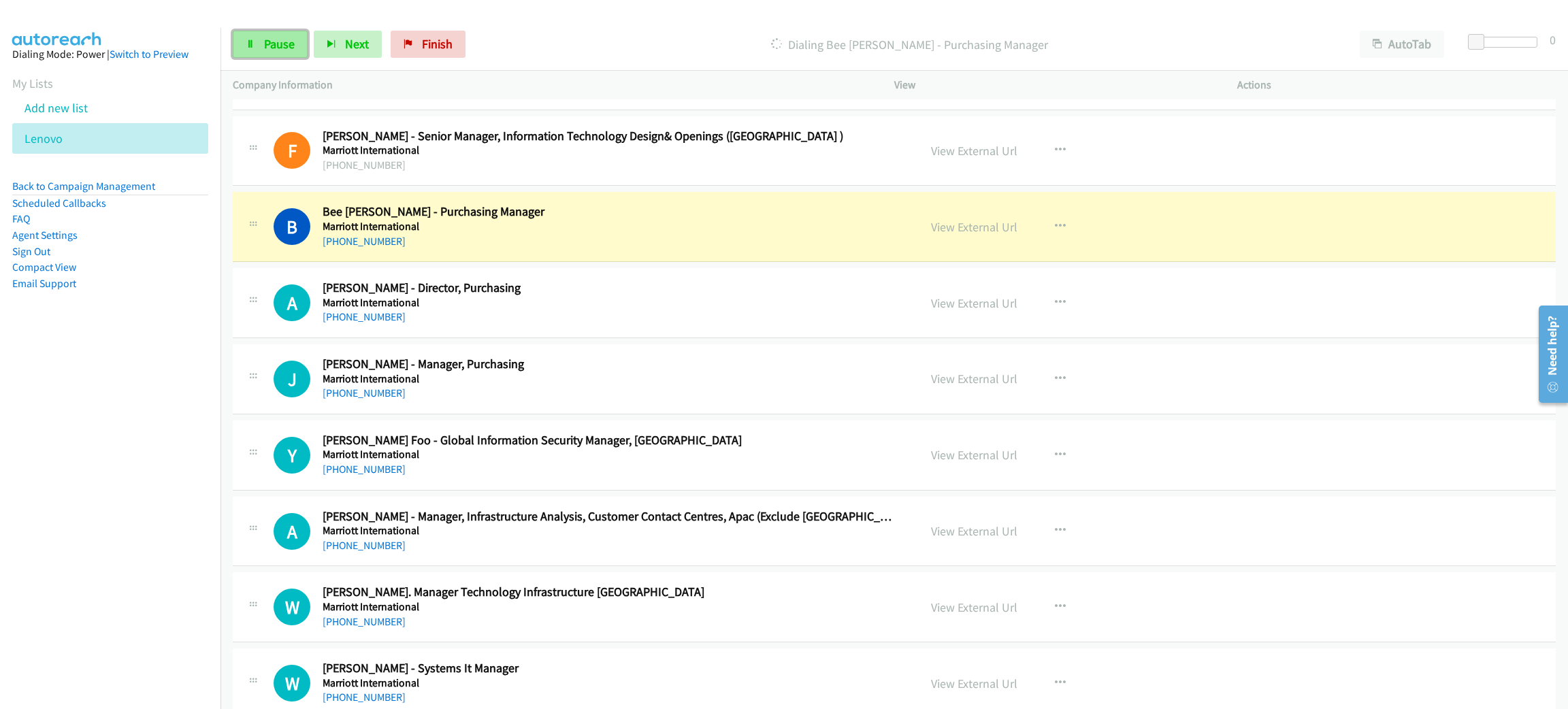
click at [281, 44] on span "Pause" at bounding box center [279, 44] width 30 height 16
click at [960, 235] on link "View External Url" at bounding box center [974, 227] width 86 height 16
